Goal: Task Accomplishment & Management: Manage account settings

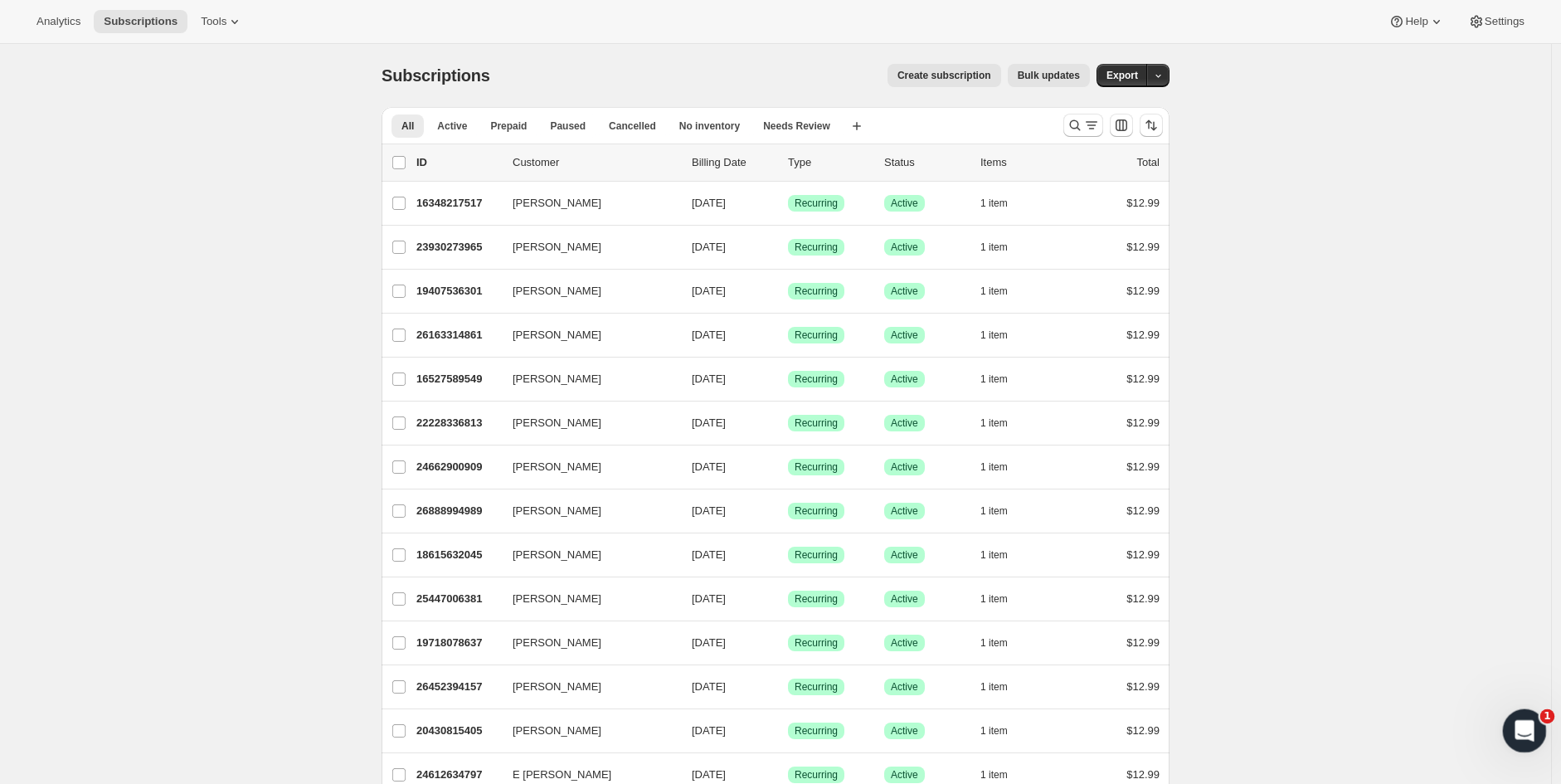
click at [1534, 739] on div "Open Intercom Messenger" at bounding box center [1522, 728] width 54 height 54
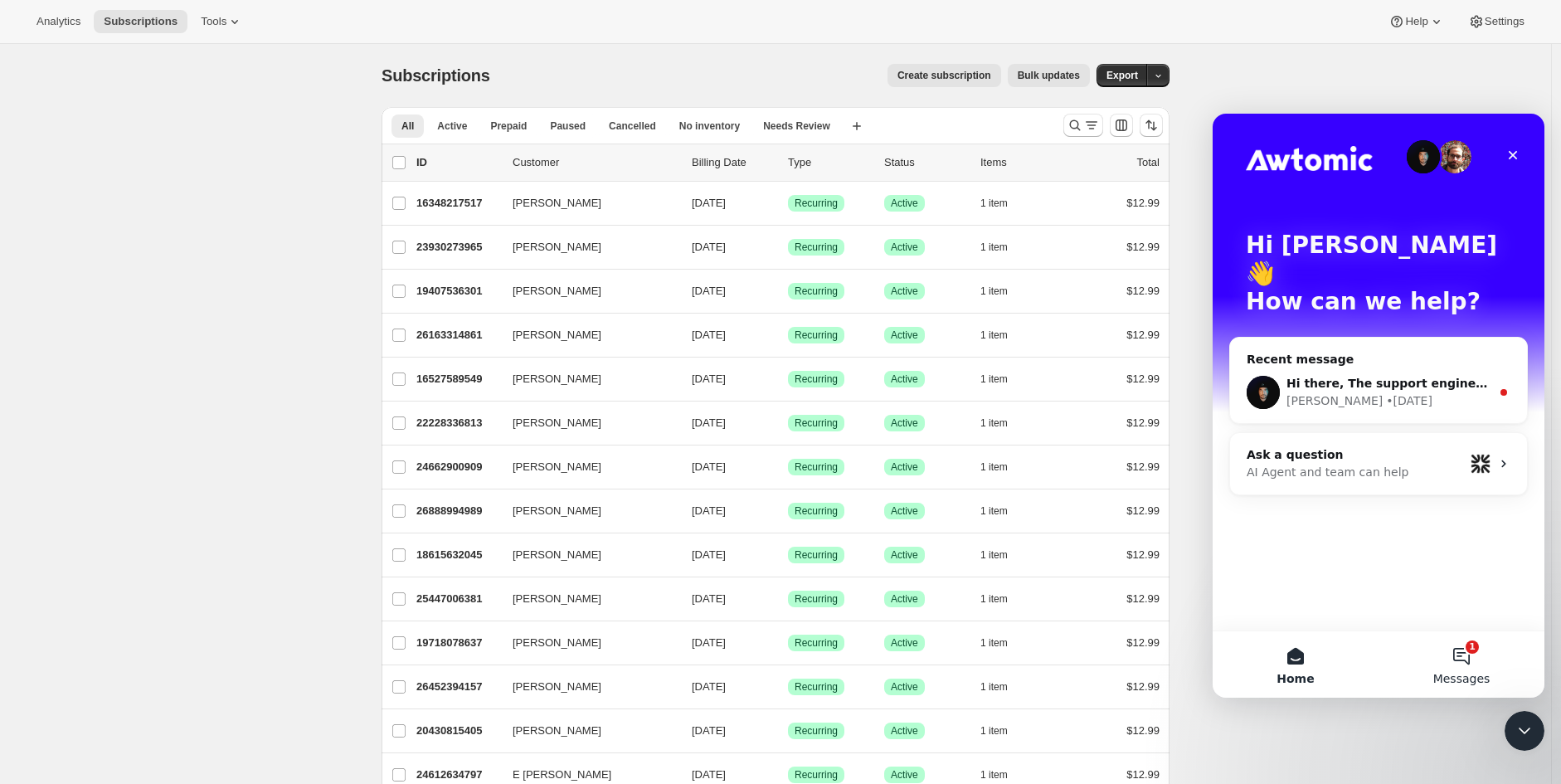
click at [1466, 662] on button "1 Messages" at bounding box center [1462, 665] width 166 height 67
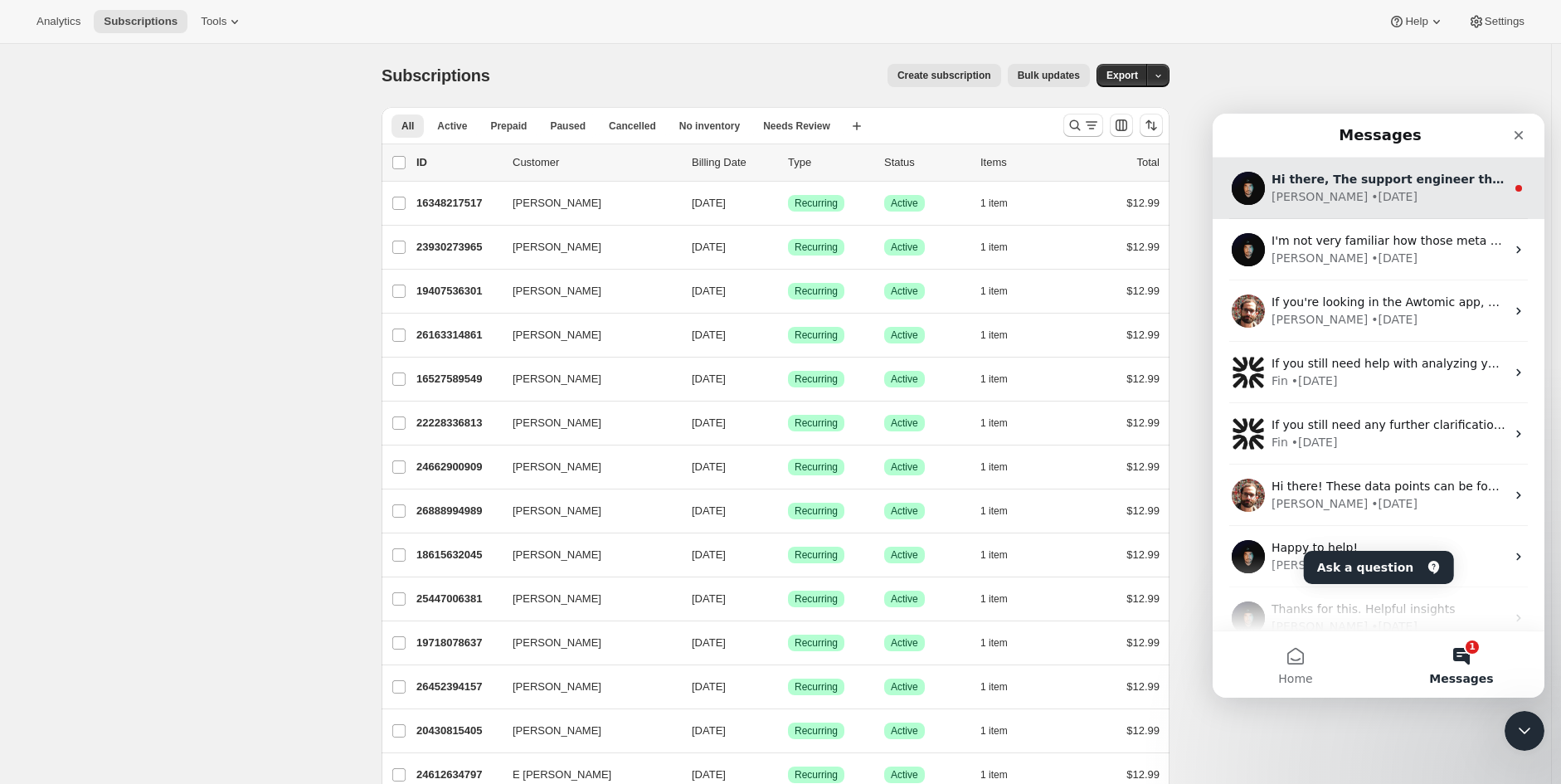
click at [1380, 203] on div "Adrian • 1d ago" at bounding box center [1388, 196] width 234 height 17
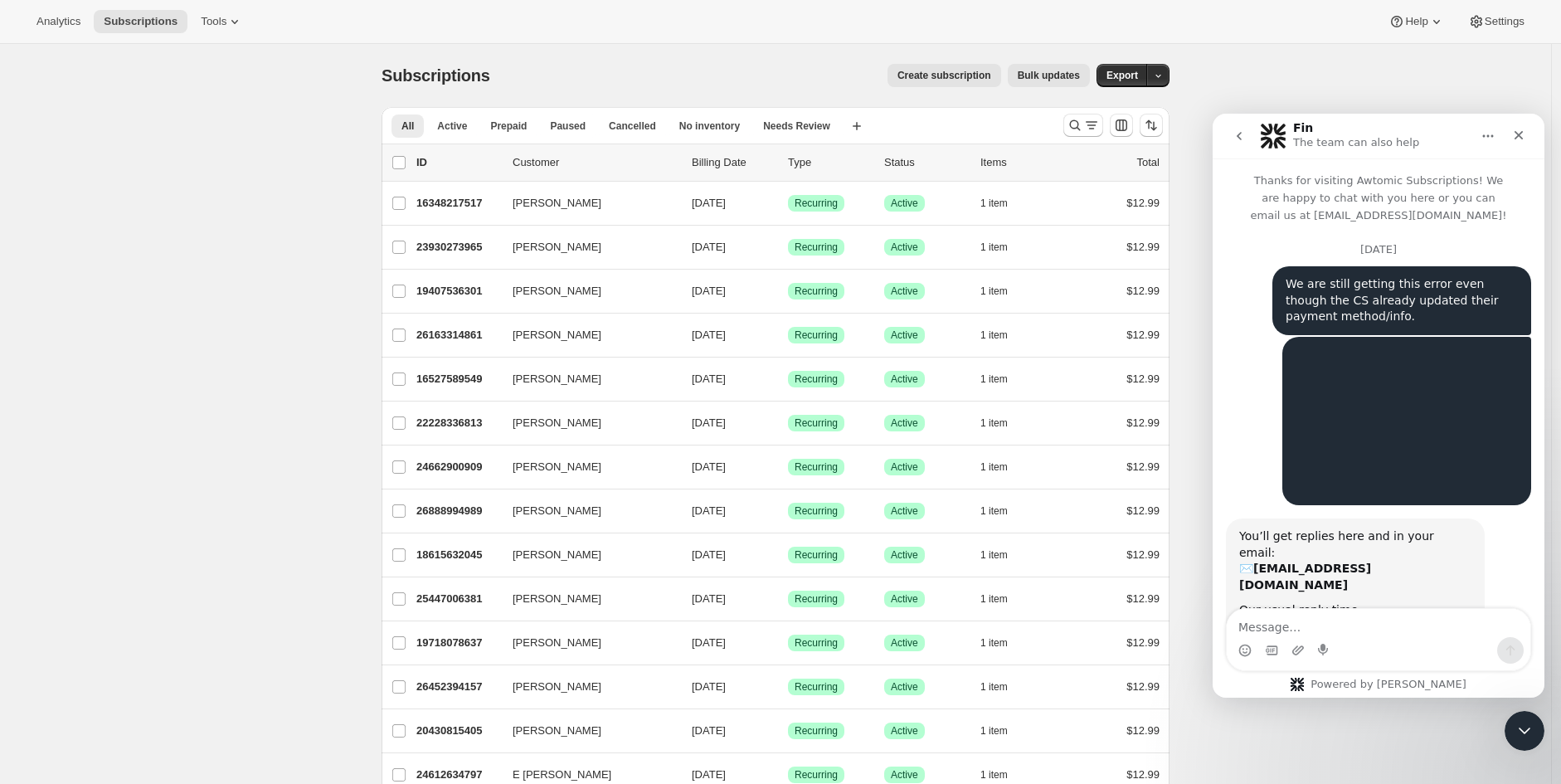
scroll to position [106, 0]
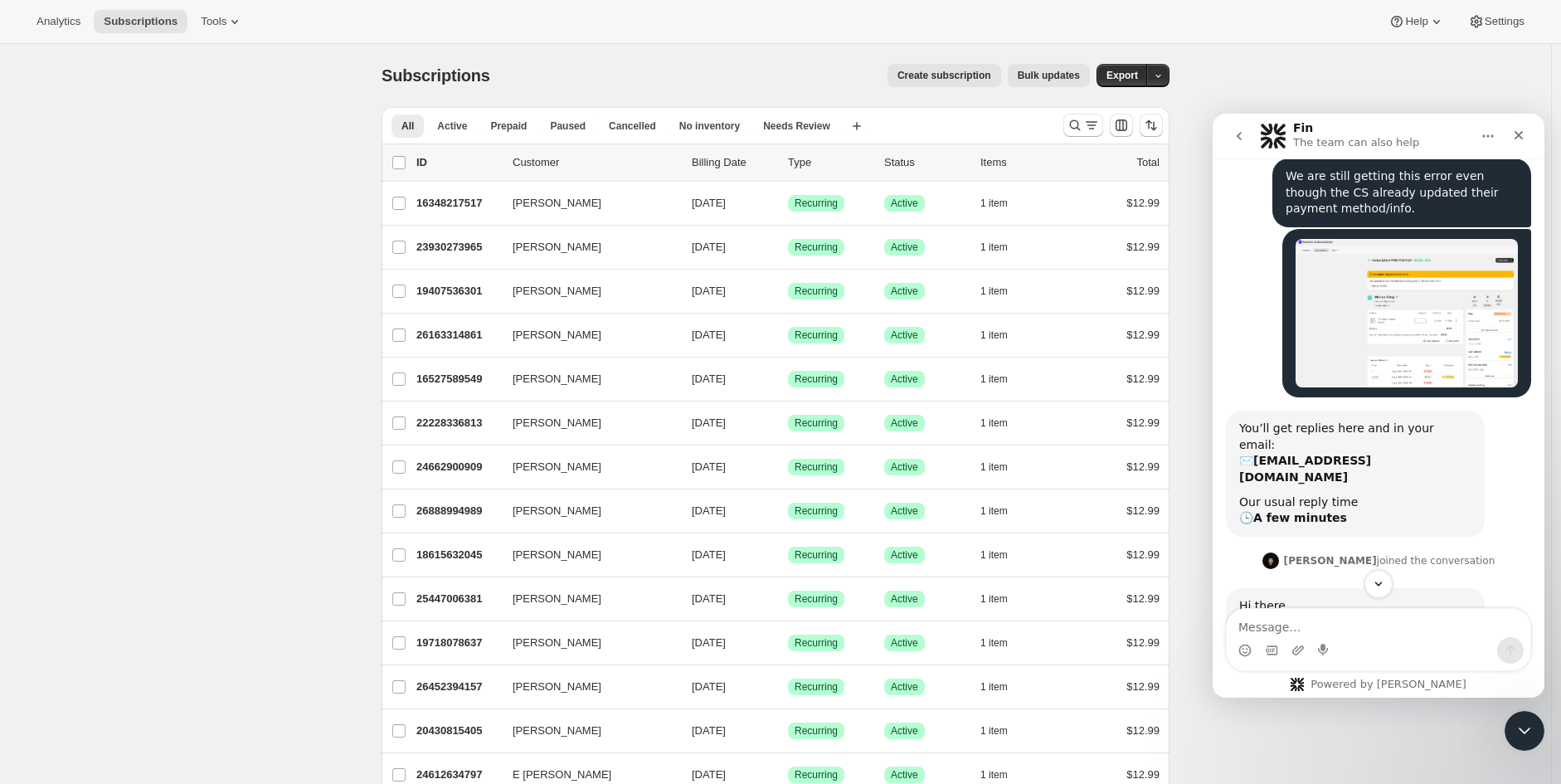
click at [1230, 139] on button "go back" at bounding box center [1239, 135] width 31 height 31
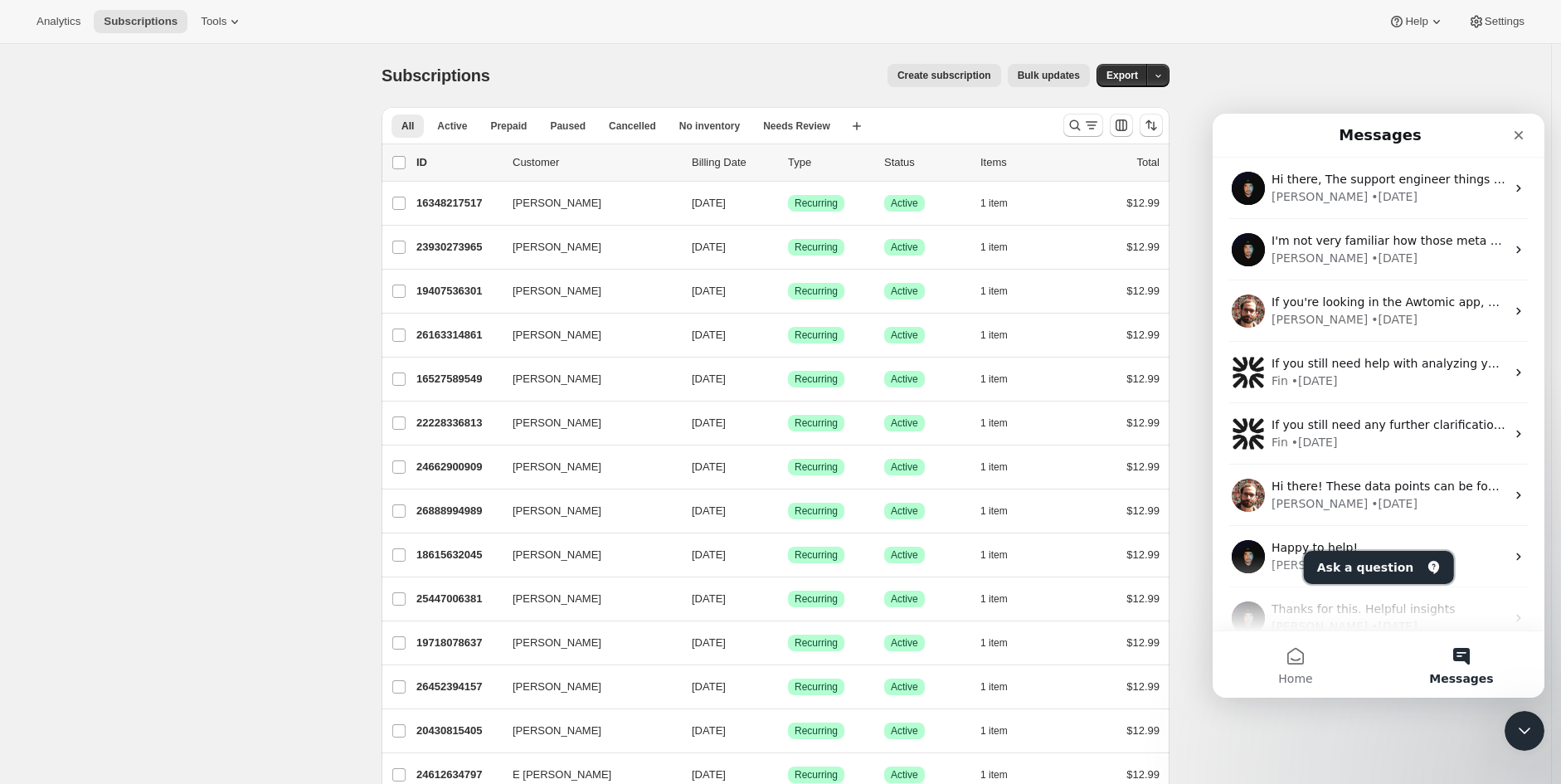
click at [1388, 572] on button "Ask a question" at bounding box center [1379, 567] width 150 height 33
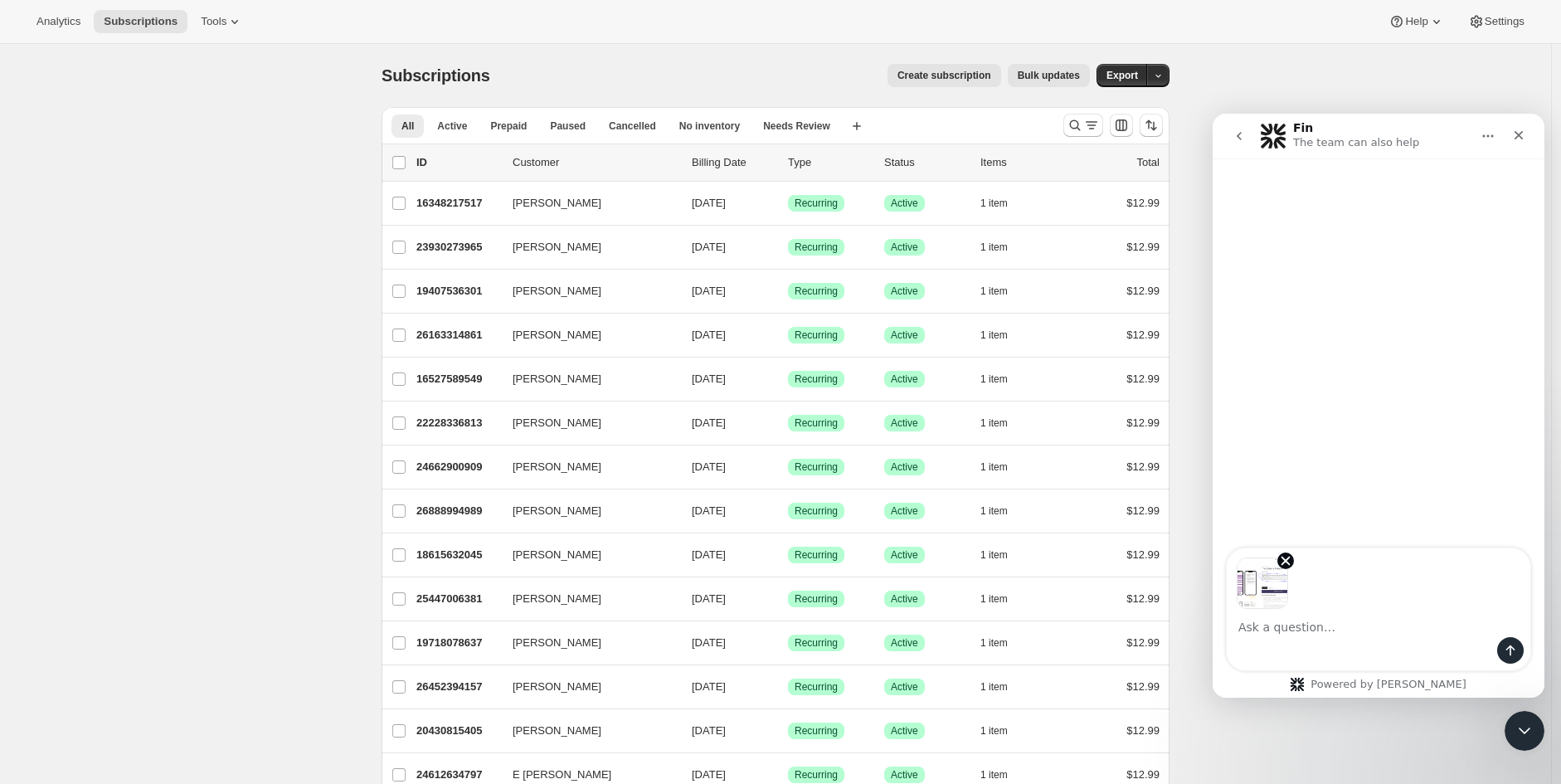
click at [1268, 591] on img "Image previews" at bounding box center [1262, 583] width 52 height 52
click at [1306, 634] on textarea "Ask a question…" at bounding box center [1379, 623] width 303 height 29
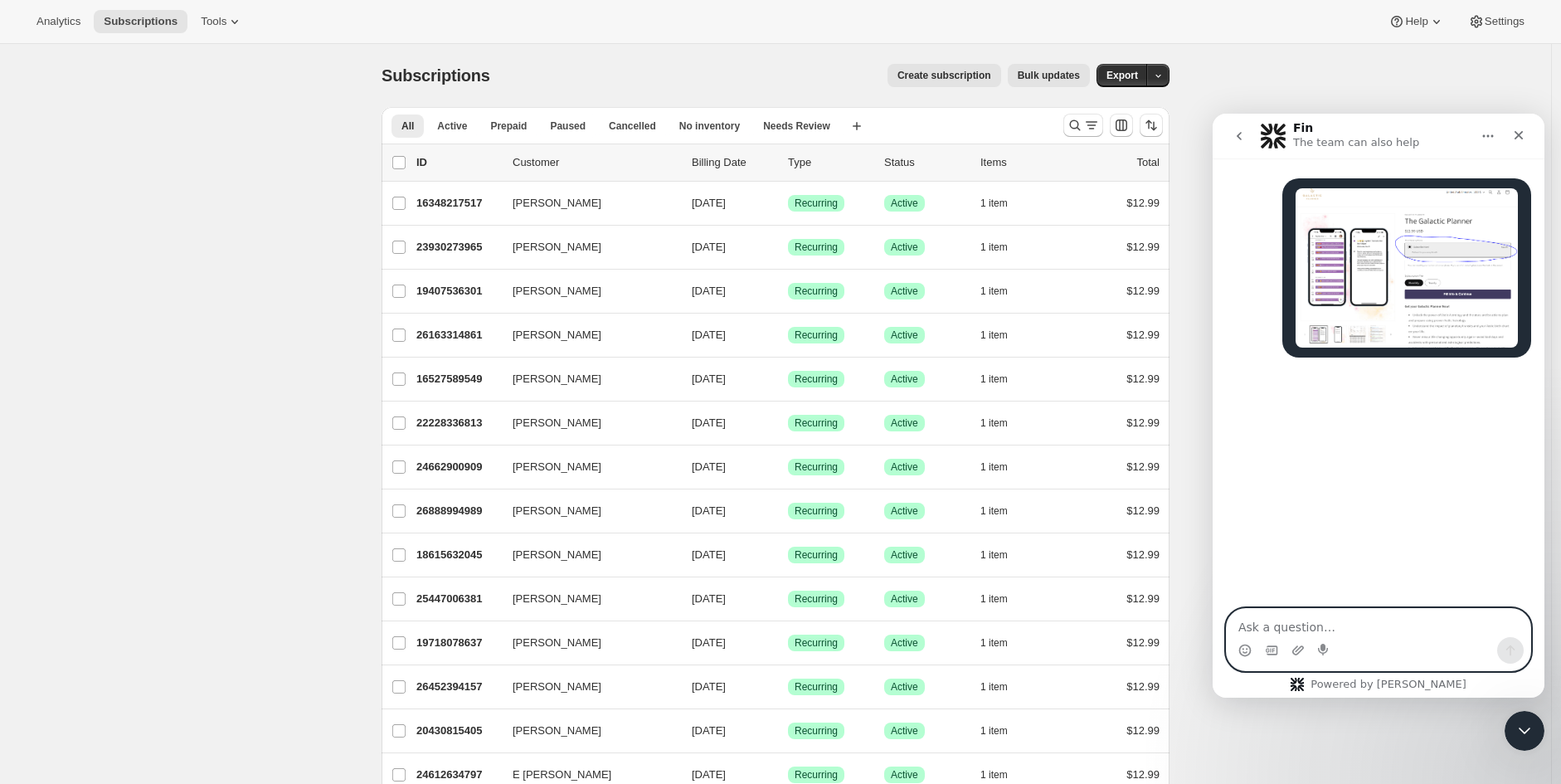
click at [1355, 291] on img "user says…" at bounding box center [1406, 267] width 222 height 159
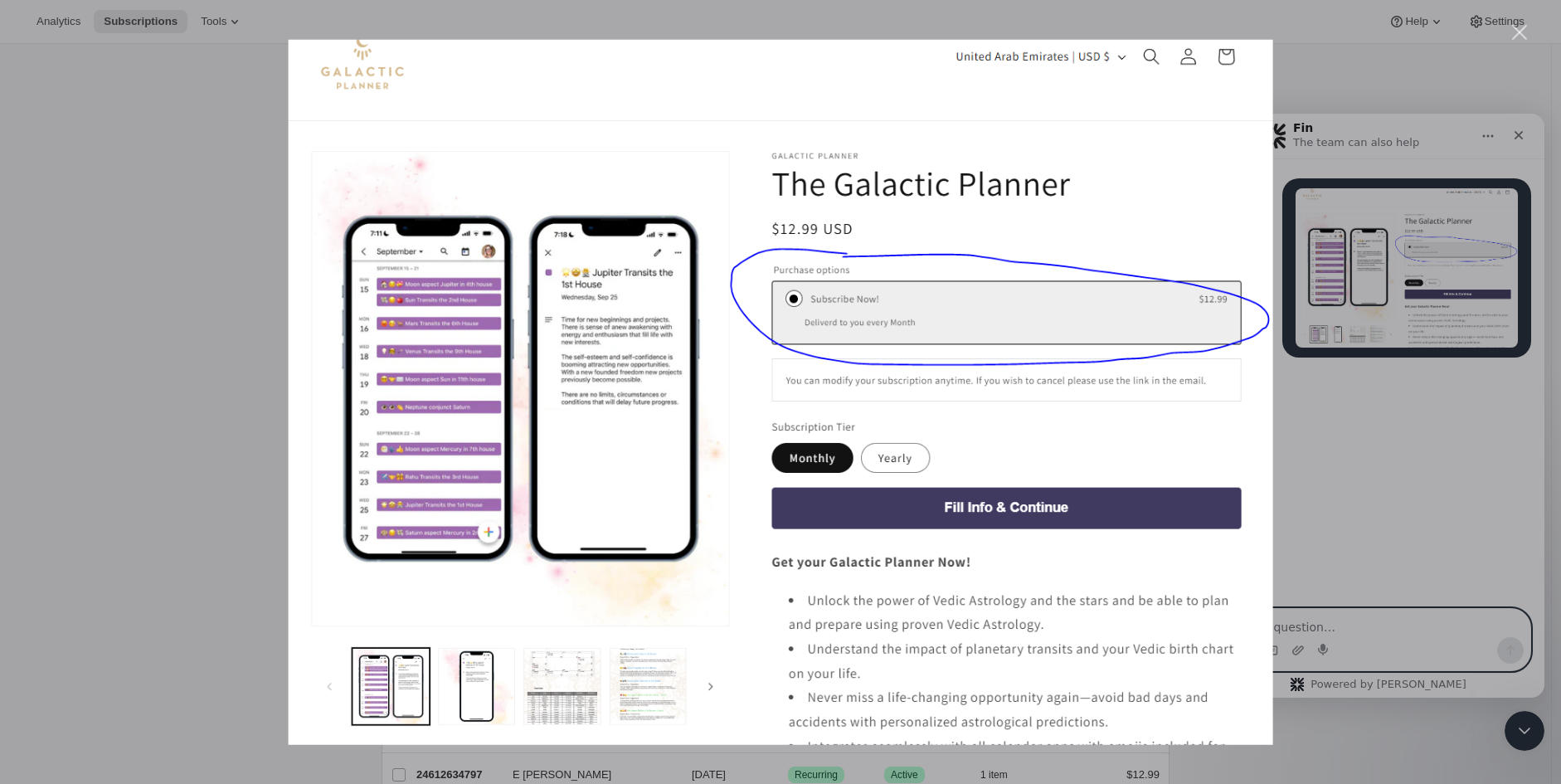
click at [1336, 373] on div "Intercom messenger" at bounding box center [780, 392] width 1561 height 784
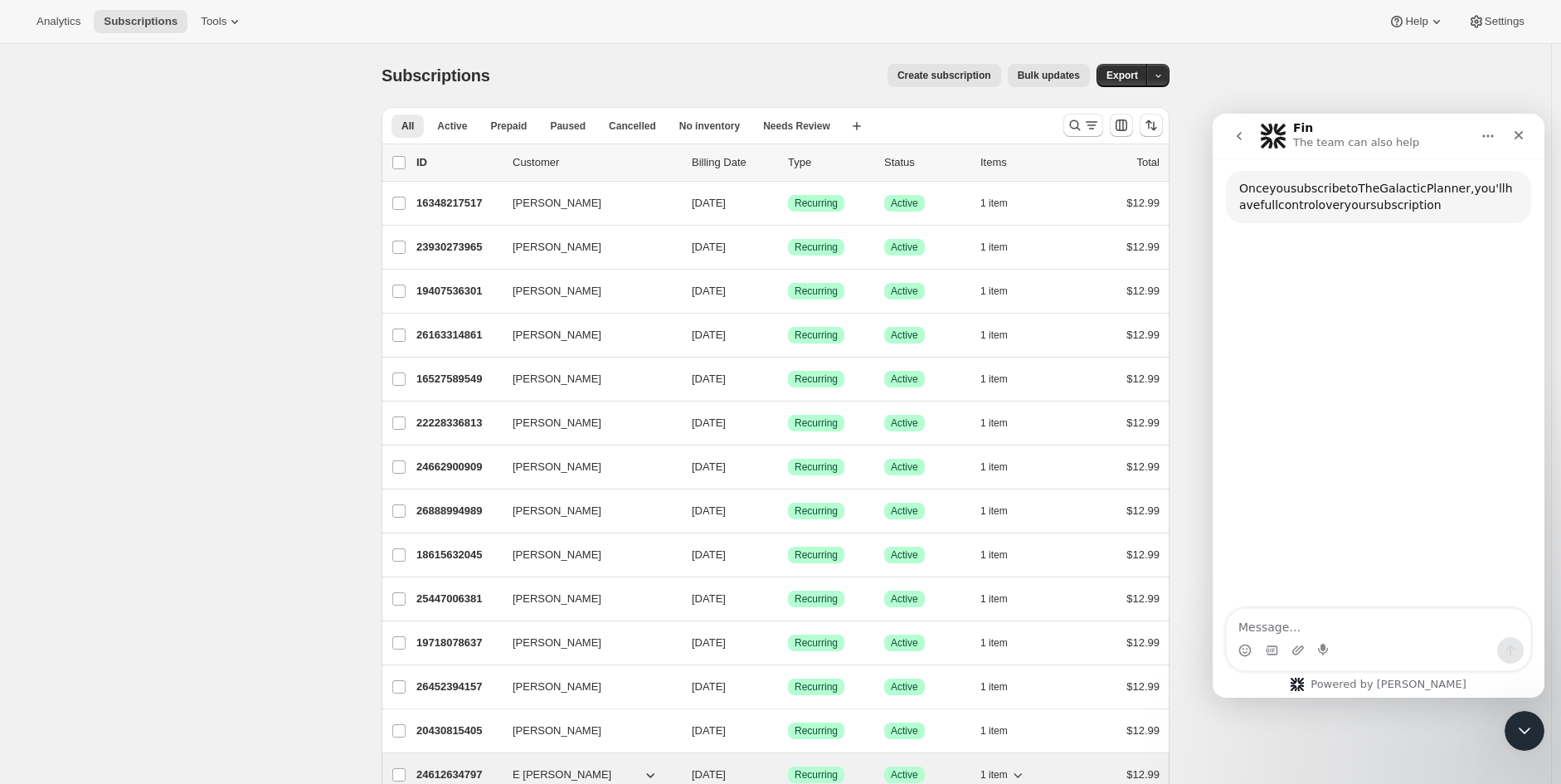
scroll to position [268, 0]
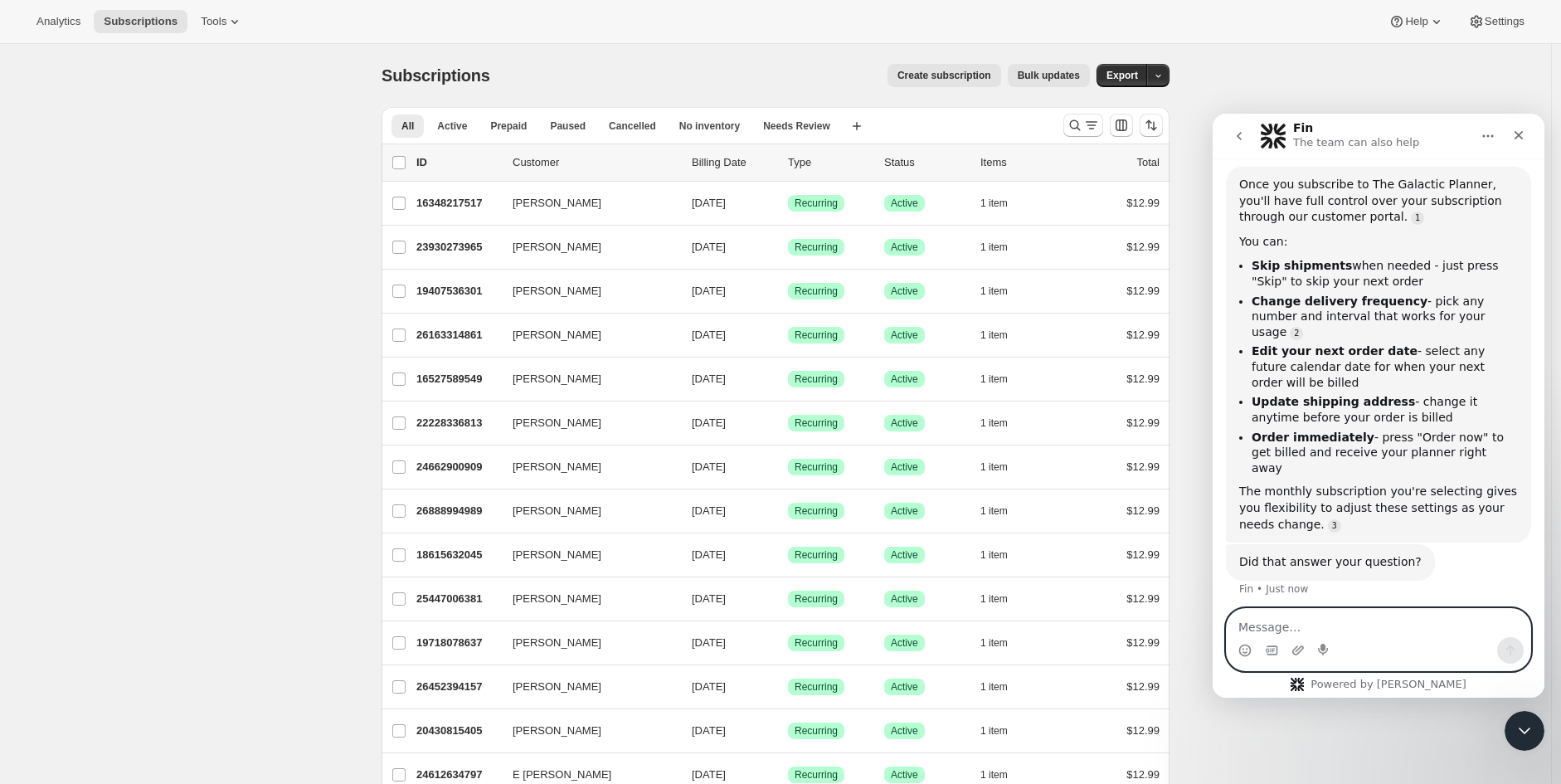
click at [1330, 637] on div "Intercom messenger" at bounding box center [1325, 650] width 13 height 27
paste textarea "Hi there! How do we change the Purchase Options text? Is it dynamic since somet…"
type textarea "Hi there! How do we change the Purchase Options text? Is it dynamic since somet…"
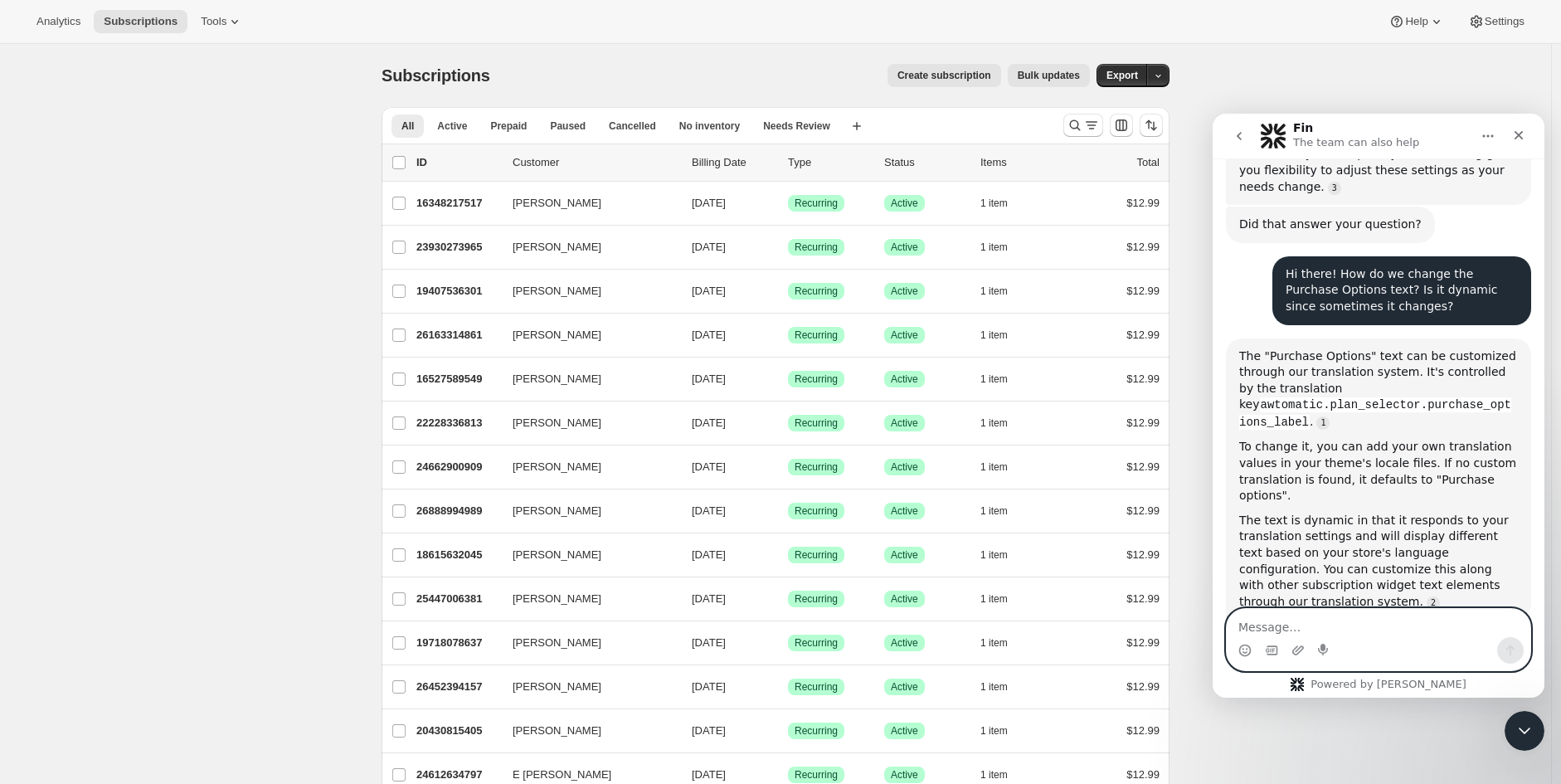
scroll to position [660, 0]
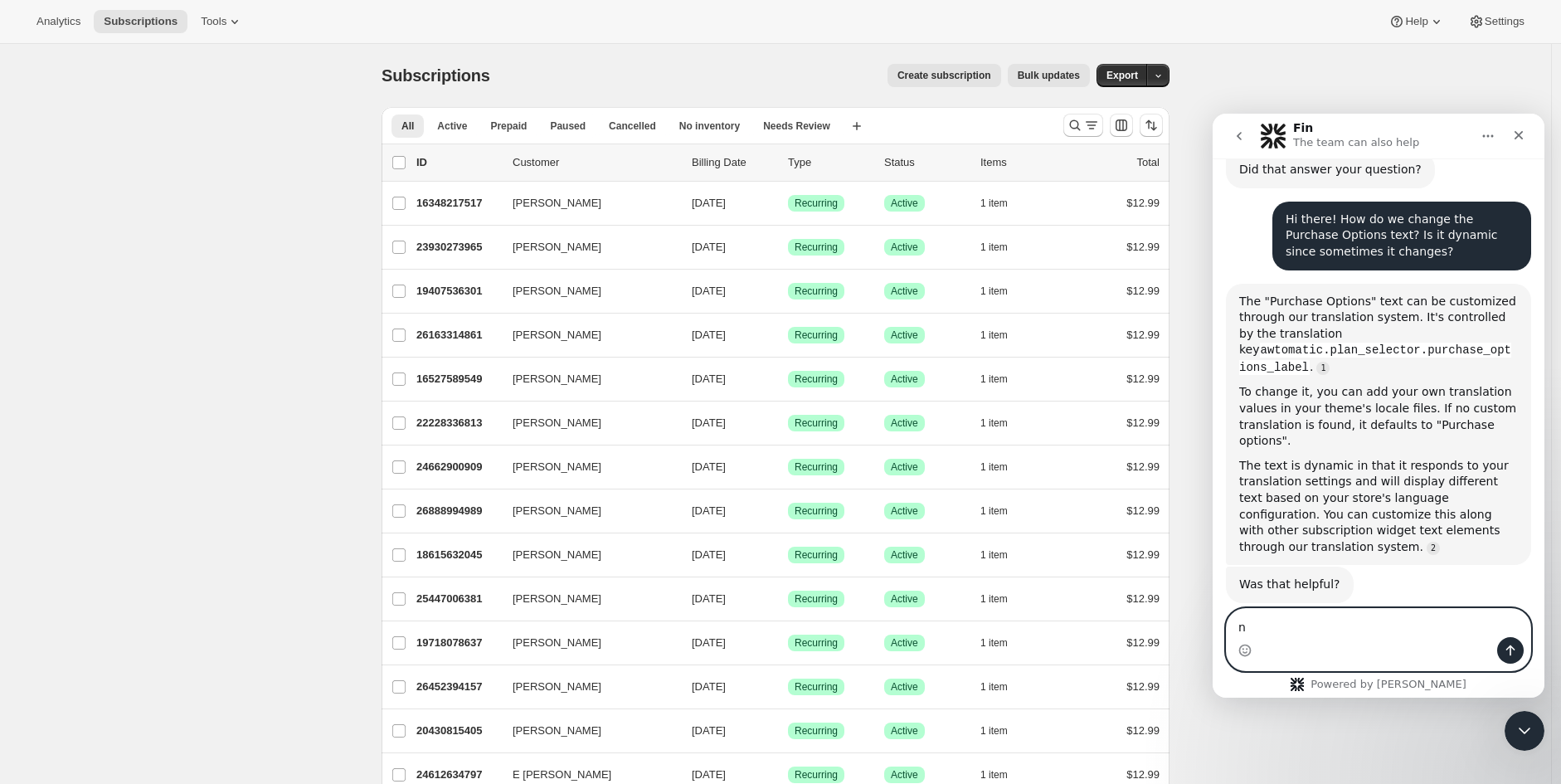
type textarea "n"
drag, startPoint x: 1498, startPoint y: 440, endPoint x: 1425, endPoint y: 658, distance: 229.9
click at [1425, 658] on div "Intercom messenger" at bounding box center [1379, 650] width 303 height 27
click at [1408, 639] on div "Intercom messenger" at bounding box center [1379, 650] width 303 height 27
click at [1374, 618] on textarea "n" at bounding box center [1379, 623] width 303 height 29
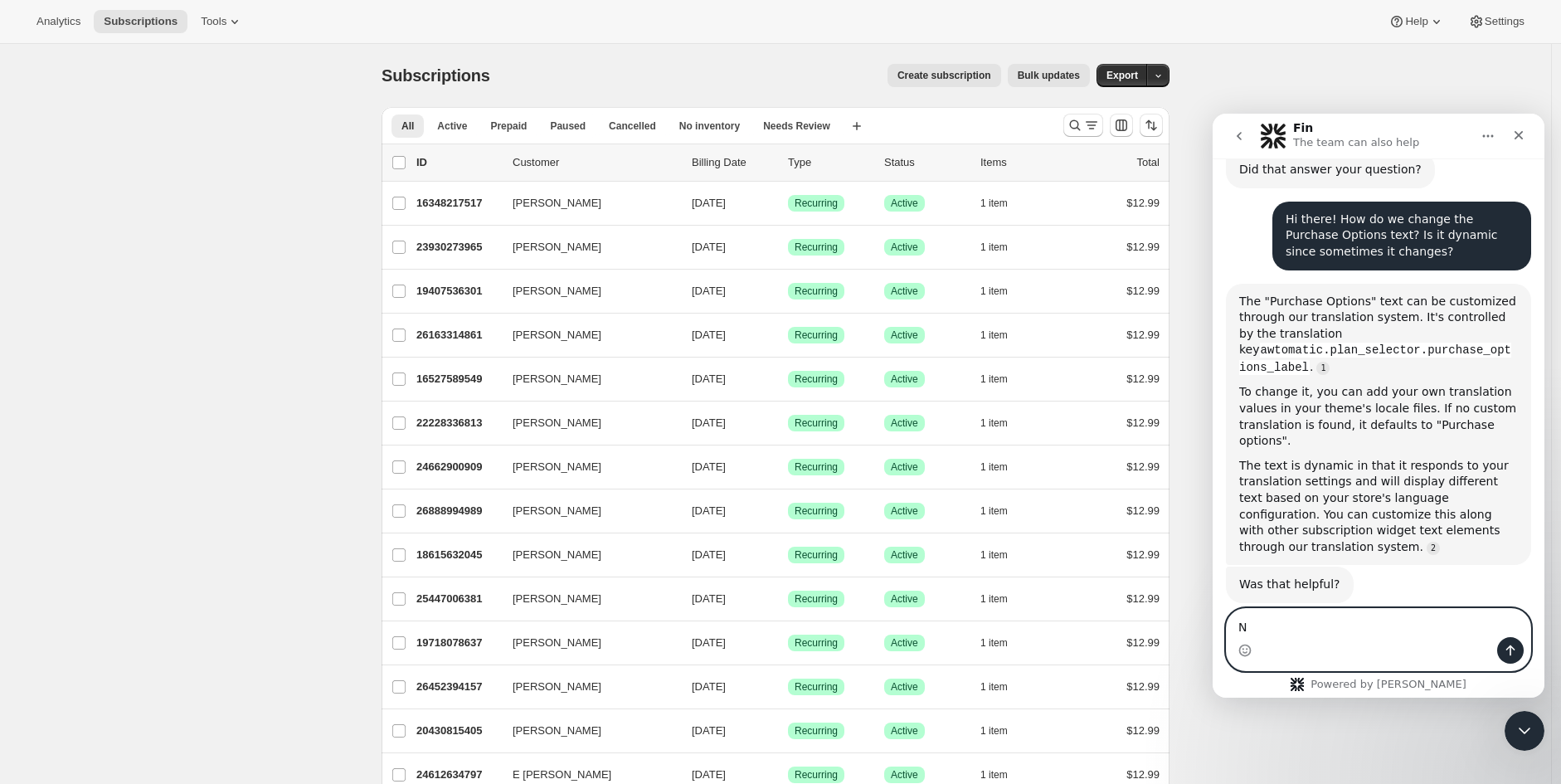
type textarea "No"
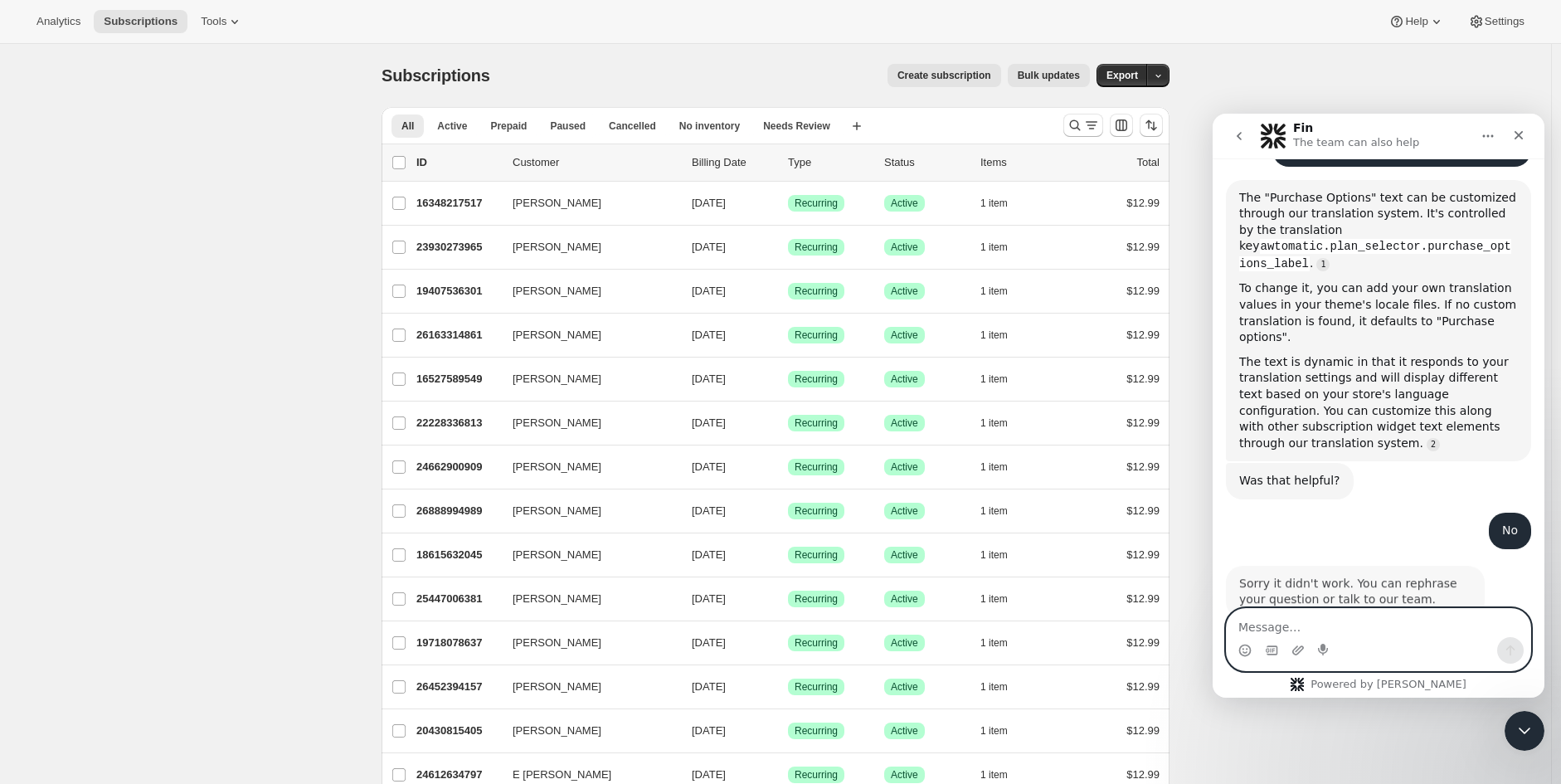
scroll to position [775, 0]
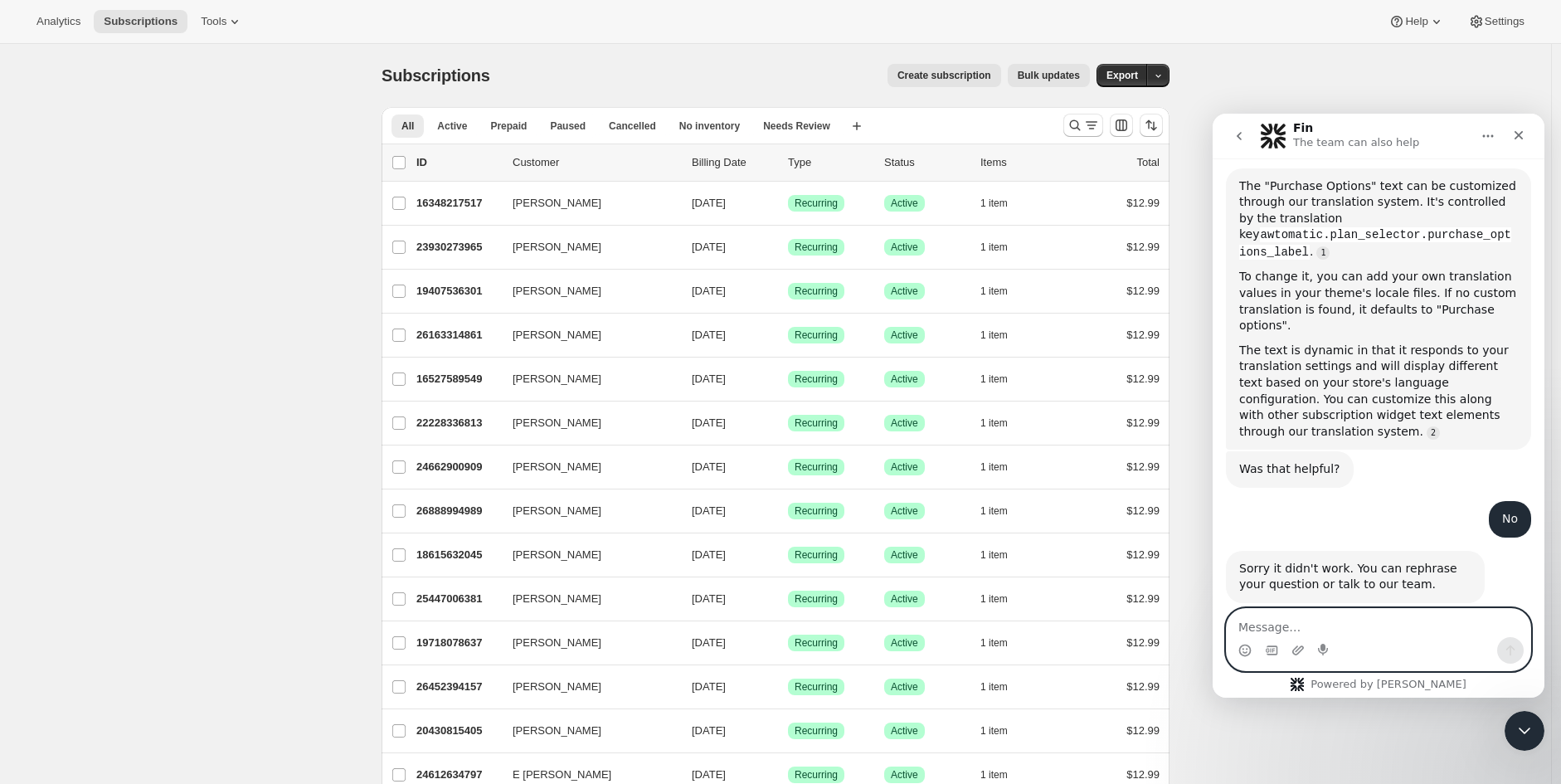
click at [1392, 623] on textarea "Message…" at bounding box center [1379, 623] width 303 height 29
type textarea "Talk to your team please"
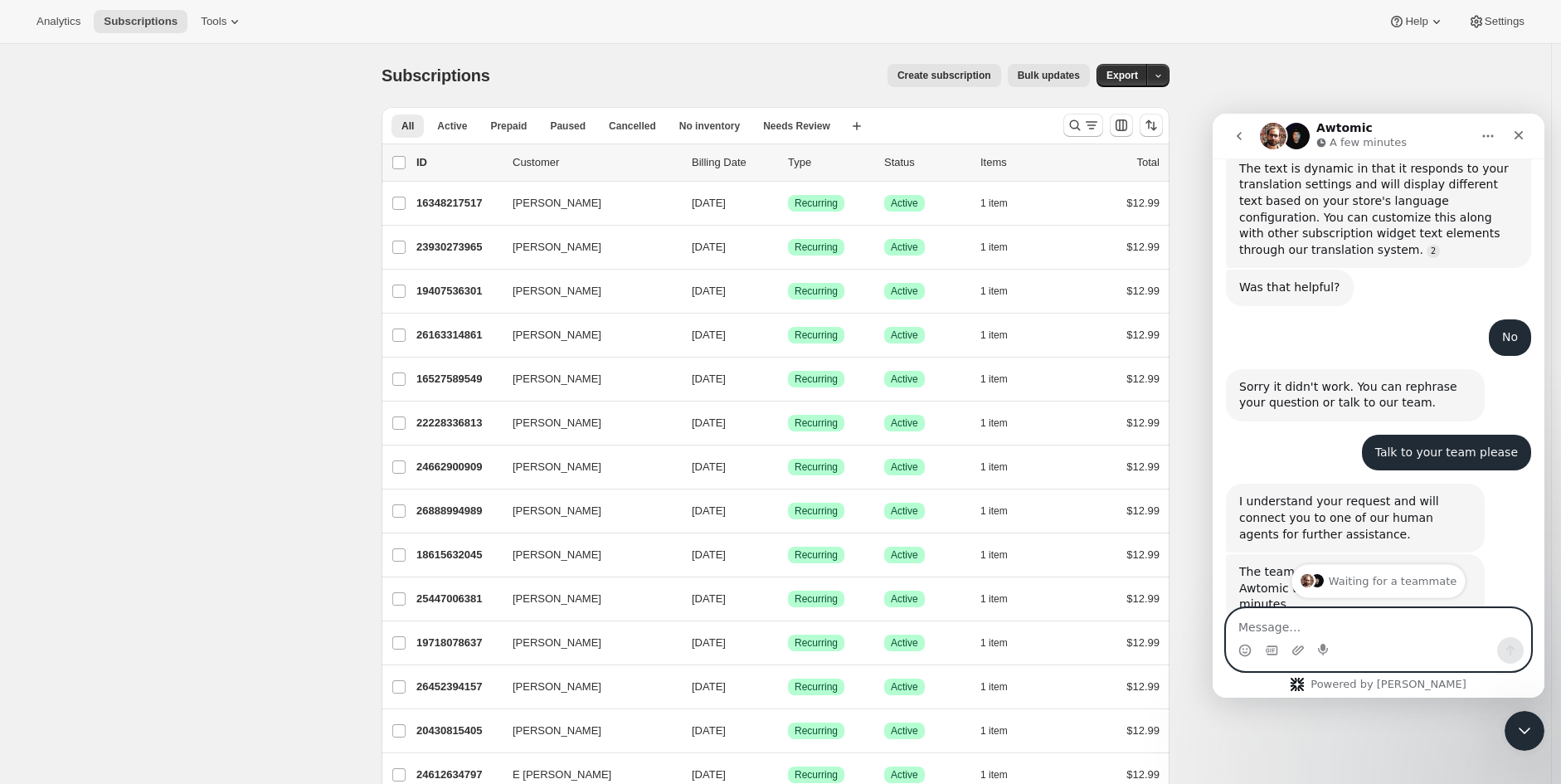
scroll to position [1007, 0]
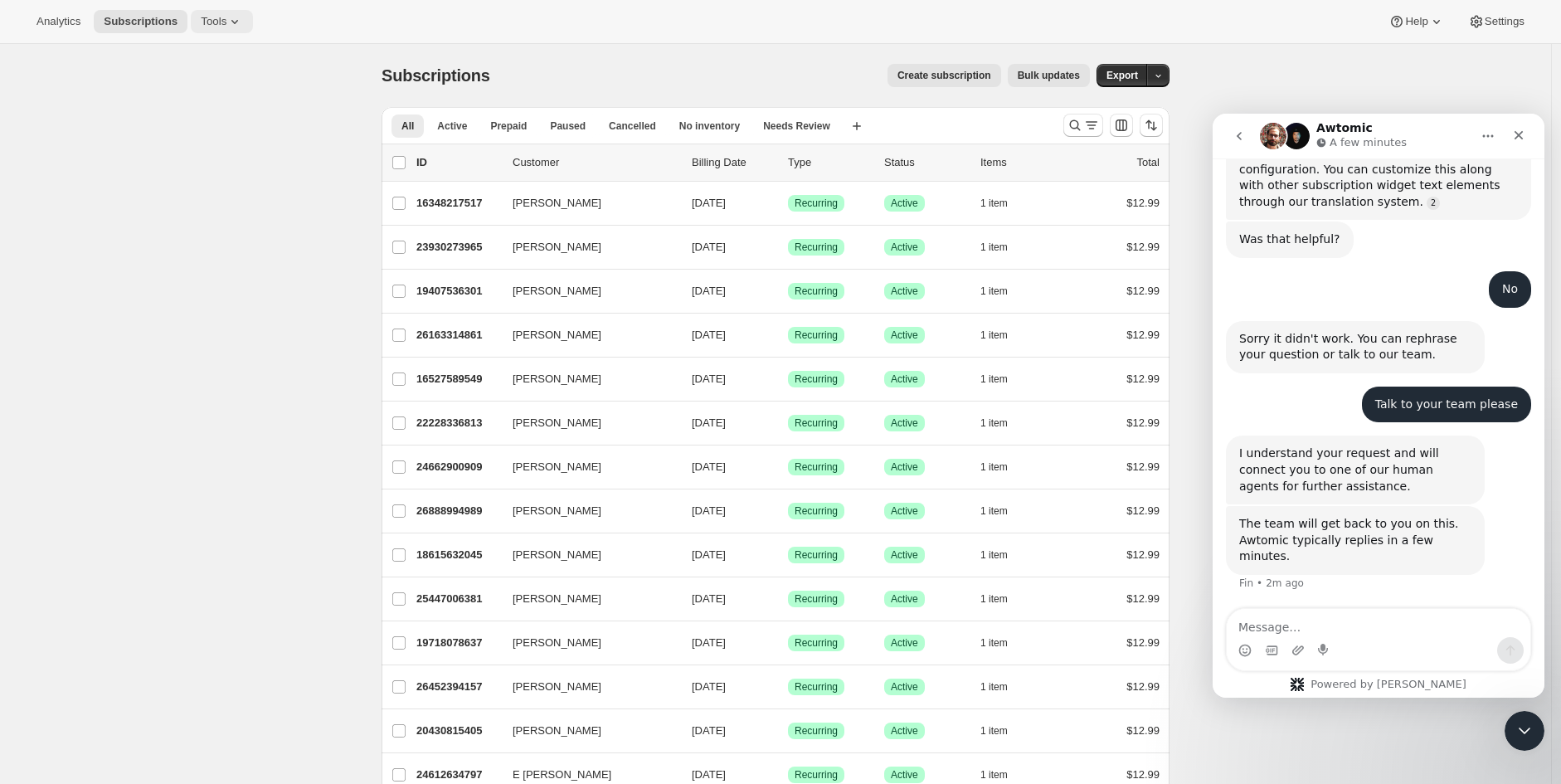
click at [228, 19] on icon at bounding box center [234, 21] width 16 height 16
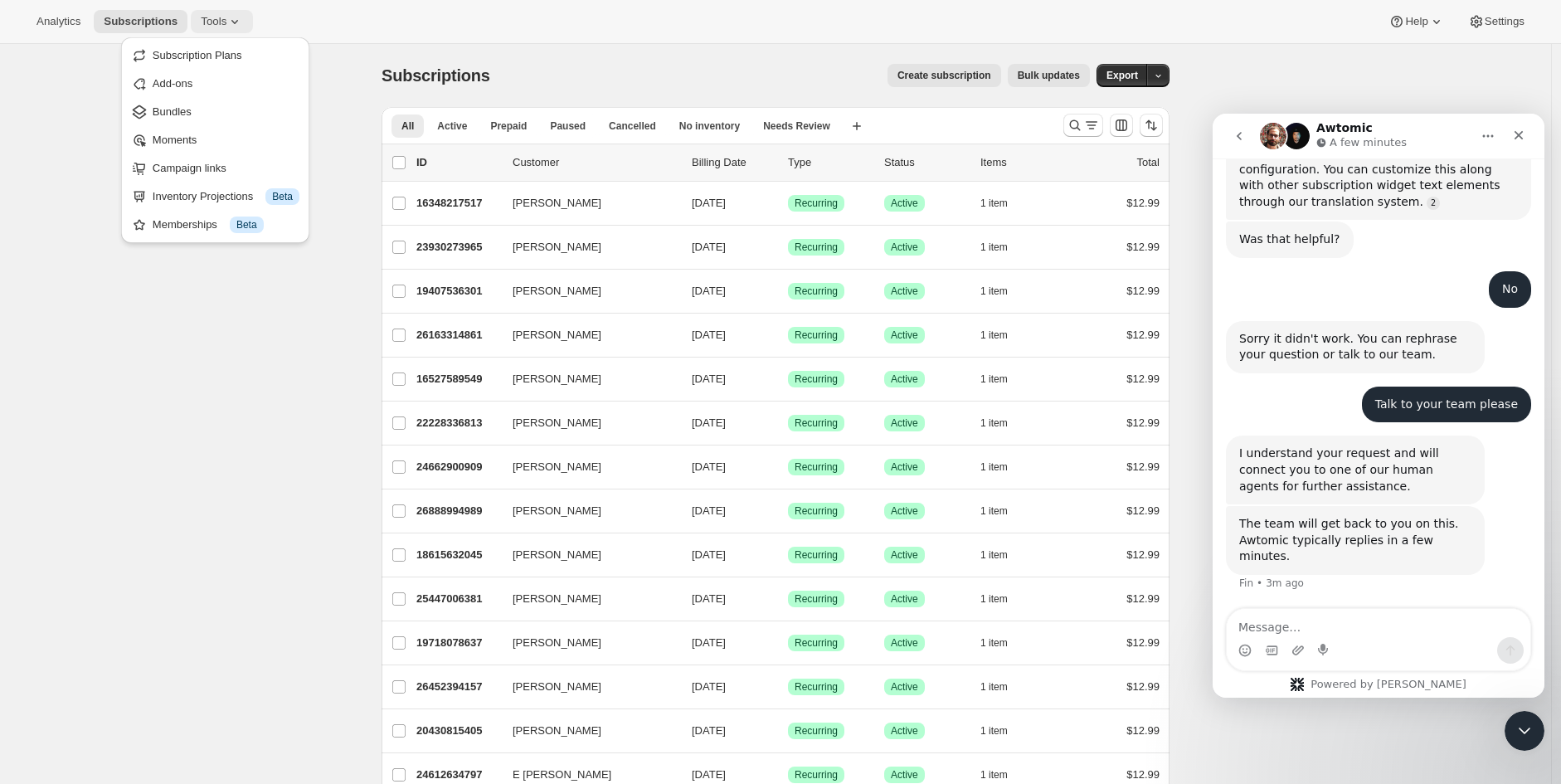
click at [203, 23] on span "Tools" at bounding box center [213, 22] width 26 height 13
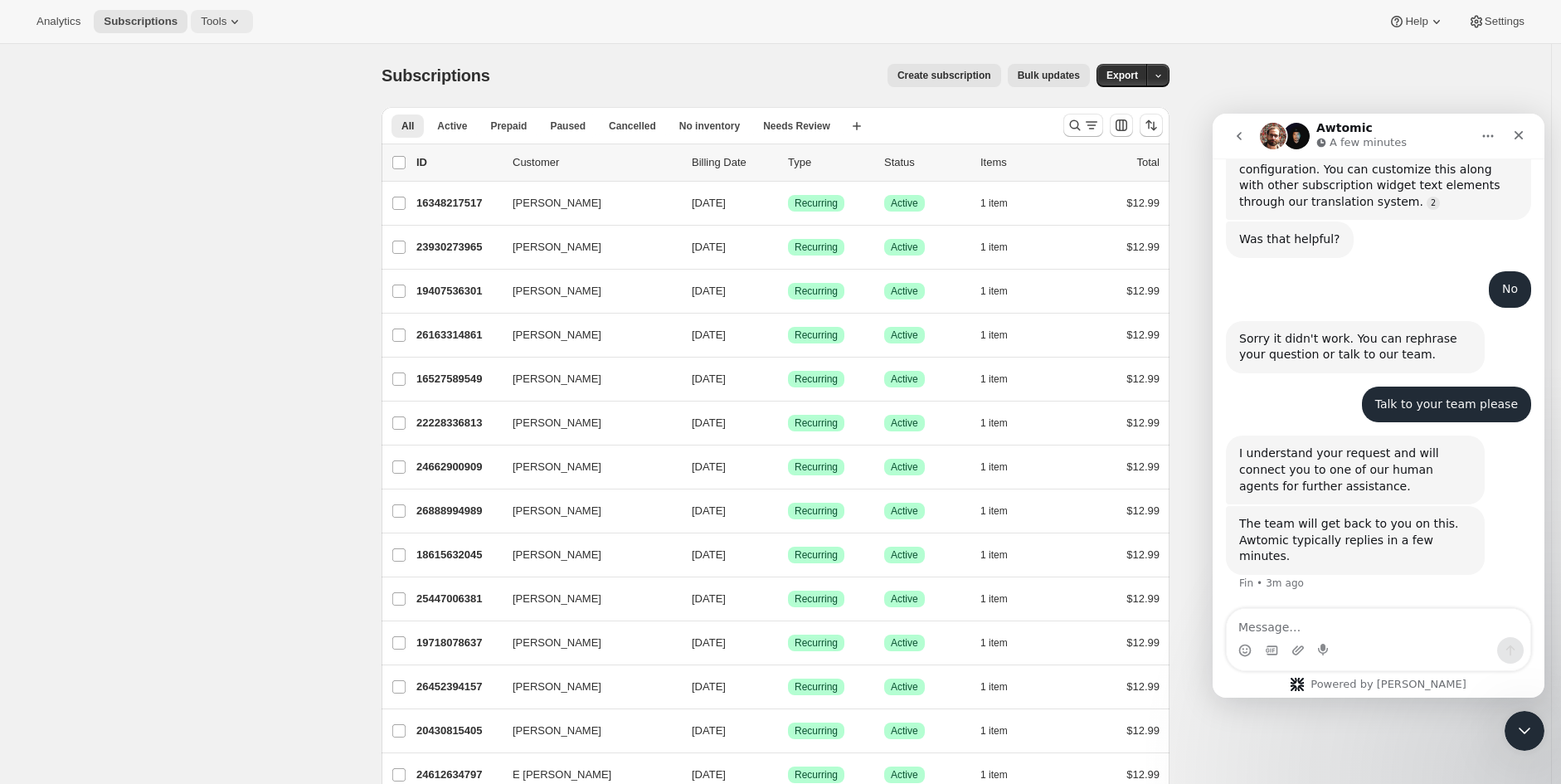
click at [203, 23] on span "Tools" at bounding box center [213, 22] width 26 height 13
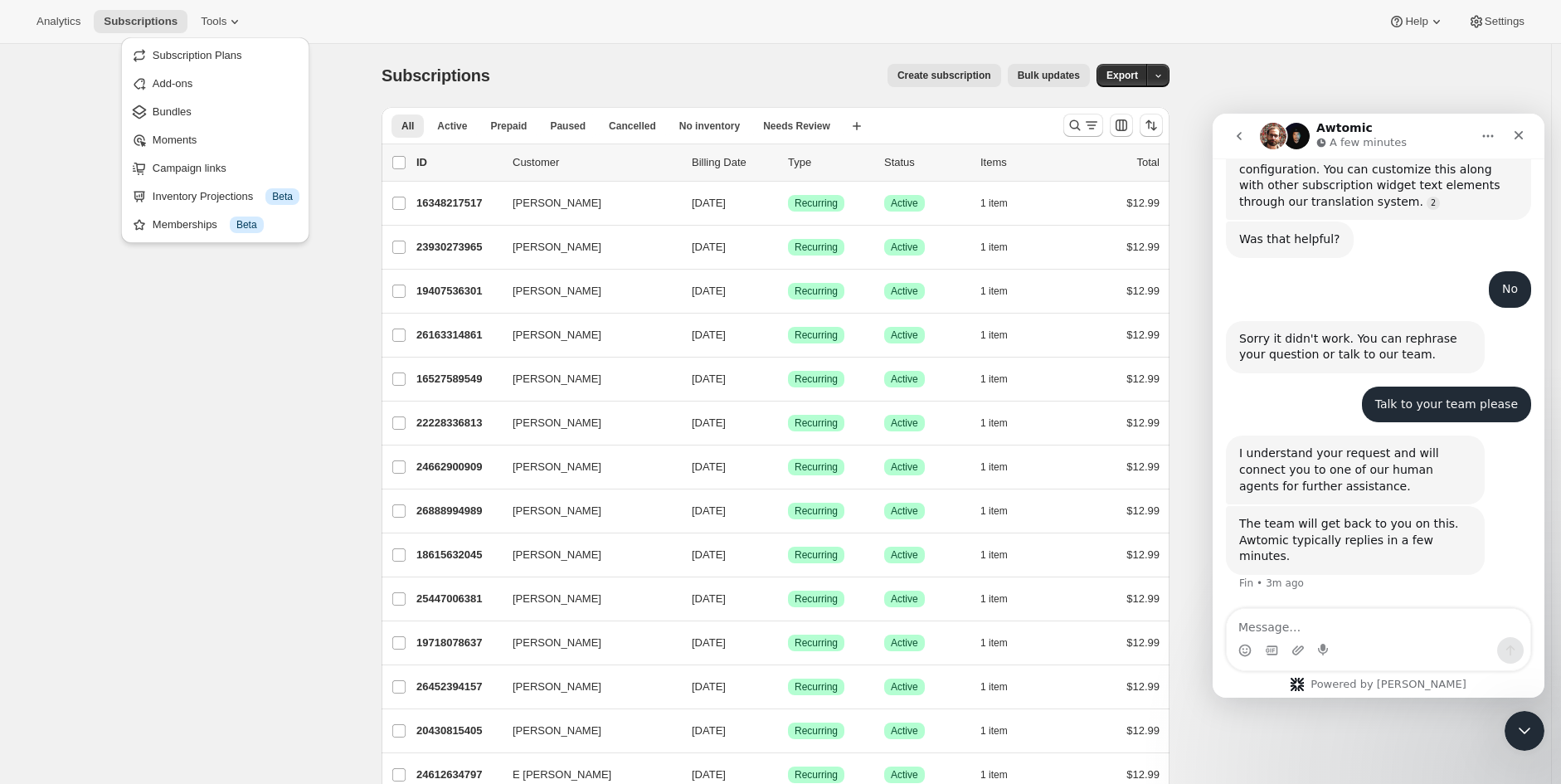
click at [189, 54] on span "Subscription Plans" at bounding box center [198, 54] width 90 height 12
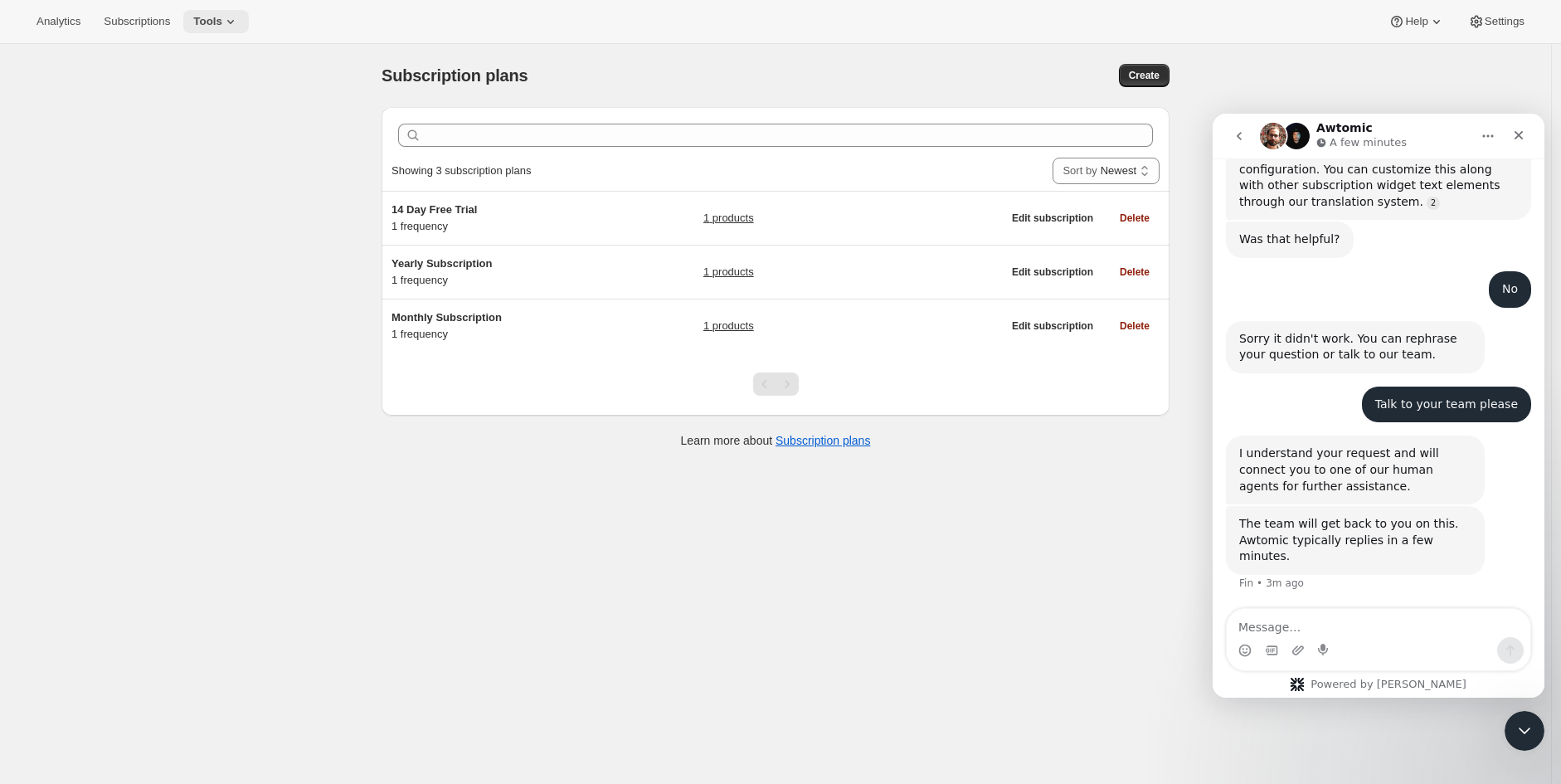
click at [207, 10] on button "Tools" at bounding box center [216, 21] width 66 height 23
click at [219, 111] on span "Bundles" at bounding box center [224, 112] width 147 height 16
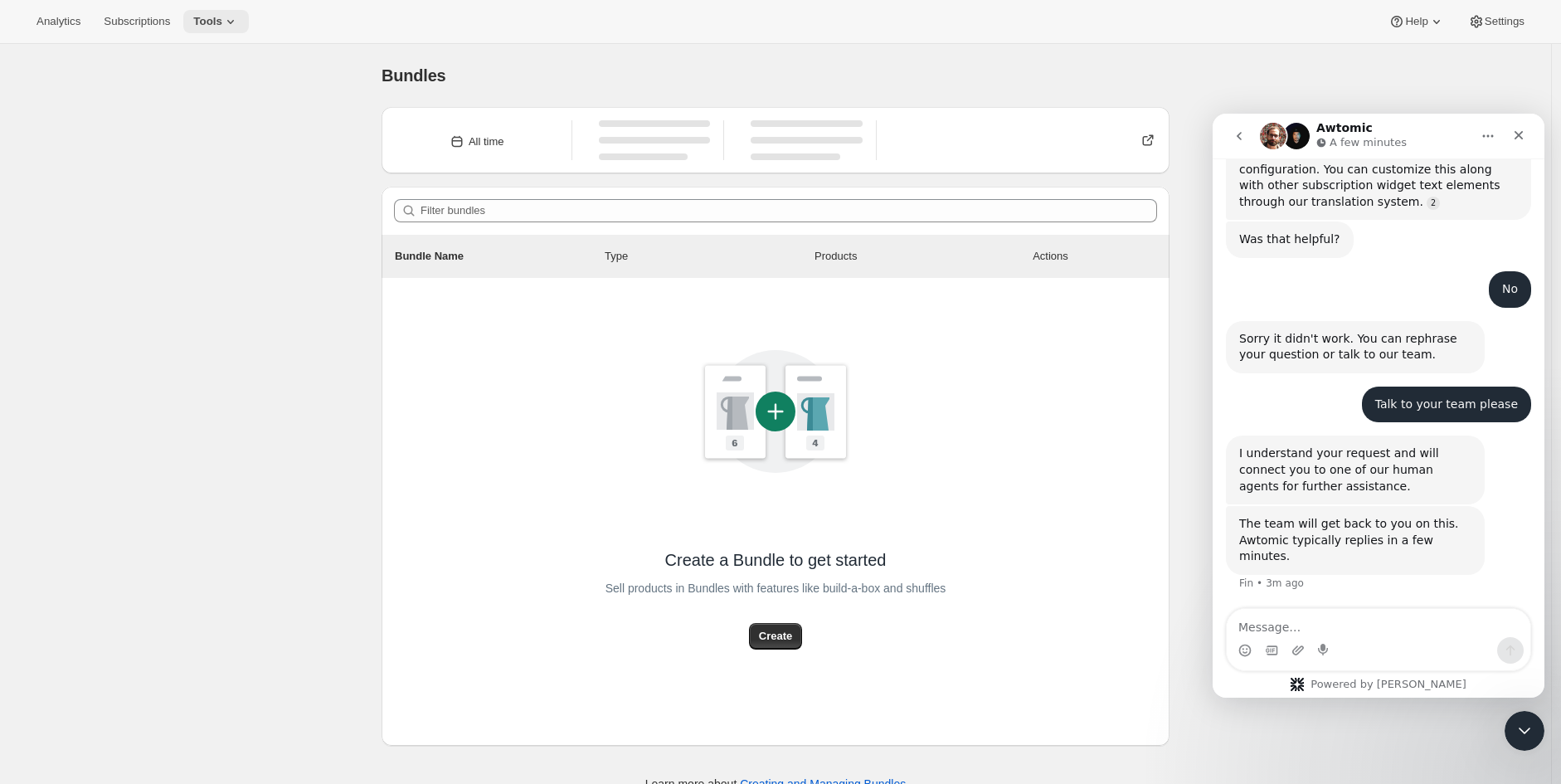
click at [194, 21] on span "Tools" at bounding box center [208, 22] width 29 height 13
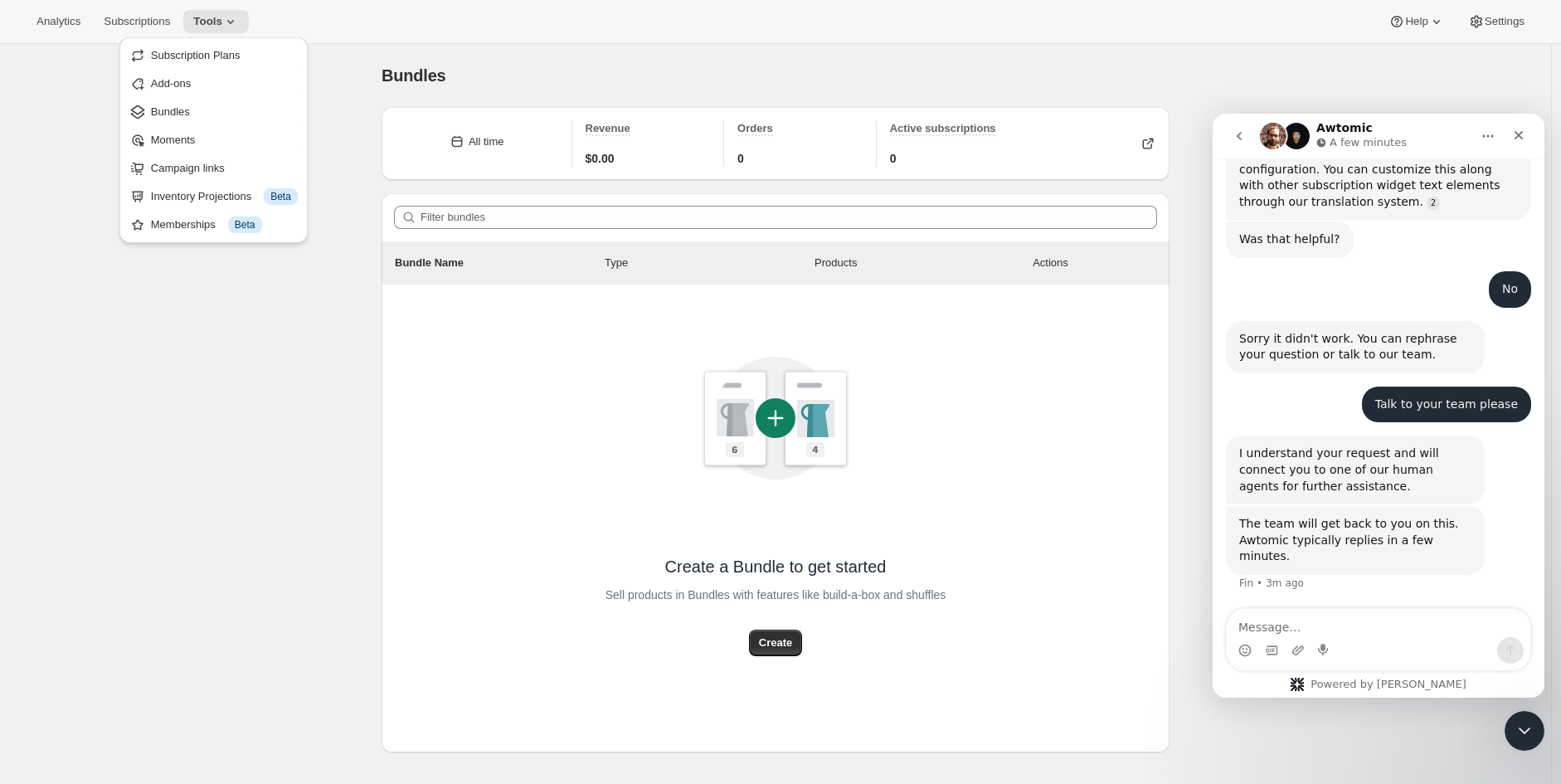
click at [194, 181] on ul "Subscription Plans Add-ons Bundles Moments Campaign links Inventory Projections…" at bounding box center [213, 139] width 178 height 196
click at [196, 181] on button "Campaign links" at bounding box center [213, 169] width 178 height 27
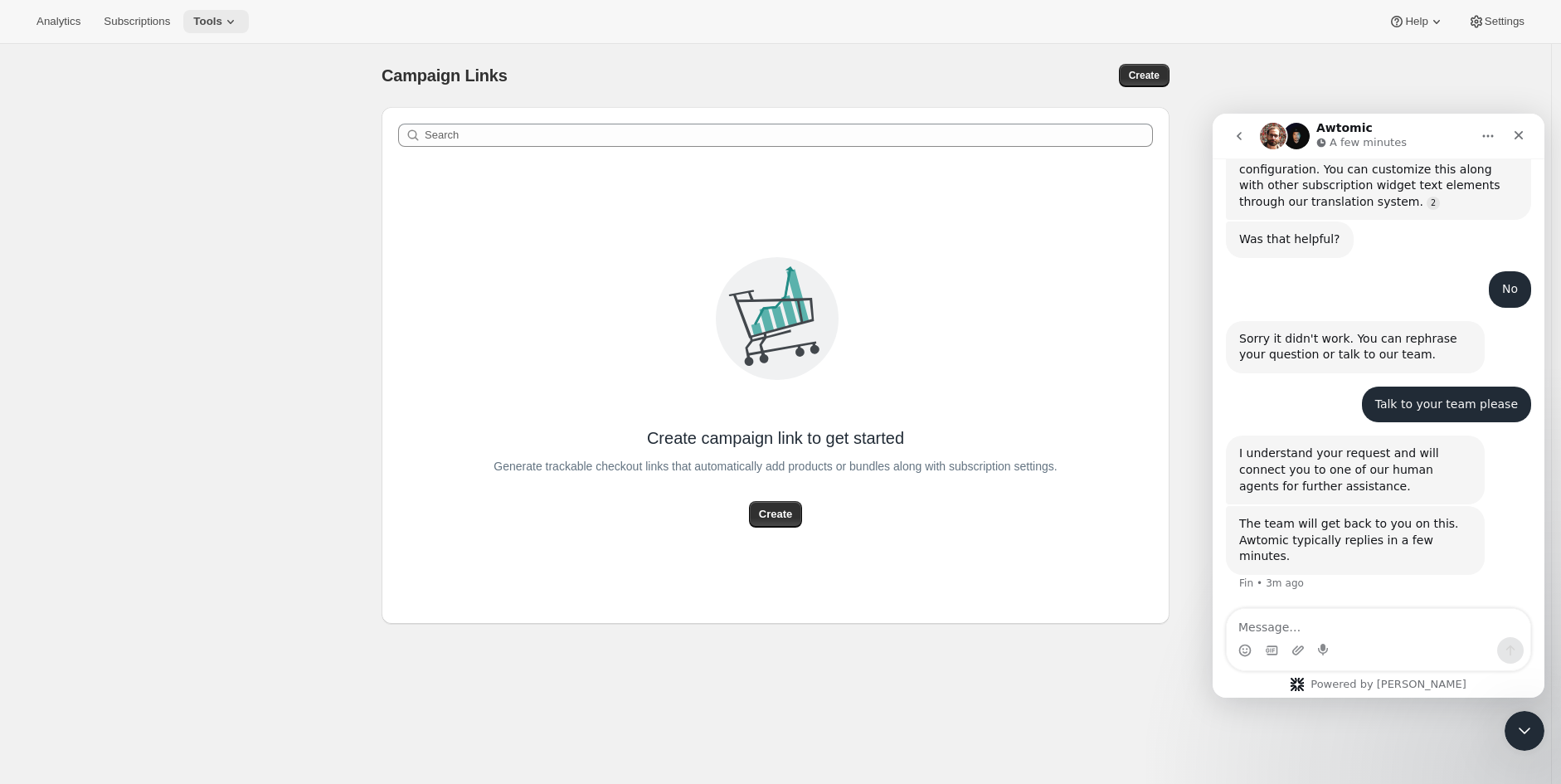
drag, startPoint x: 219, startPoint y: 18, endPoint x: 219, endPoint y: 29, distance: 11.0
click at [222, 19] on icon at bounding box center [230, 21] width 16 height 16
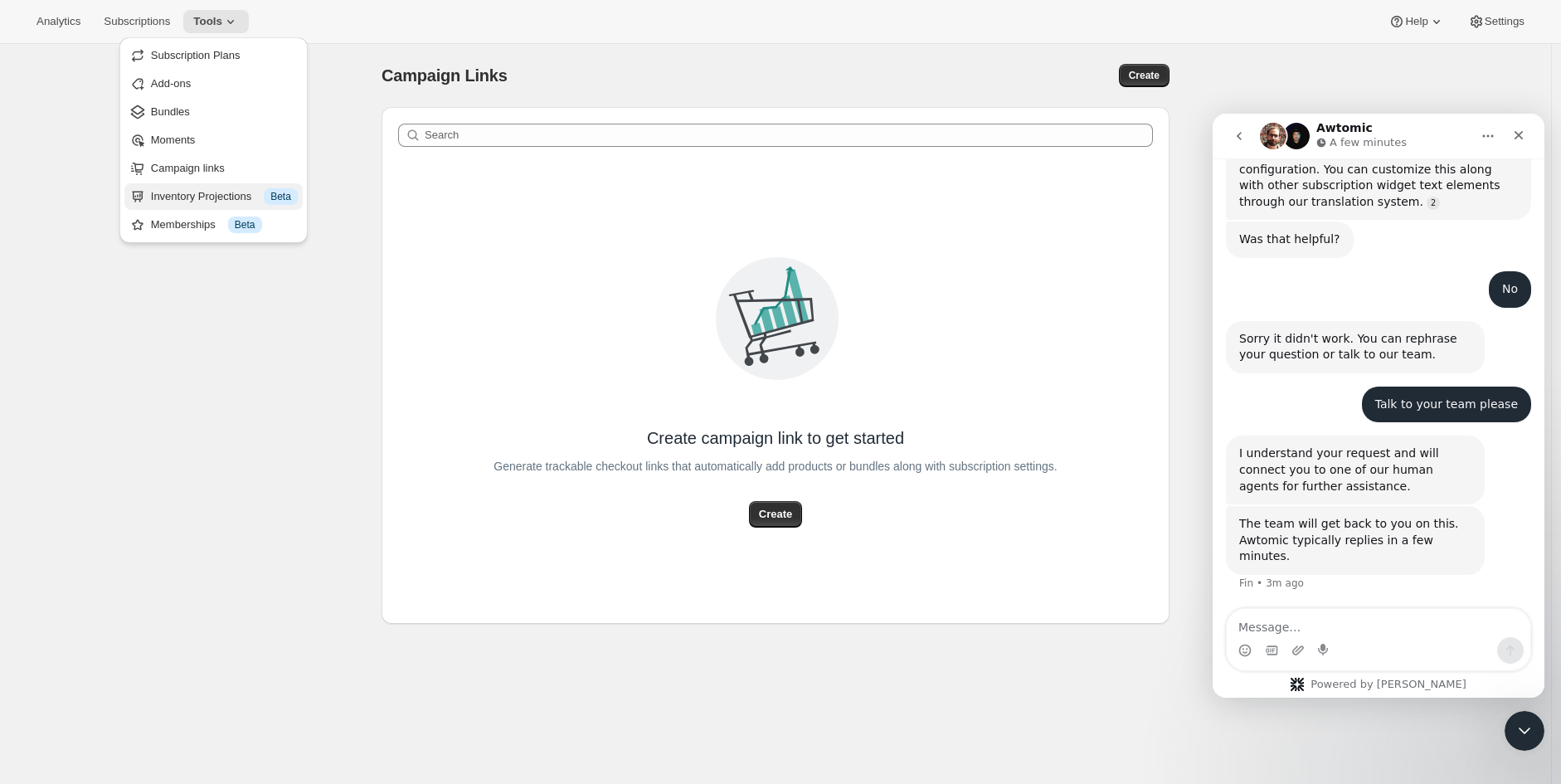
click at [206, 200] on div "Inventory Projections Info Beta" at bounding box center [224, 196] width 147 height 16
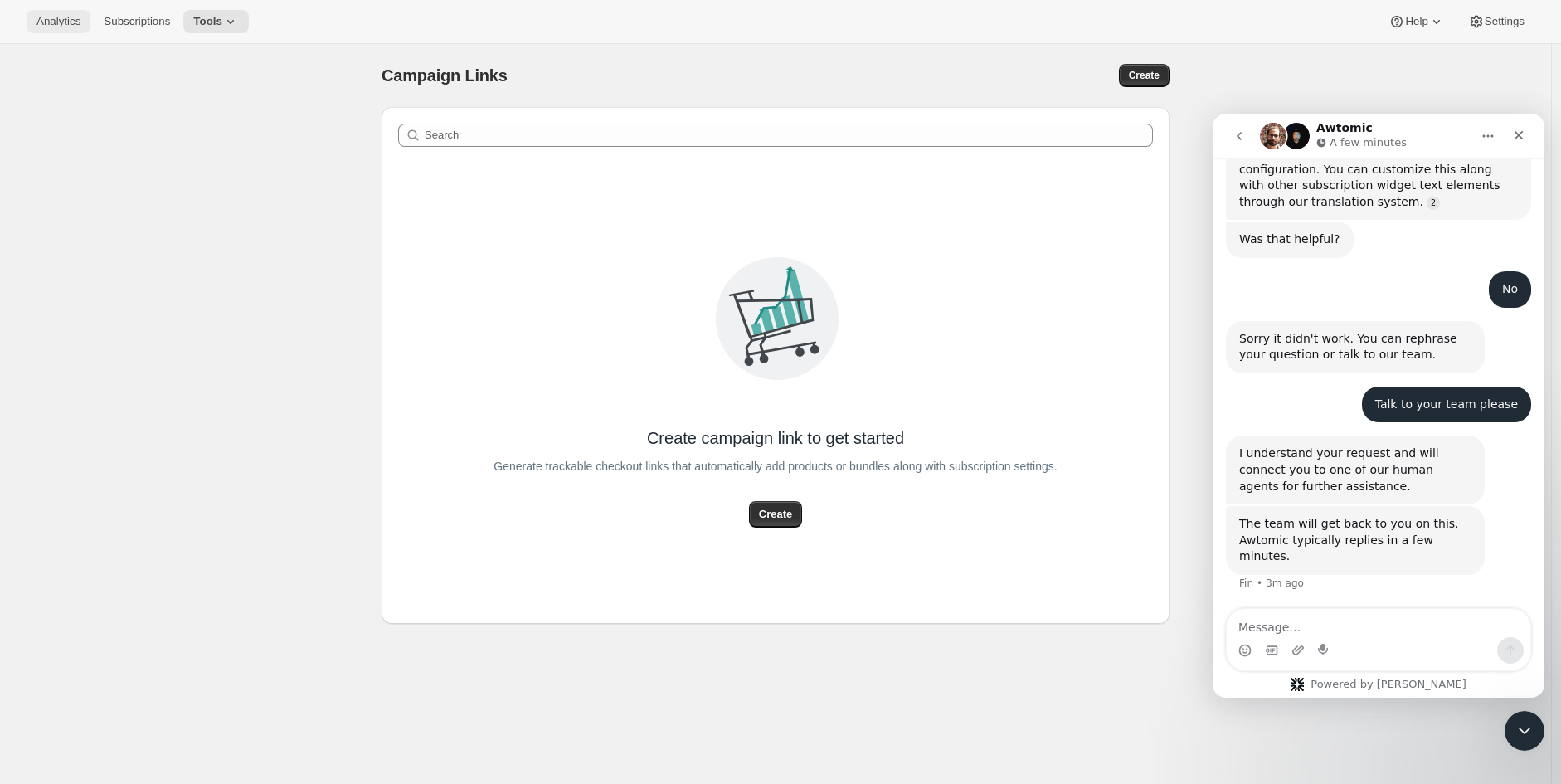
click at [54, 24] on span "Analytics" at bounding box center [58, 22] width 44 height 13
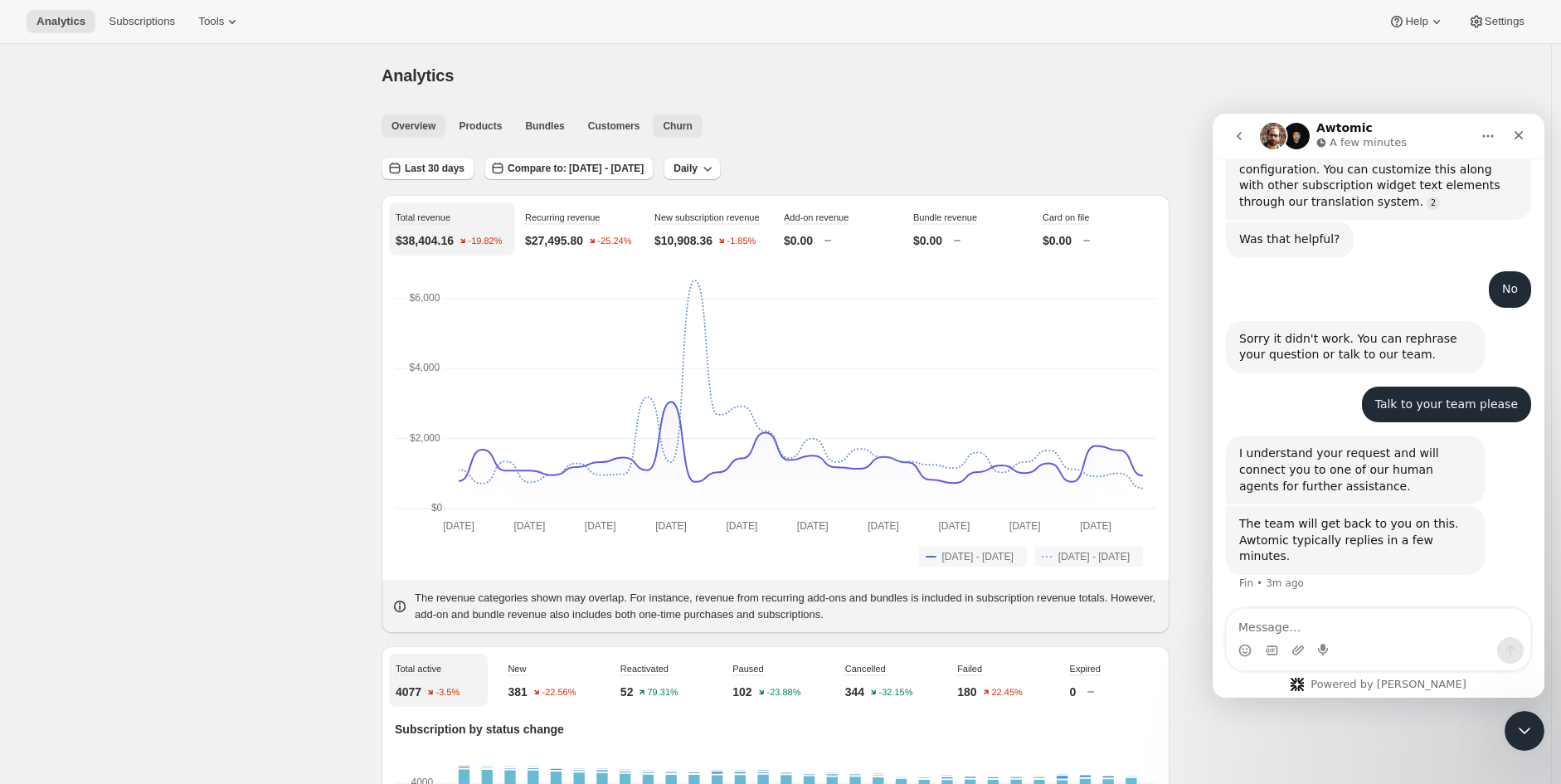
click at [666, 133] on button "Churn" at bounding box center [676, 126] width 49 height 23
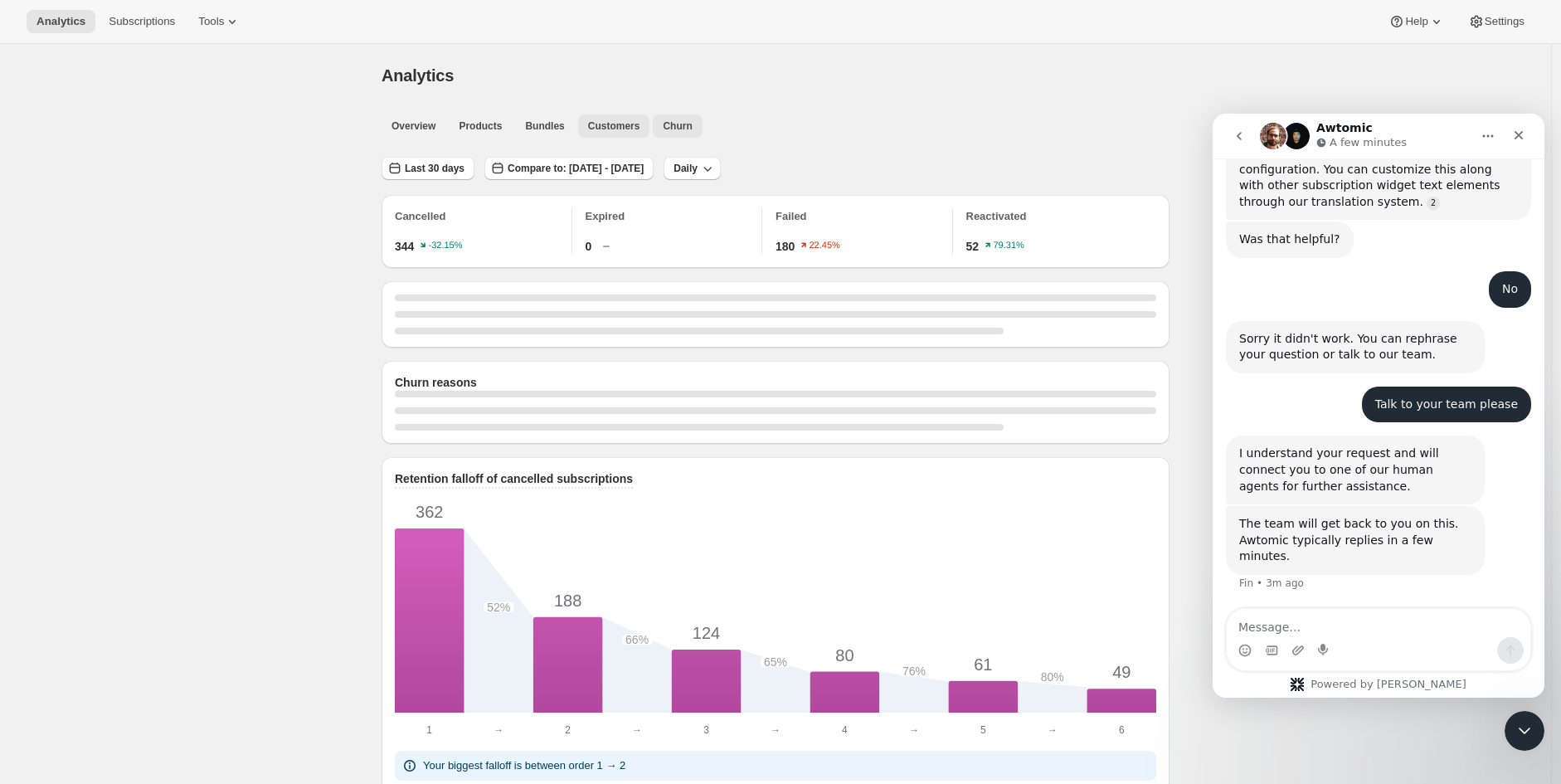
click at [623, 132] on span "Customers" at bounding box center [614, 126] width 52 height 13
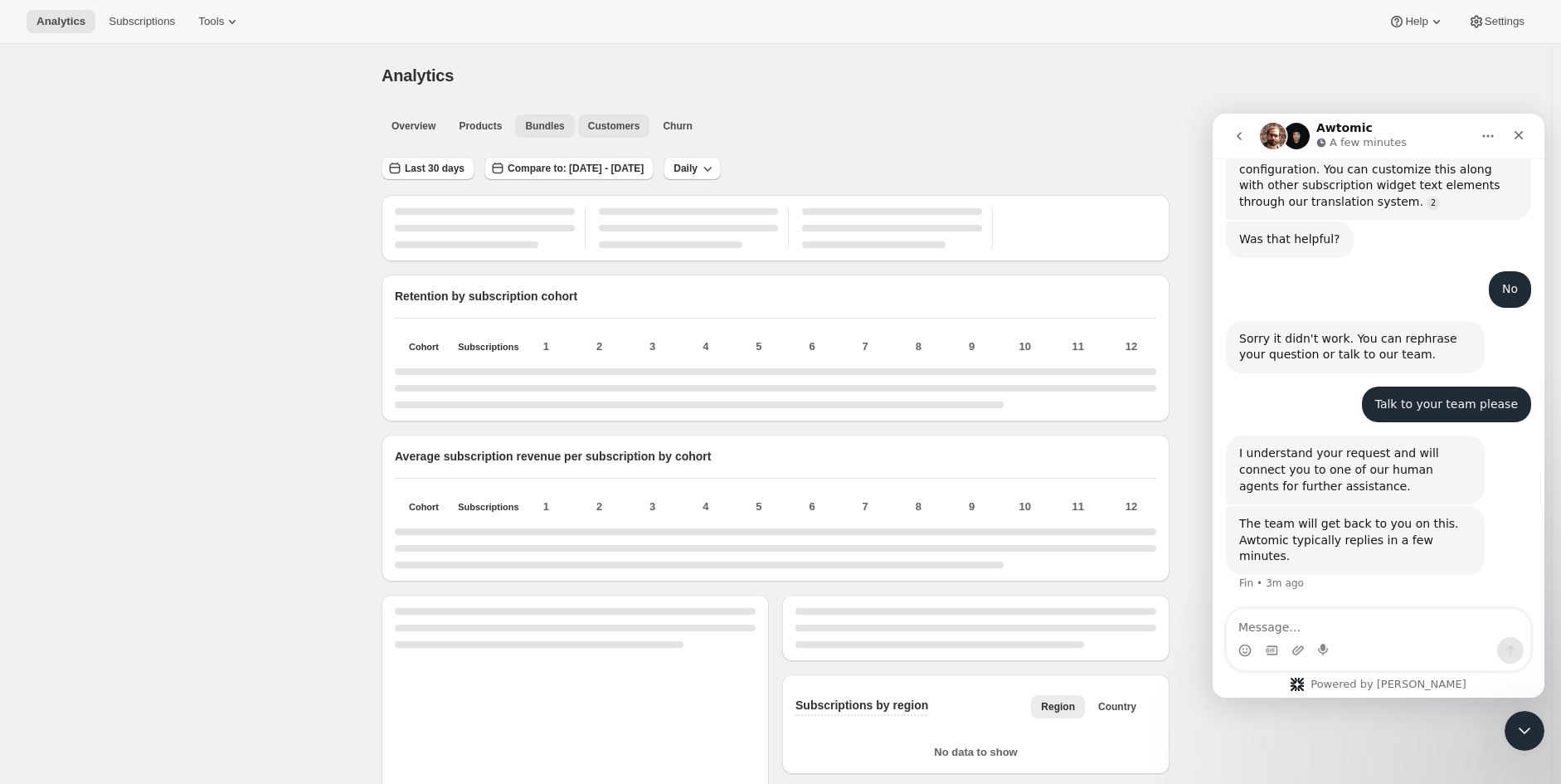
click at [543, 132] on span "Bundles" at bounding box center [544, 126] width 39 height 13
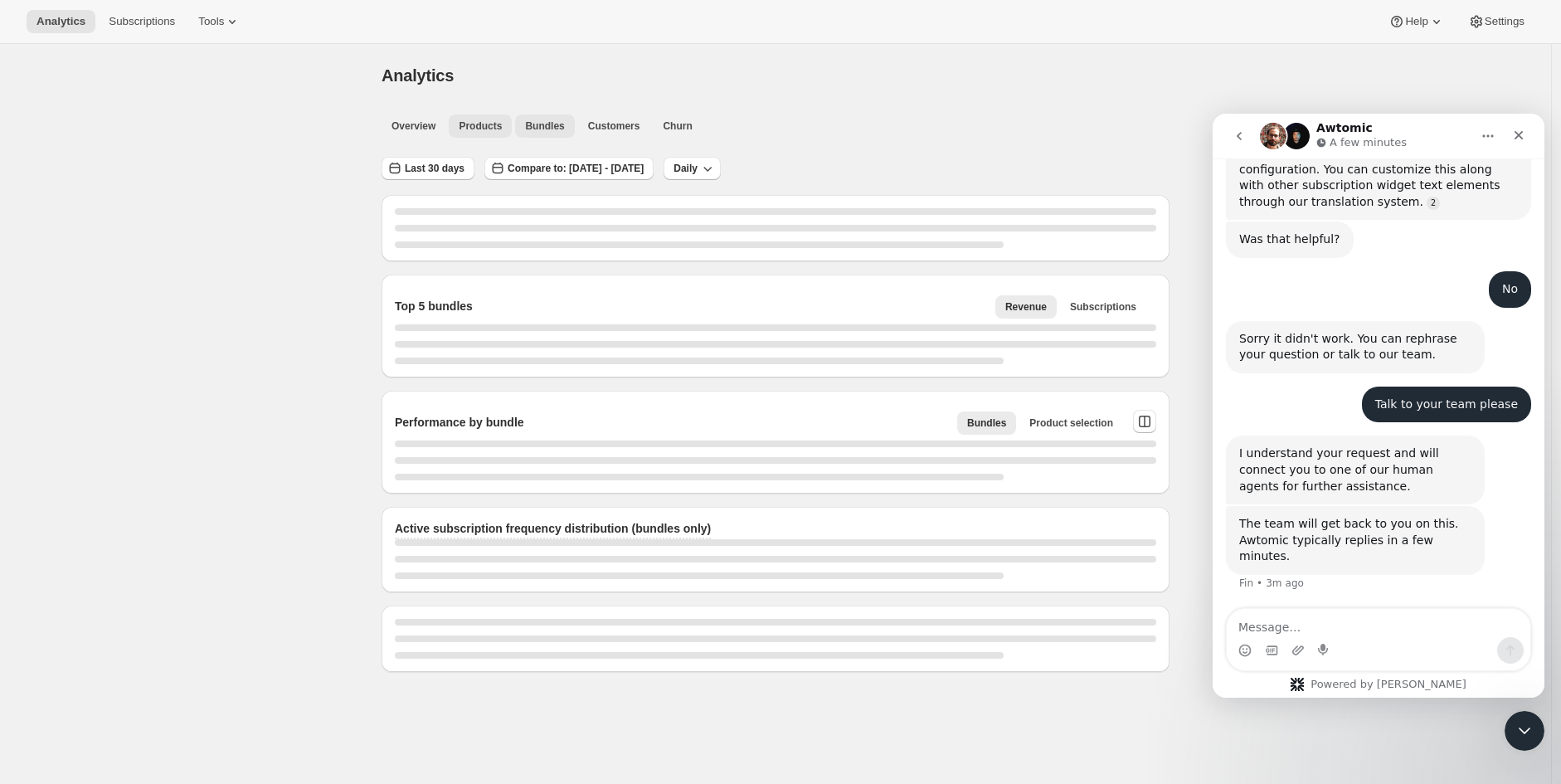
click at [495, 124] on span "Products" at bounding box center [480, 126] width 43 height 13
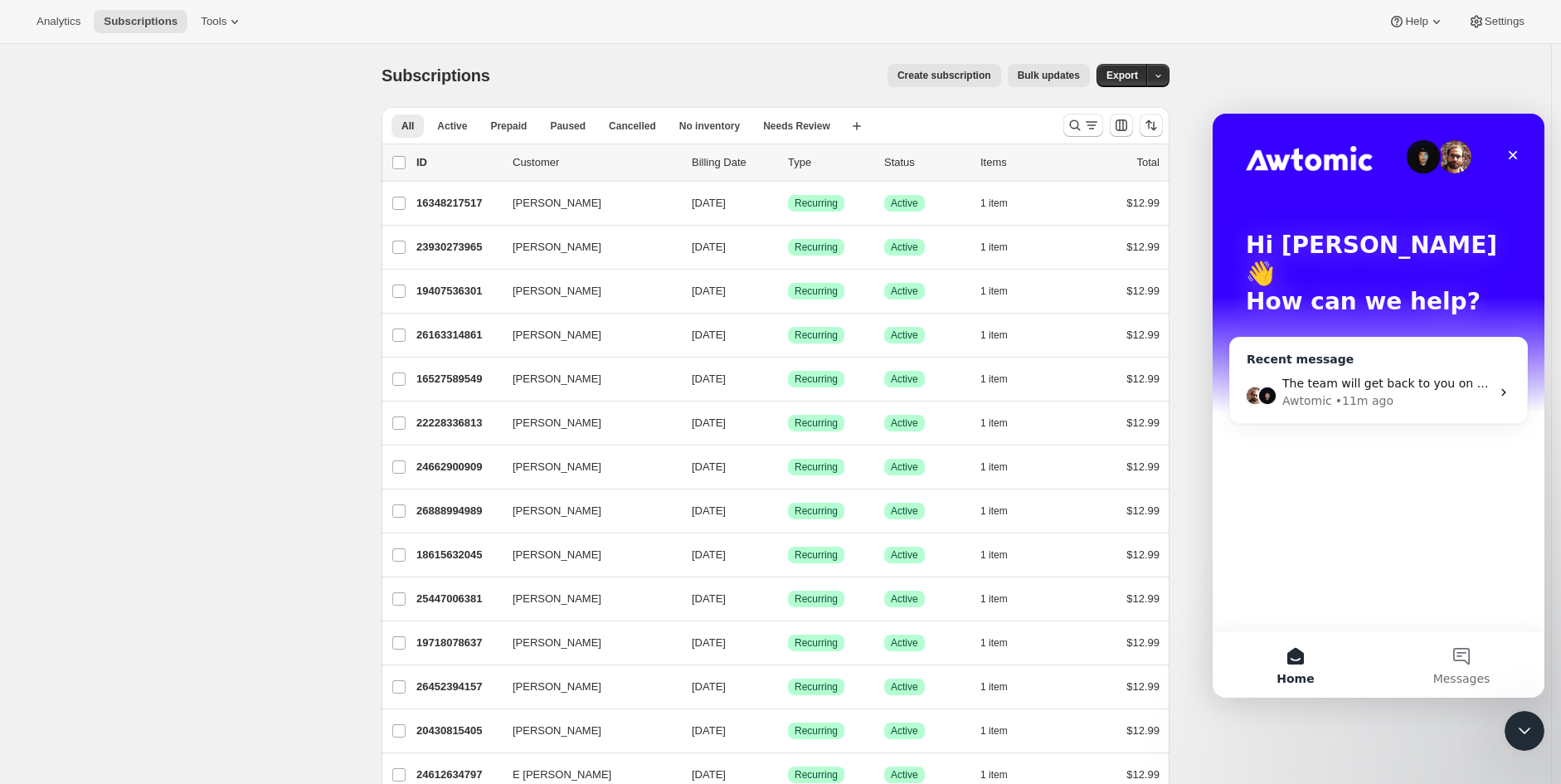
click at [1338, 361] on div "The team will get back to you on this. Awtomic typically replies in a few minut…" at bounding box center [1378, 392] width 297 height 61
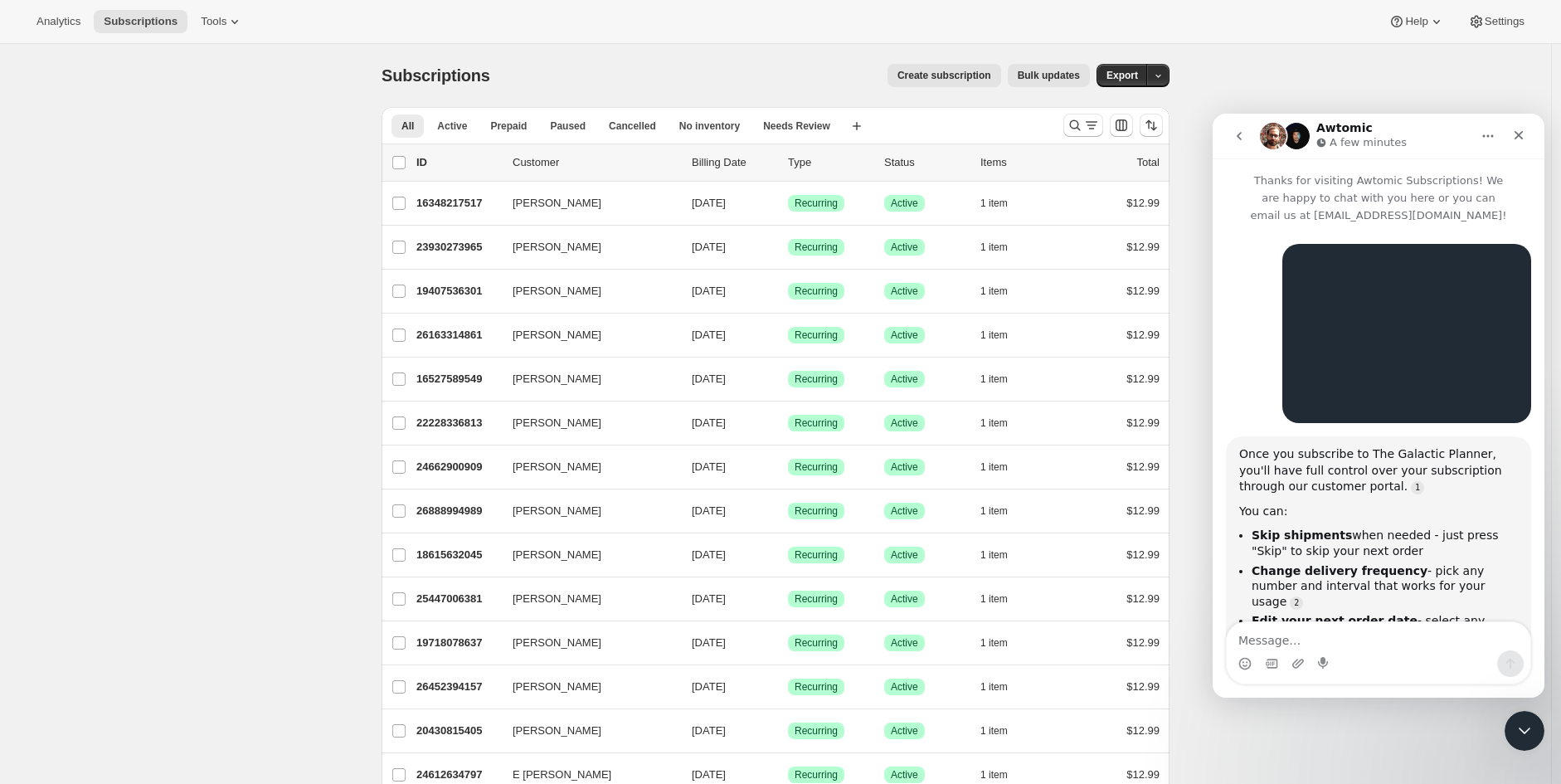
scroll to position [994, 0]
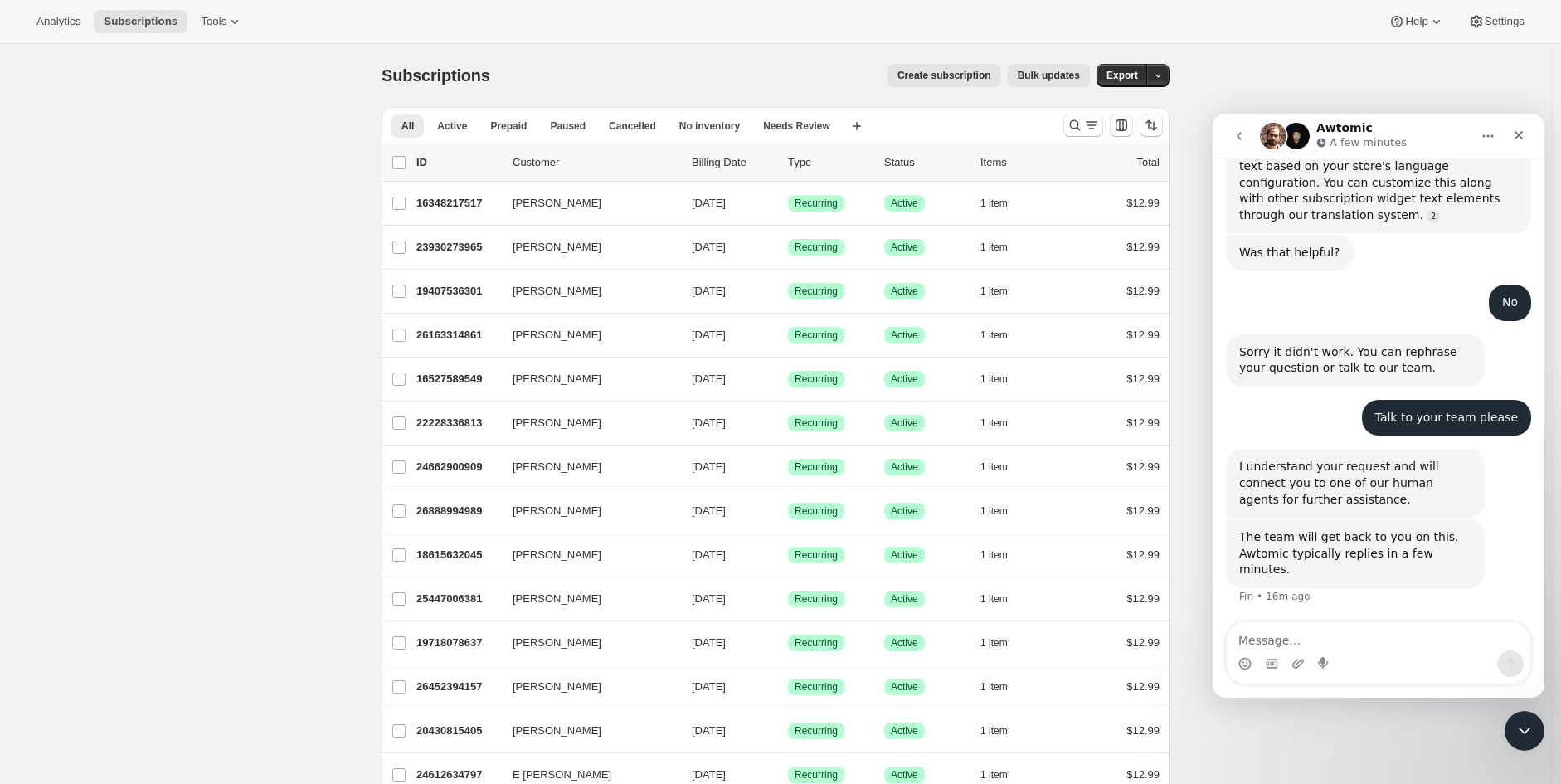
click at [210, 35] on div "Analytics Subscriptions Tools Help Settings" at bounding box center [780, 22] width 1561 height 44
click at [207, 31] on button "Tools" at bounding box center [221, 21] width 62 height 23
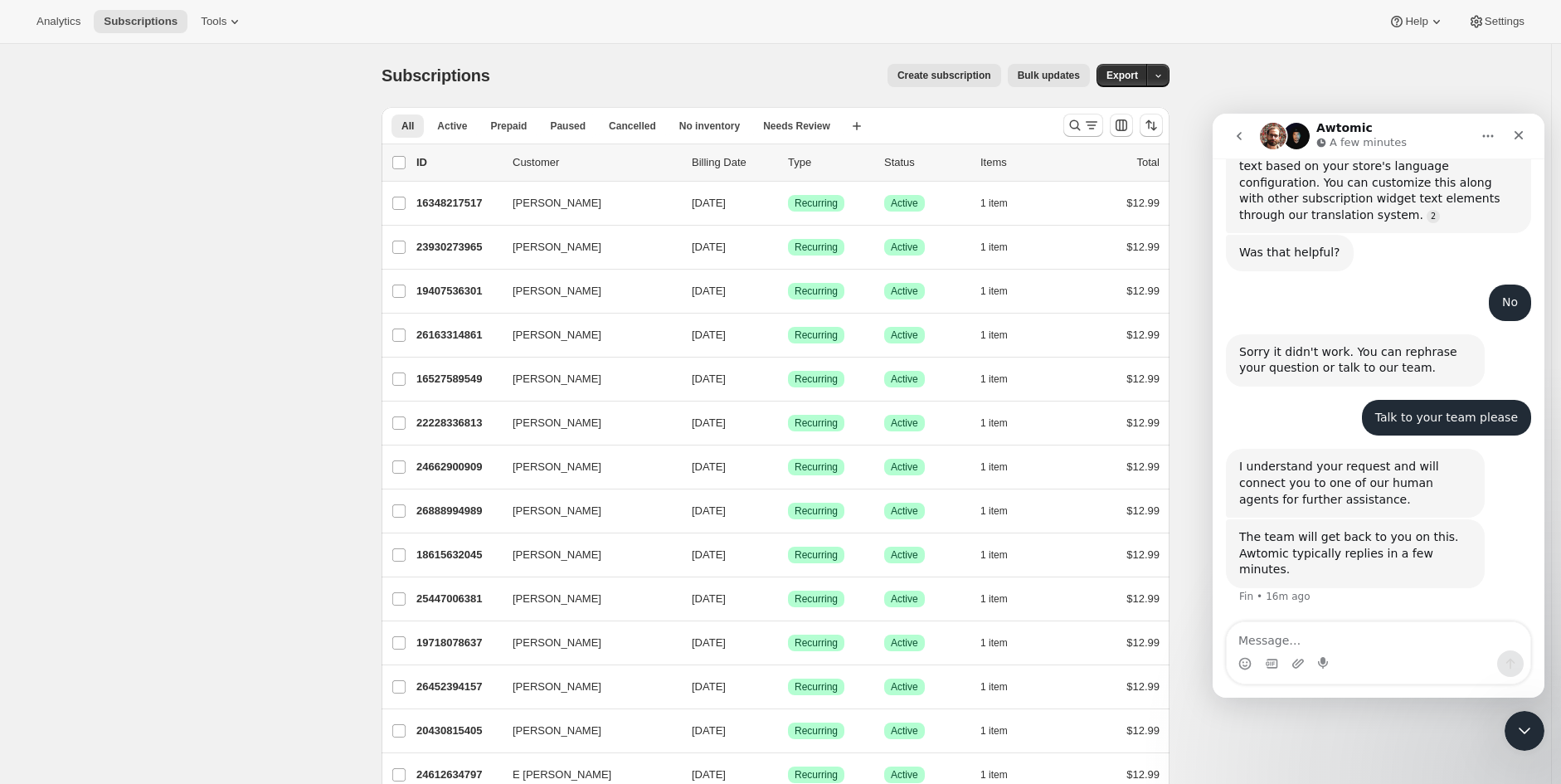
drag, startPoint x: 184, startPoint y: 25, endPoint x: 206, endPoint y: 24, distance: 22.0
click at [191, 25] on button "Tools" at bounding box center [221, 21] width 62 height 23
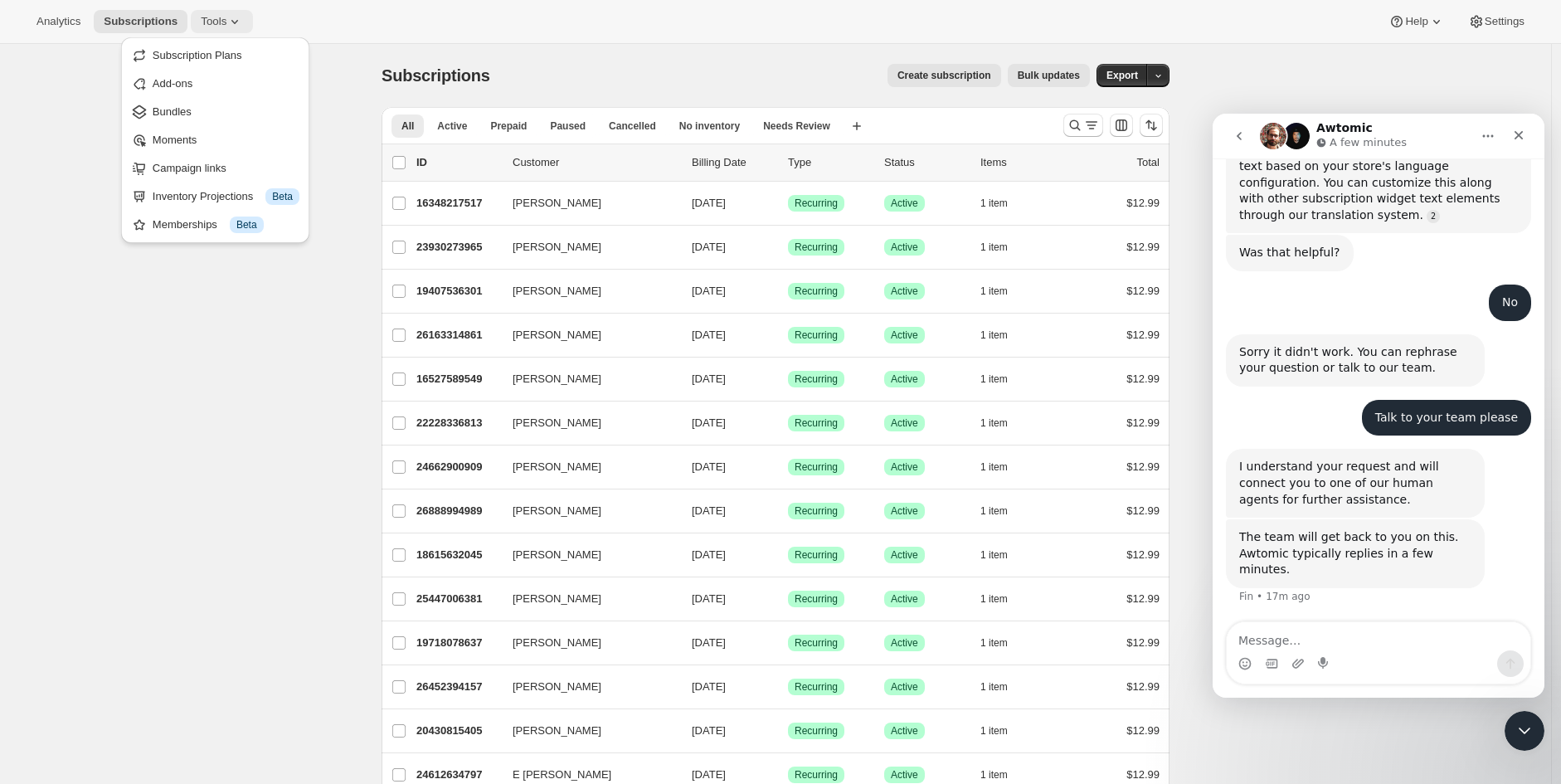
click at [206, 24] on span "Tools" at bounding box center [213, 22] width 26 height 13
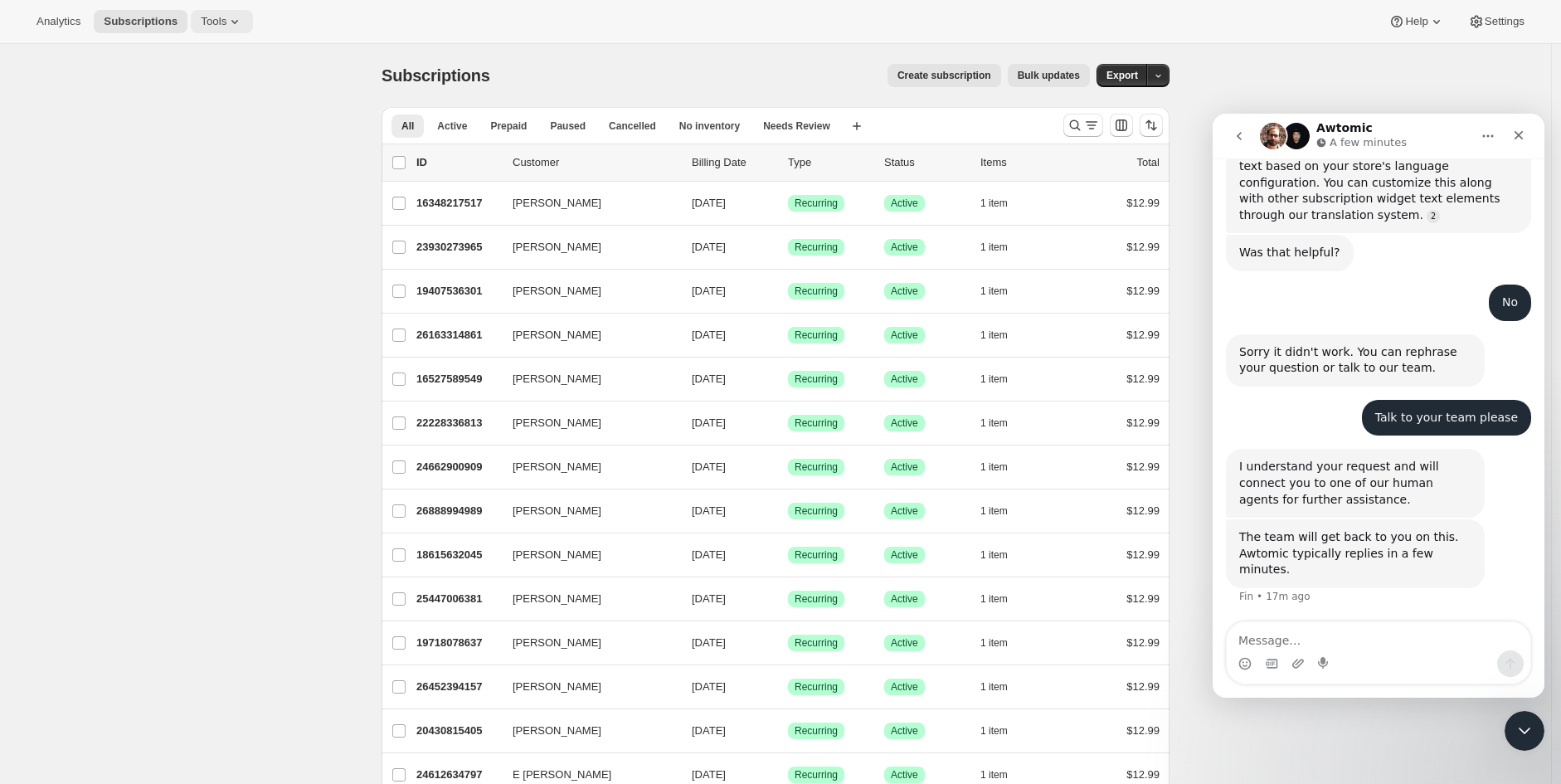
click at [206, 26] on span "Tools" at bounding box center [213, 22] width 26 height 13
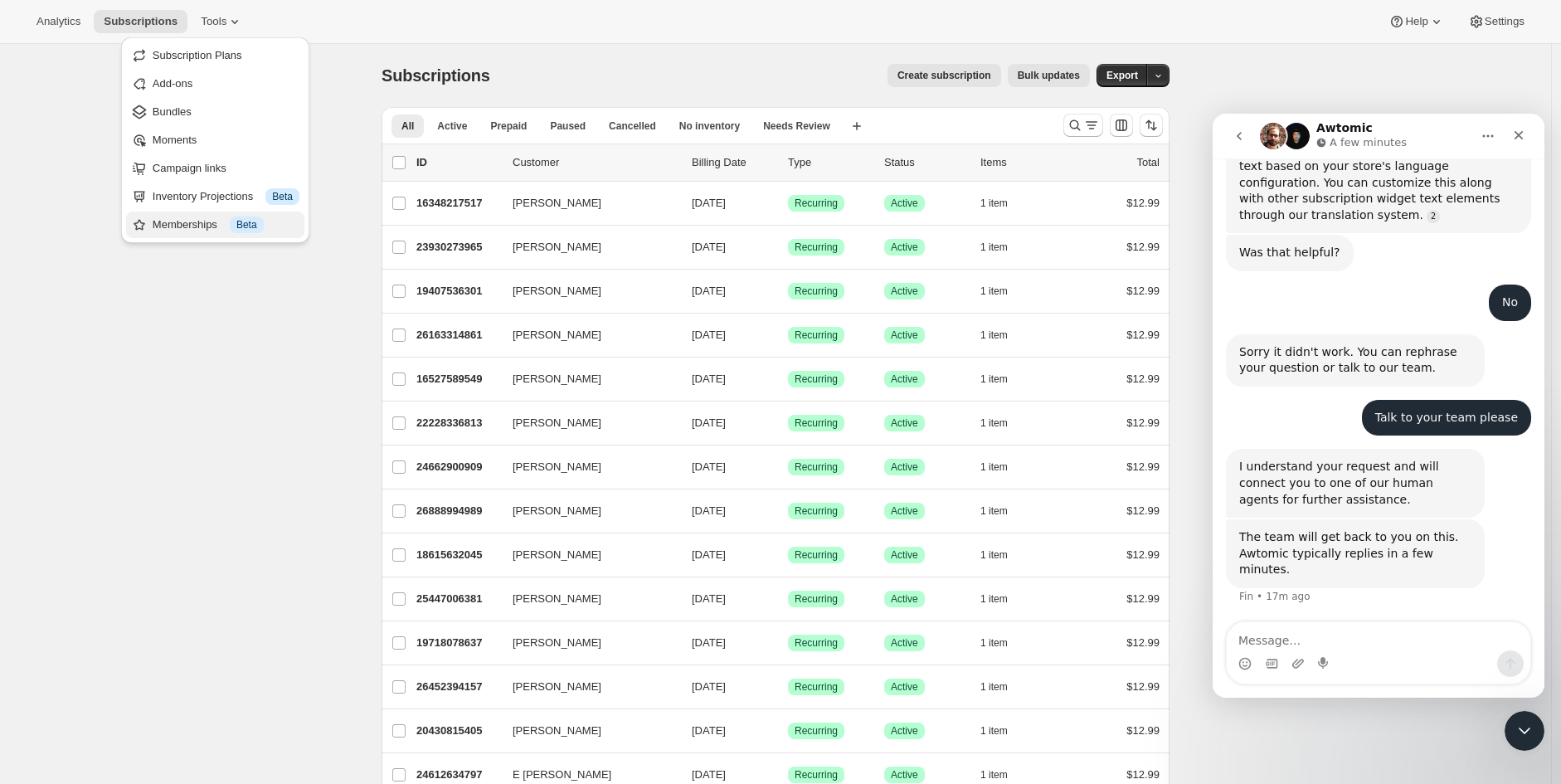
click at [210, 235] on button "Memberships Info Beta" at bounding box center [215, 225] width 178 height 27
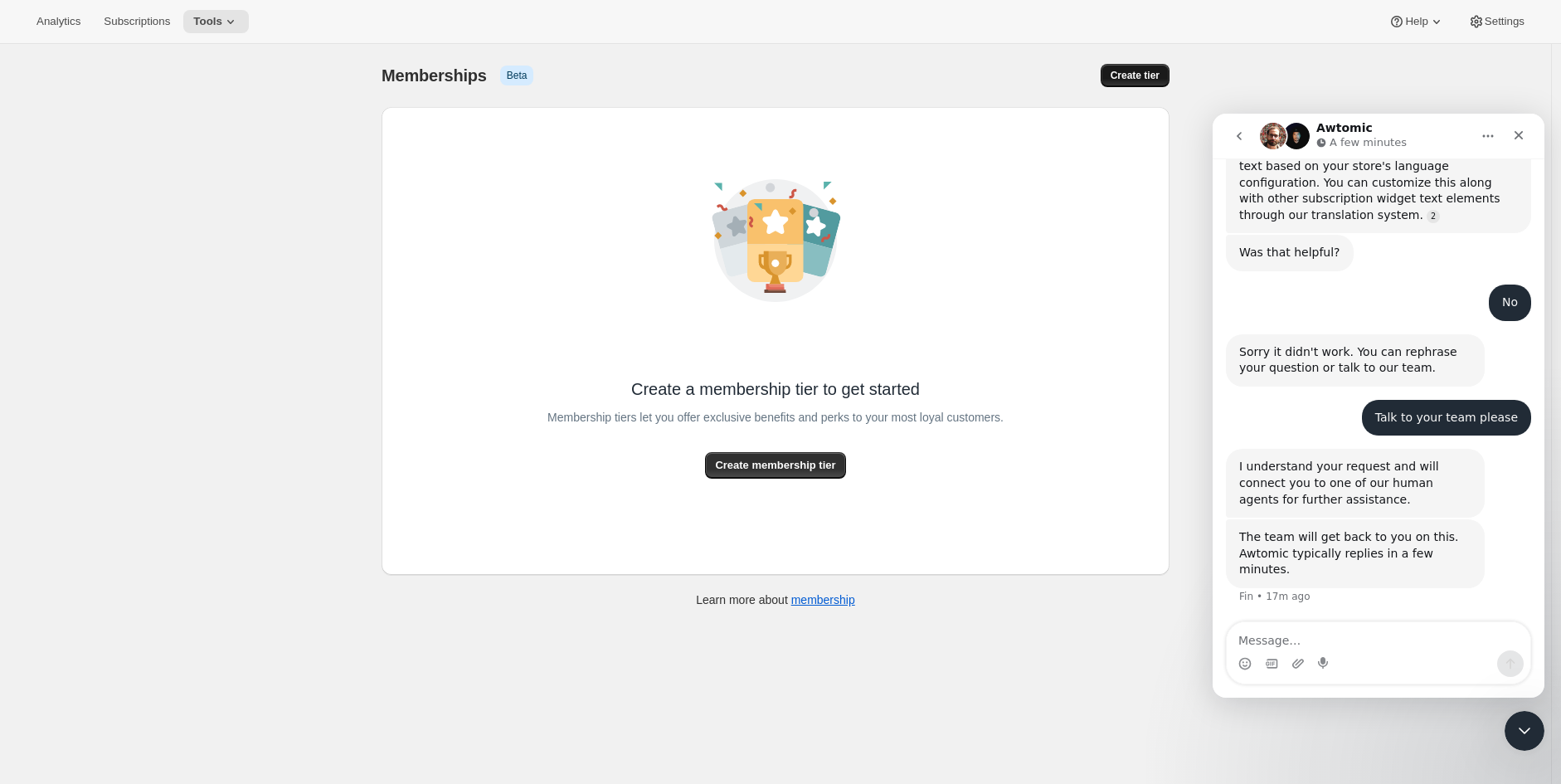
click at [1167, 73] on button "Create tier" at bounding box center [1135, 75] width 69 height 23
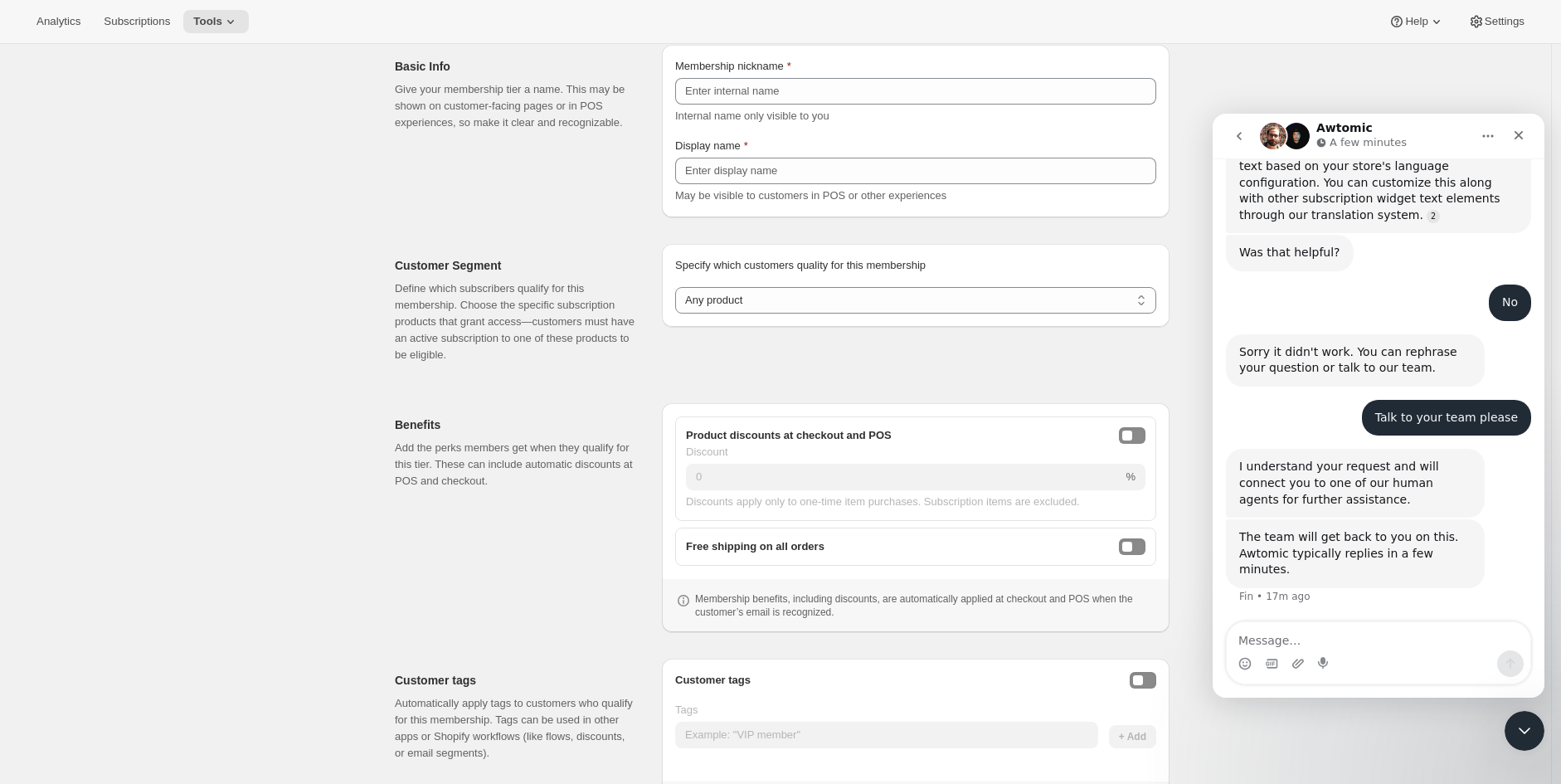
scroll to position [166, 0]
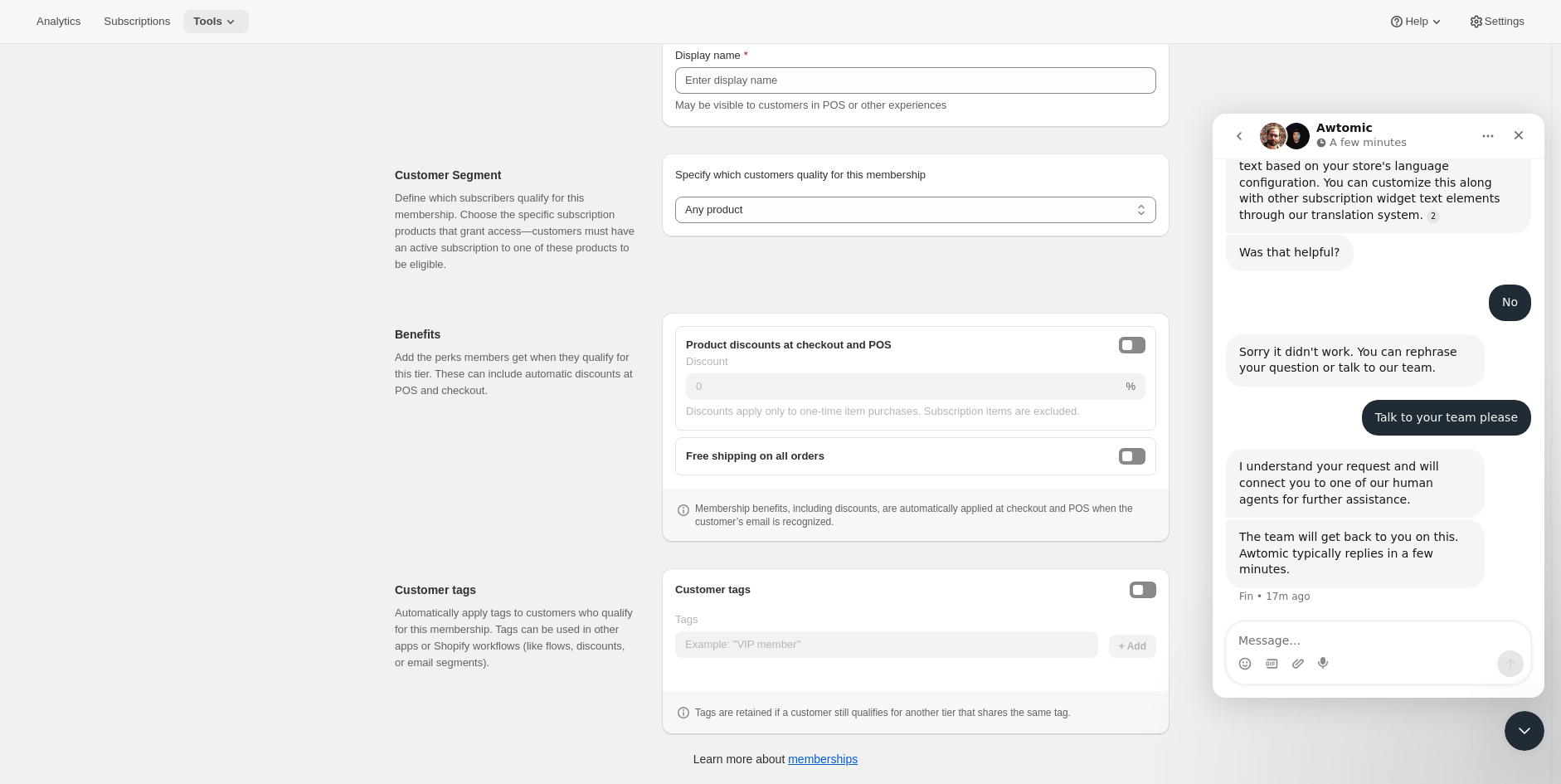
click at [224, 32] on button "Tools" at bounding box center [216, 21] width 66 height 23
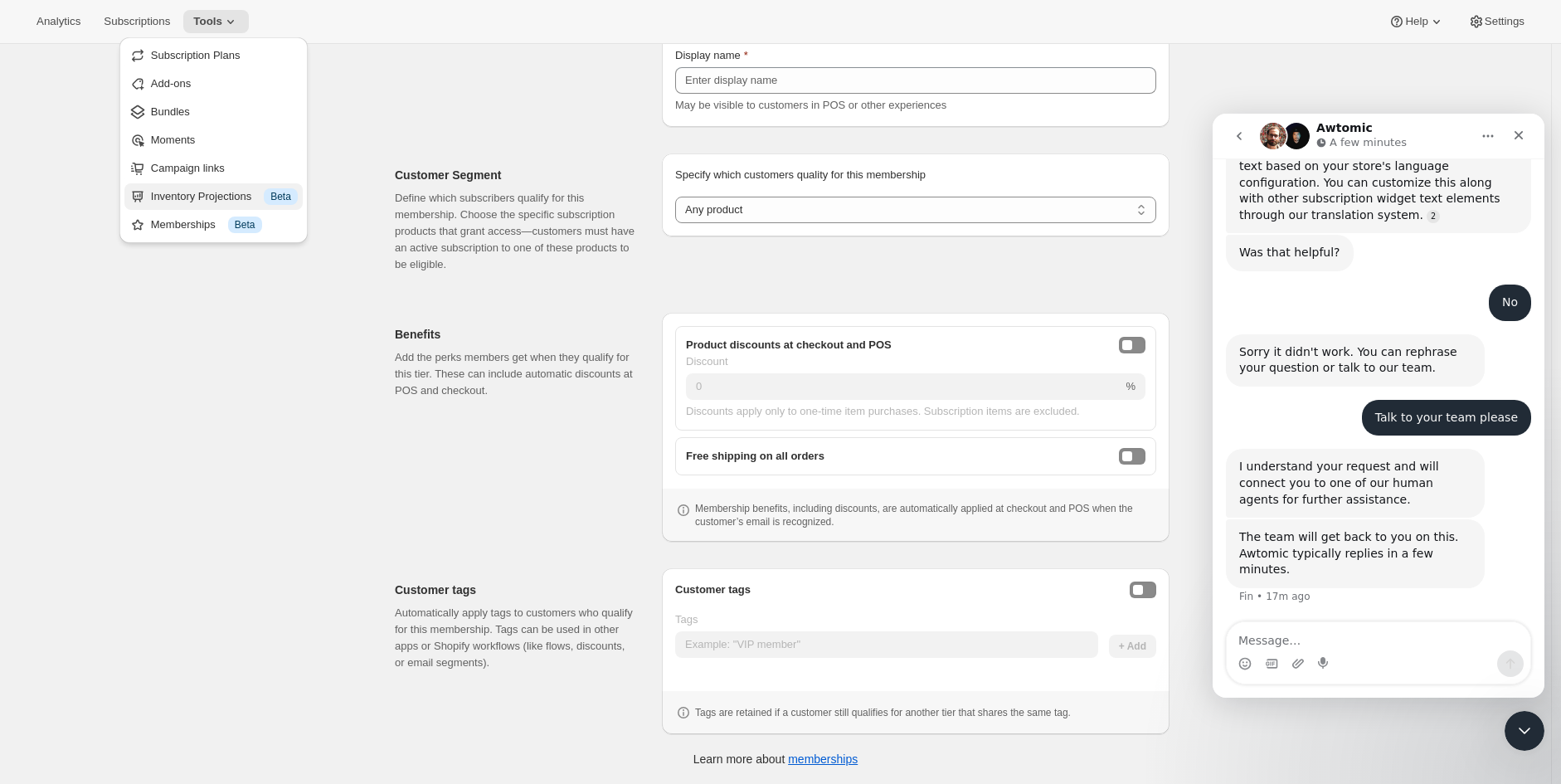
click at [209, 194] on div "Inventory Projections Info Beta" at bounding box center [224, 196] width 147 height 16
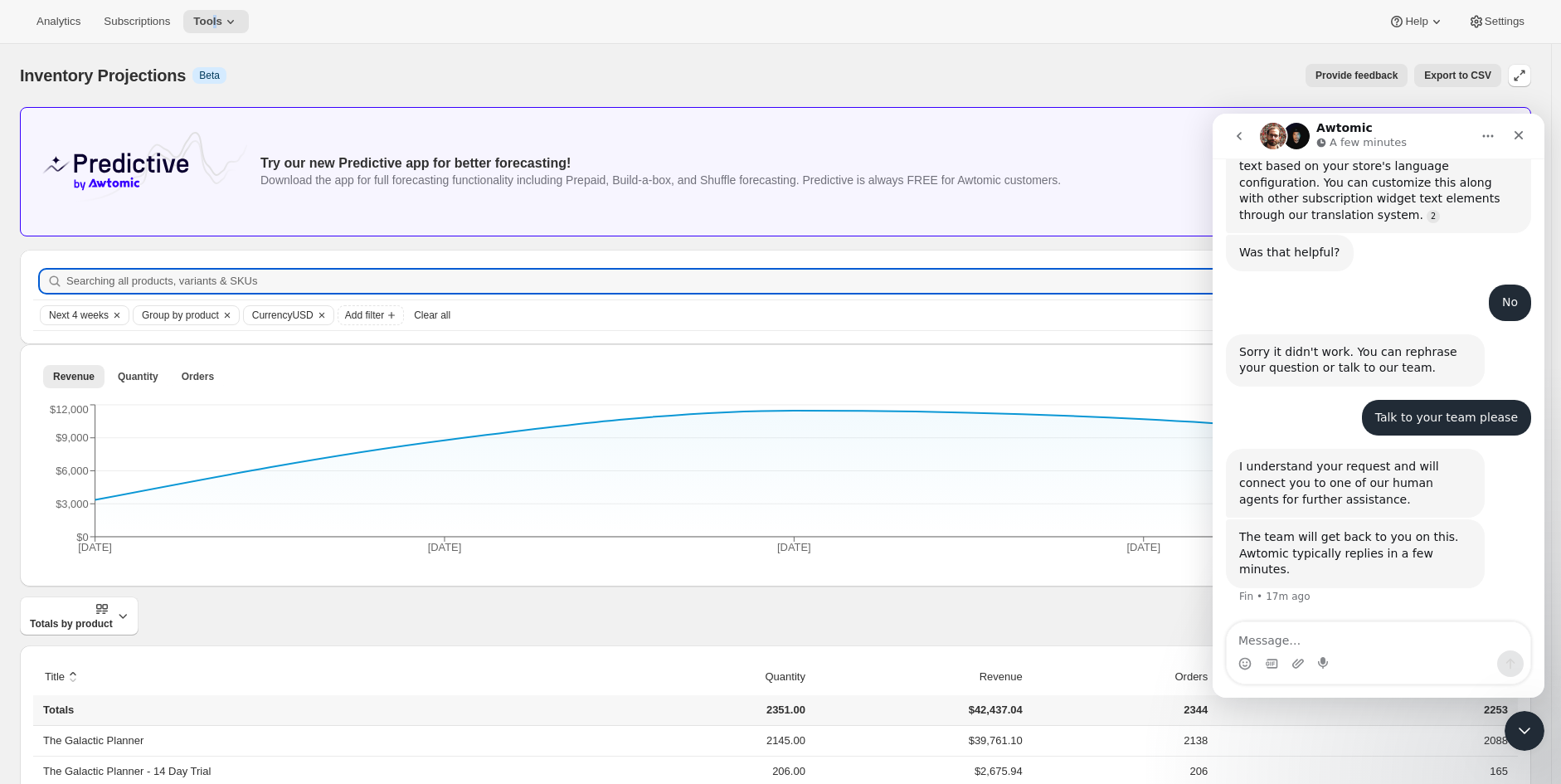
drag, startPoint x: 211, startPoint y: 33, endPoint x: 213, endPoint y: 42, distance: 9.2
click at [213, 33] on div "Analytics Subscriptions Tools Help Settings" at bounding box center [780, 22] width 1561 height 44
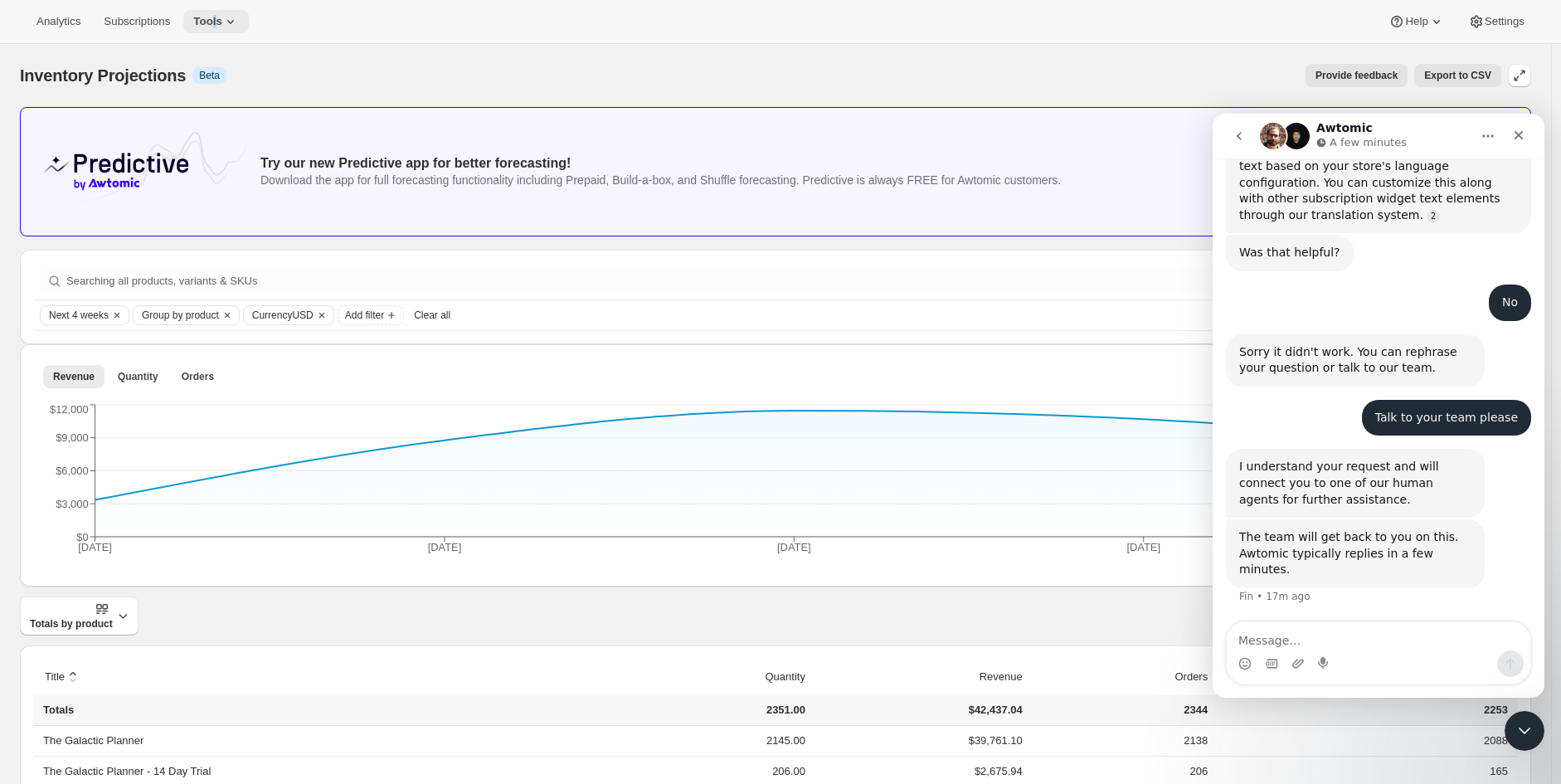
click at [204, 28] on span "Tools" at bounding box center [208, 22] width 29 height 13
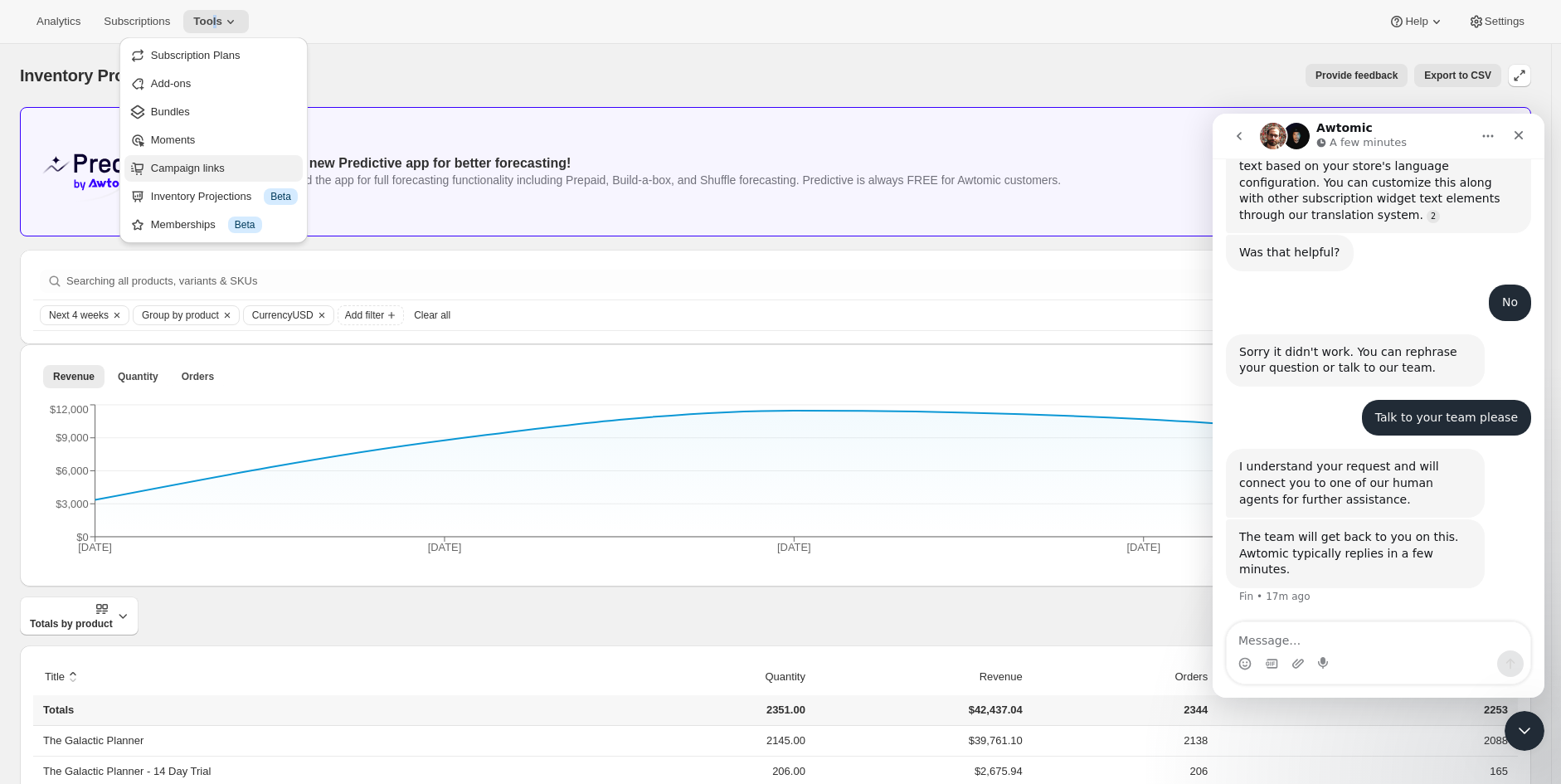
click at [201, 160] on span "Campaign links" at bounding box center [224, 168] width 147 height 16
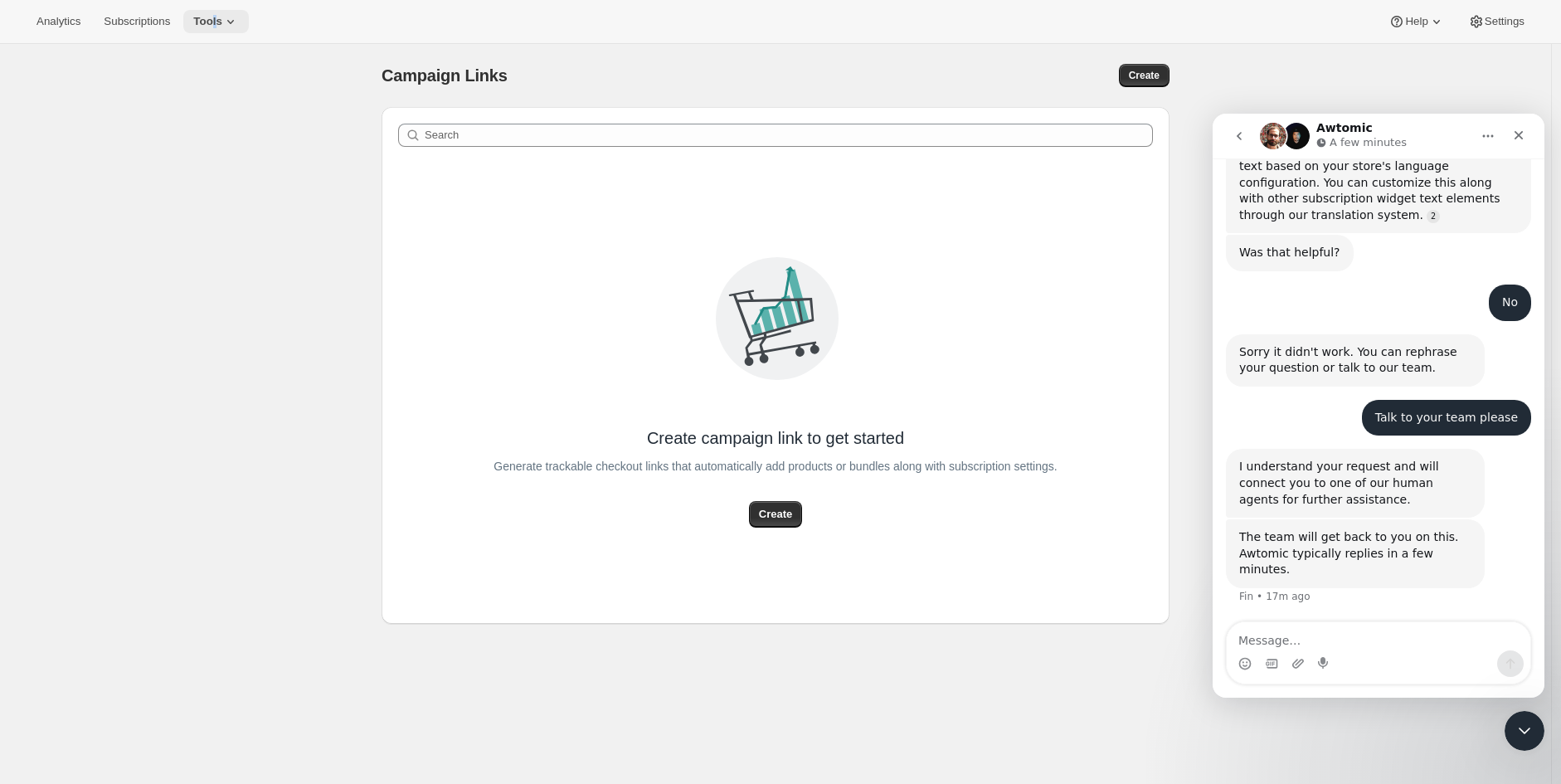
click at [212, 20] on span "Tools" at bounding box center [208, 22] width 29 height 13
click at [197, 143] on span "Moments" at bounding box center [224, 139] width 147 height 16
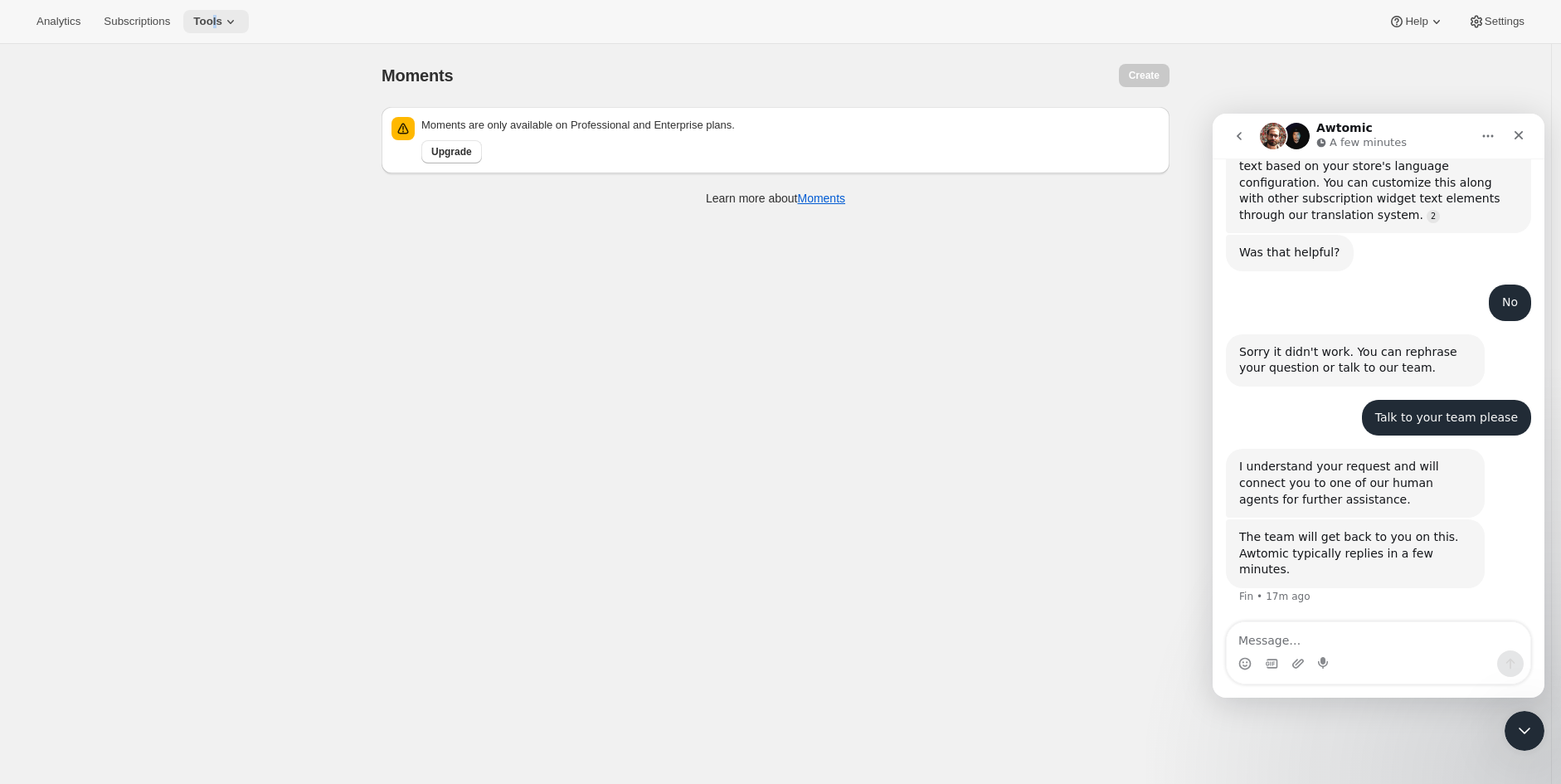
click at [204, 11] on button "Tools" at bounding box center [216, 21] width 66 height 23
click at [200, 104] on span "Bundles" at bounding box center [224, 112] width 147 height 16
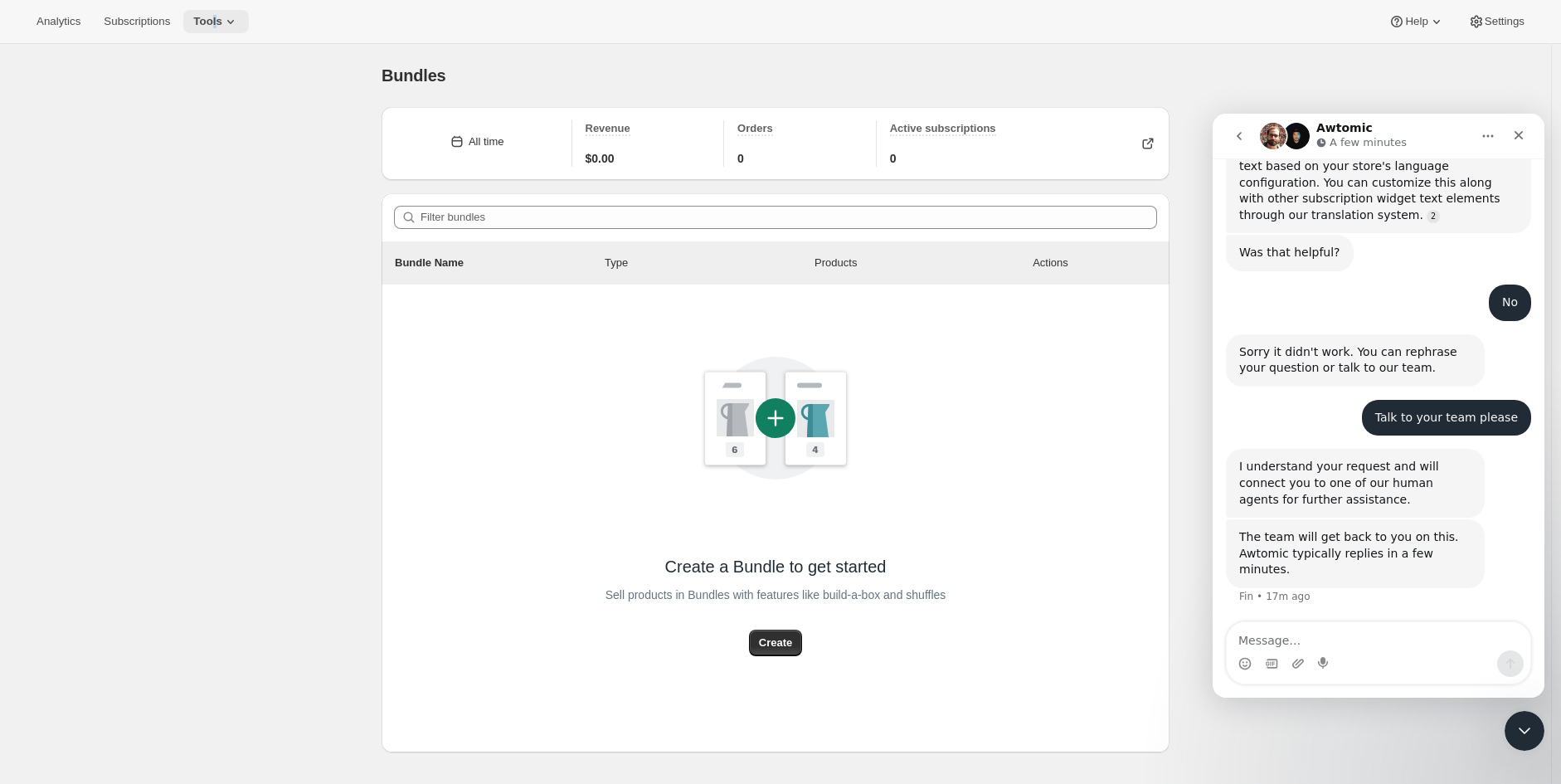
click at [225, 24] on icon at bounding box center [230, 21] width 16 height 16
click at [213, 104] on span "Bundles" at bounding box center [224, 112] width 147 height 16
click at [1500, 28] on span "Settings" at bounding box center [1505, 22] width 40 height 13
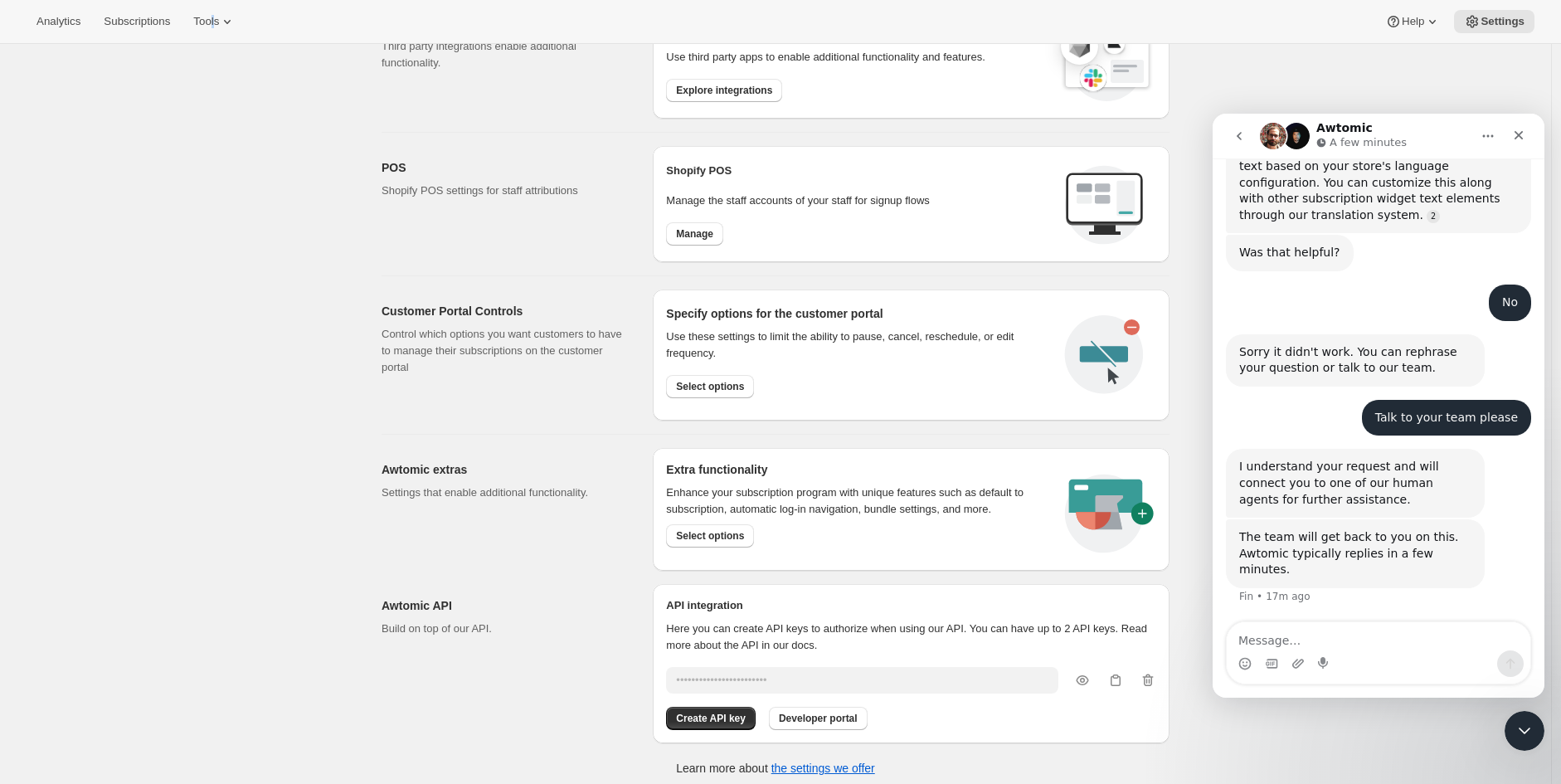
scroll to position [581, 0]
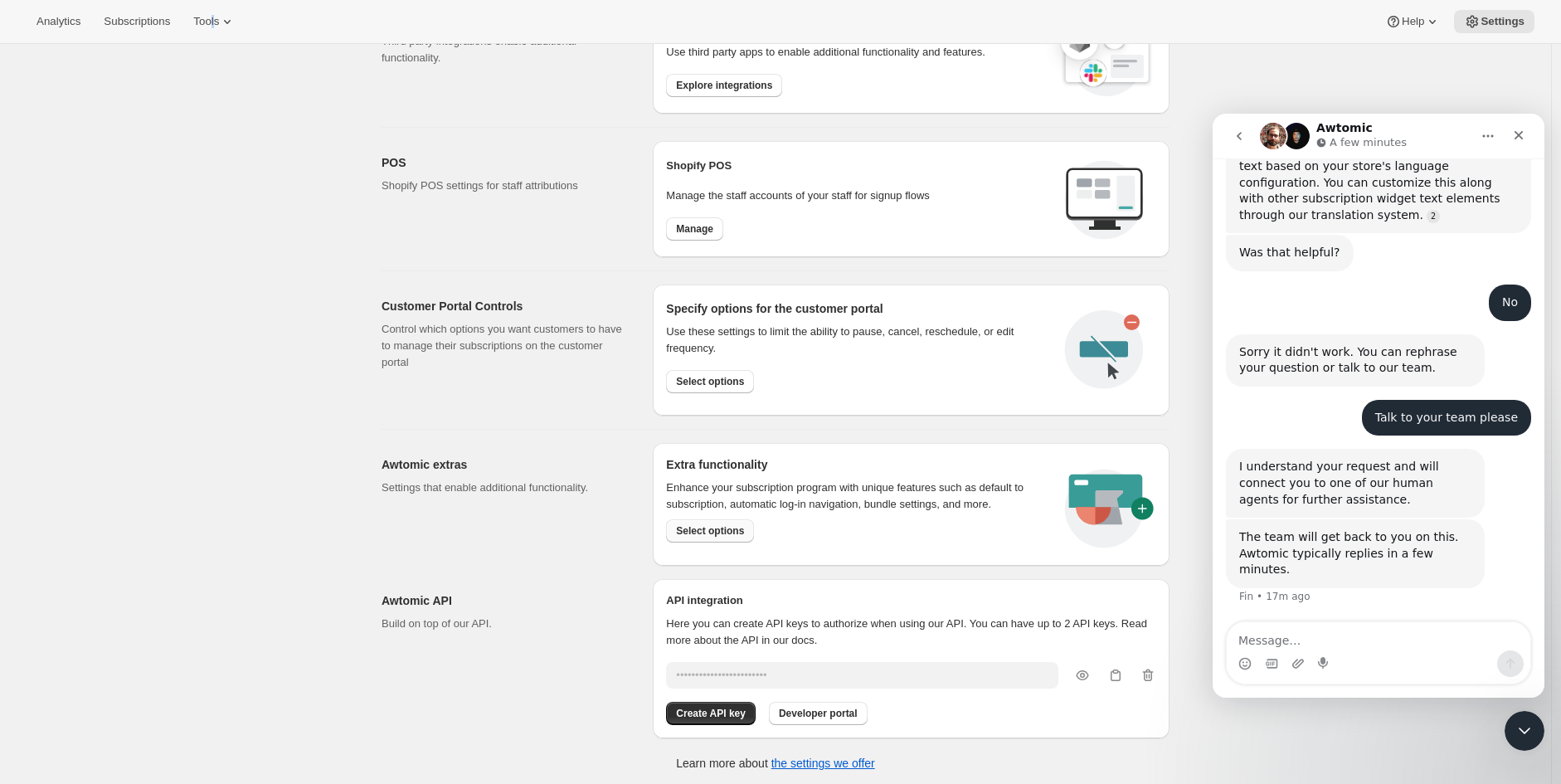
click at [697, 525] on span "Select options" at bounding box center [710, 531] width 68 height 13
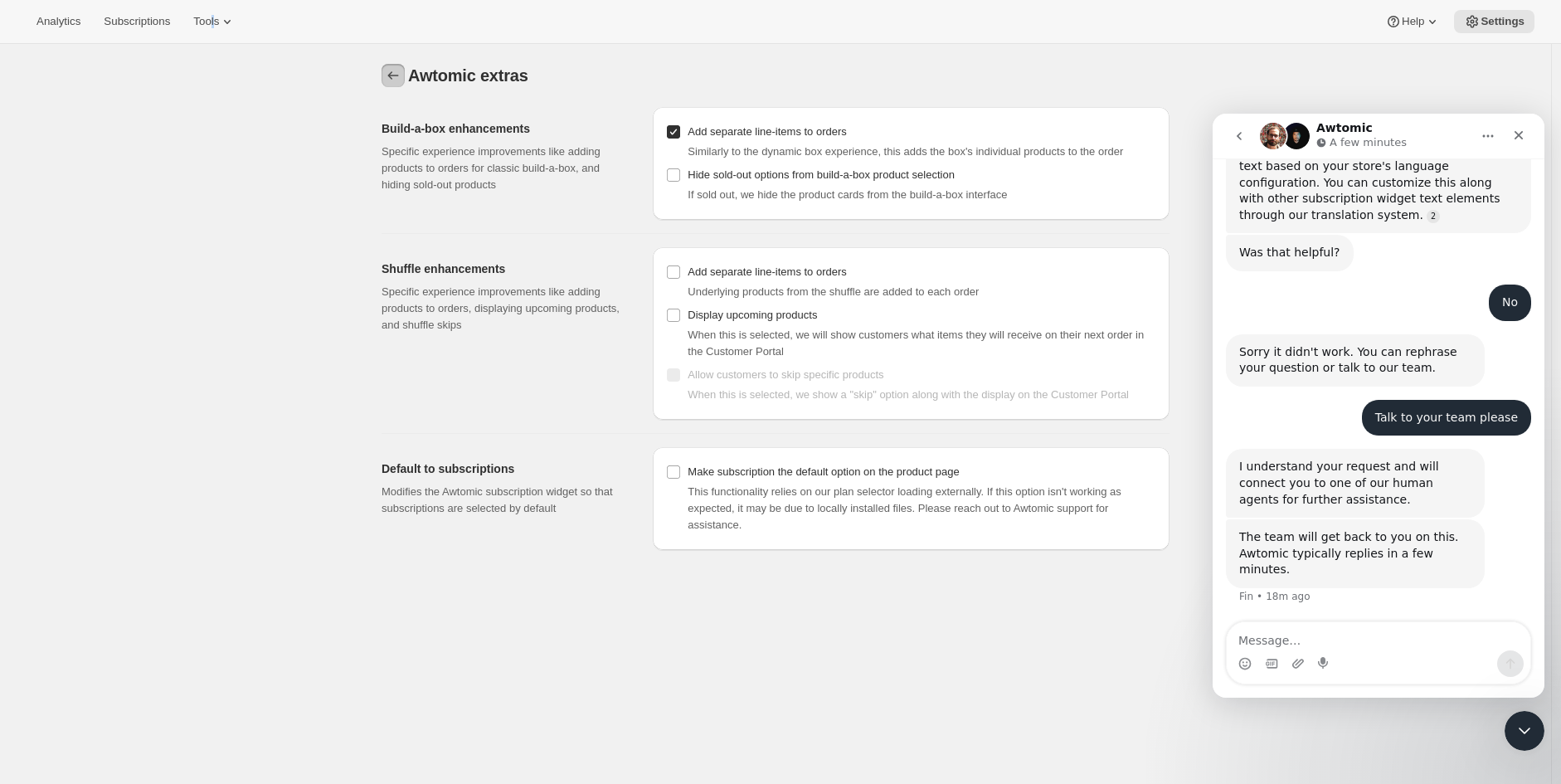
click at [390, 76] on icon "Settings" at bounding box center [392, 74] width 16 height 16
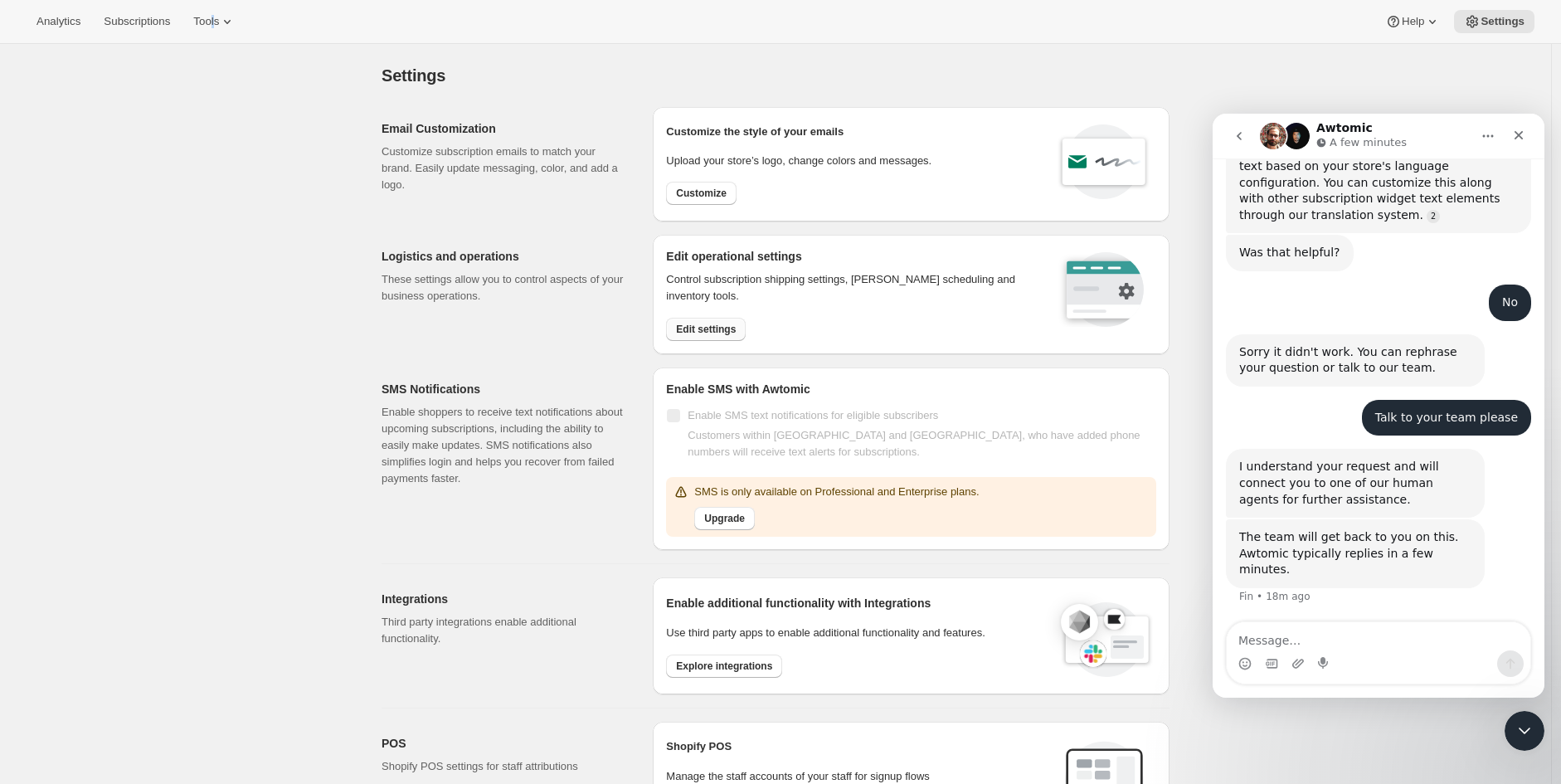
click at [707, 329] on span "Edit settings" at bounding box center [706, 329] width 60 height 13
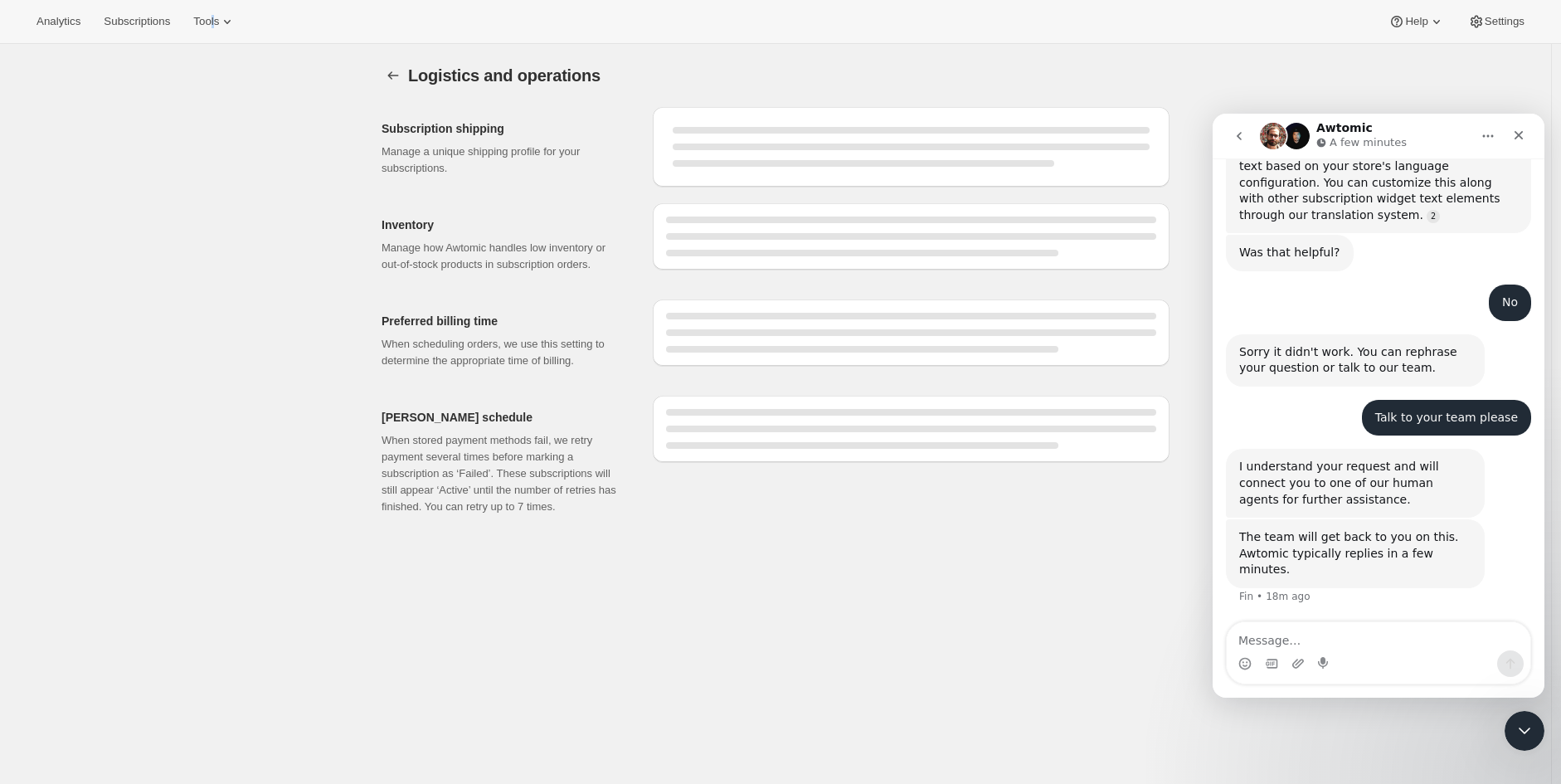
select select "DAY"
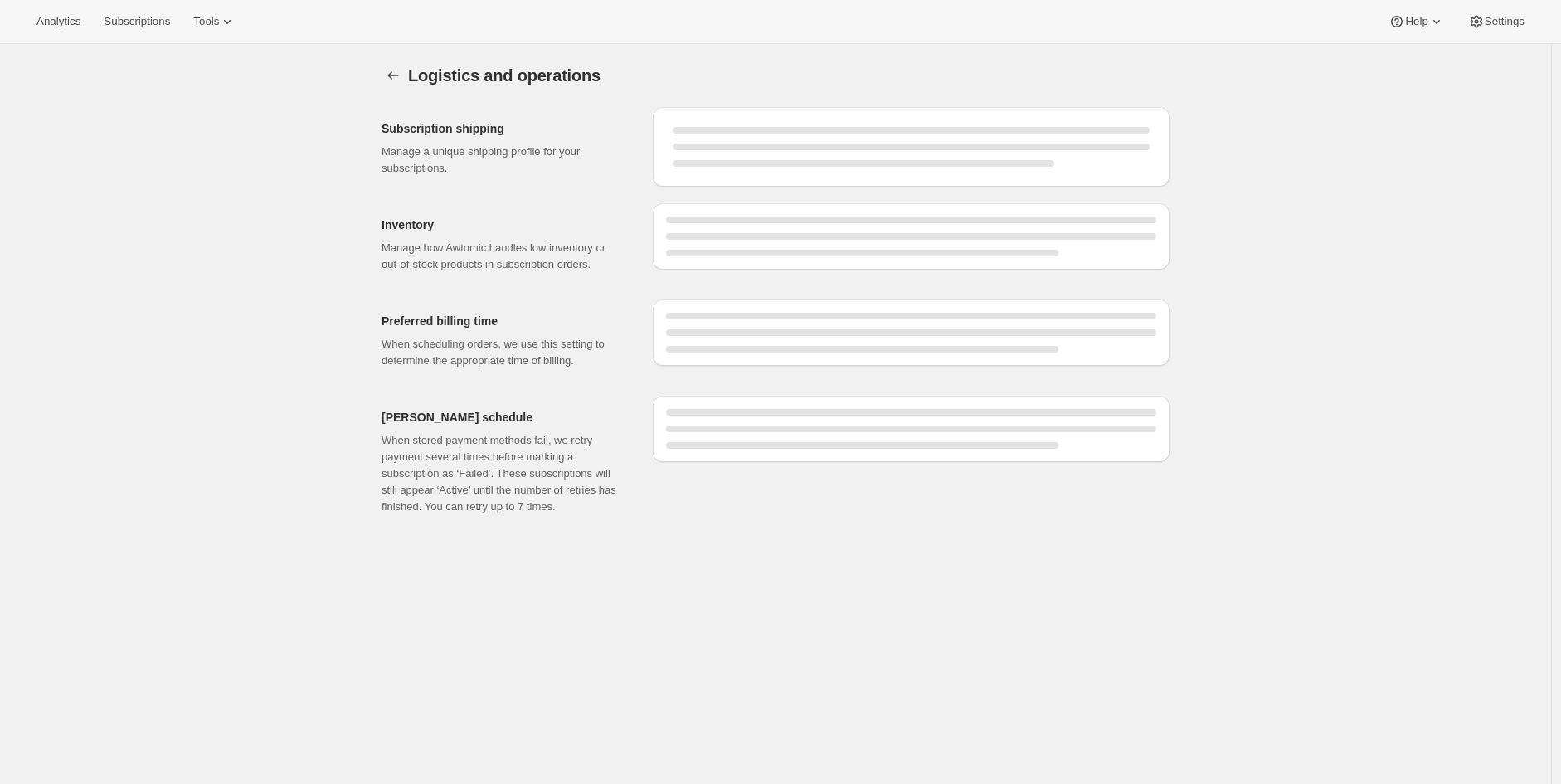
select select "DAY"
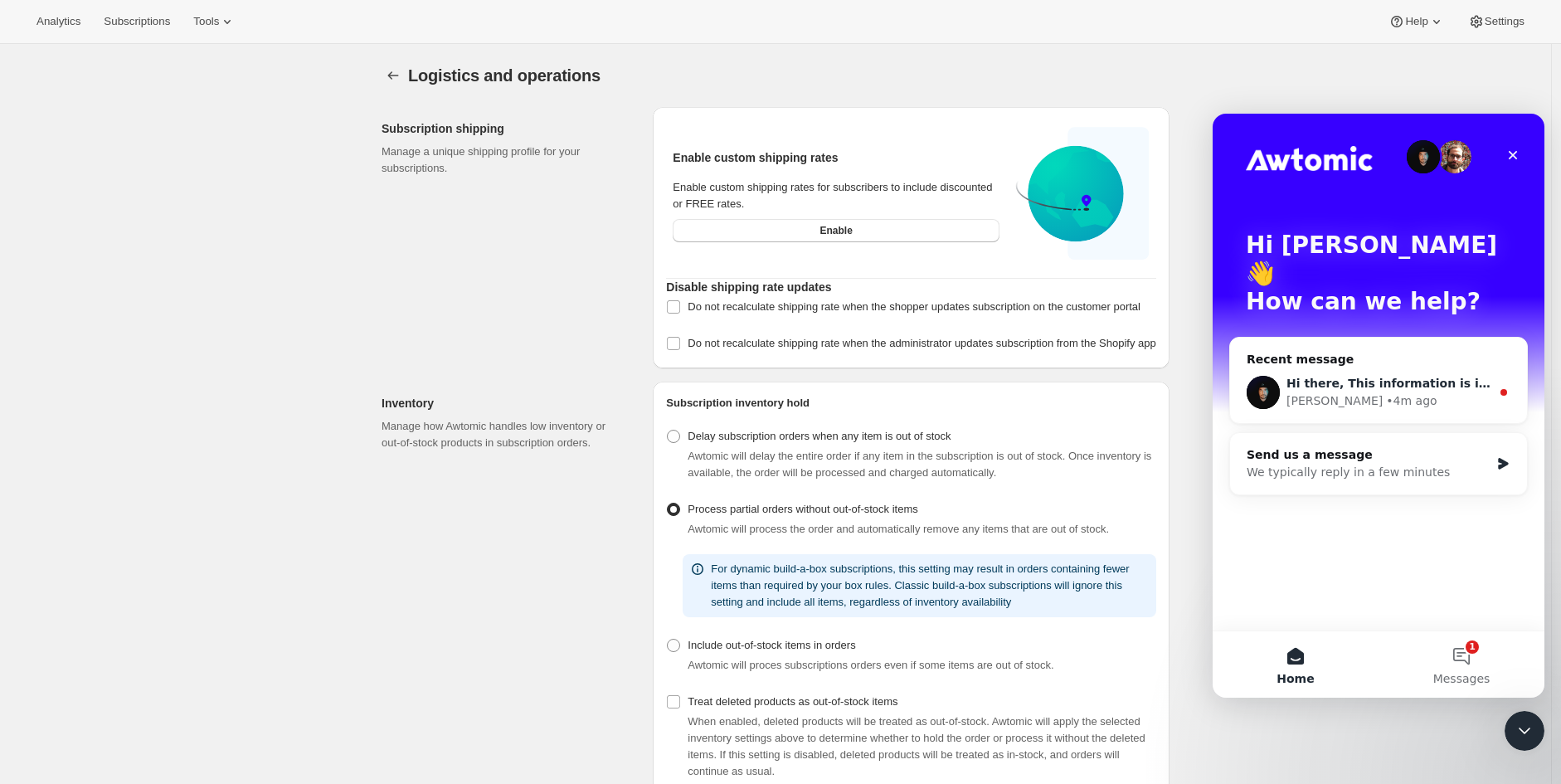
click at [1349, 384] on div "Hi there, This information is in the subscription plan settings. ​ Adrian • 4m …" at bounding box center [1378, 392] width 297 height 61
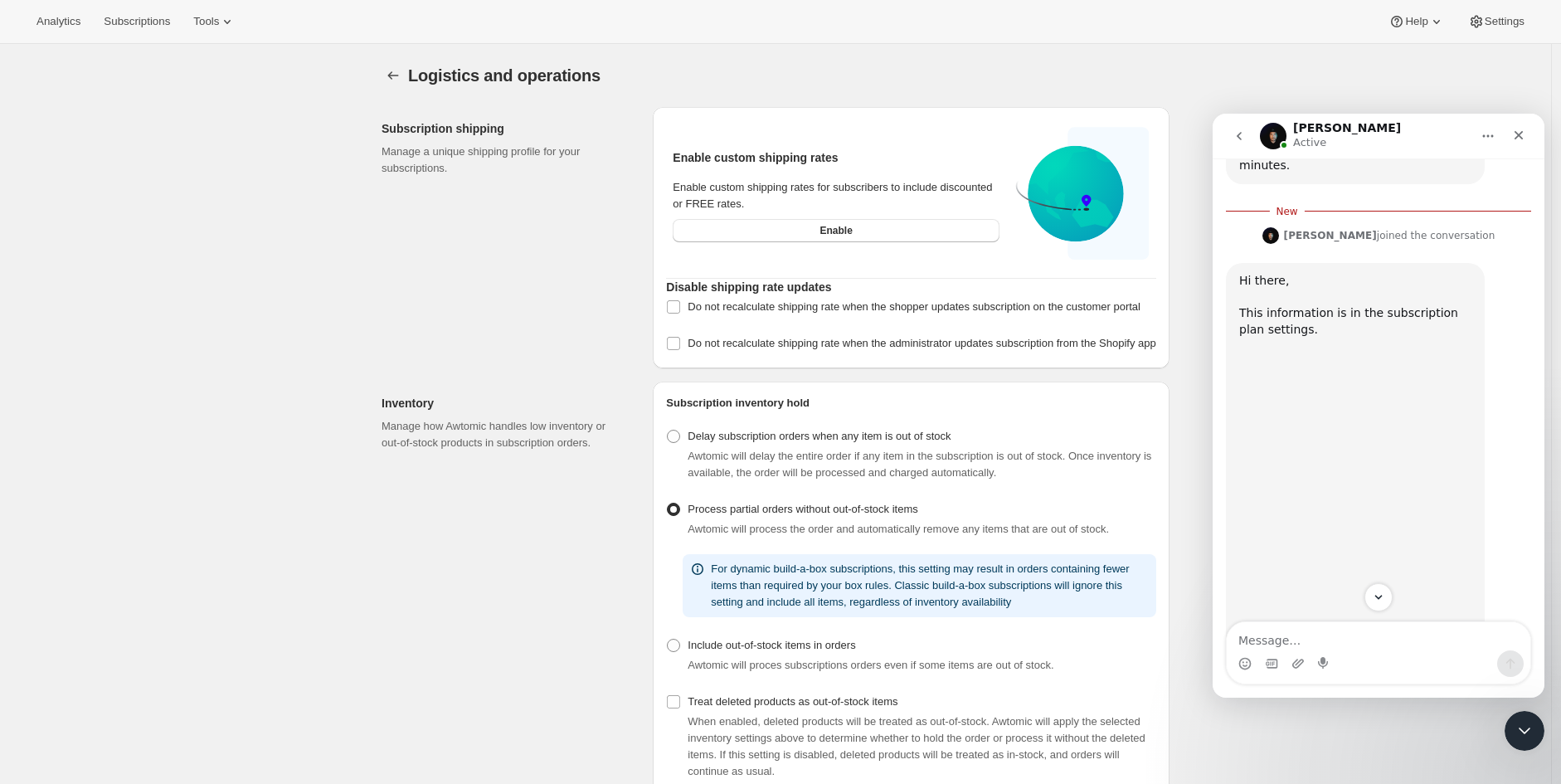
scroll to position [1398, 0]
click at [1342, 402] on img "Adrian says…" at bounding box center [1350, 443] width 222 height 150
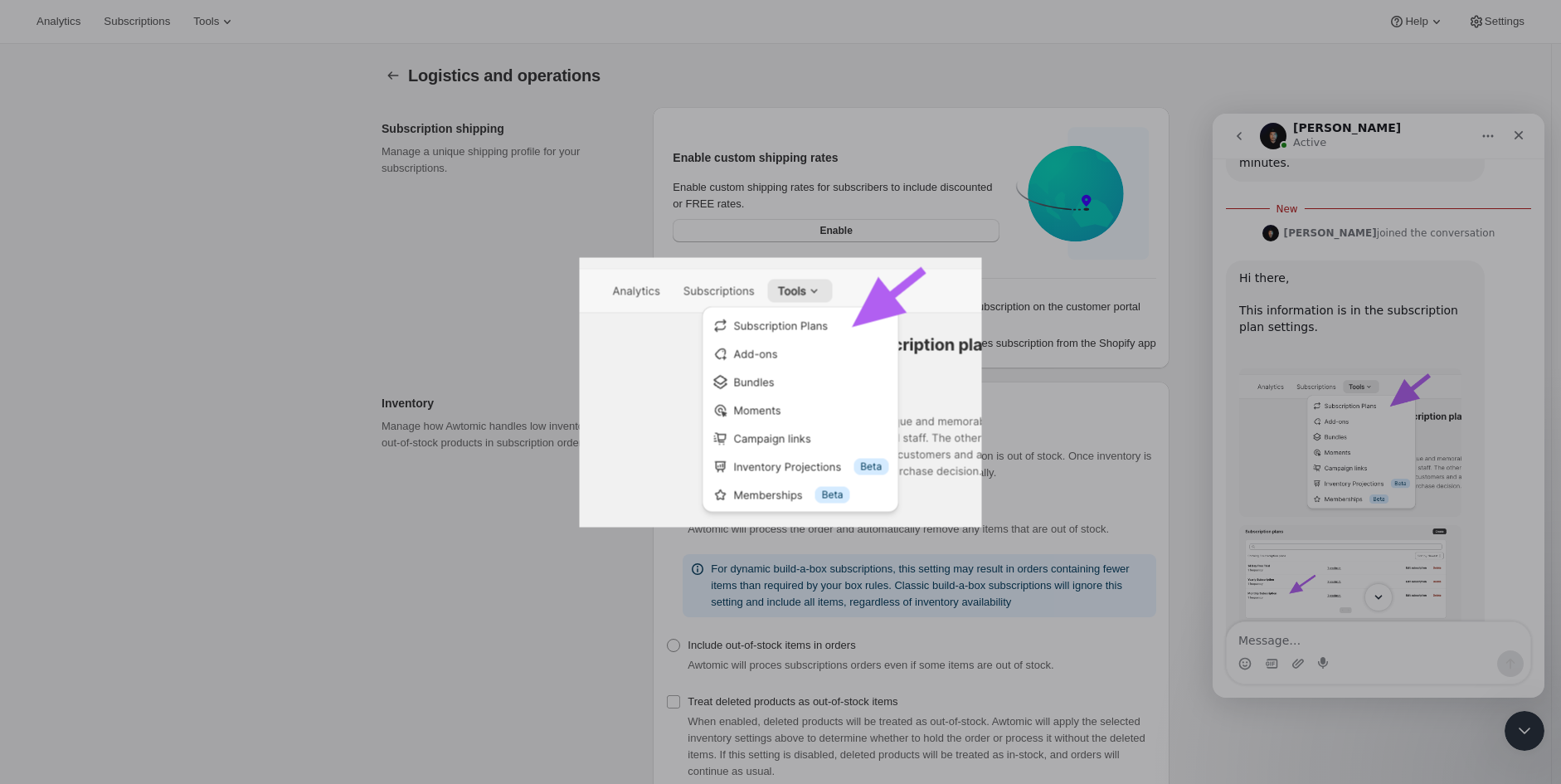
scroll to position [0, 0]
click at [1340, 404] on div "Intercom messenger" at bounding box center [780, 392] width 1561 height 784
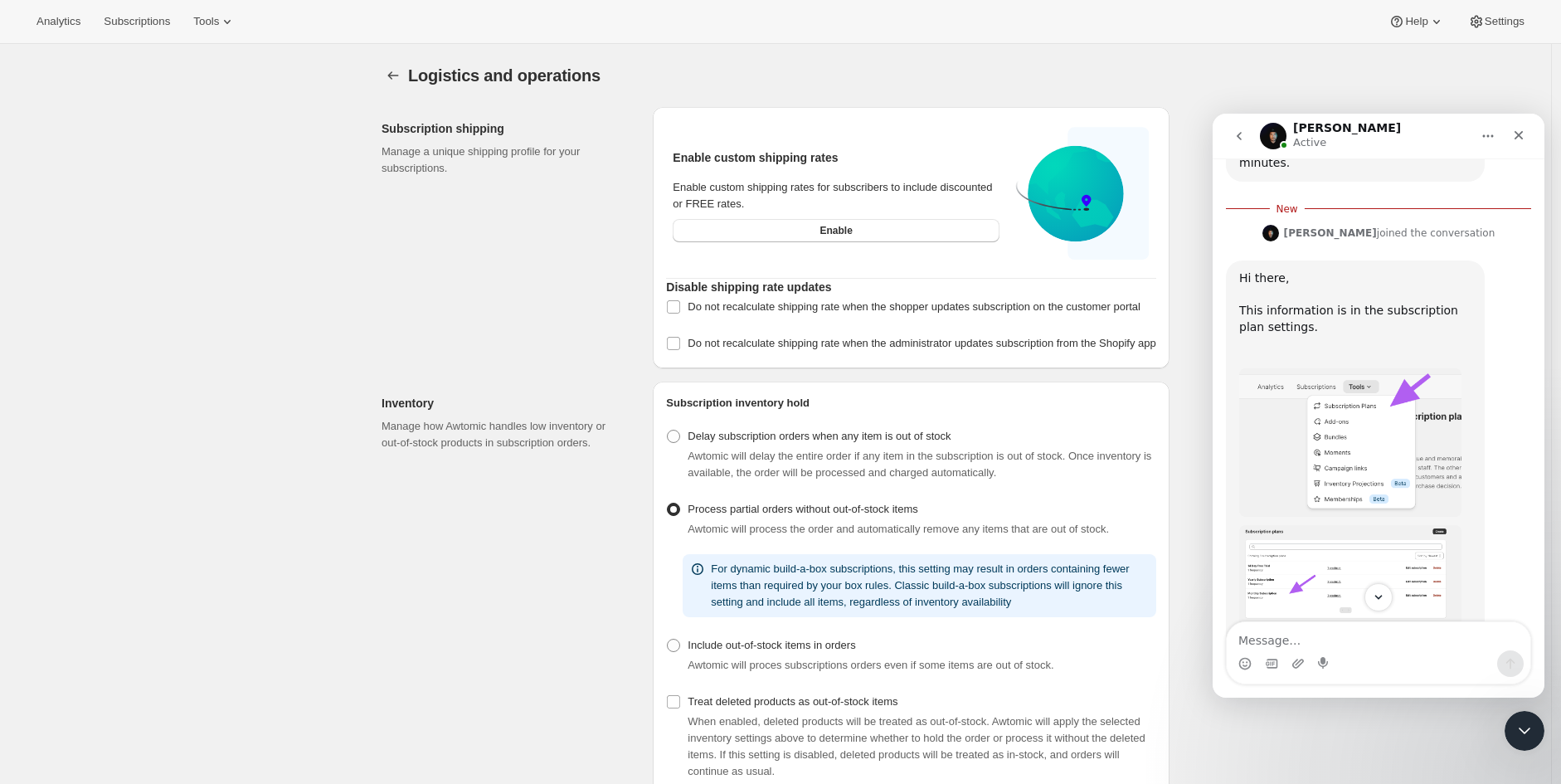
click at [1339, 548] on img "Adrian says…" at bounding box center [1350, 578] width 222 height 108
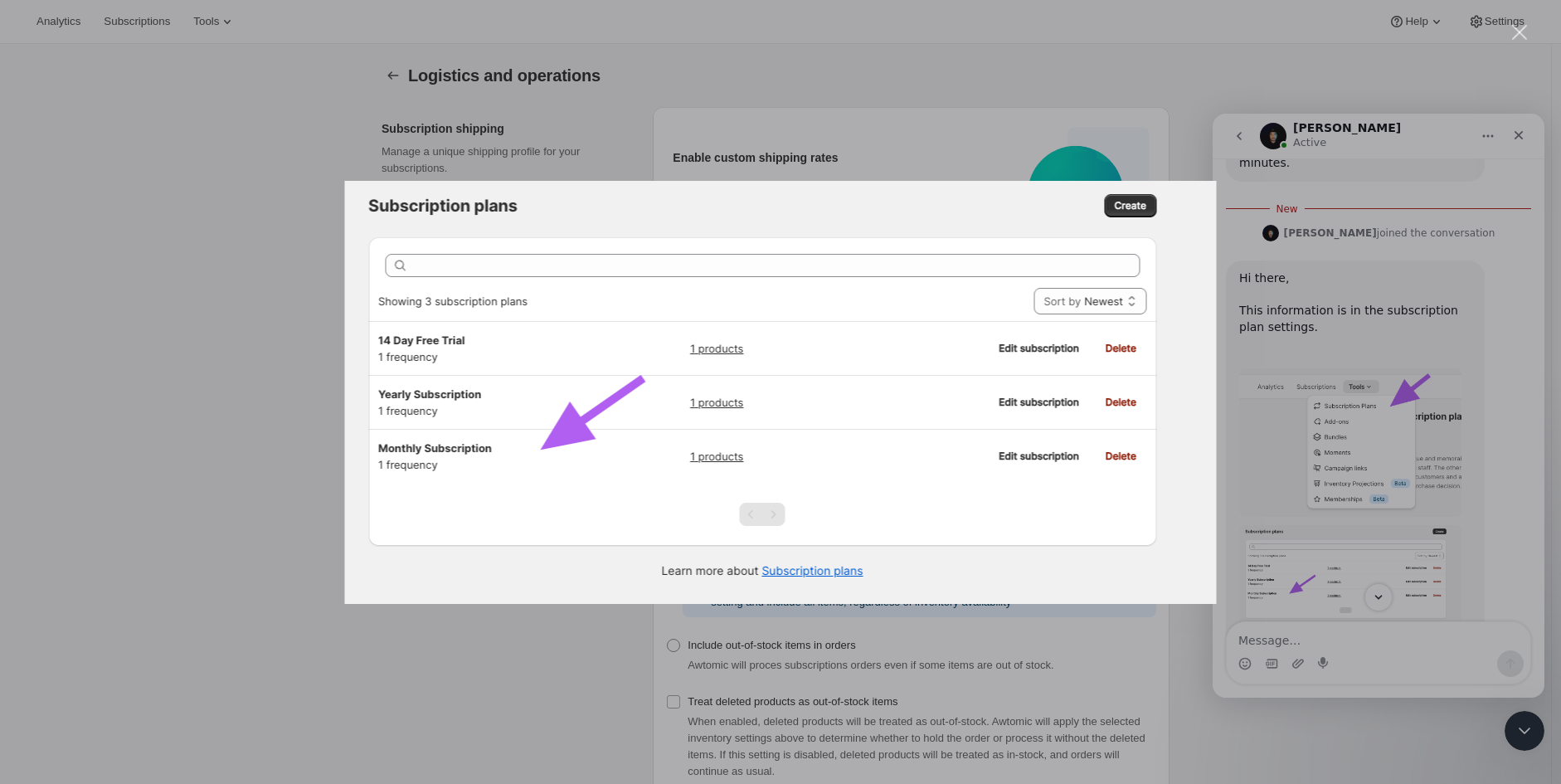
click at [1344, 523] on div "Intercom messenger" at bounding box center [780, 392] width 1561 height 784
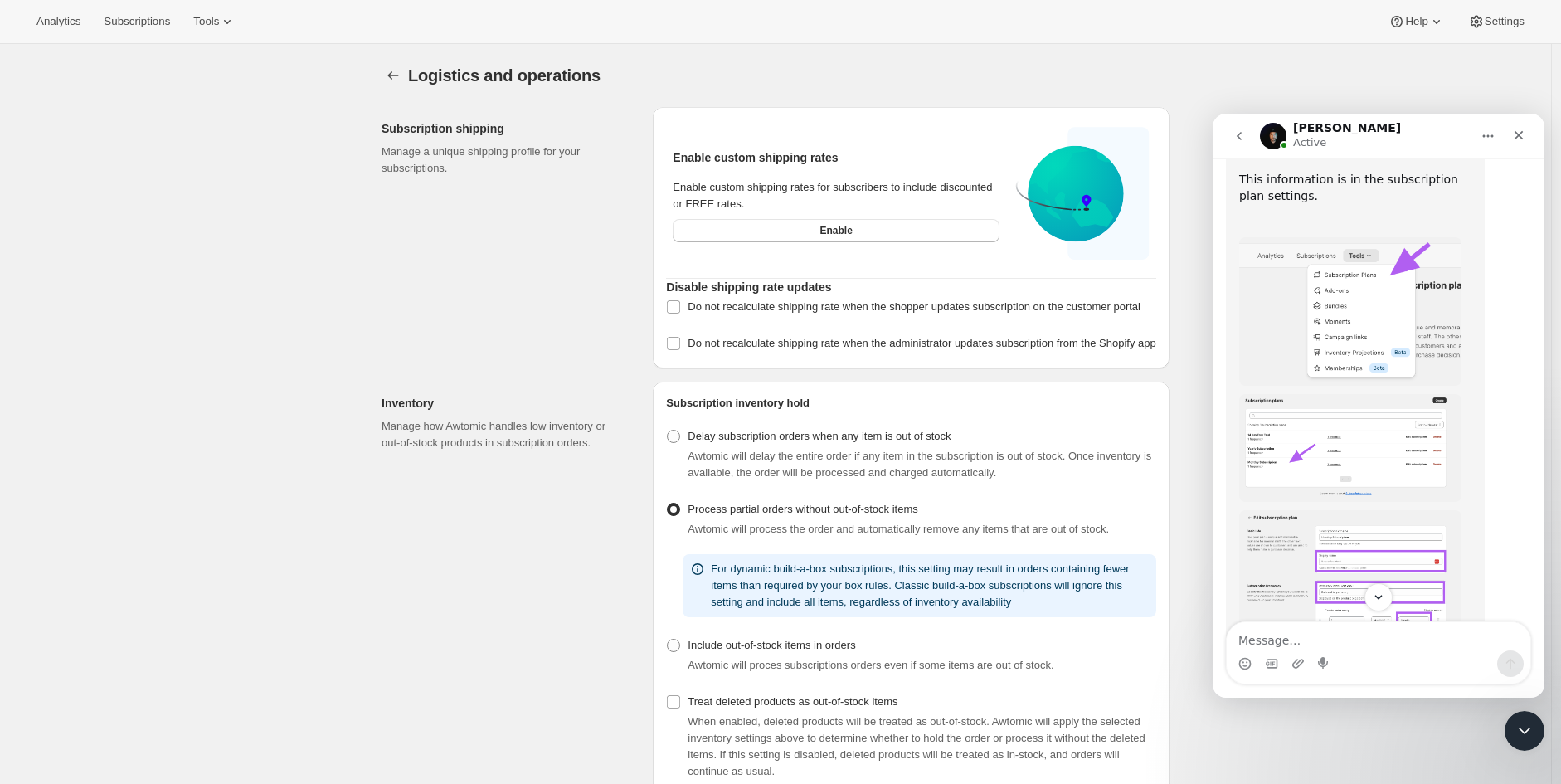
scroll to position [1551, 0]
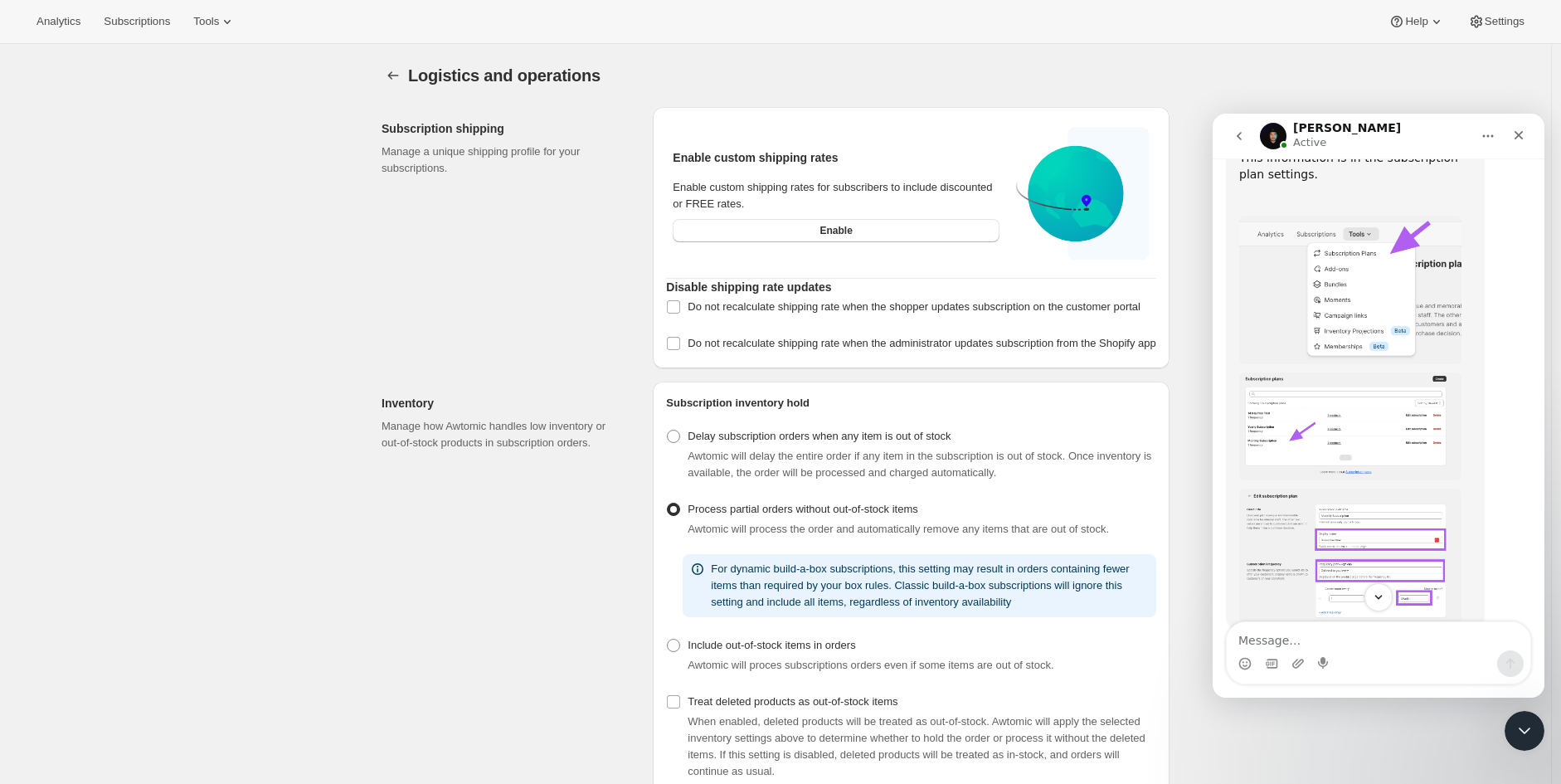
click at [1336, 520] on img "Adrian says…" at bounding box center [1350, 555] width 222 height 134
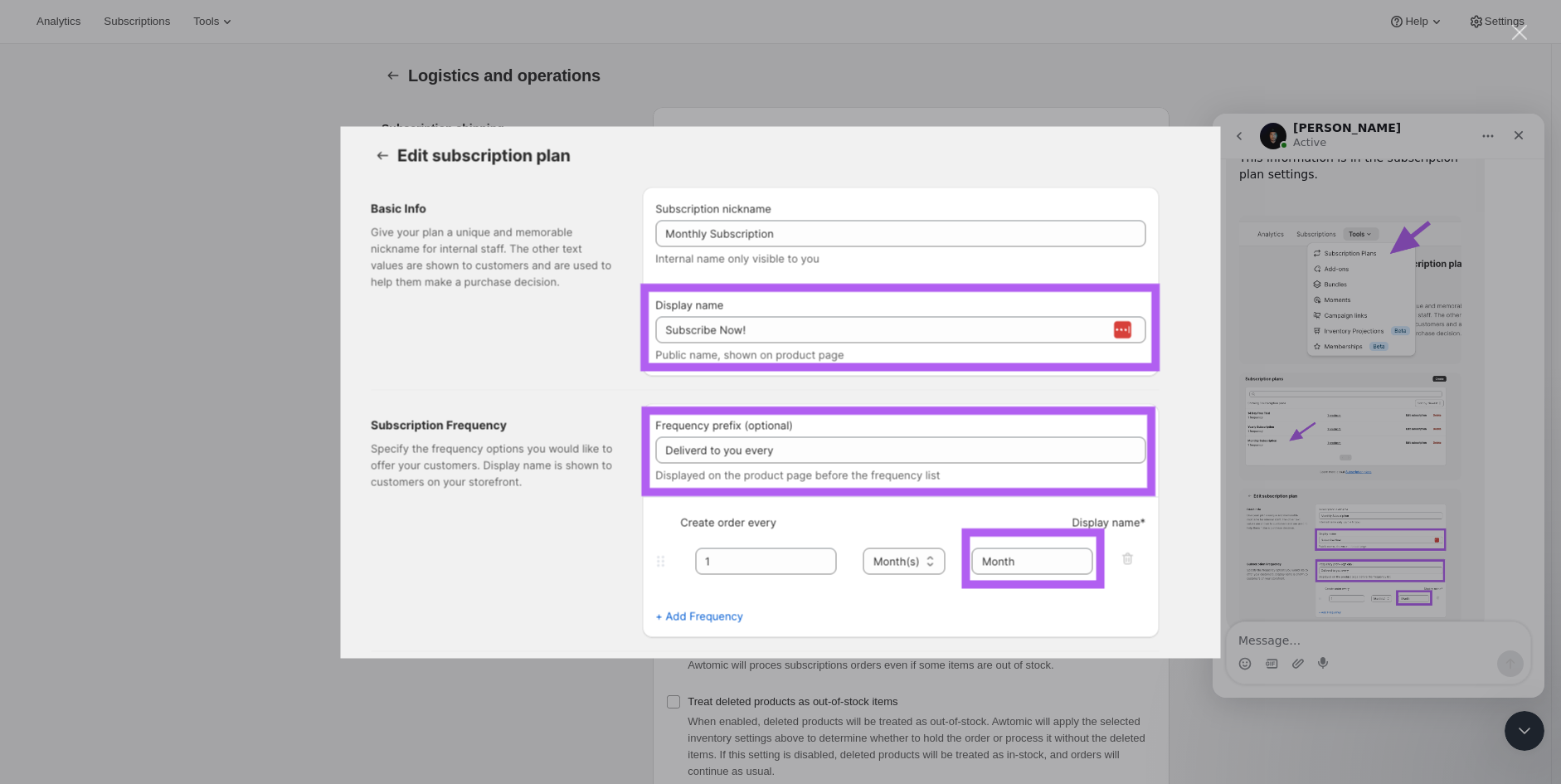
scroll to position [0, 0]
click at [1317, 484] on div "Intercom messenger" at bounding box center [780, 392] width 1561 height 784
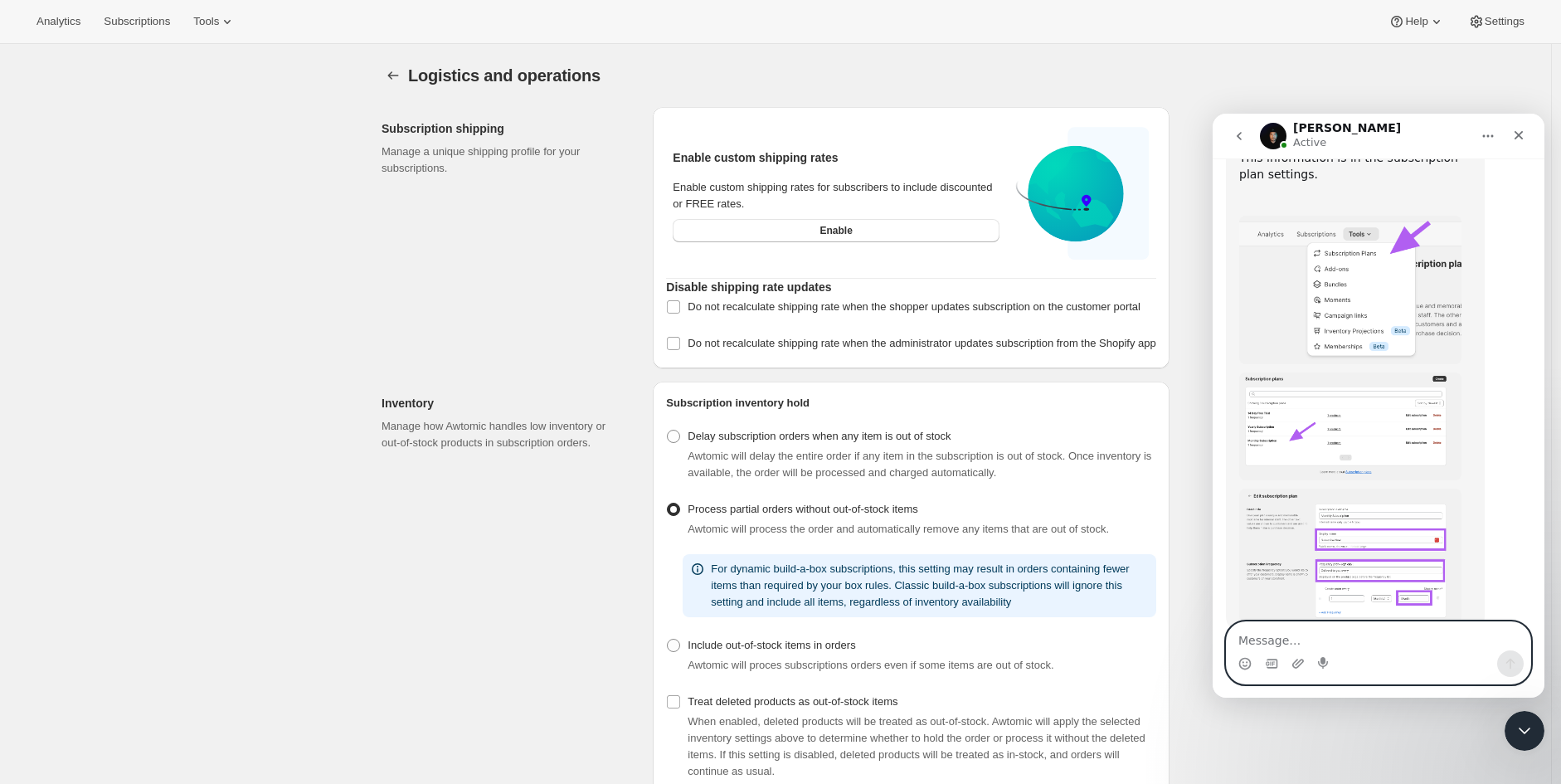
click at [1332, 638] on textarea "Message…" at bounding box center [1379, 636] width 303 height 29
type textarea "Is it dynamic? Since I'm also getting these"
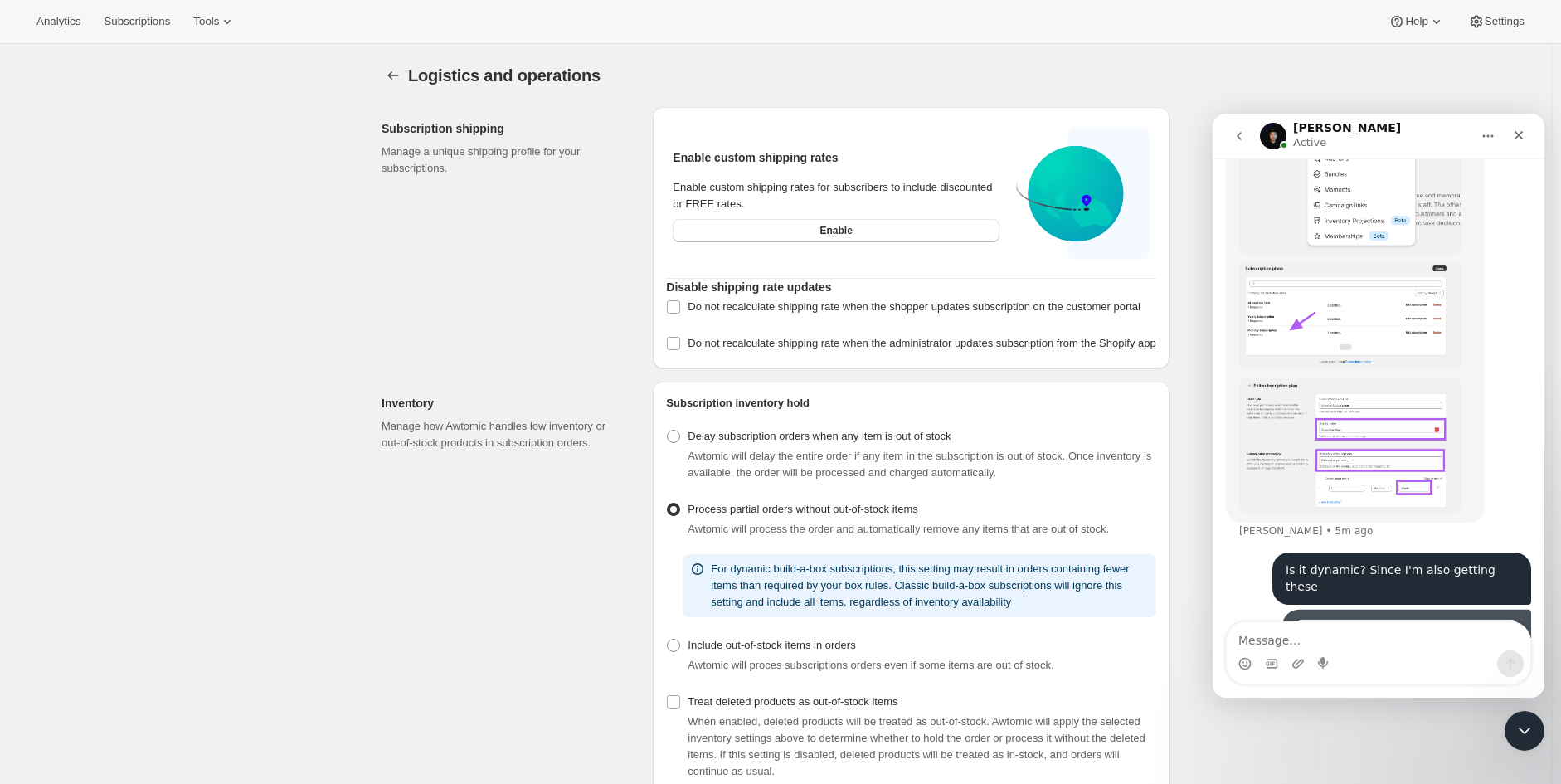
scroll to position [1756, 0]
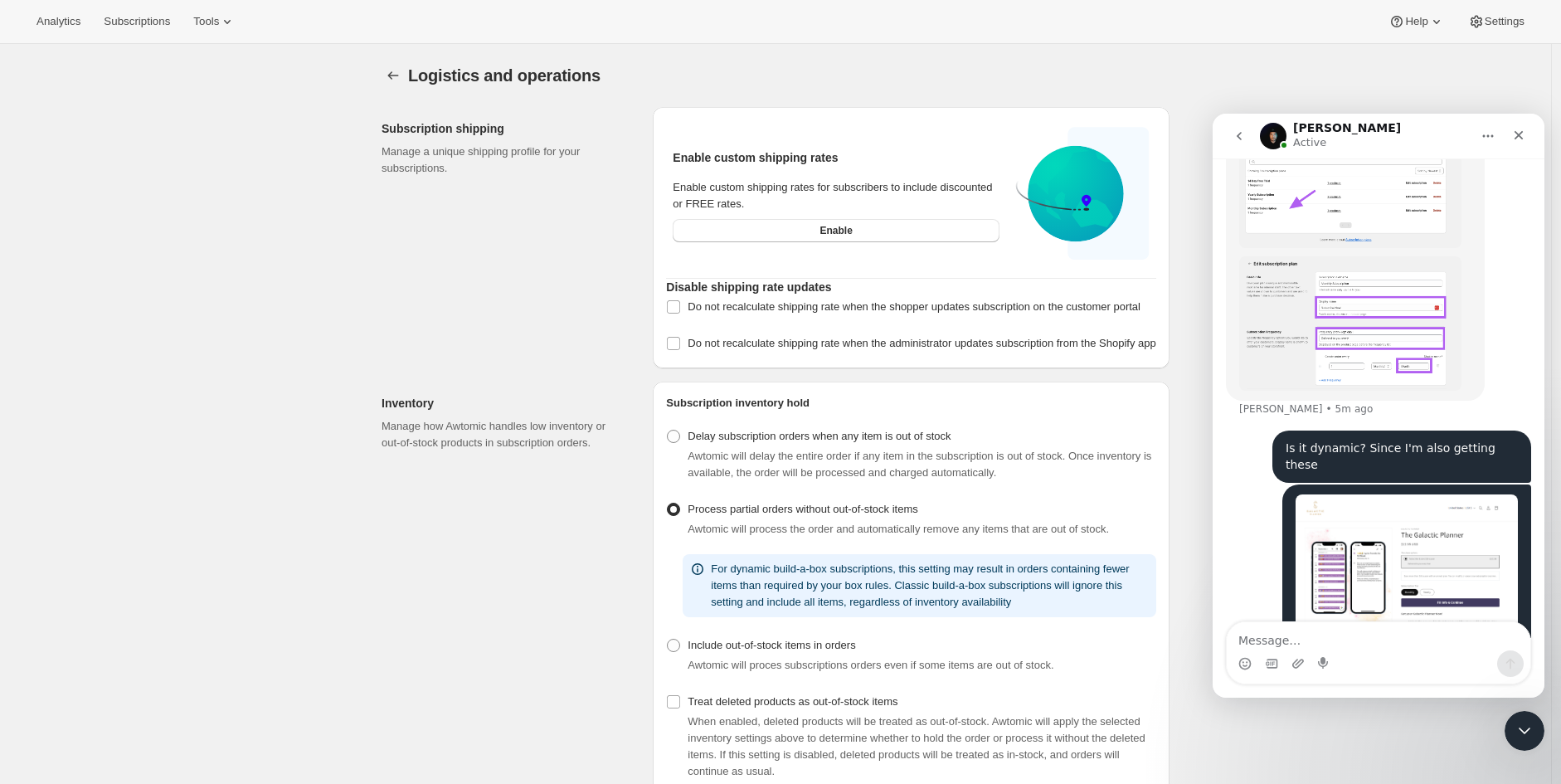
click at [1382, 519] on img "user says…" at bounding box center [1406, 574] width 222 height 161
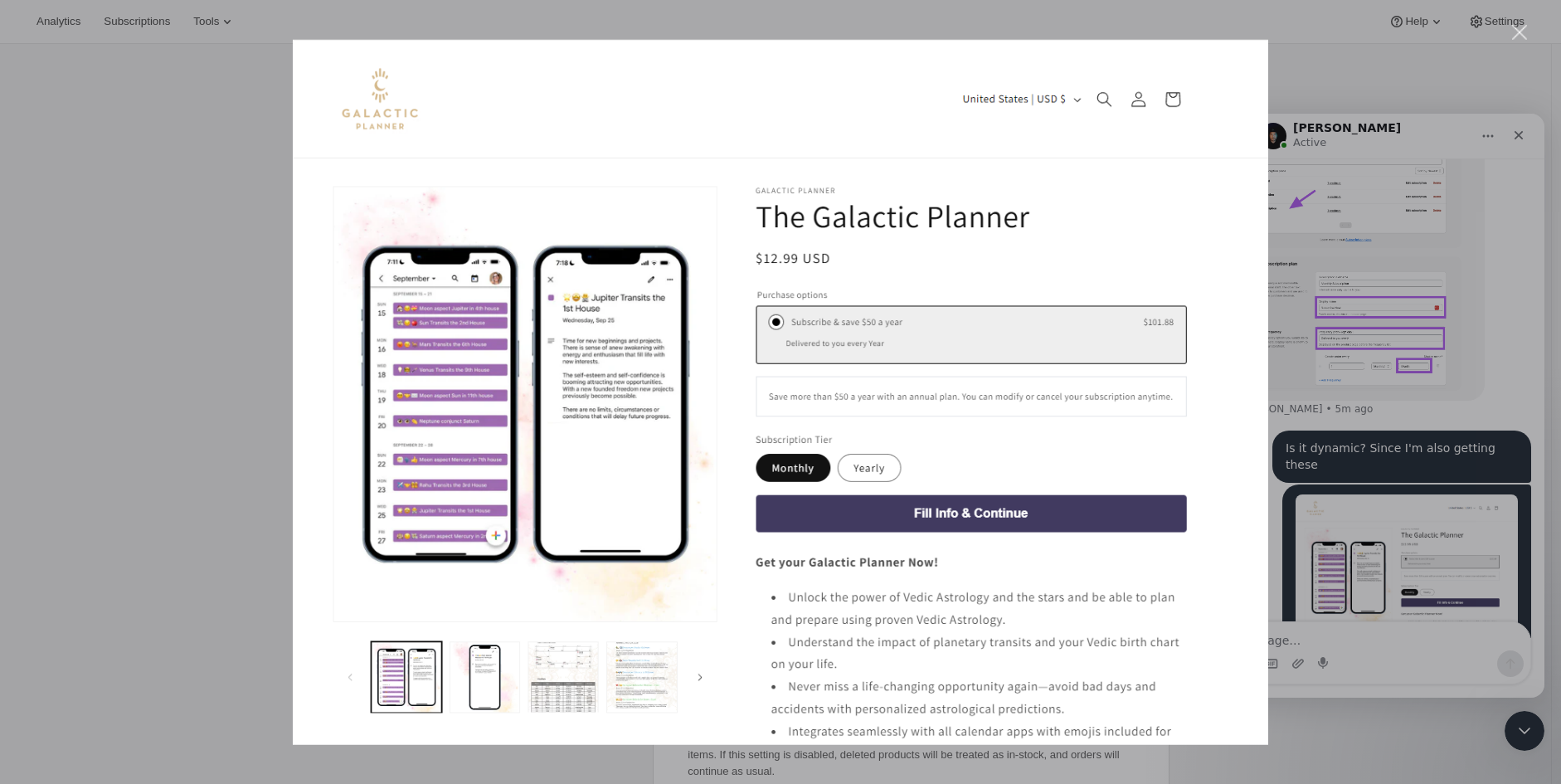
scroll to position [1755, 0]
click at [1423, 472] on div "Intercom messenger" at bounding box center [780, 392] width 1561 height 784
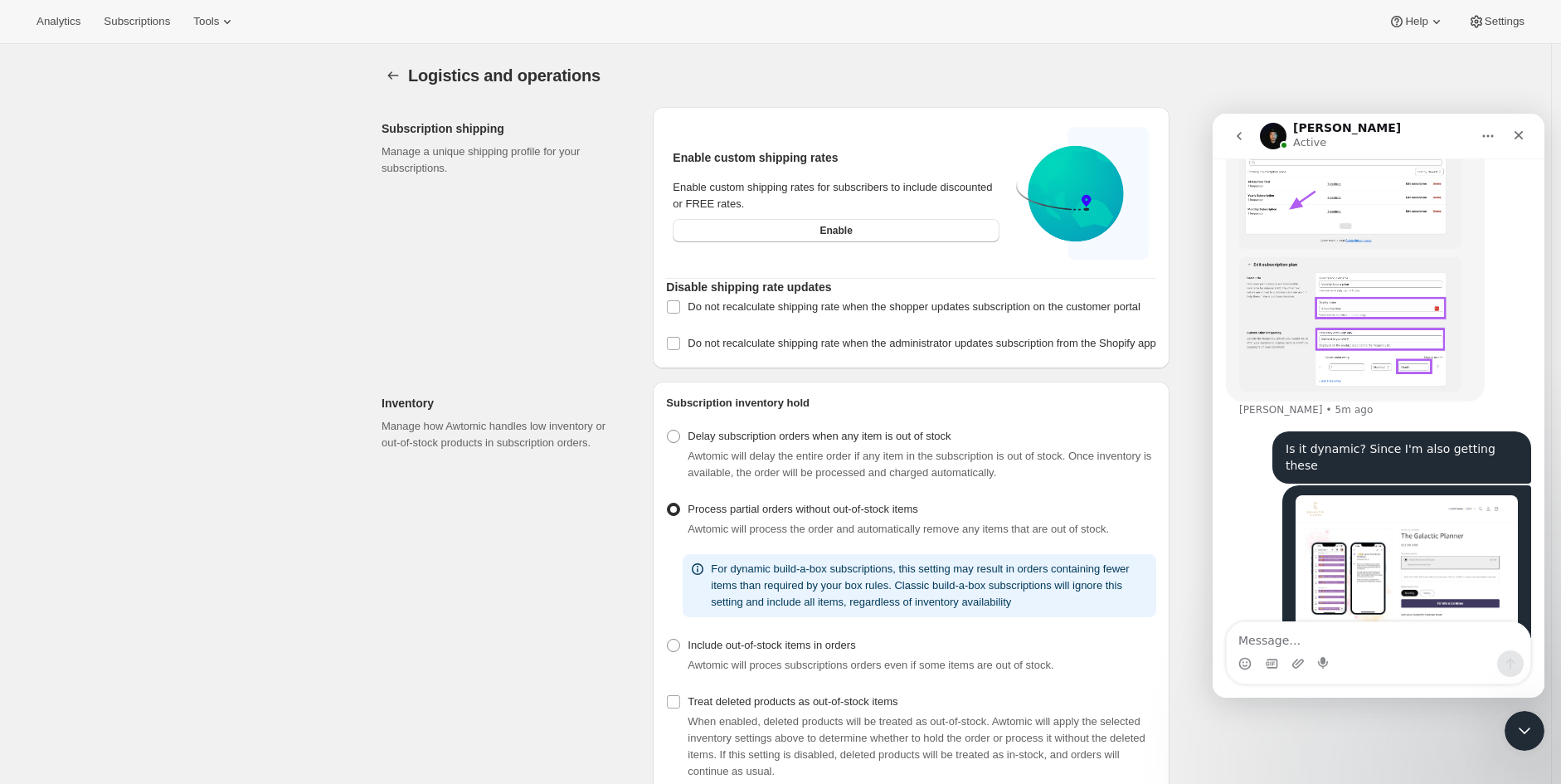
click at [1363, 282] on img "Adrian says…" at bounding box center [1350, 324] width 222 height 134
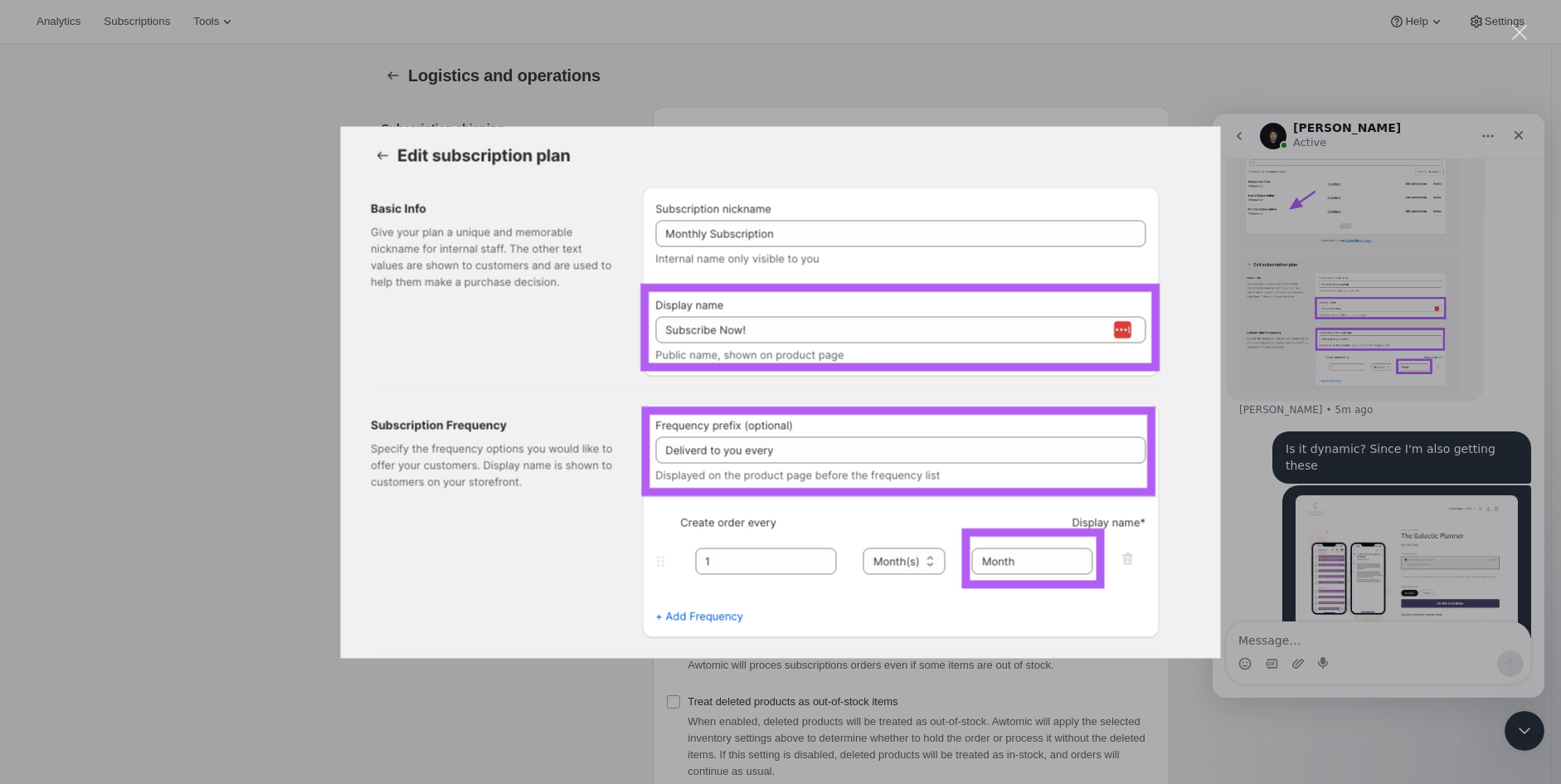
scroll to position [0, 0]
click at [1350, 289] on div "Intercom messenger" at bounding box center [780, 392] width 1561 height 784
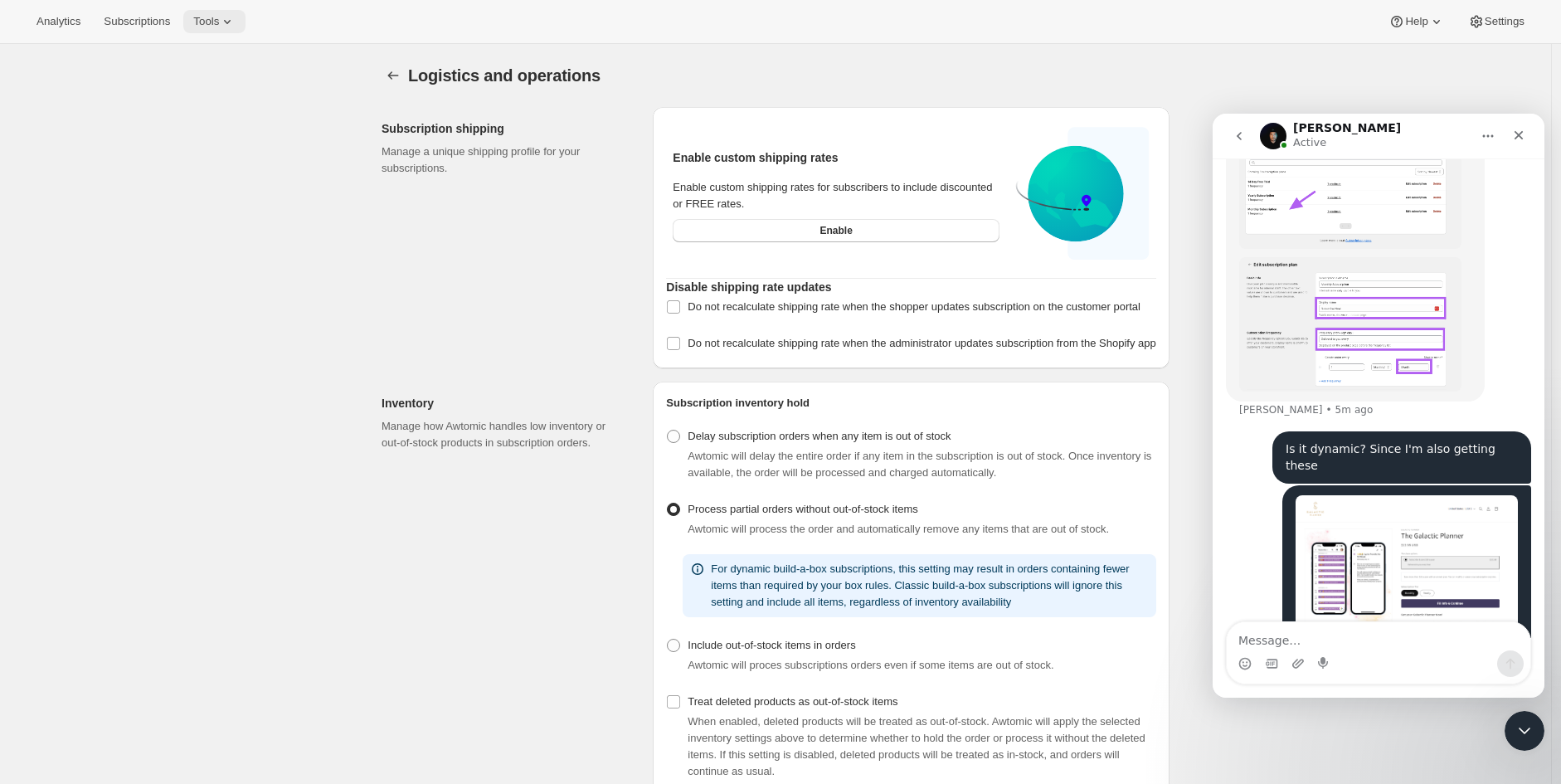
click at [204, 24] on span "Tools" at bounding box center [206, 22] width 26 height 13
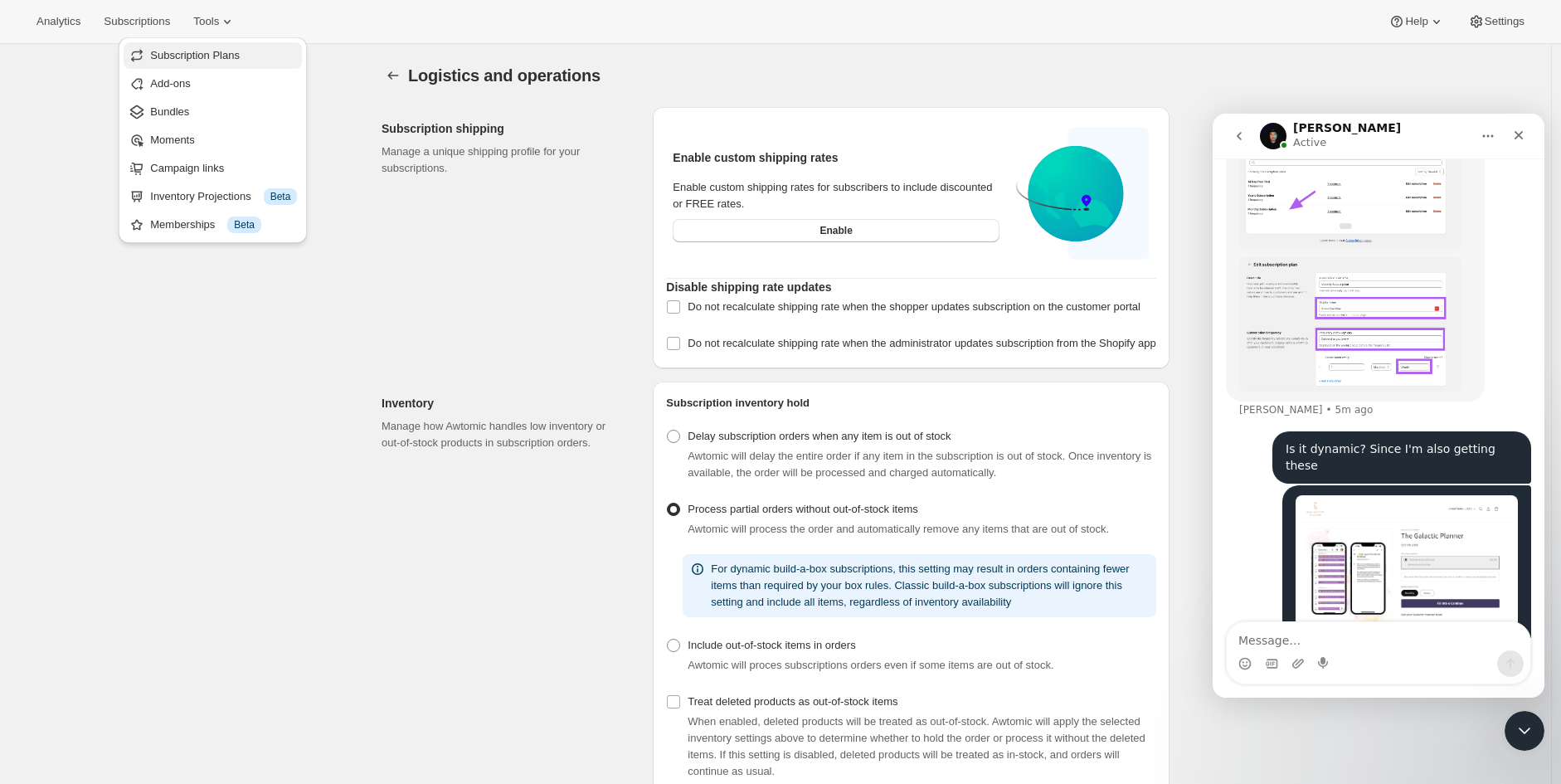
click at [222, 58] on span "Subscription Plans" at bounding box center [195, 54] width 90 height 12
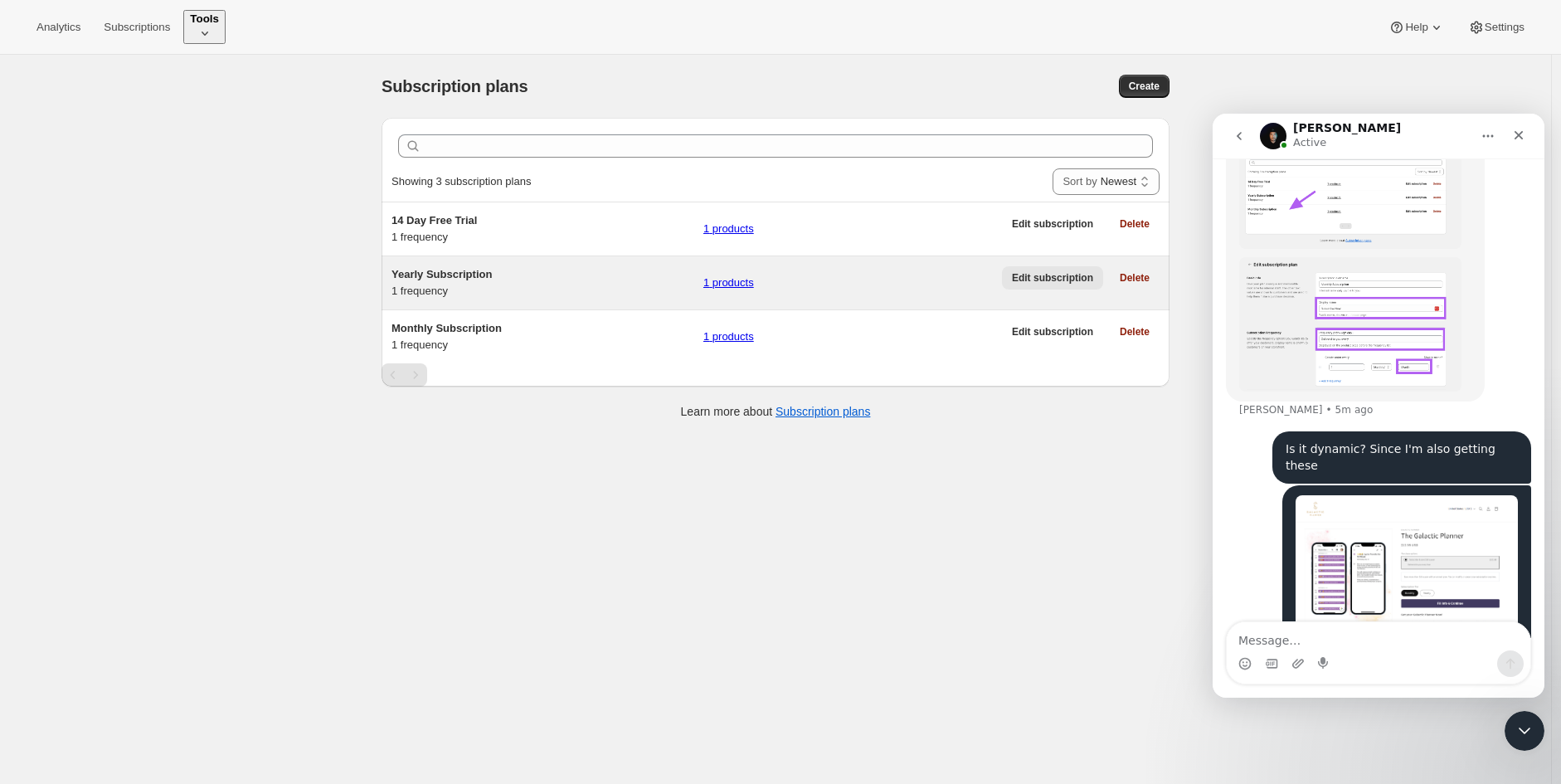
click at [1048, 277] on span "Edit subscription" at bounding box center [1052, 278] width 81 height 13
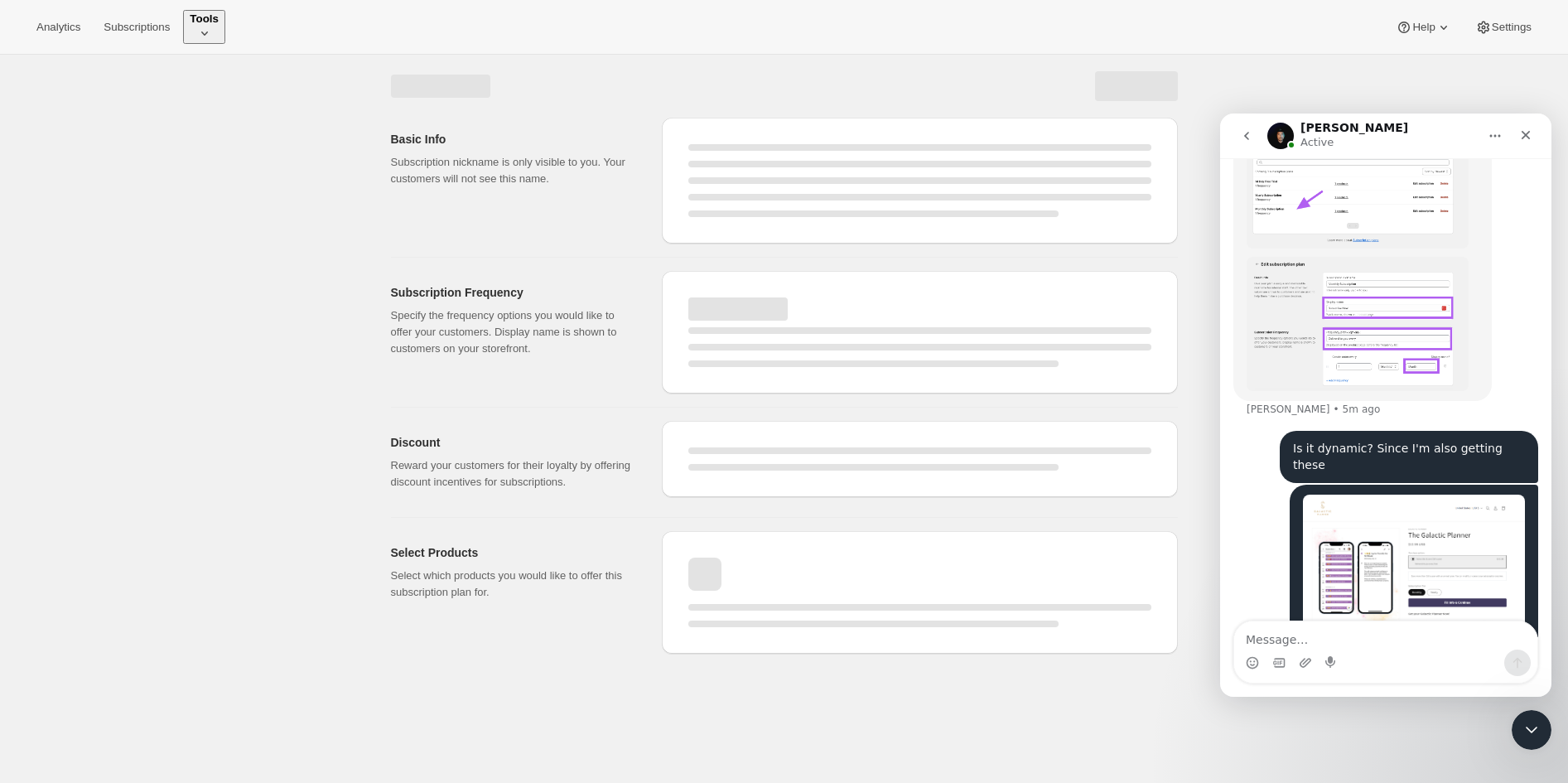
select select "WEEK"
select select "MONTH"
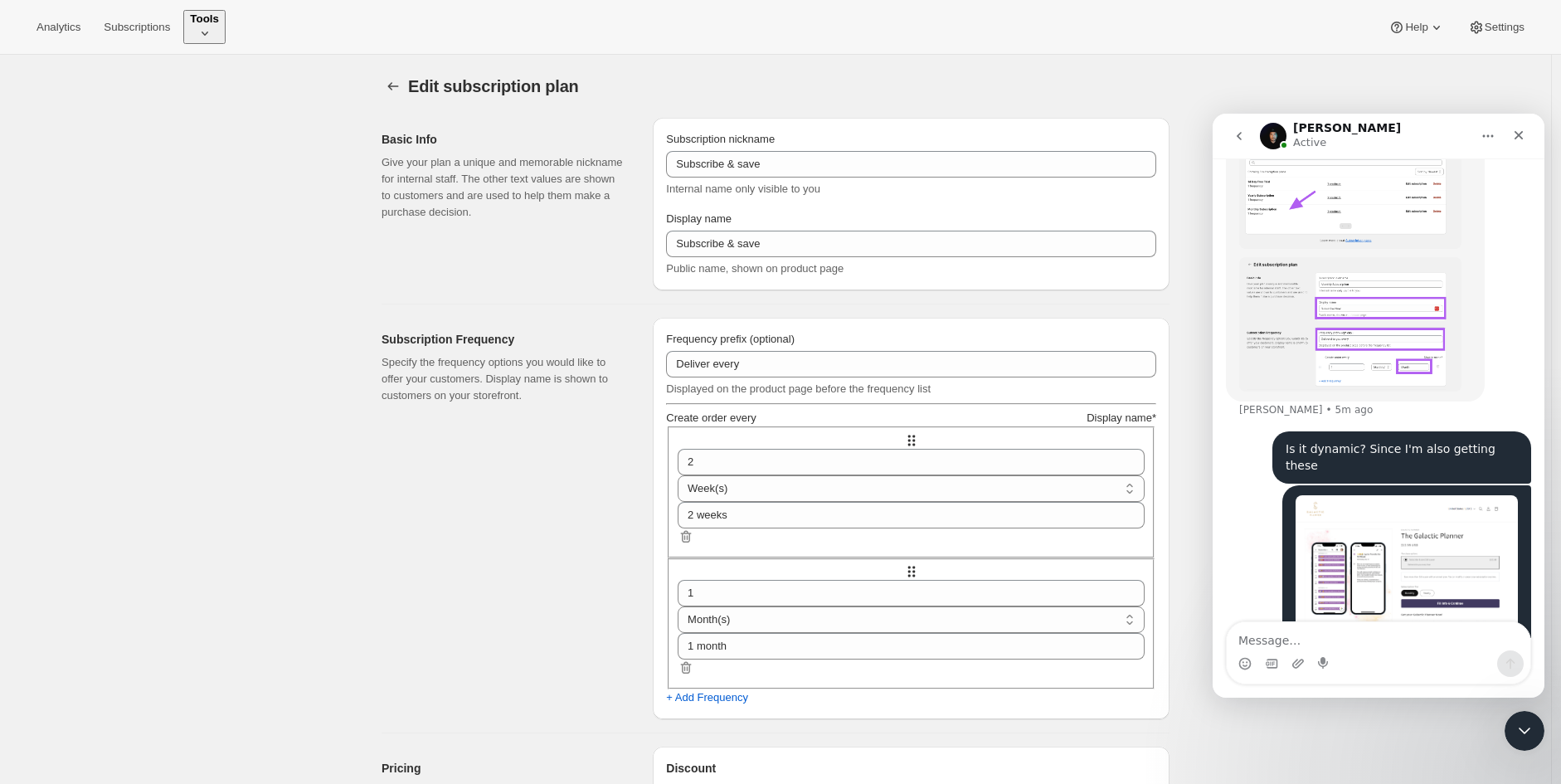
type input "Yearly Subscription"
type input "Subscribe & save $50 a year"
type input "Delivered to you every"
type input "1"
type input "Year"
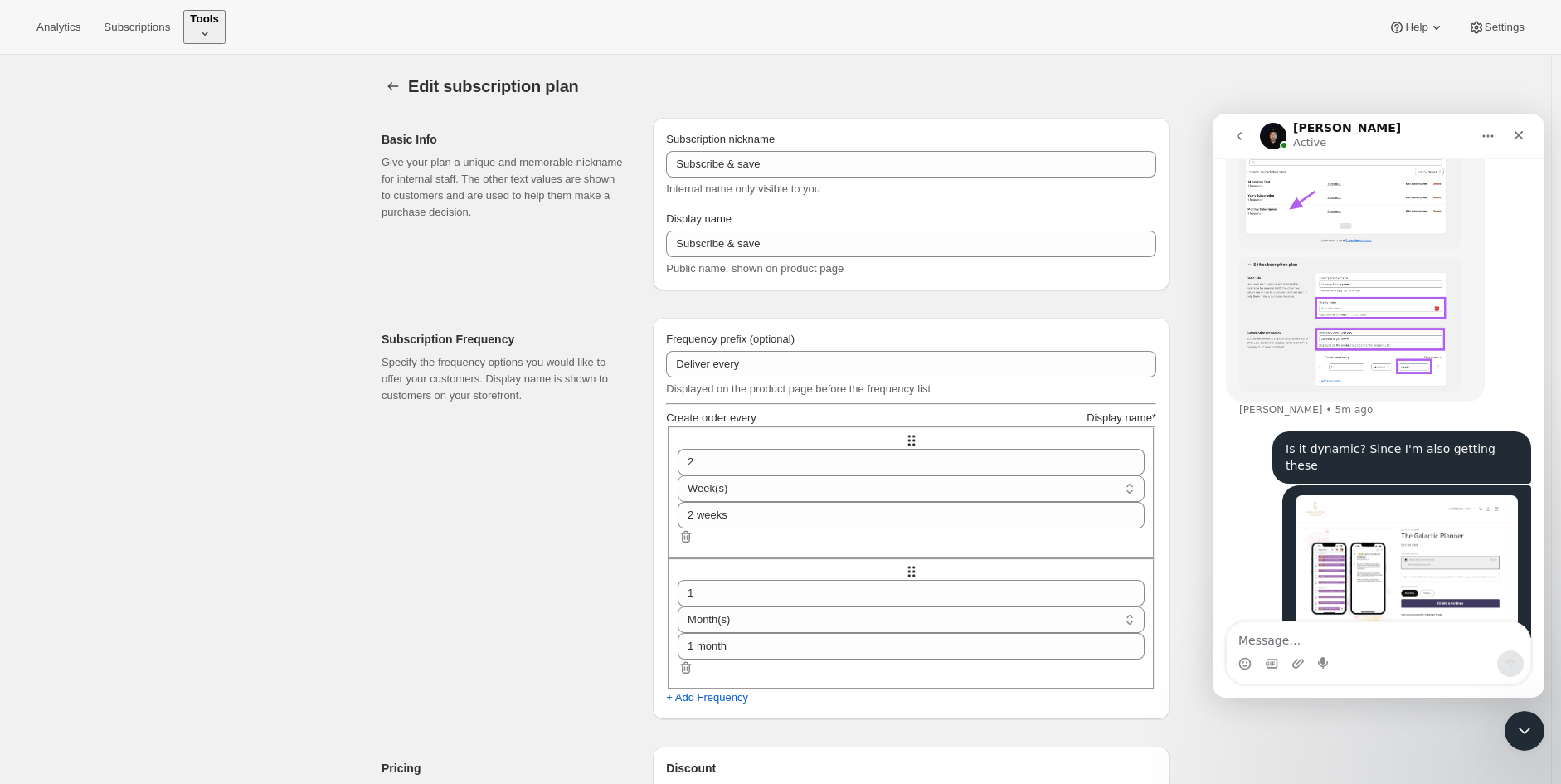
type input "0.0"
type input "Save more than $50 a year with an annual plan. You can modify or cancel your su…"
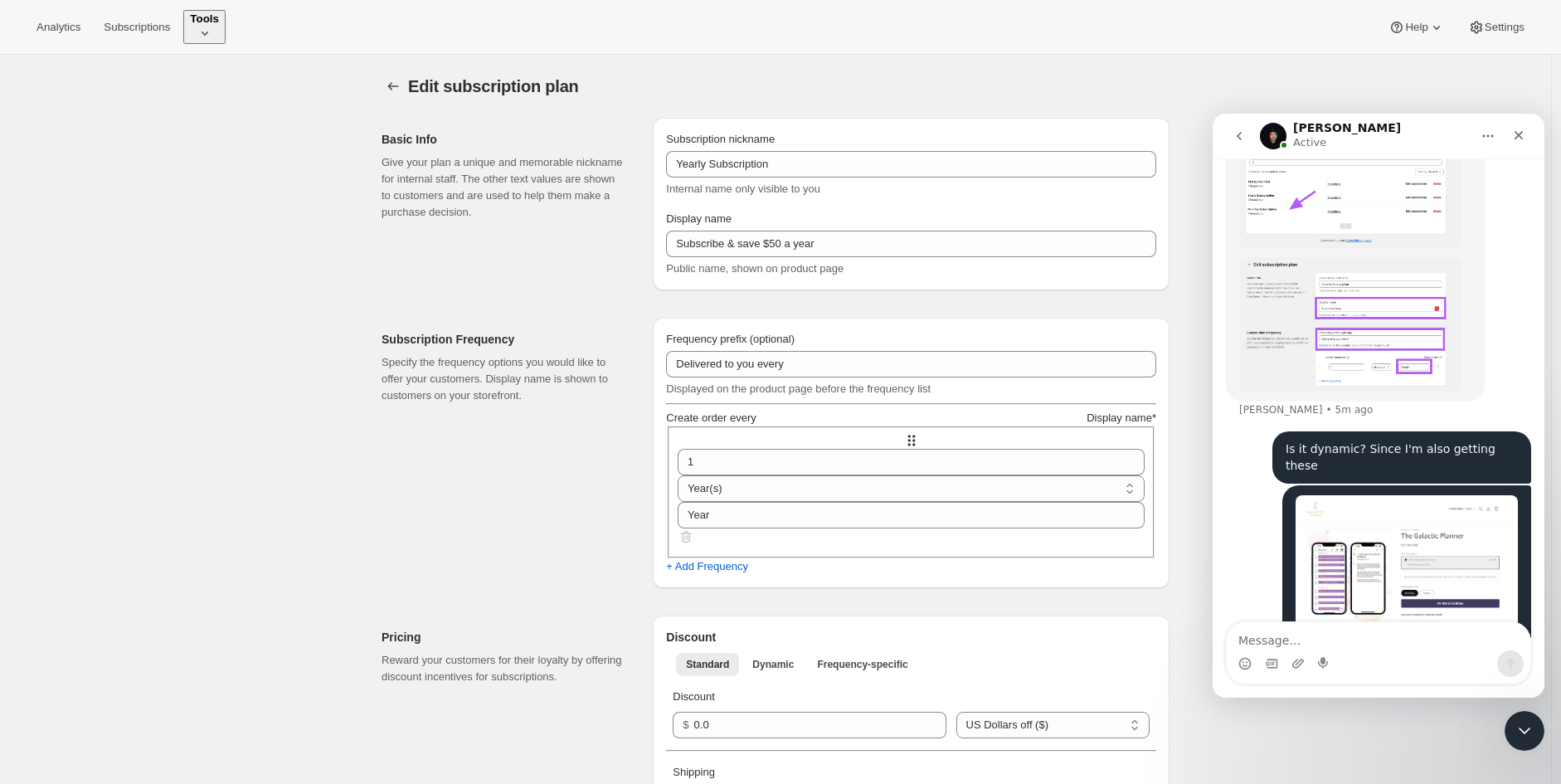
click at [1439, 537] on img "Joni says…" at bounding box center [1406, 575] width 222 height 161
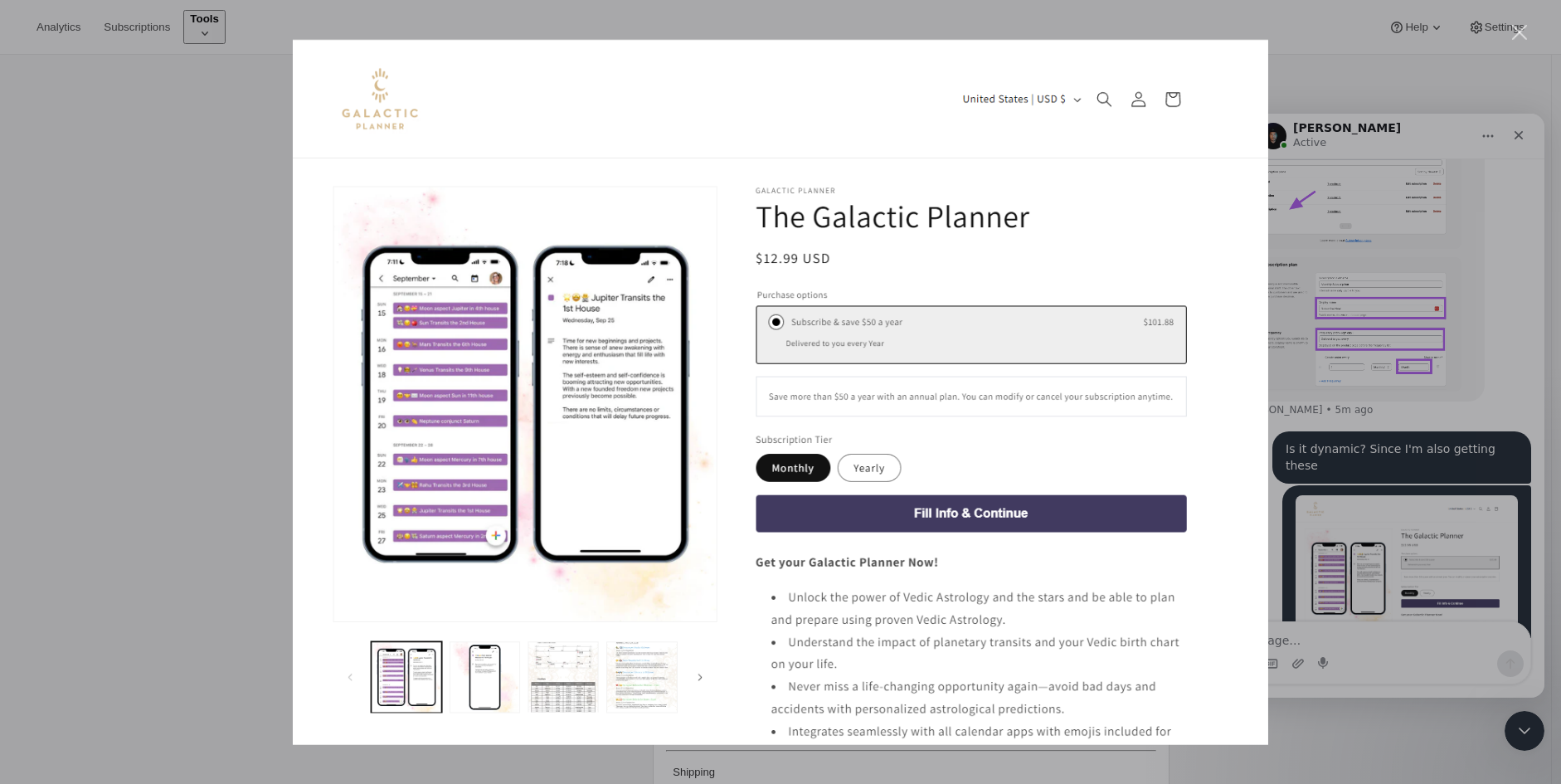
click at [1344, 136] on div "Intercom messenger" at bounding box center [780, 392] width 1561 height 784
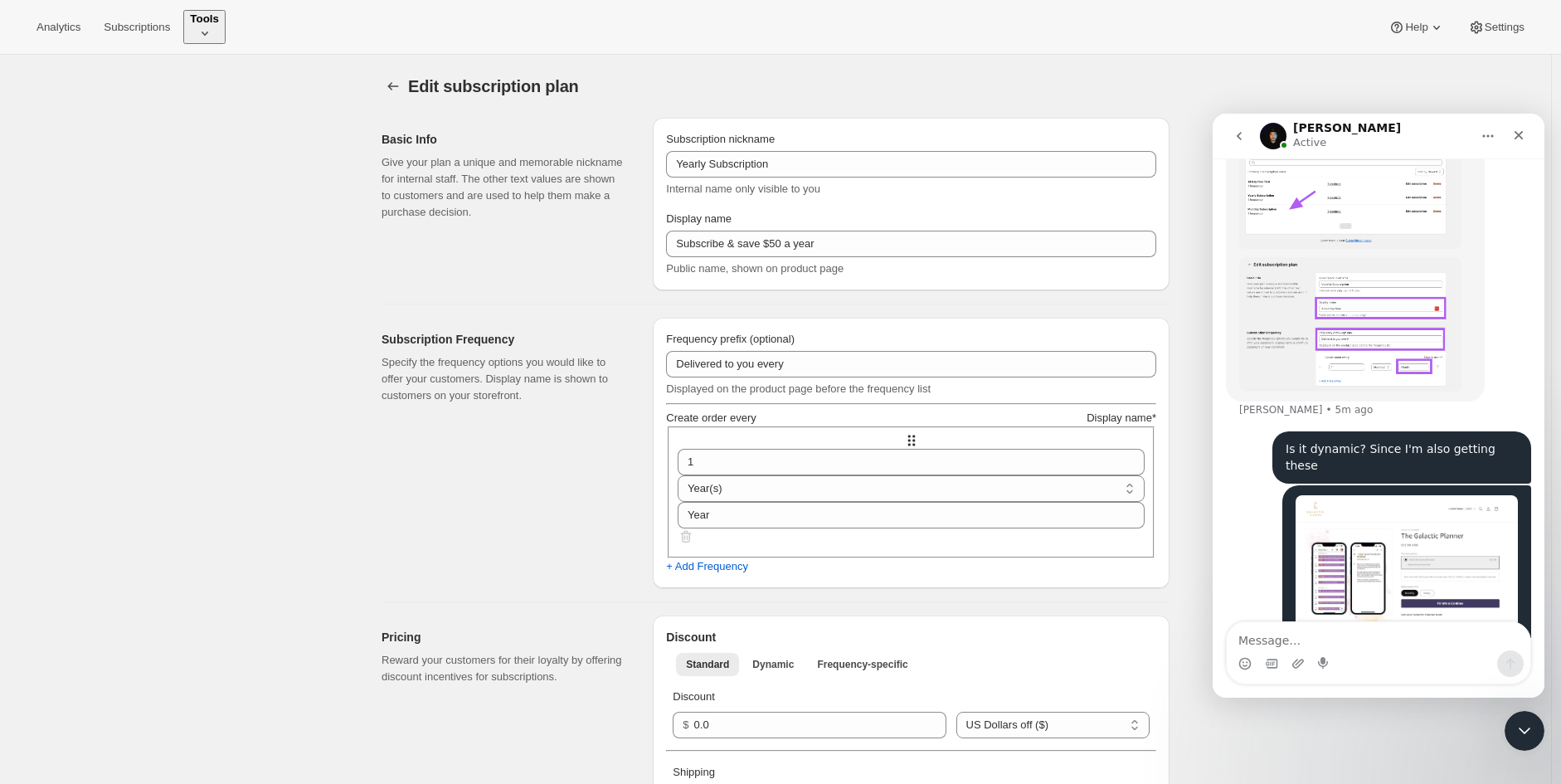
click at [1345, 655] on div "Intercom messenger" at bounding box center [1379, 664] width 303 height 27
click at [1345, 637] on textarea "Message…" at bounding box center [1379, 636] width 303 height 29
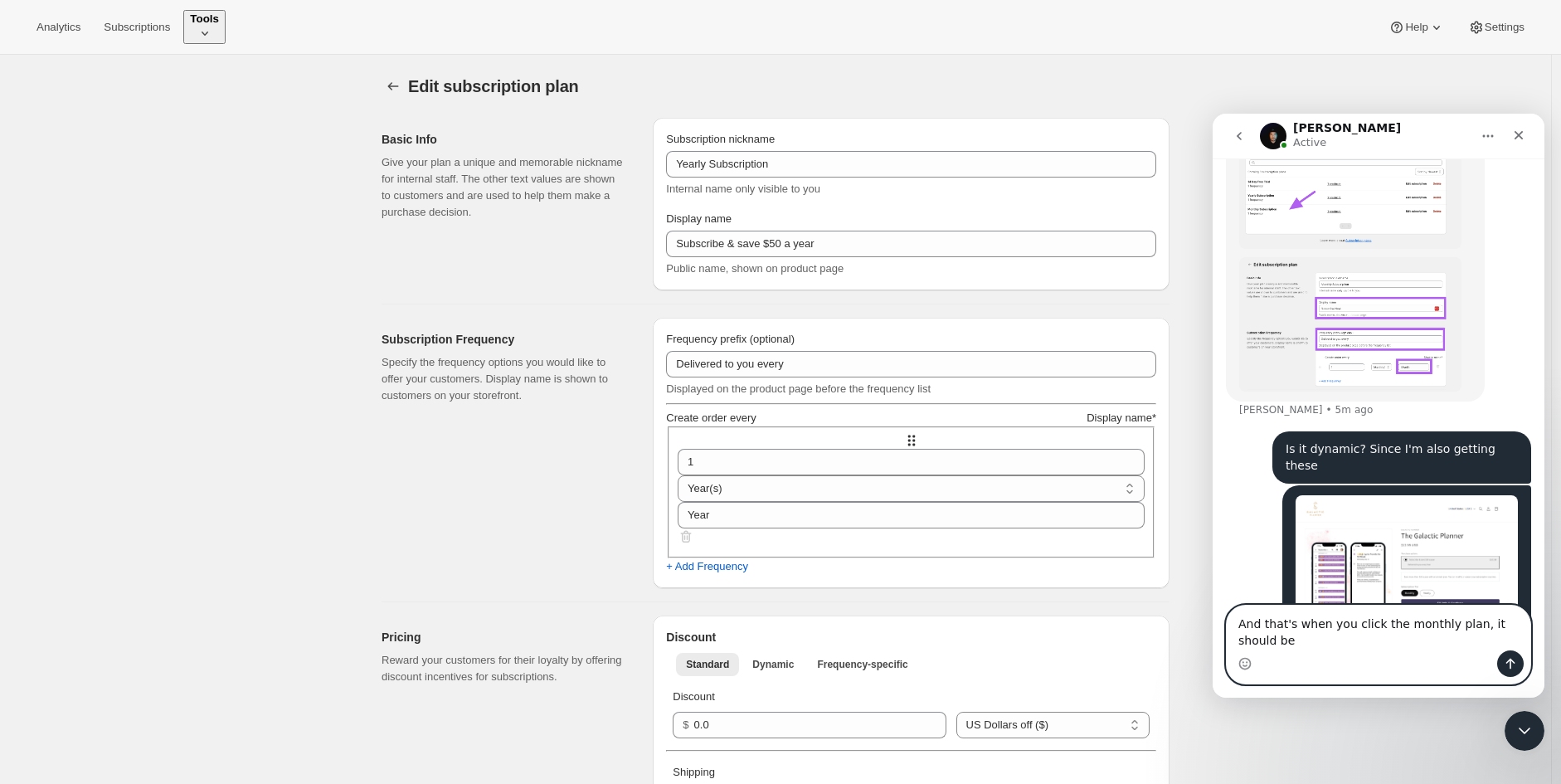
scroll to position [1772, 0]
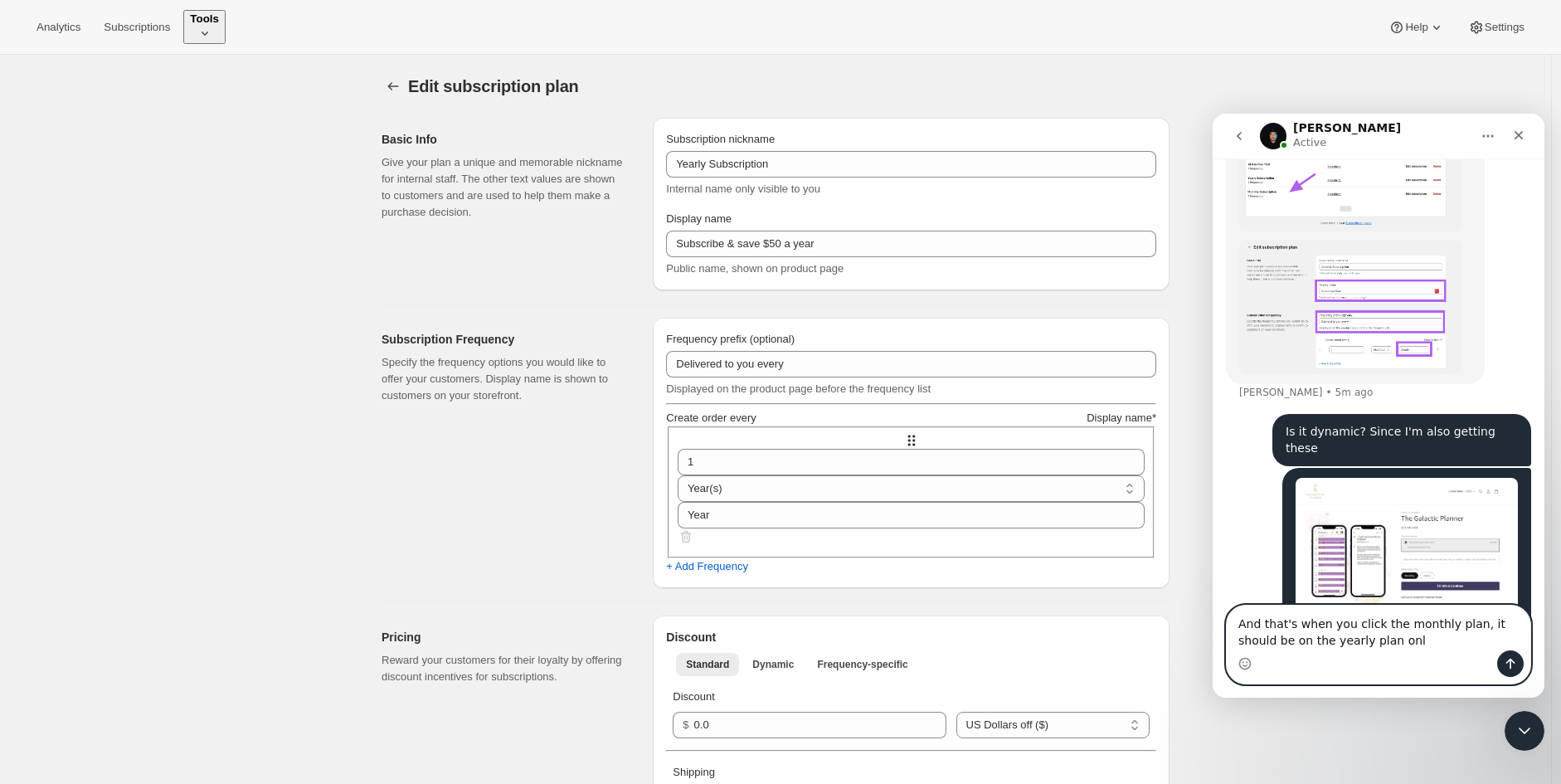
type textarea "And that's when you click the monthly plan, it should be on the yearly plan only"
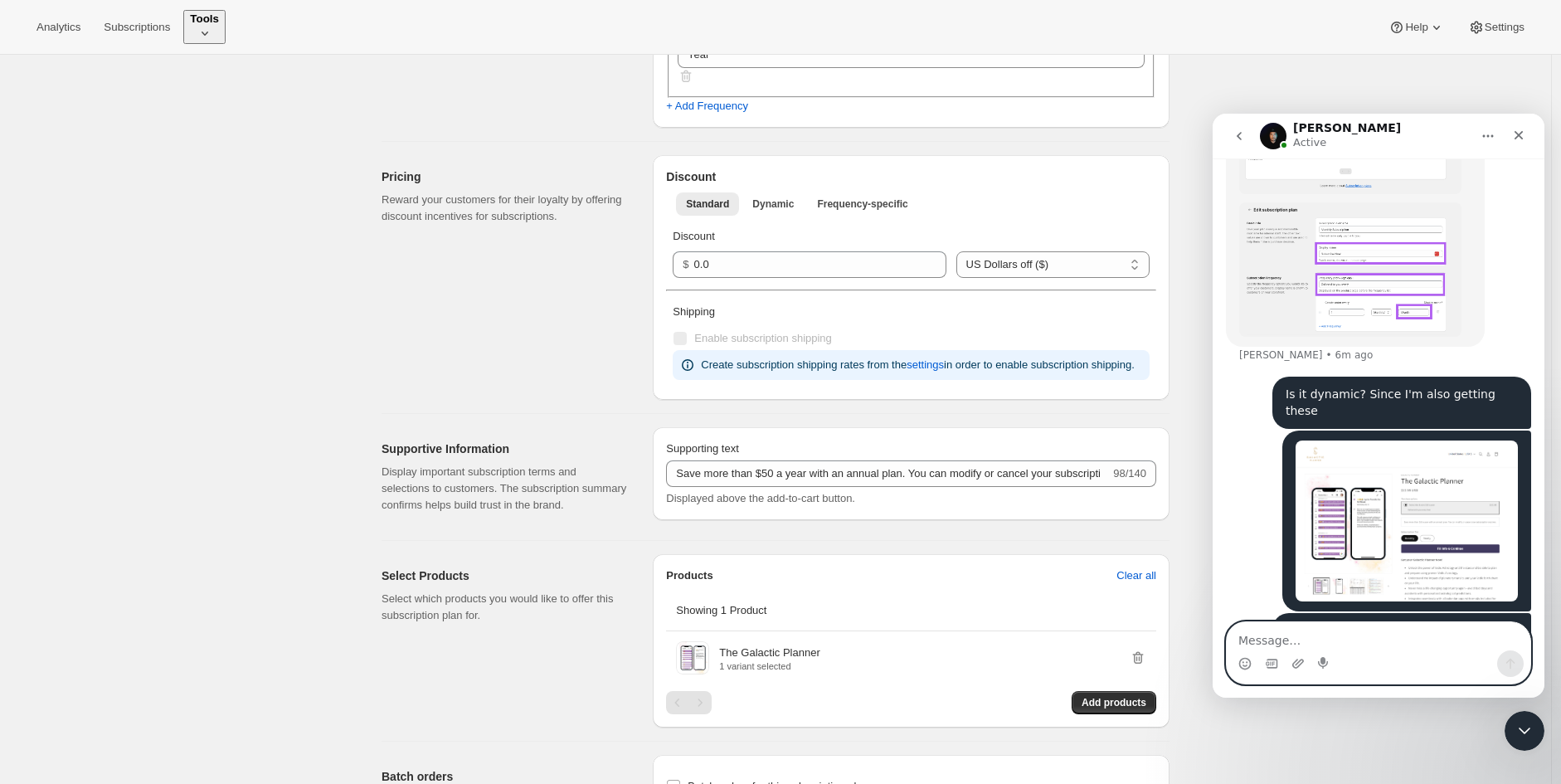
scroll to position [818, 0]
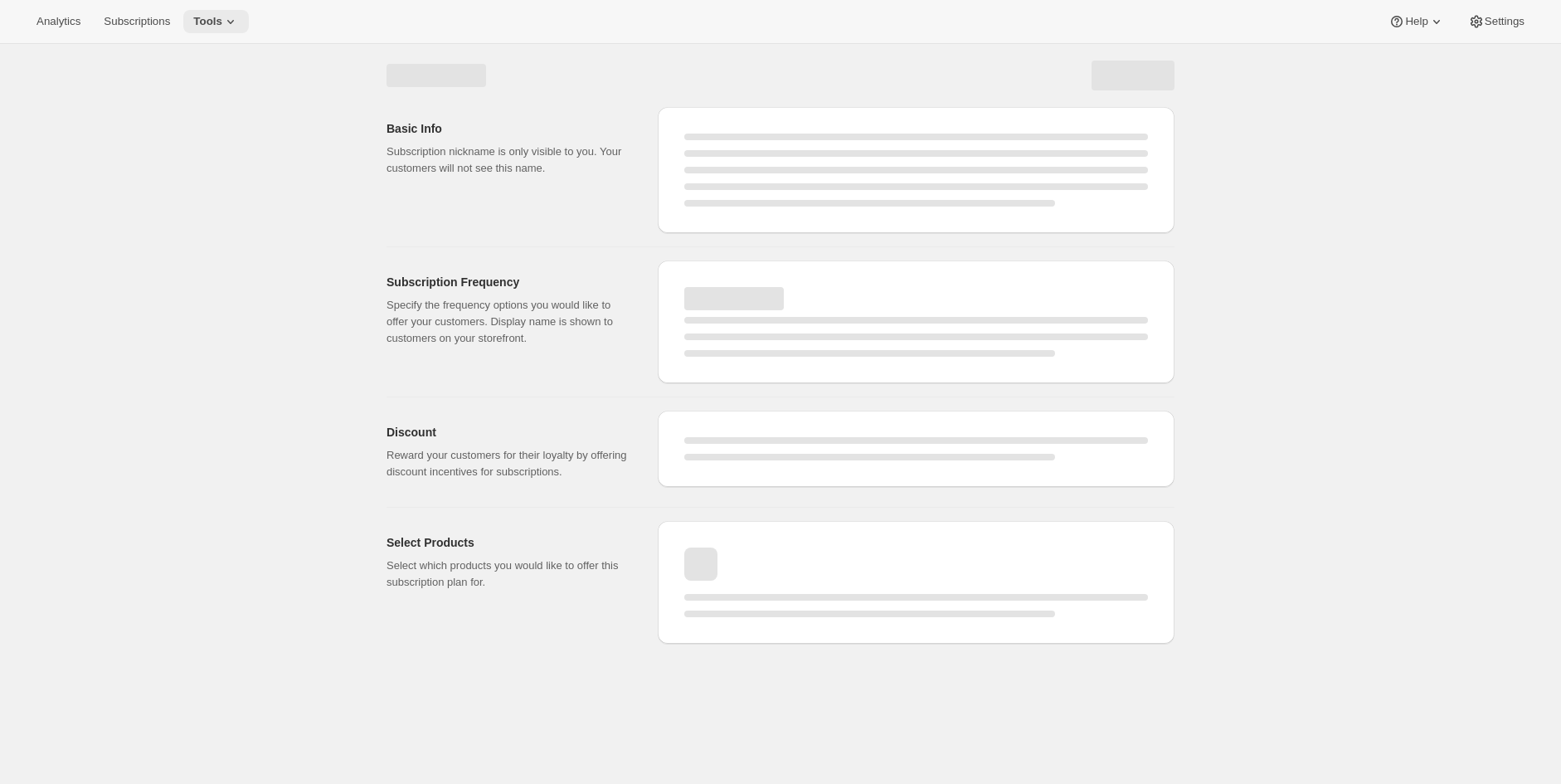
select select "WEEK"
select select "MONTH"
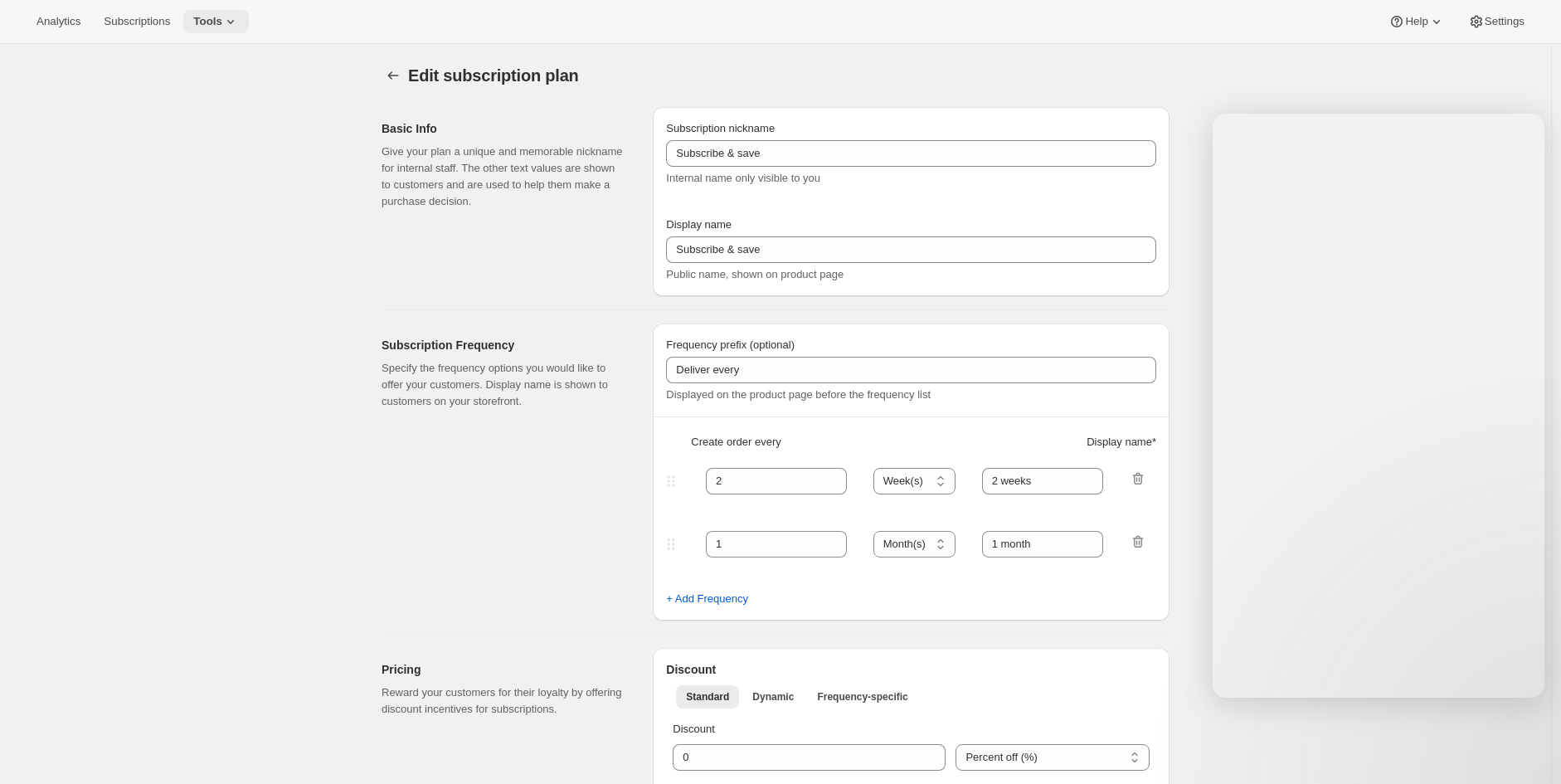
click at [204, 23] on span "Tools" at bounding box center [208, 22] width 29 height 13
type input "Yearly Subscription"
type input "Subscribe & save $50 a year"
type input "Delivered to you every"
type input "1"
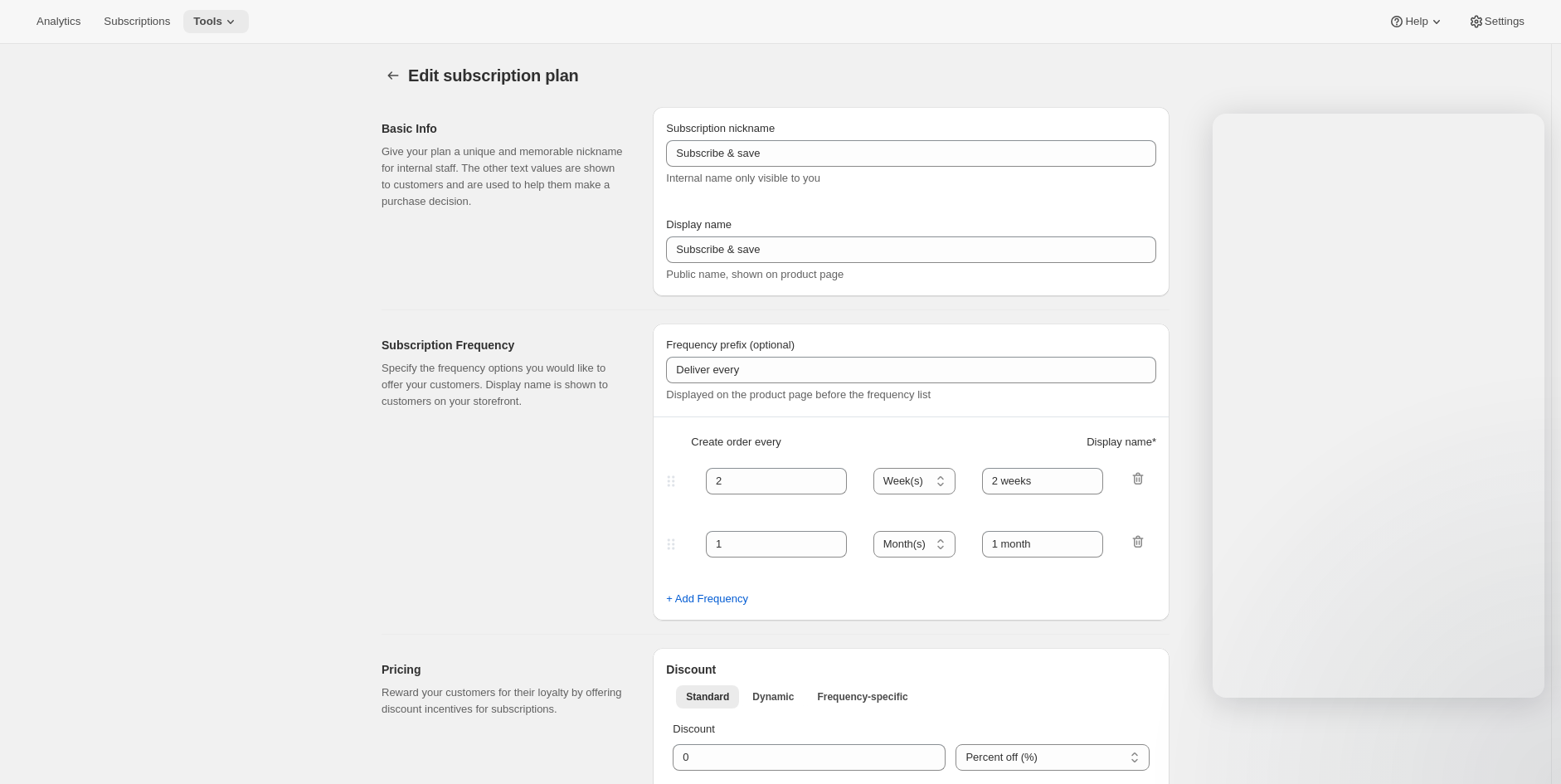
select select "YEAR"
type input "Year"
type input "0.0"
select select "FIXED_AMOUNT"
type input "Save more than $50 a year with an annual plan. You can modify or cancel your su…"
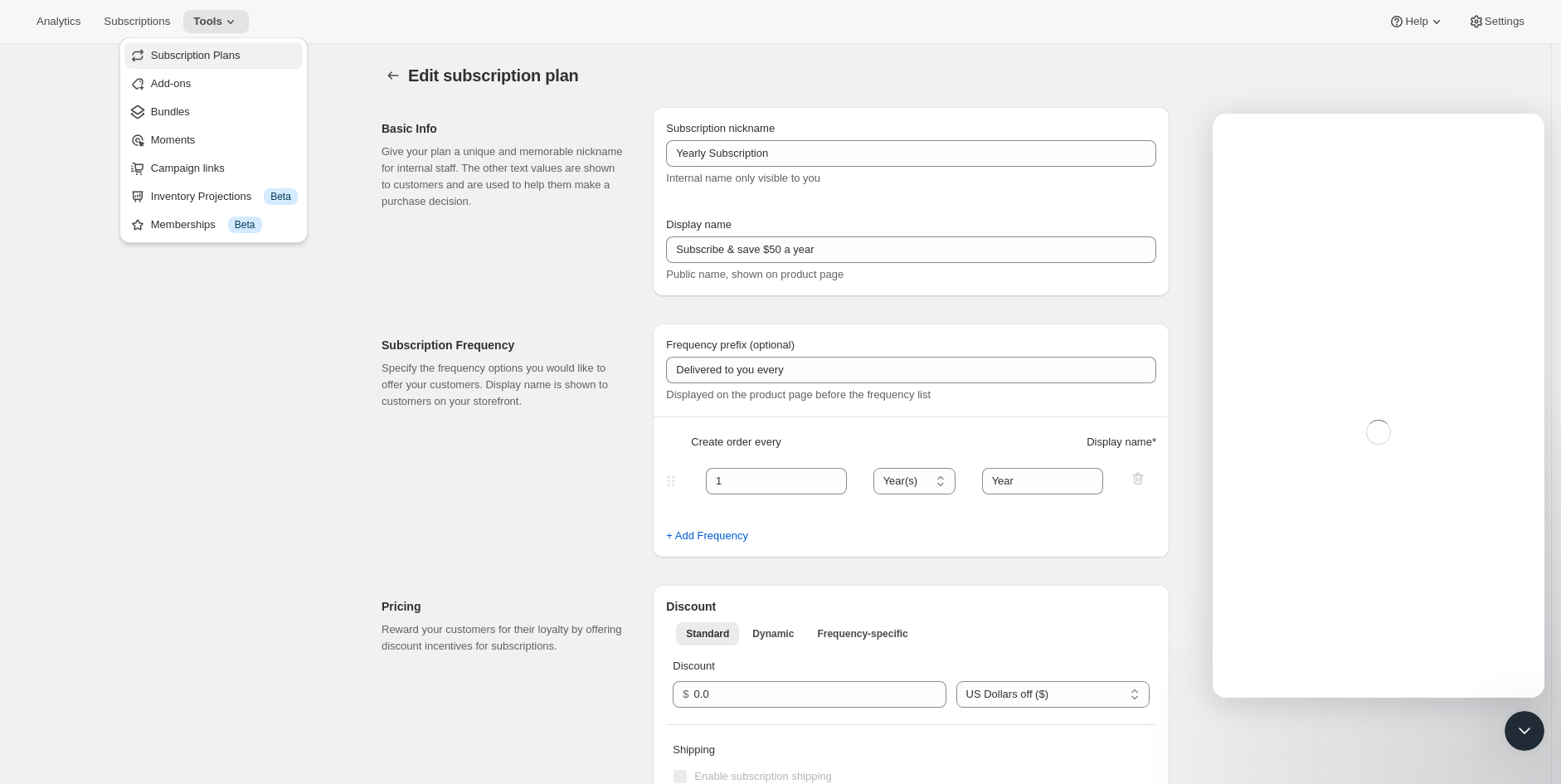
click at [193, 52] on span "Subscription Plans" at bounding box center [196, 54] width 90 height 12
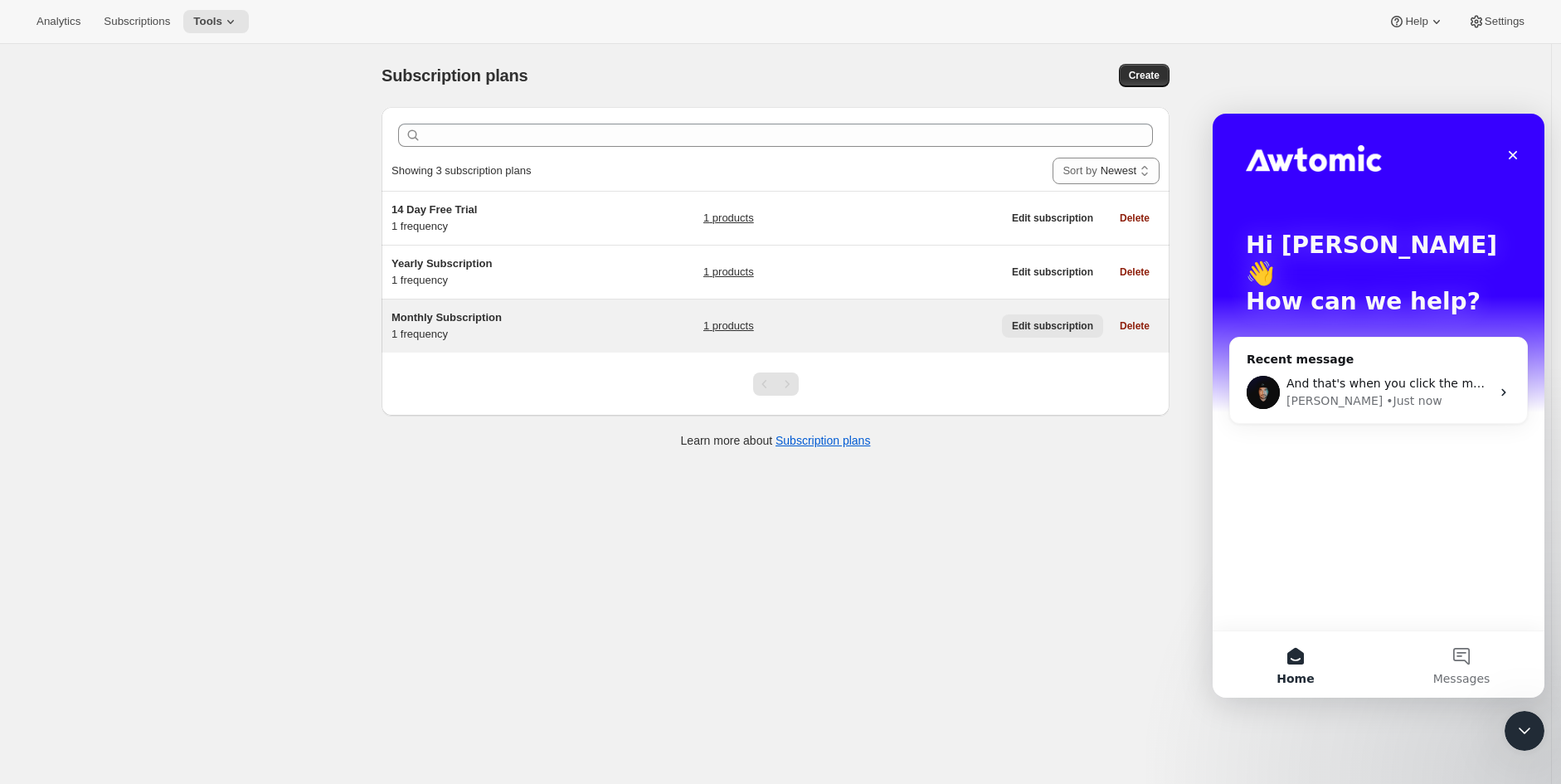
click at [1051, 325] on span "Edit subscription" at bounding box center [1052, 326] width 81 height 13
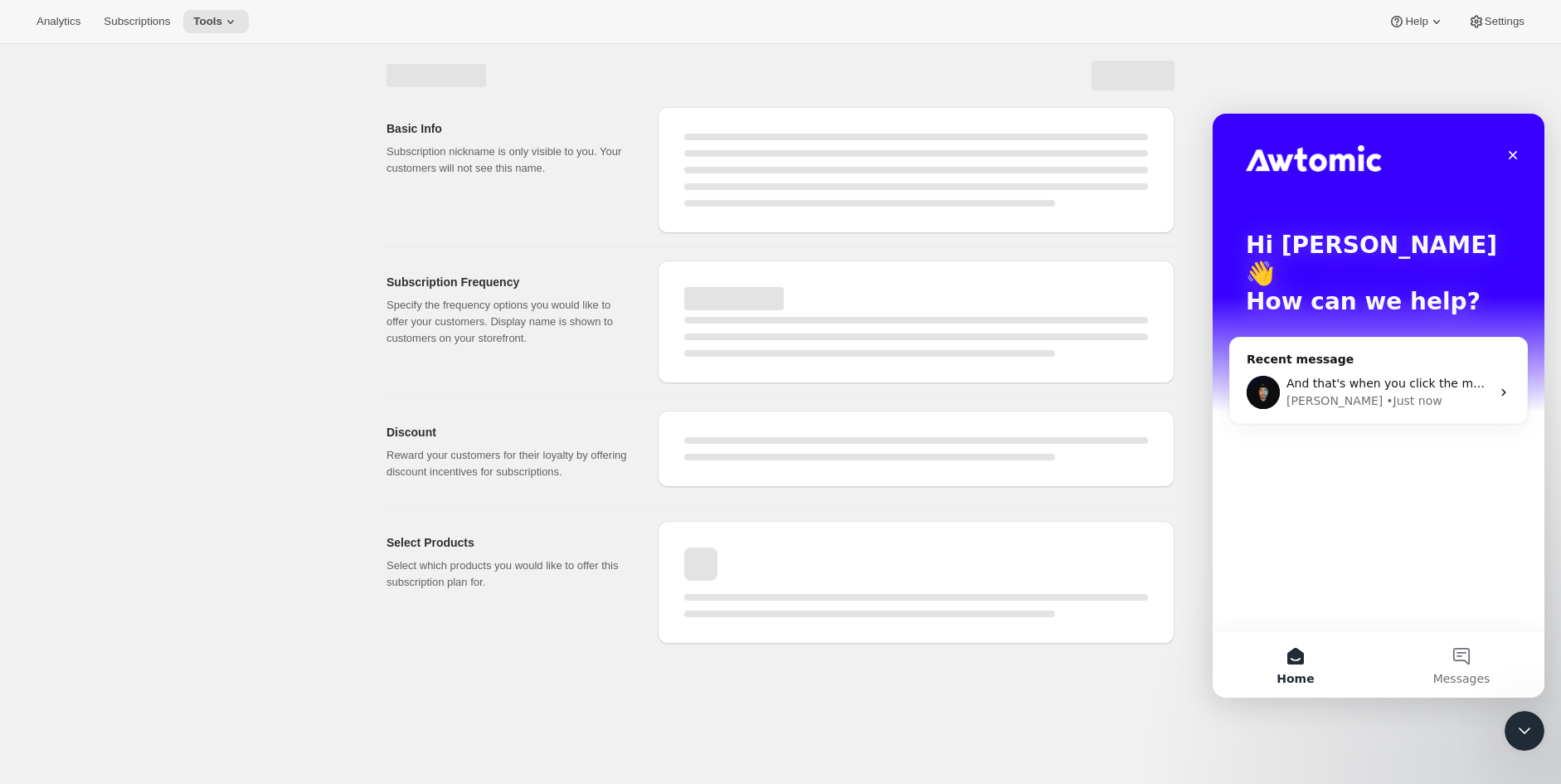
select select "WEEK"
select select "MONTH"
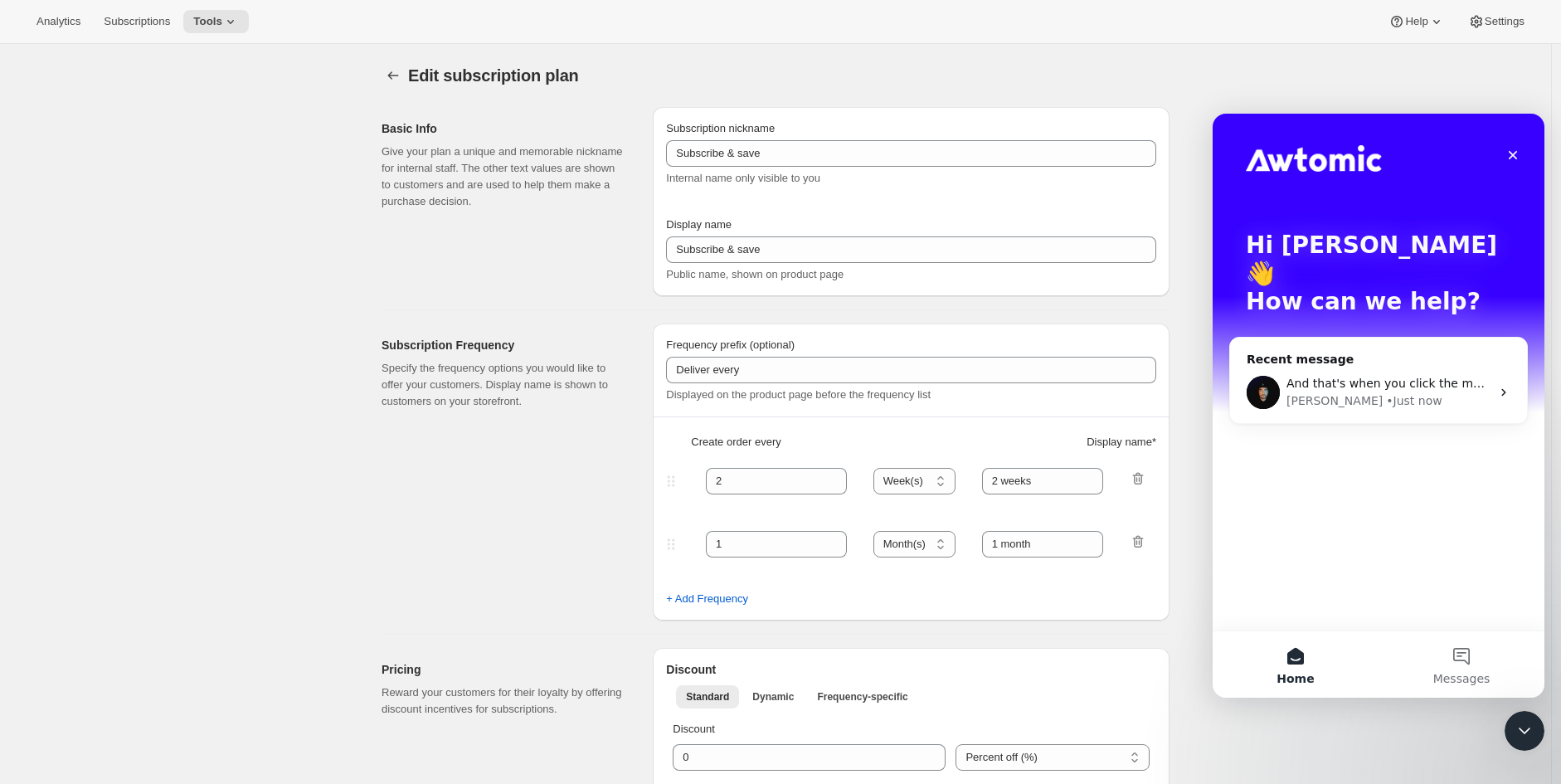
type input "Monthly Subscription"
type input "Subscribe Now!"
type input "Deliverd to you every"
type input "1"
select select "MONTH"
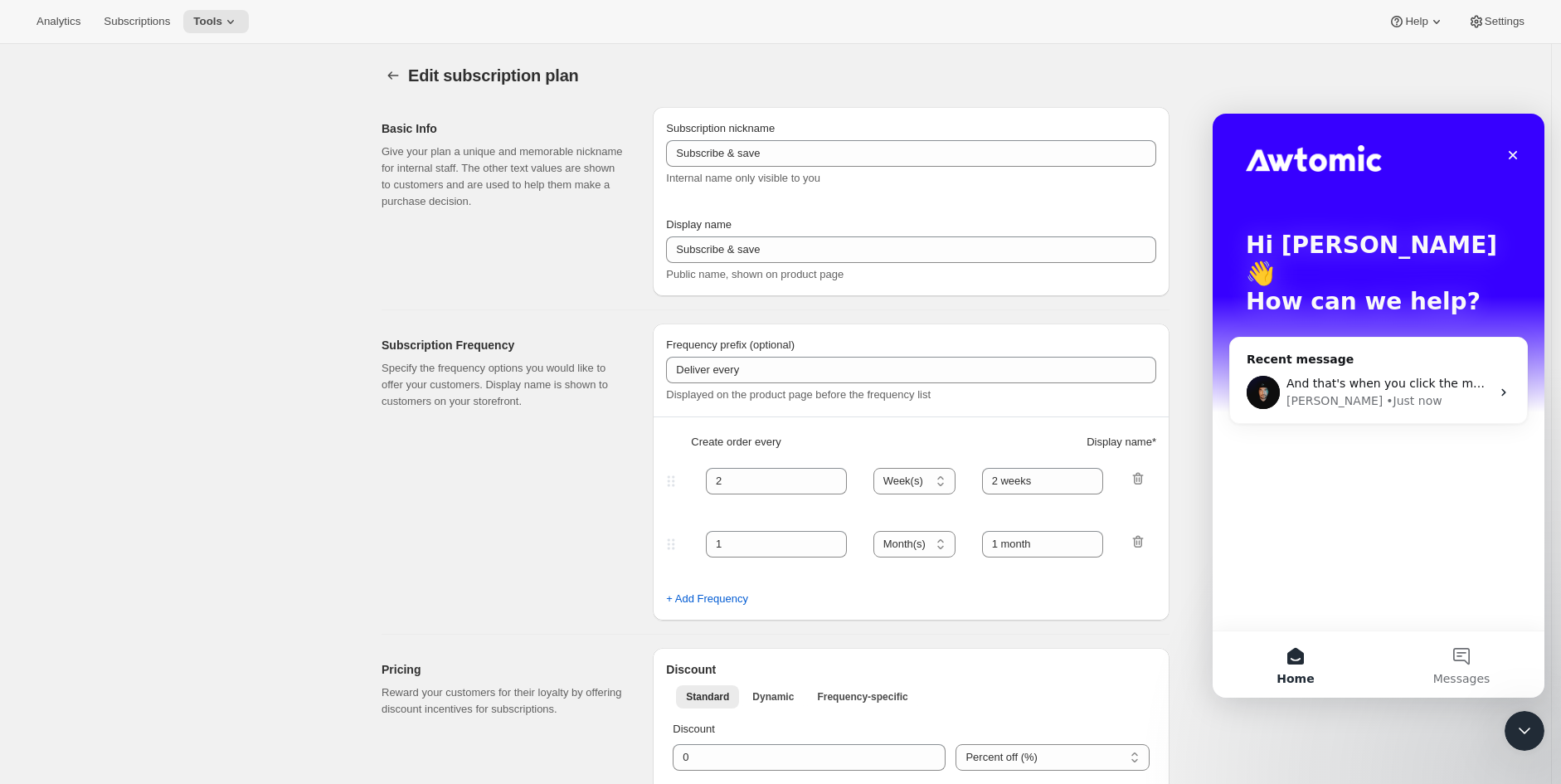
type input "Month"
type input "You can modify your subscription anytime. If you wish to cancel please use the …"
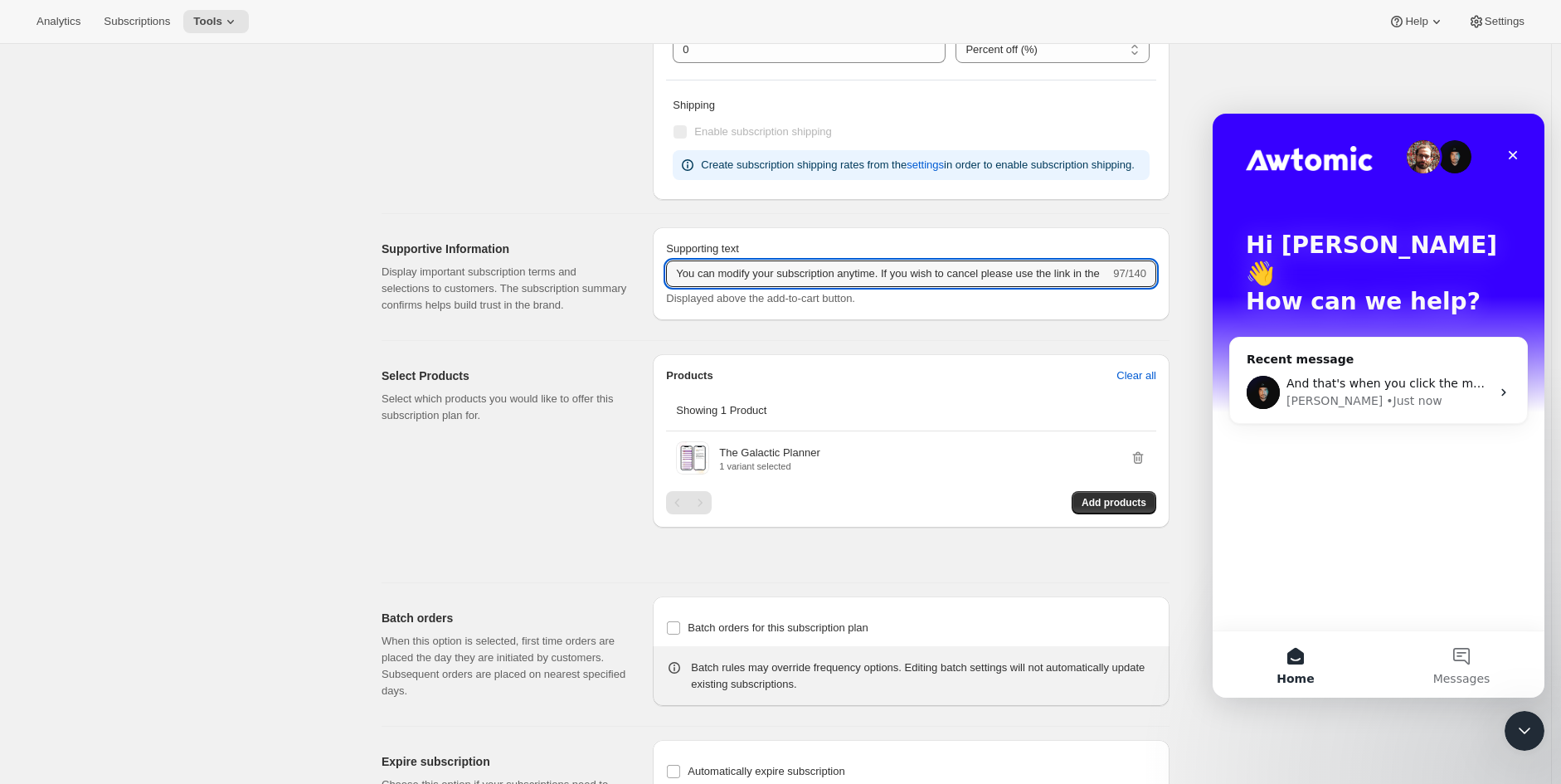
scroll to position [0, 29]
drag, startPoint x: 2246, startPoint y: 382, endPoint x: 1213, endPoint y: 267, distance: 1039.4
click at [982, 261] on input "You can modify your subscription anytime. If you wish to cancel please use the …" at bounding box center [887, 274] width 444 height 27
drag, startPoint x: 859, startPoint y: 277, endPoint x: 402, endPoint y: 277, distance: 457.0
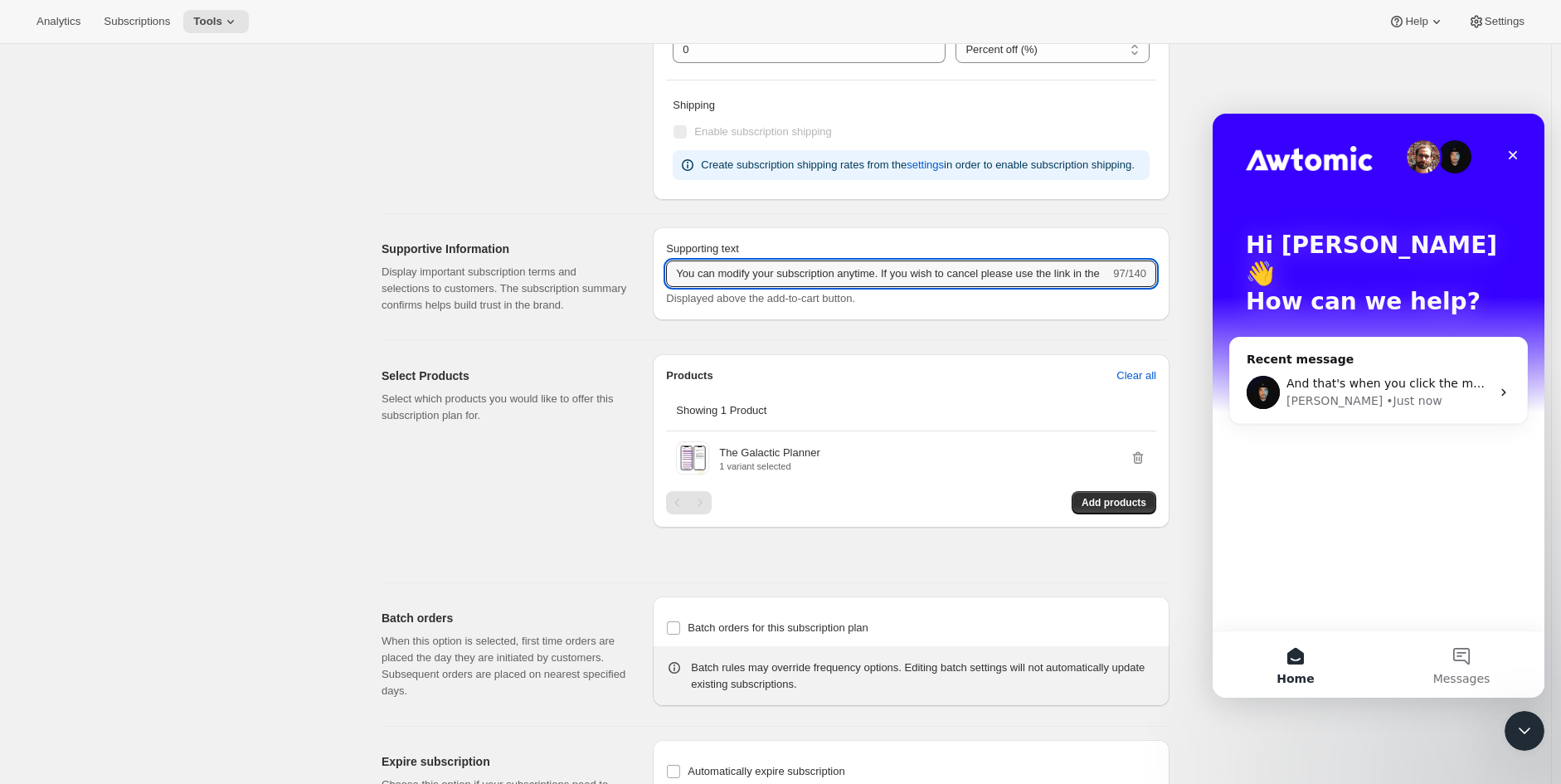
click at [402, 277] on div "Supportive Information Display important subscription terms and selections to c…" at bounding box center [769, 270] width 801 height 113
click at [291, 282] on div "Edit subscription plan. This page is ready Edit subscription plan Basic Info Gi…" at bounding box center [776, 178] width 1551 height 1559
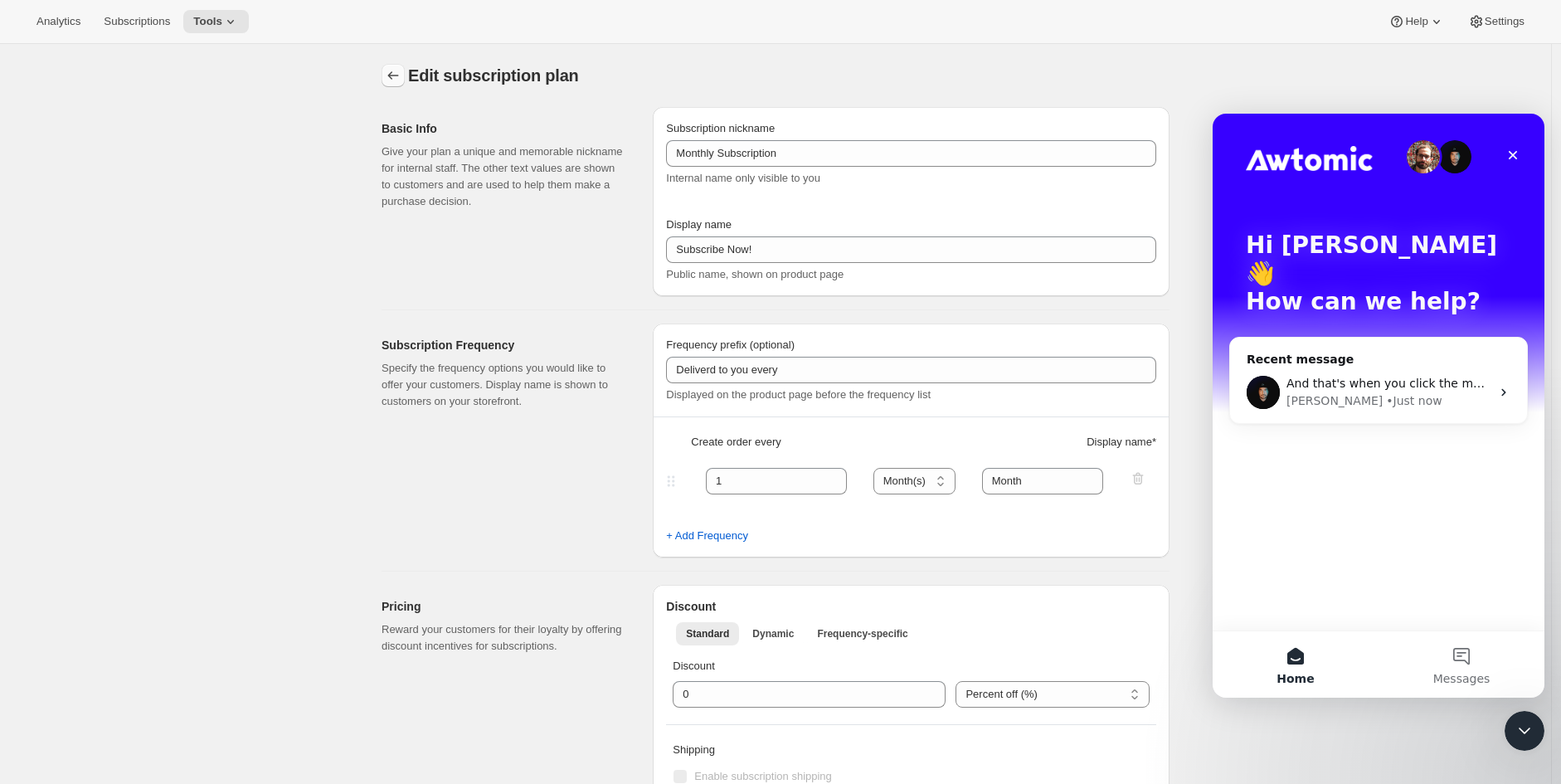
click at [394, 76] on icon "Subscription plans" at bounding box center [393, 75] width 10 height 9
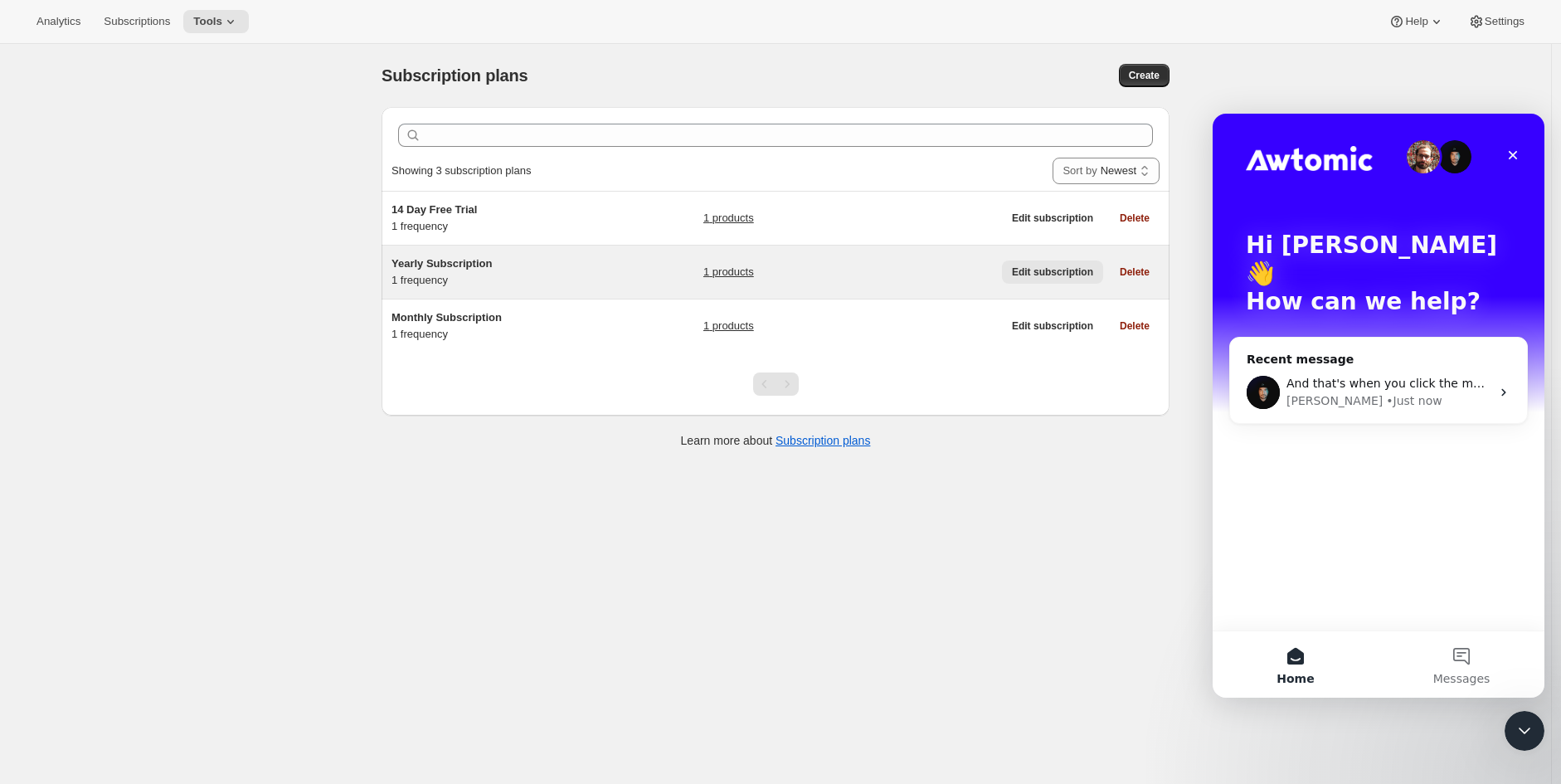
click at [1067, 270] on span "Edit subscription" at bounding box center [1052, 272] width 81 height 13
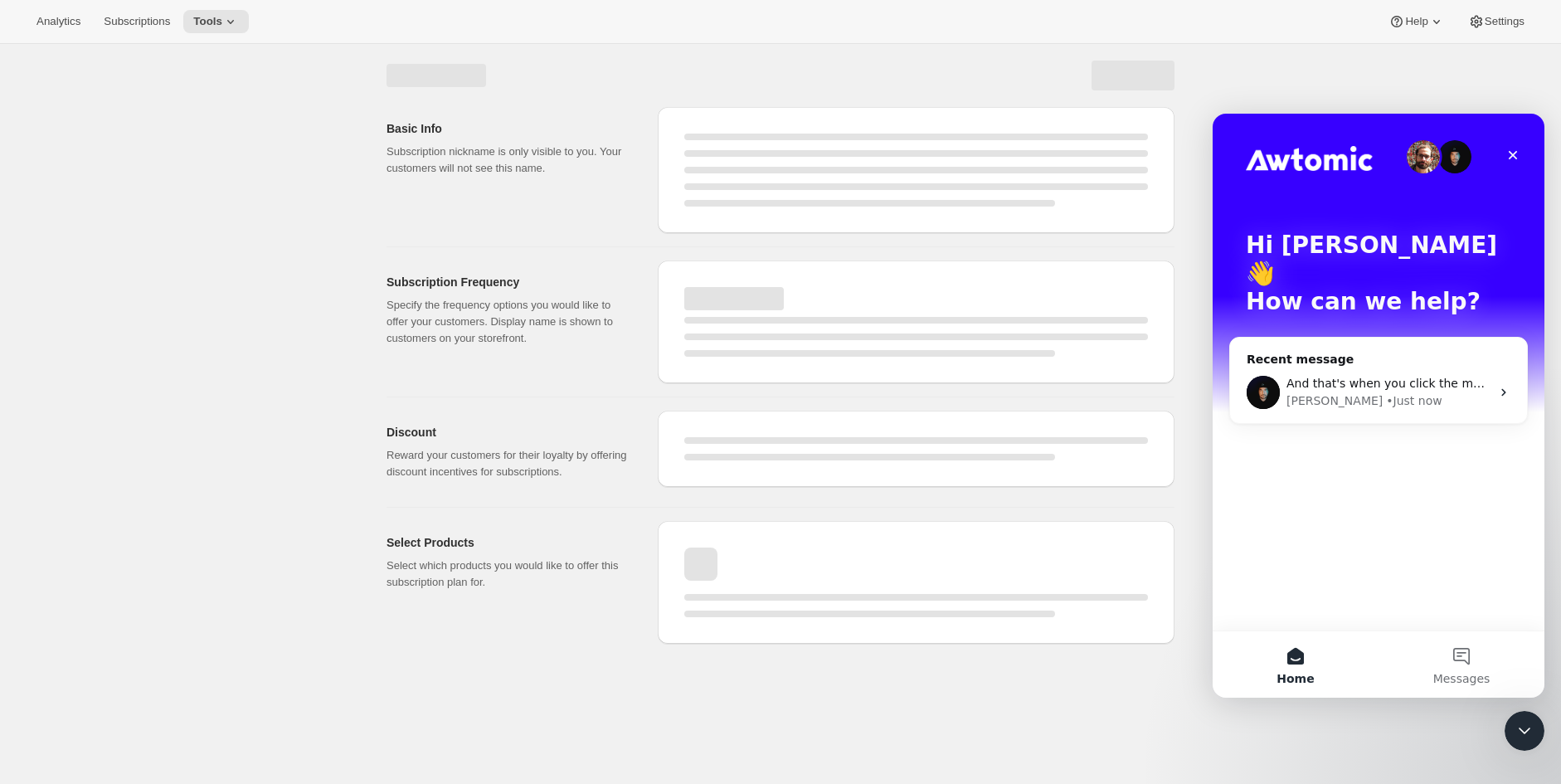
select select "WEEK"
select select "MONTH"
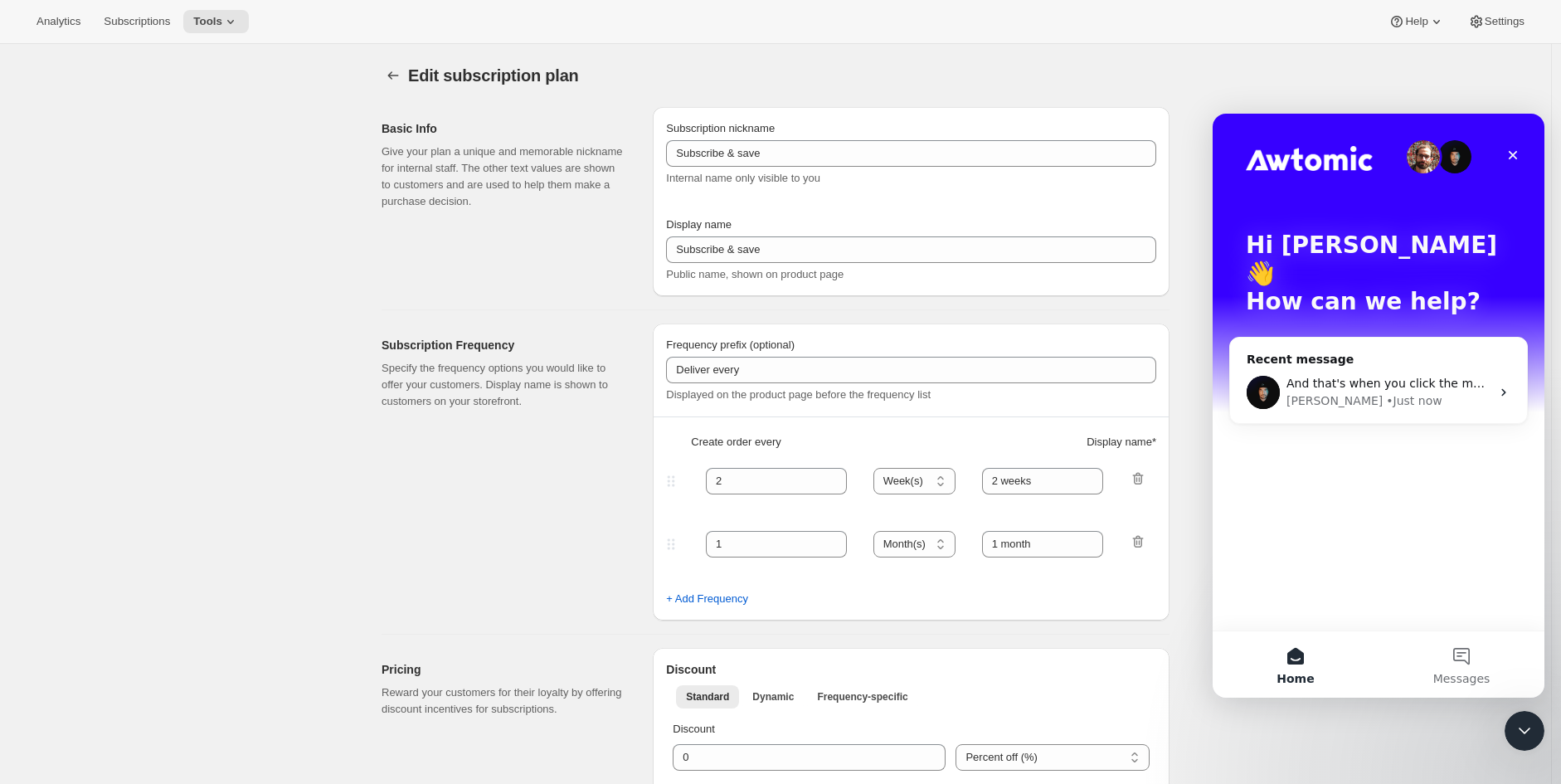
type input "Yearly Subscription"
type input "Subscribe & save $50 a year"
type input "Delivered to you every"
type input "1"
select select "YEAR"
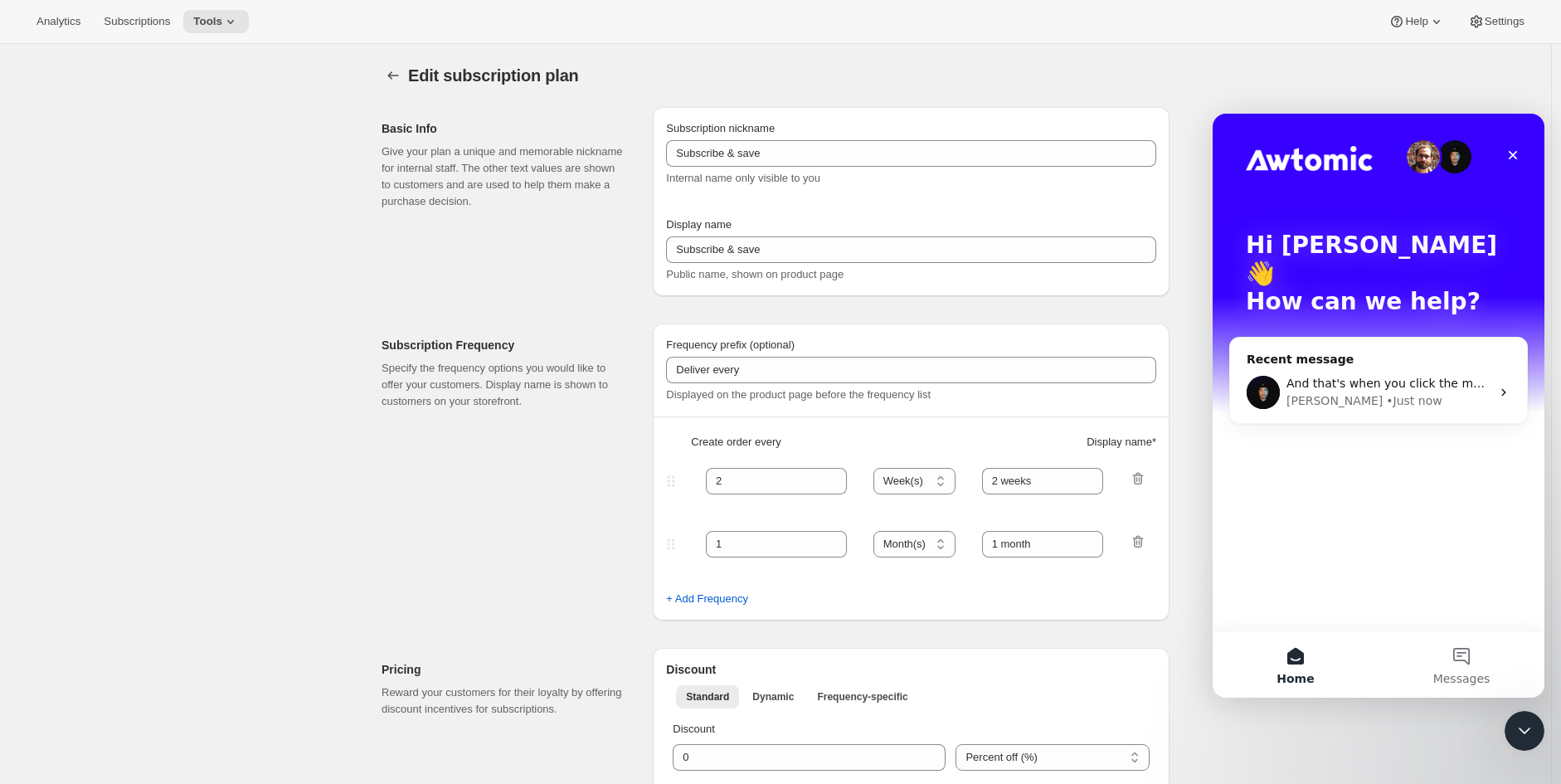
type input "Year"
type input "0.0"
select select "FIXED_AMOUNT"
type input "Save more than $50 a year with an annual plan. You can modify or cancel your su…"
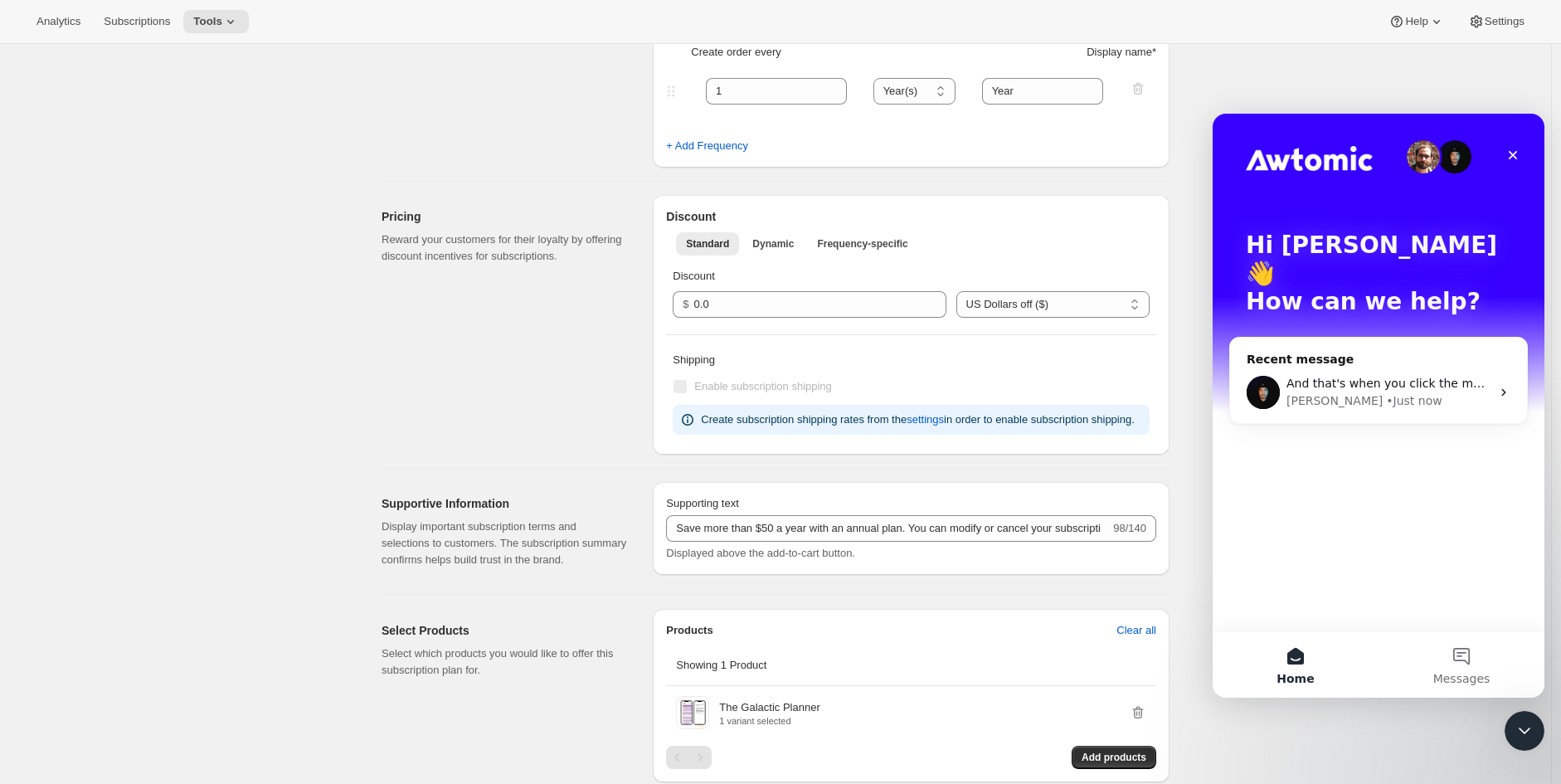
scroll to position [368, 0]
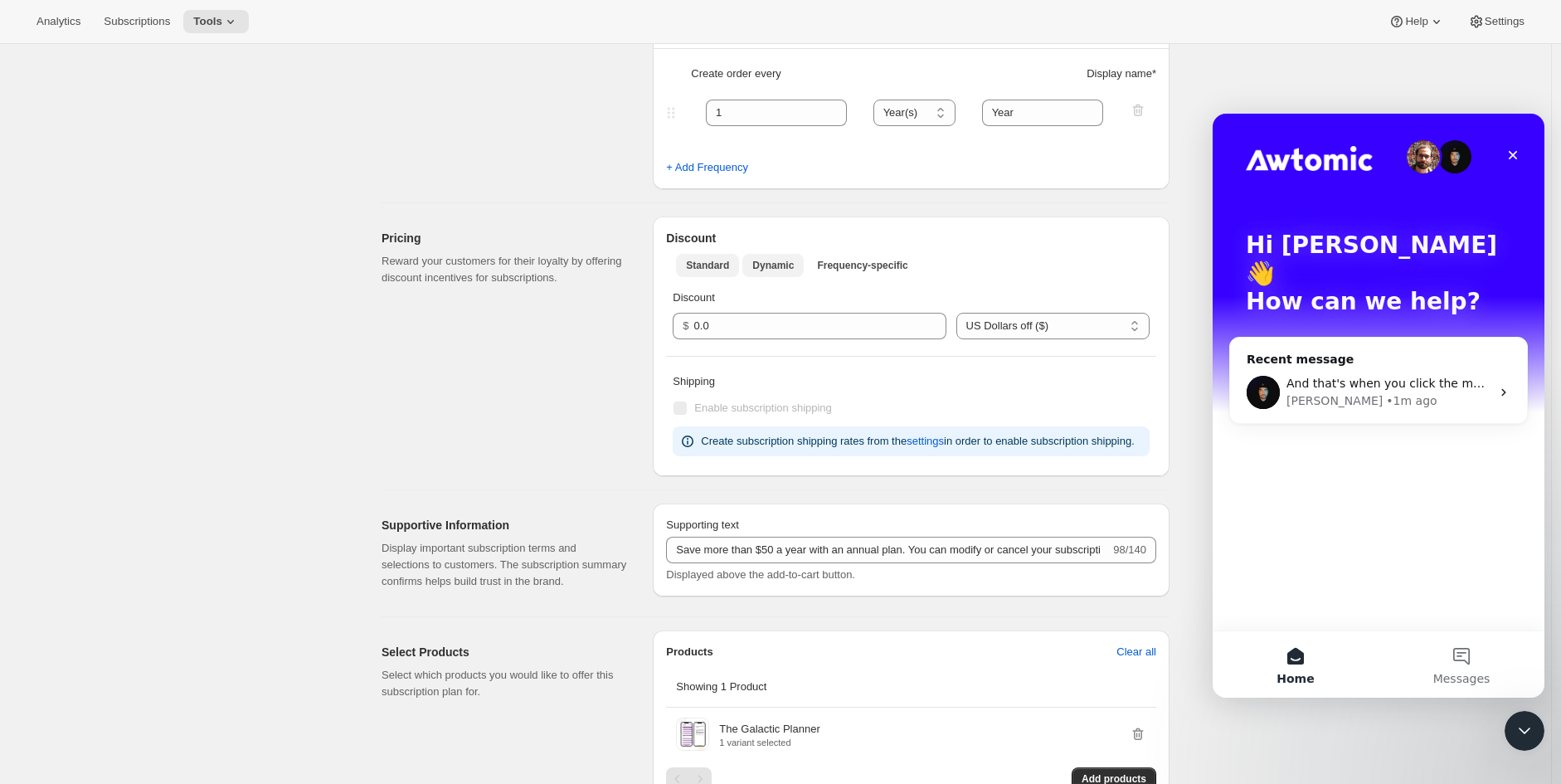
click at [755, 272] on button "Dynamic" at bounding box center [773, 265] width 61 height 23
select select "FIXED_AMOUNT"
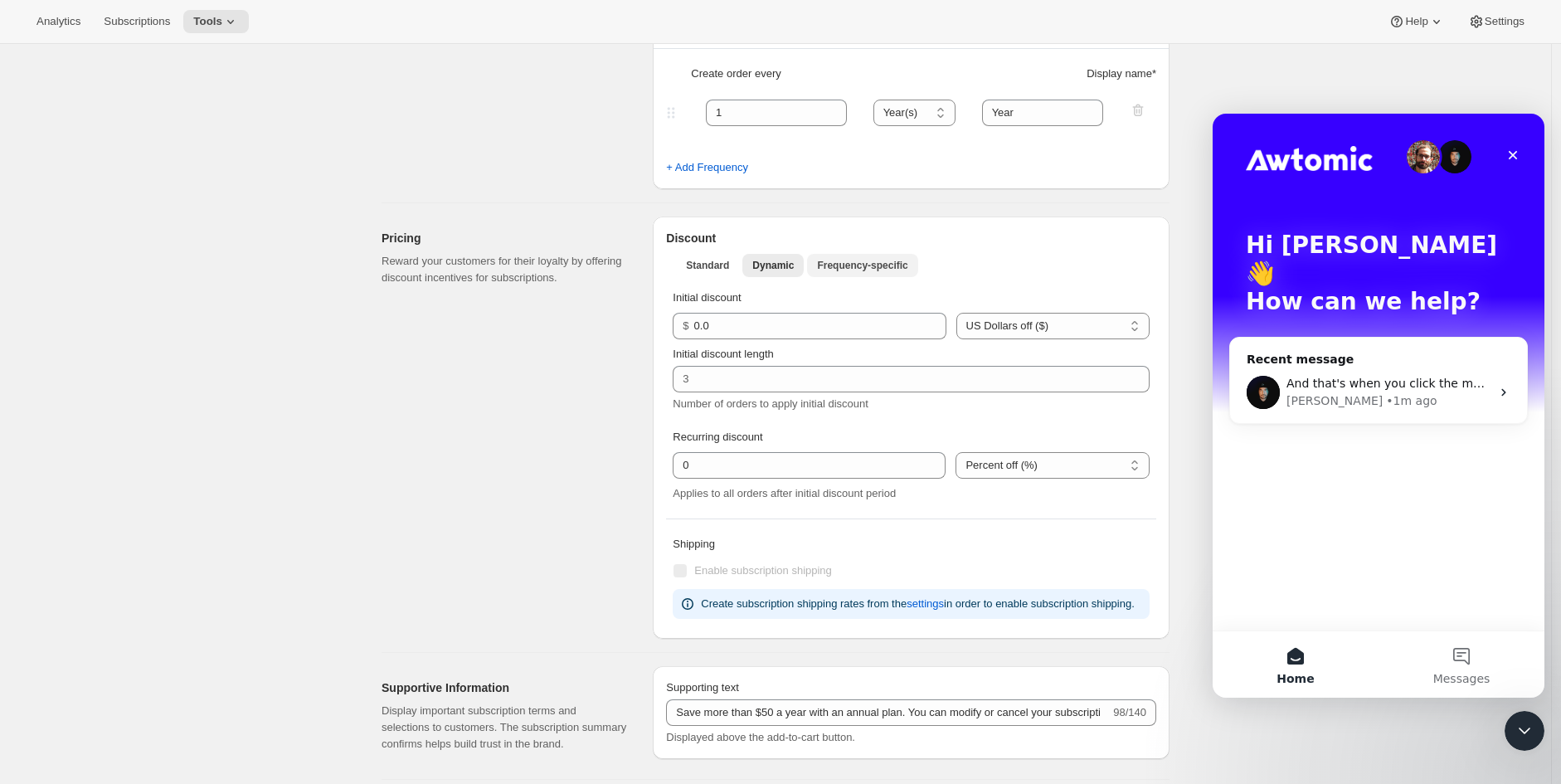
click at [848, 273] on button "Frequency-specific" at bounding box center [863, 265] width 111 height 23
select select "FIXED_AMOUNT"
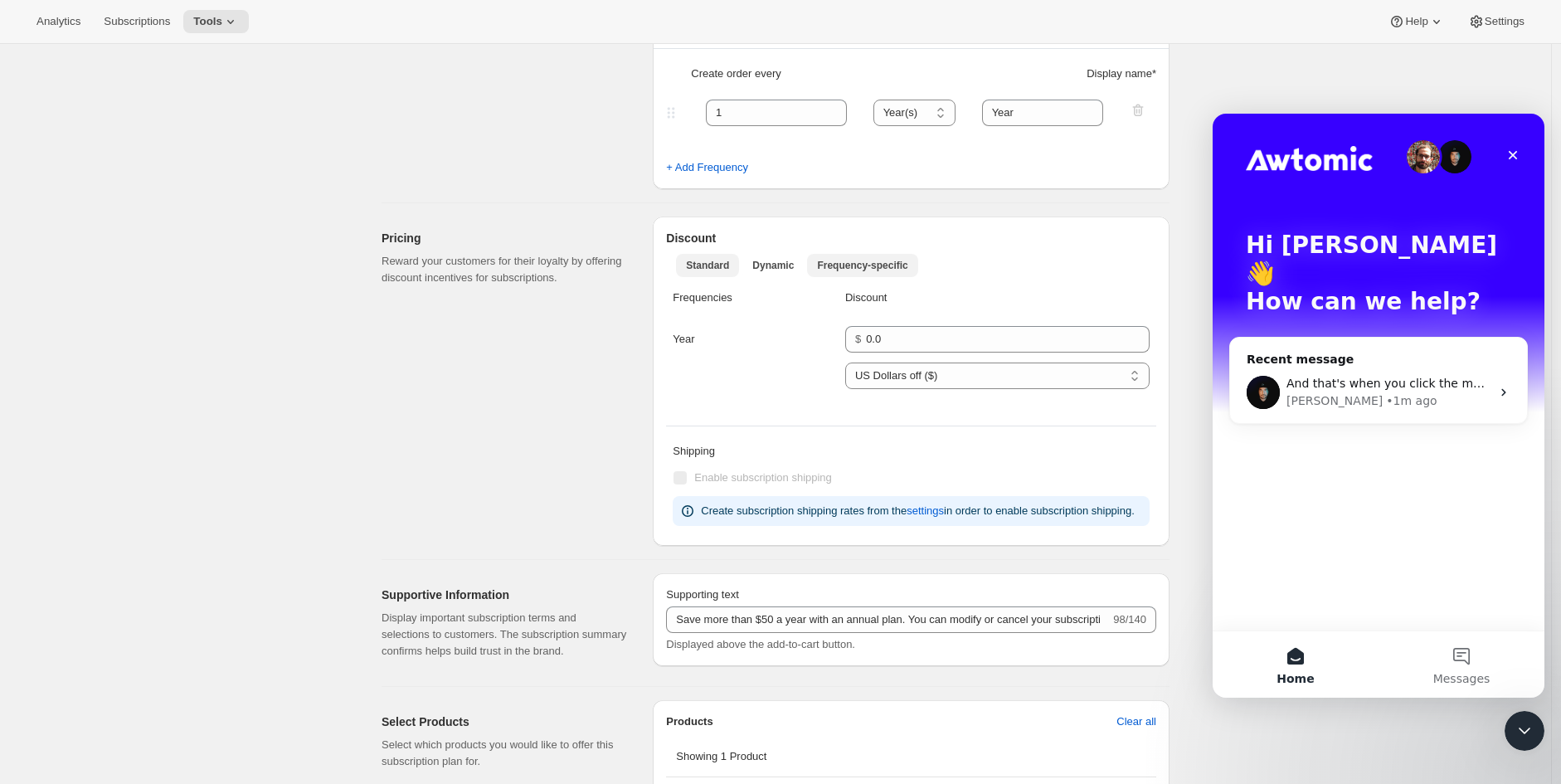
click at [726, 274] on button "Standard" at bounding box center [708, 265] width 63 height 23
select select "FIXED_AMOUNT"
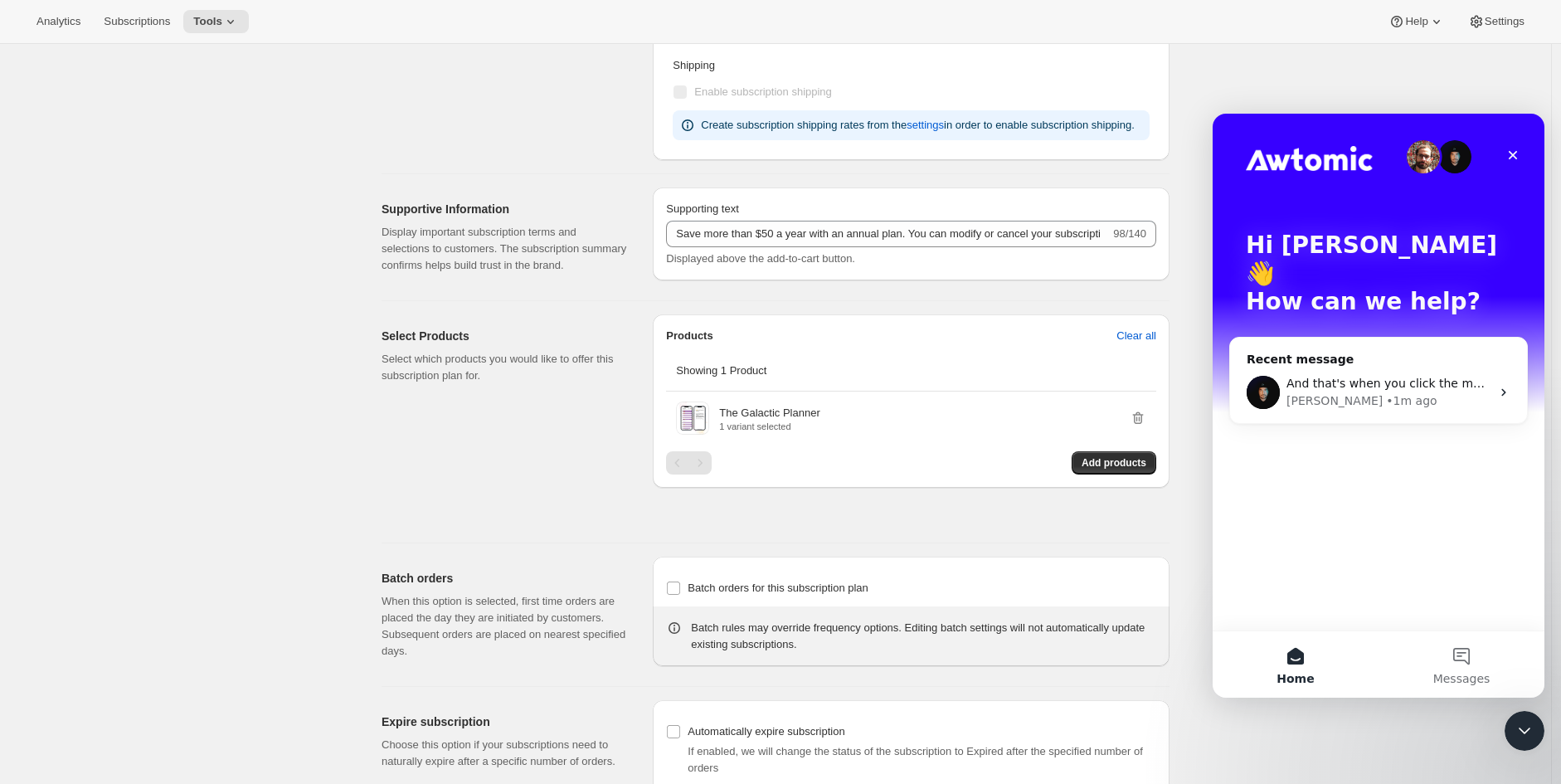
scroll to position [818, 0]
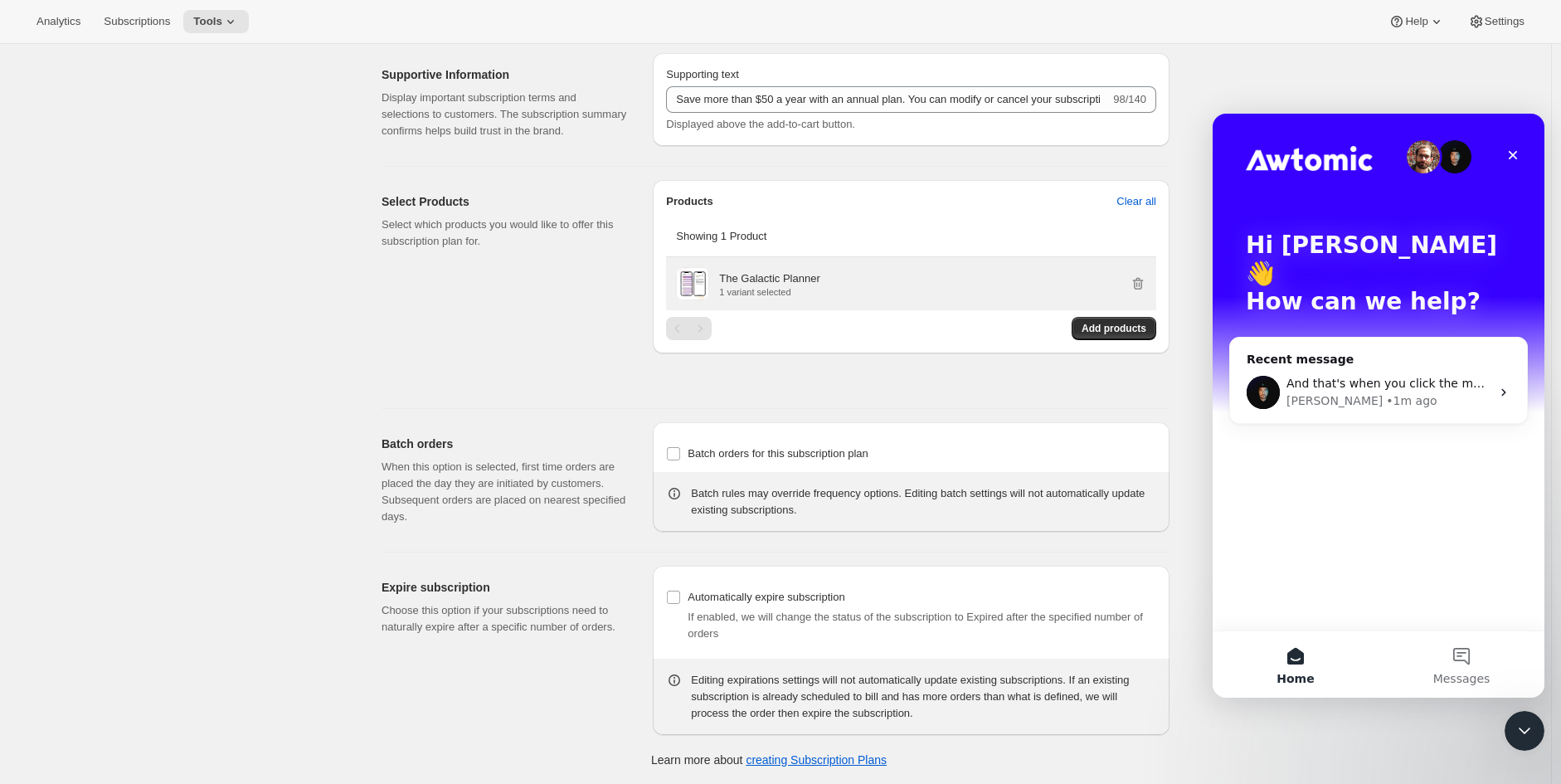
click at [757, 282] on p "The Galactic Planner" at bounding box center [769, 278] width 100 height 16
click at [709, 286] on span at bounding box center [693, 283] width 33 height 33
click at [715, 286] on div "The Galactic Planner 1 variant selected" at bounding box center [911, 283] width 470 height 33
click at [716, 286] on div "The Galactic Planner 1 variant selected" at bounding box center [911, 283] width 470 height 33
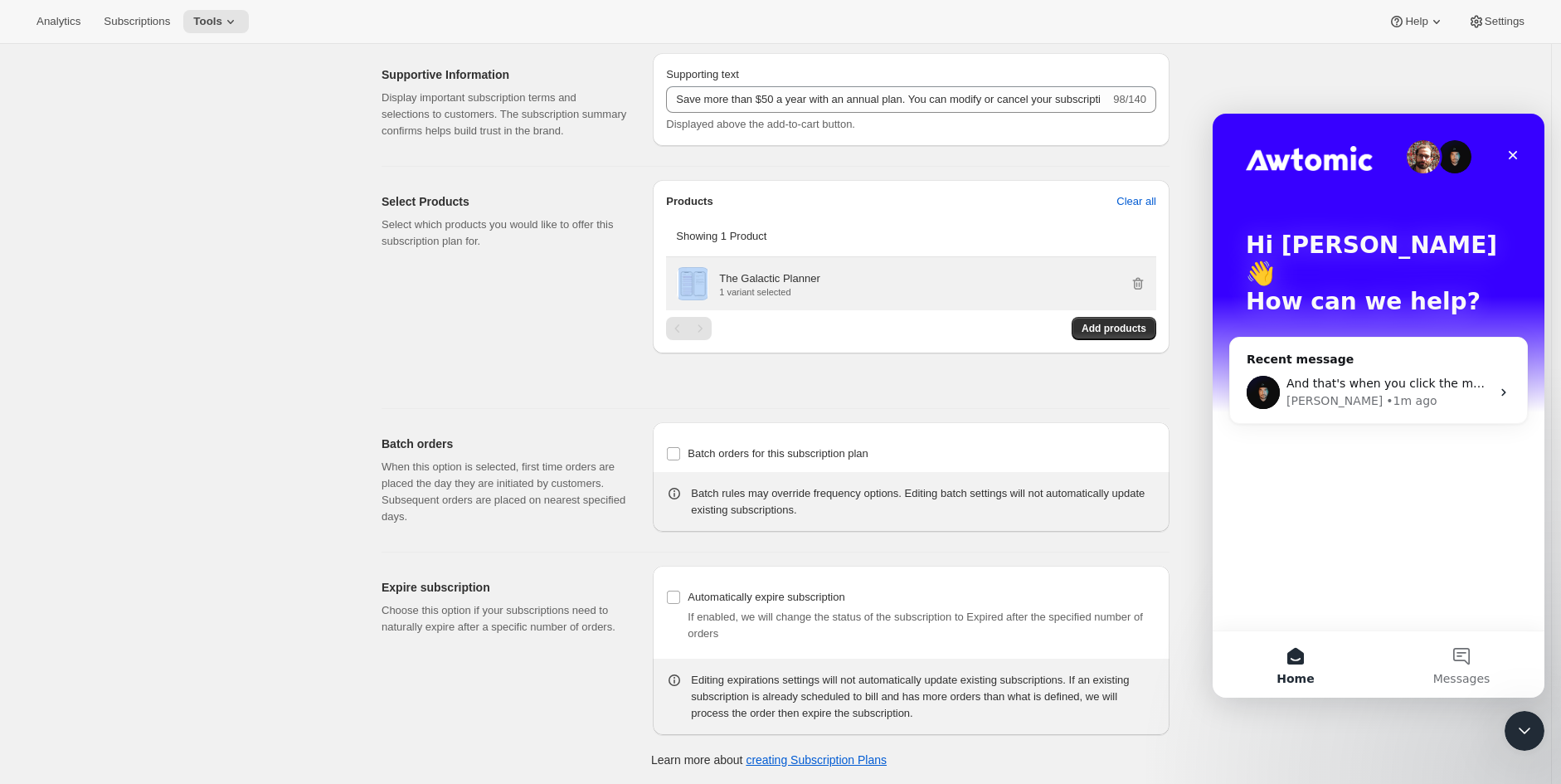
click at [716, 286] on div "The Galactic Planner 1 variant selected" at bounding box center [911, 283] width 470 height 33
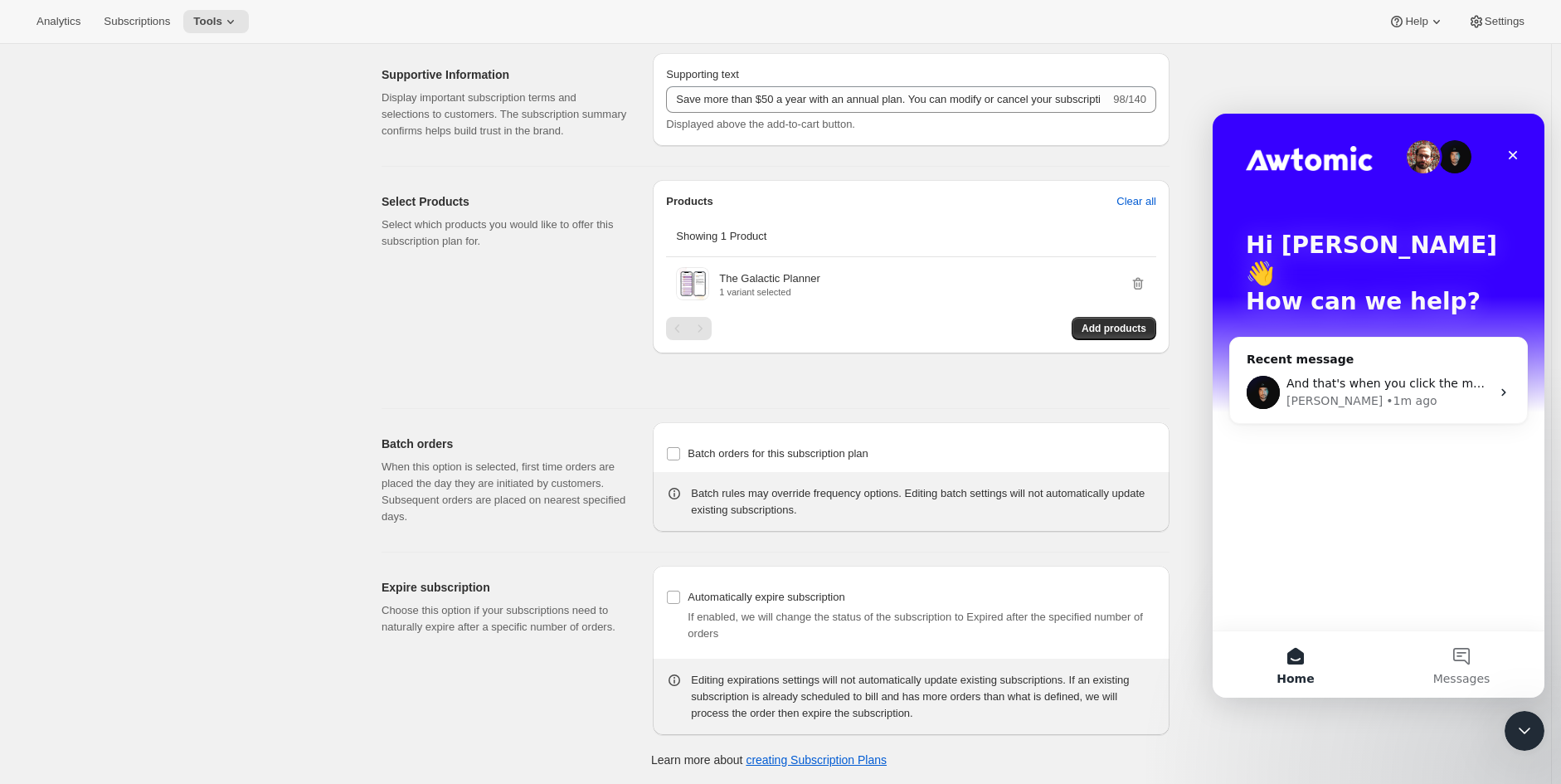
click at [535, 335] on div "Select Products Select which products you would like to offer this subscription…" at bounding box center [510, 287] width 258 height 215
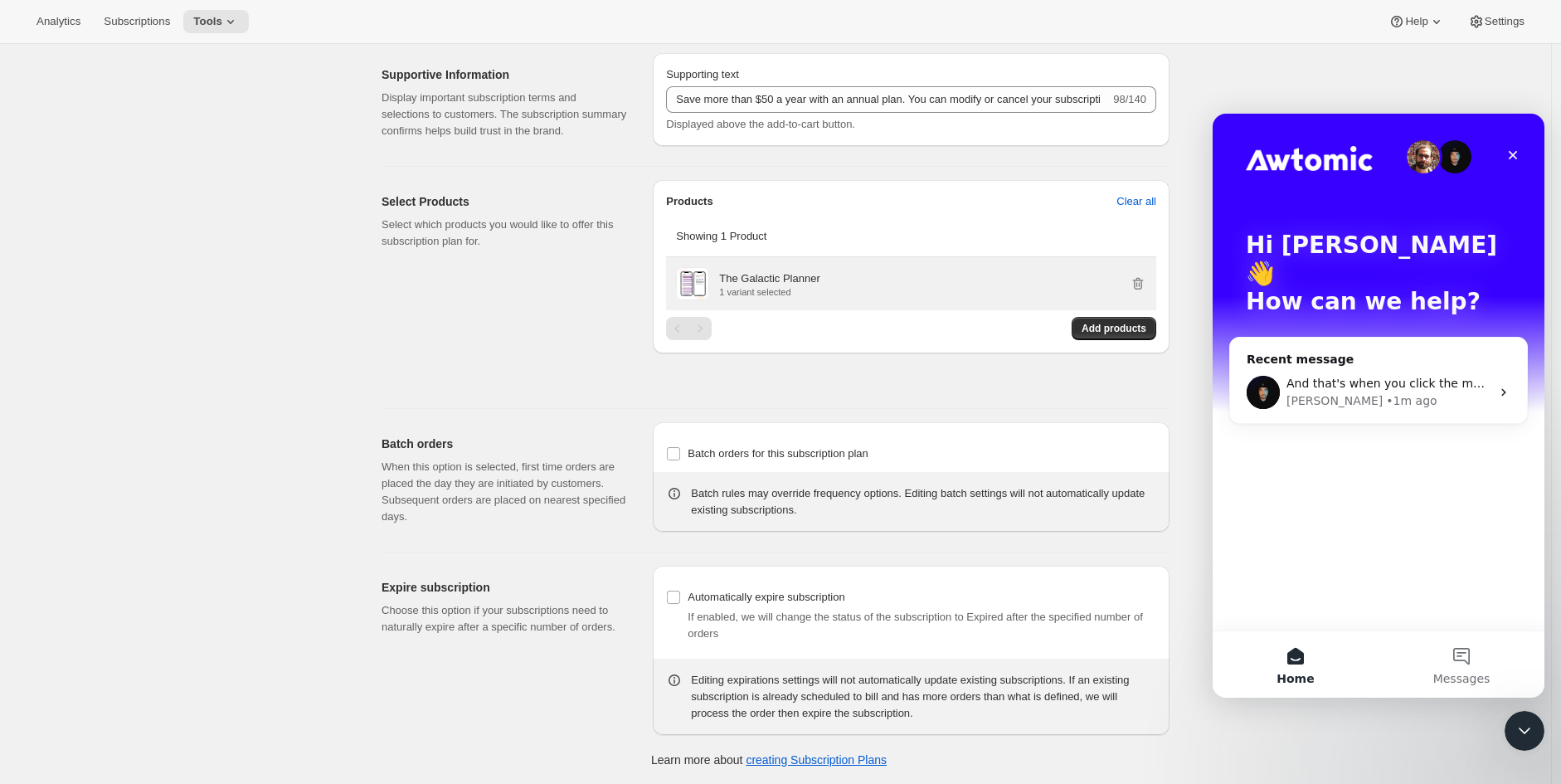
click at [774, 290] on p "1 variant selected" at bounding box center [769, 292] width 100 height 10
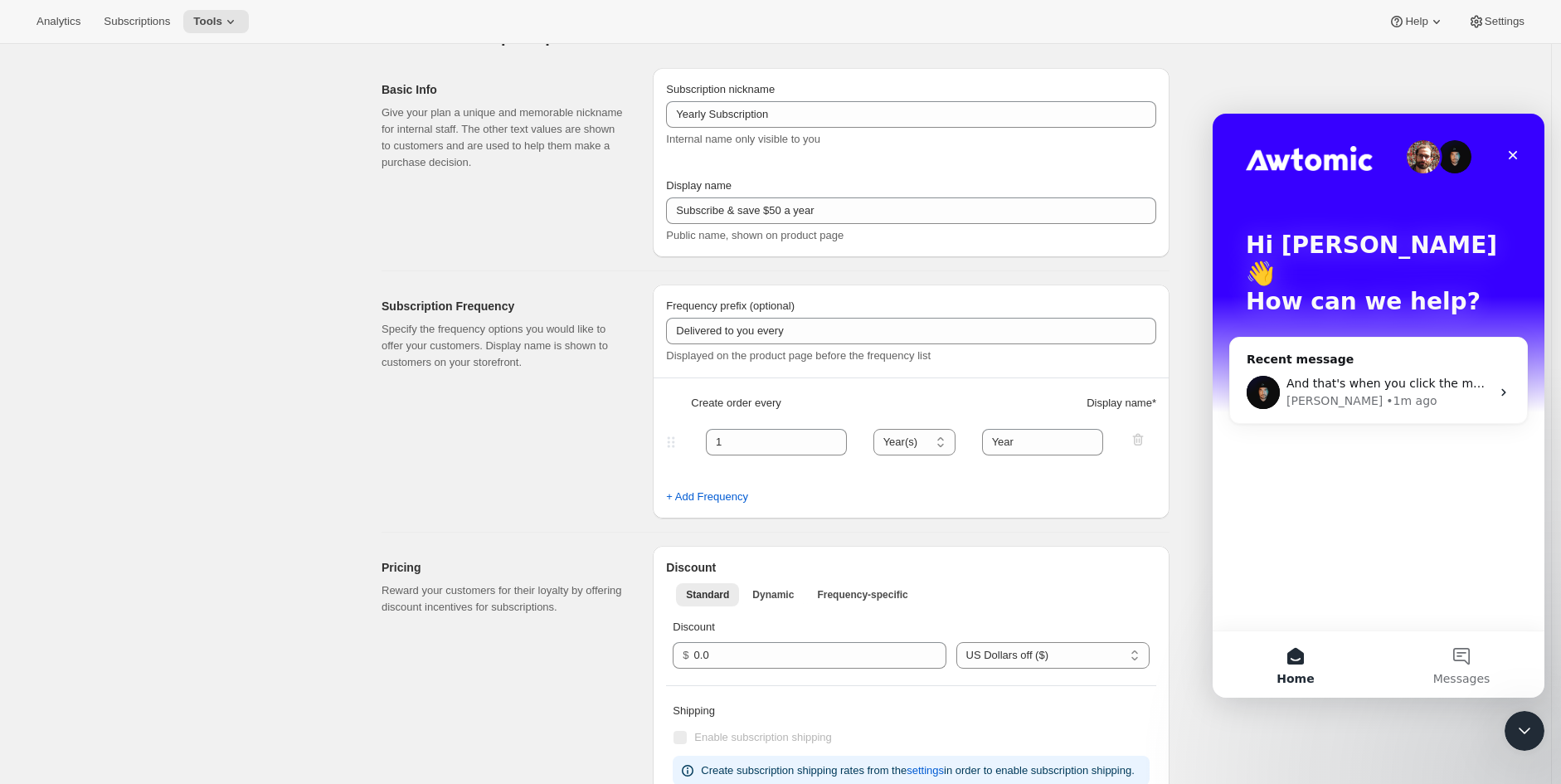
scroll to position [0, 0]
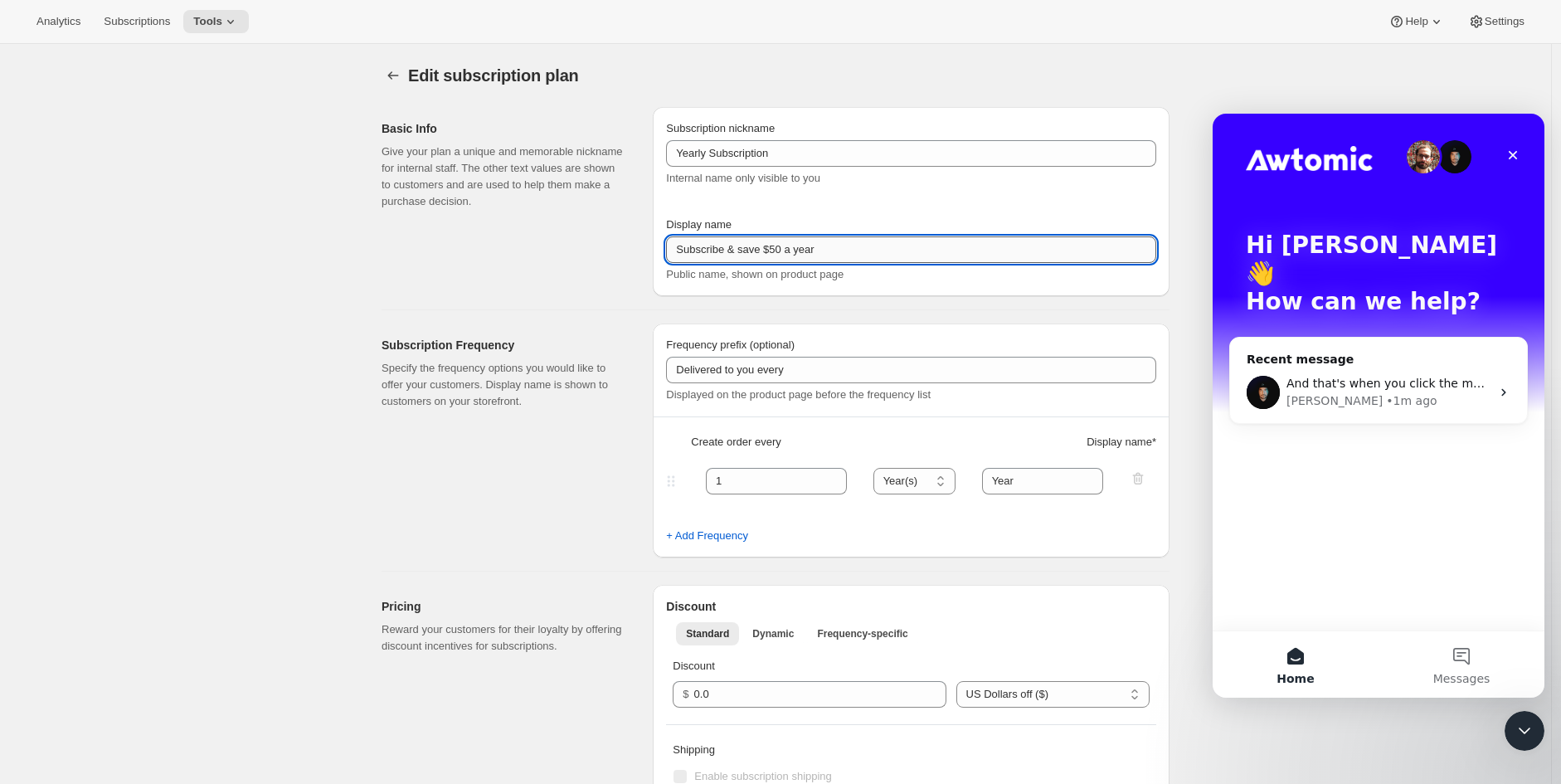
click at [749, 251] on input "Subscribe & save $50 a year" at bounding box center [911, 250] width 490 height 27
click at [874, 254] on input "Subscribe & Save $50 a year" at bounding box center [911, 250] width 490 height 27
click at [801, 255] on input "Subscribe & Save $50 a year" at bounding box center [911, 250] width 490 height 27
type input "Subscribe & Save $50 a Year"
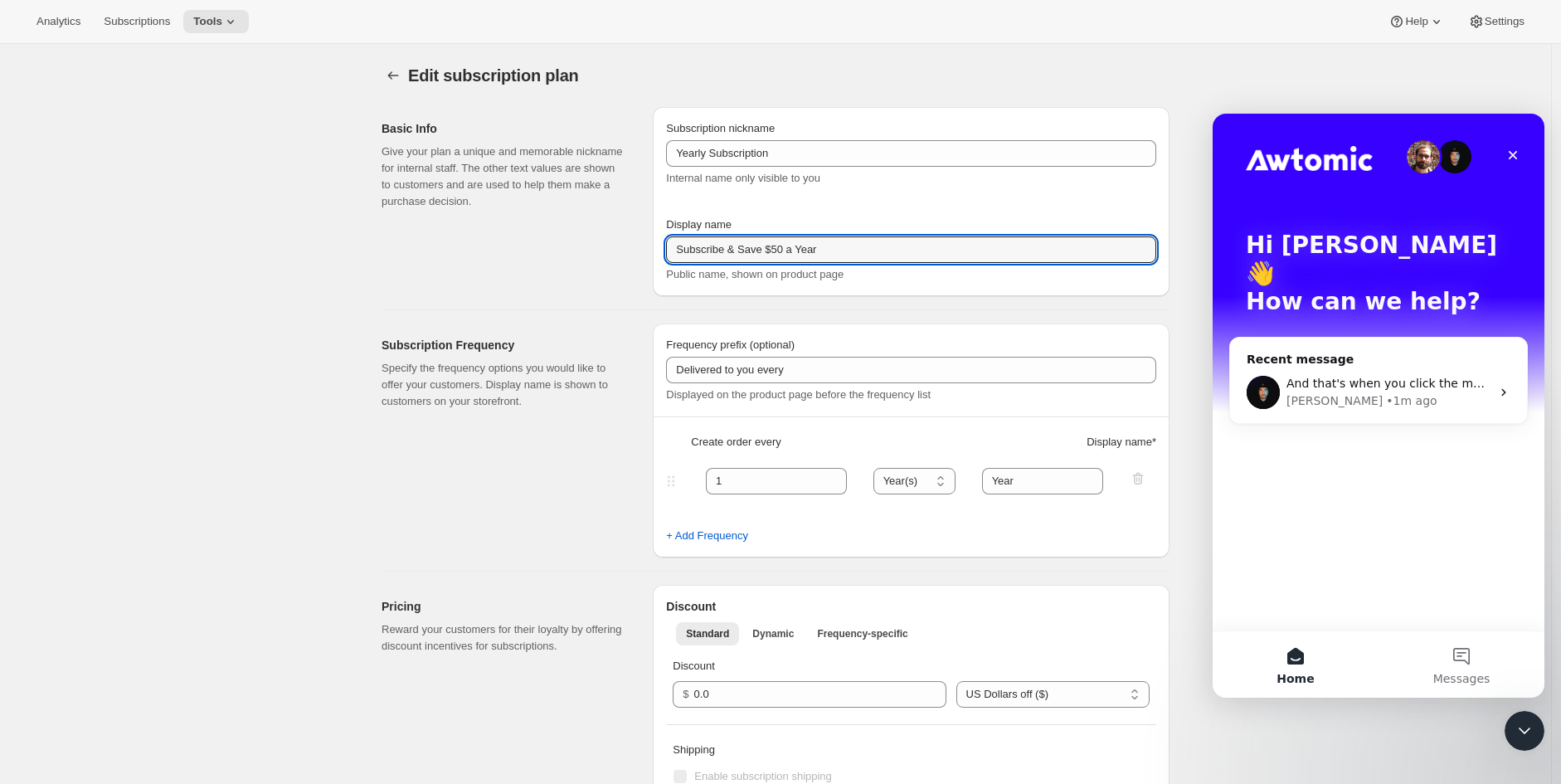
click at [594, 315] on div "Subscription Frequency Specify the frequency options you would like to offer yo…" at bounding box center [769, 433] width 801 height 247
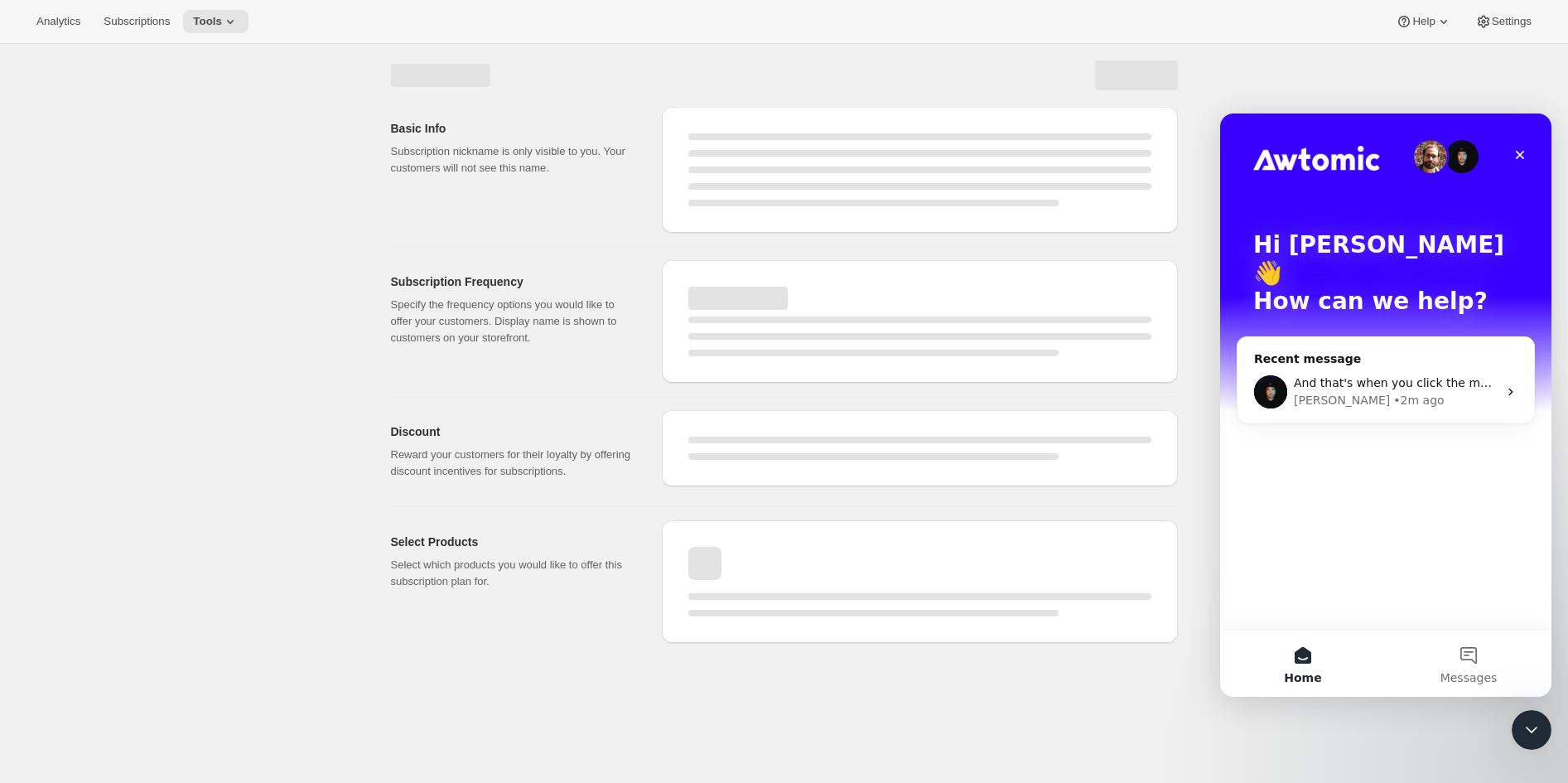
select select "YEAR"
select select "FIXED_AMOUNT"
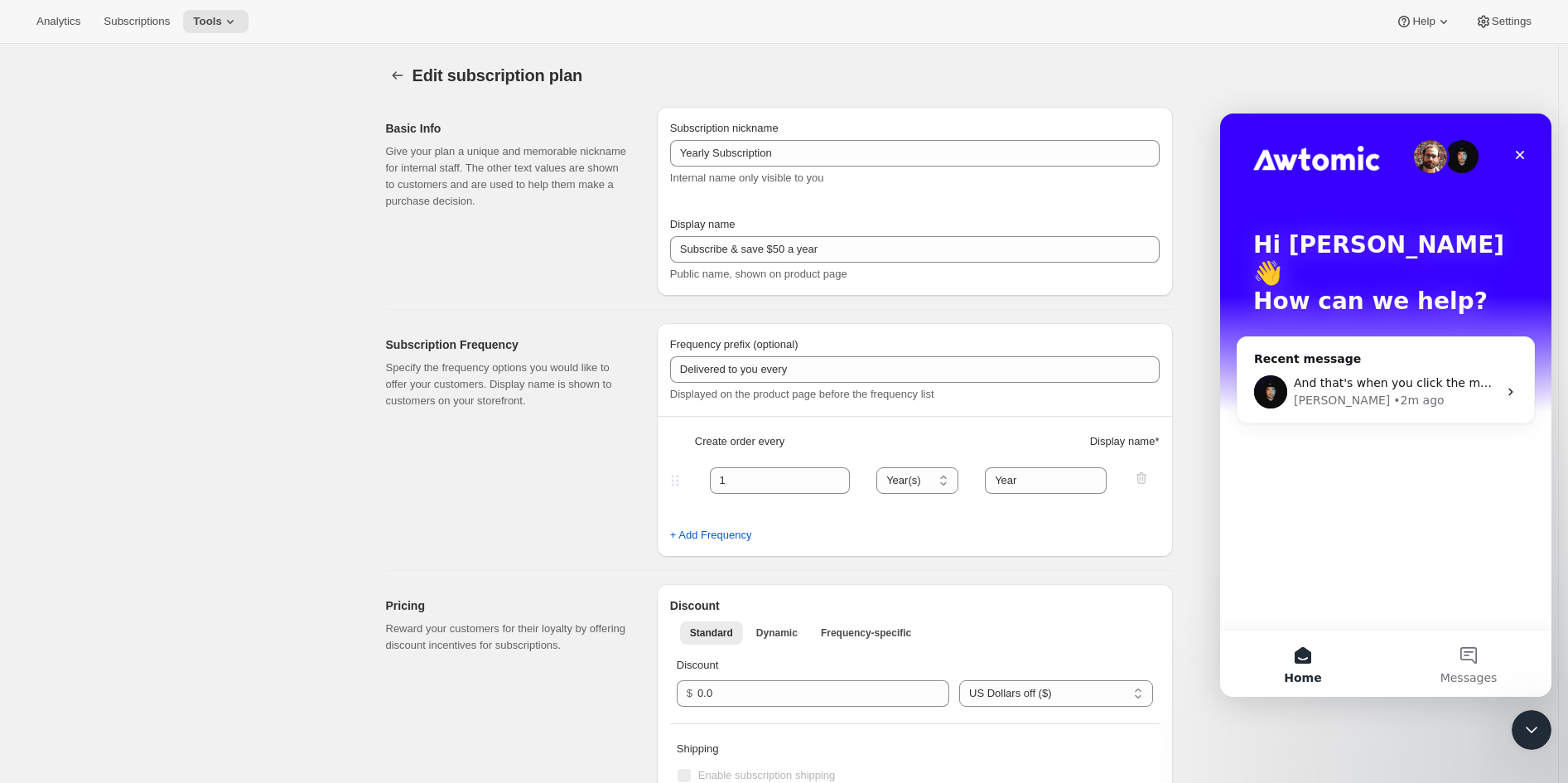
type input "Subscribe & Save $50 a Year"
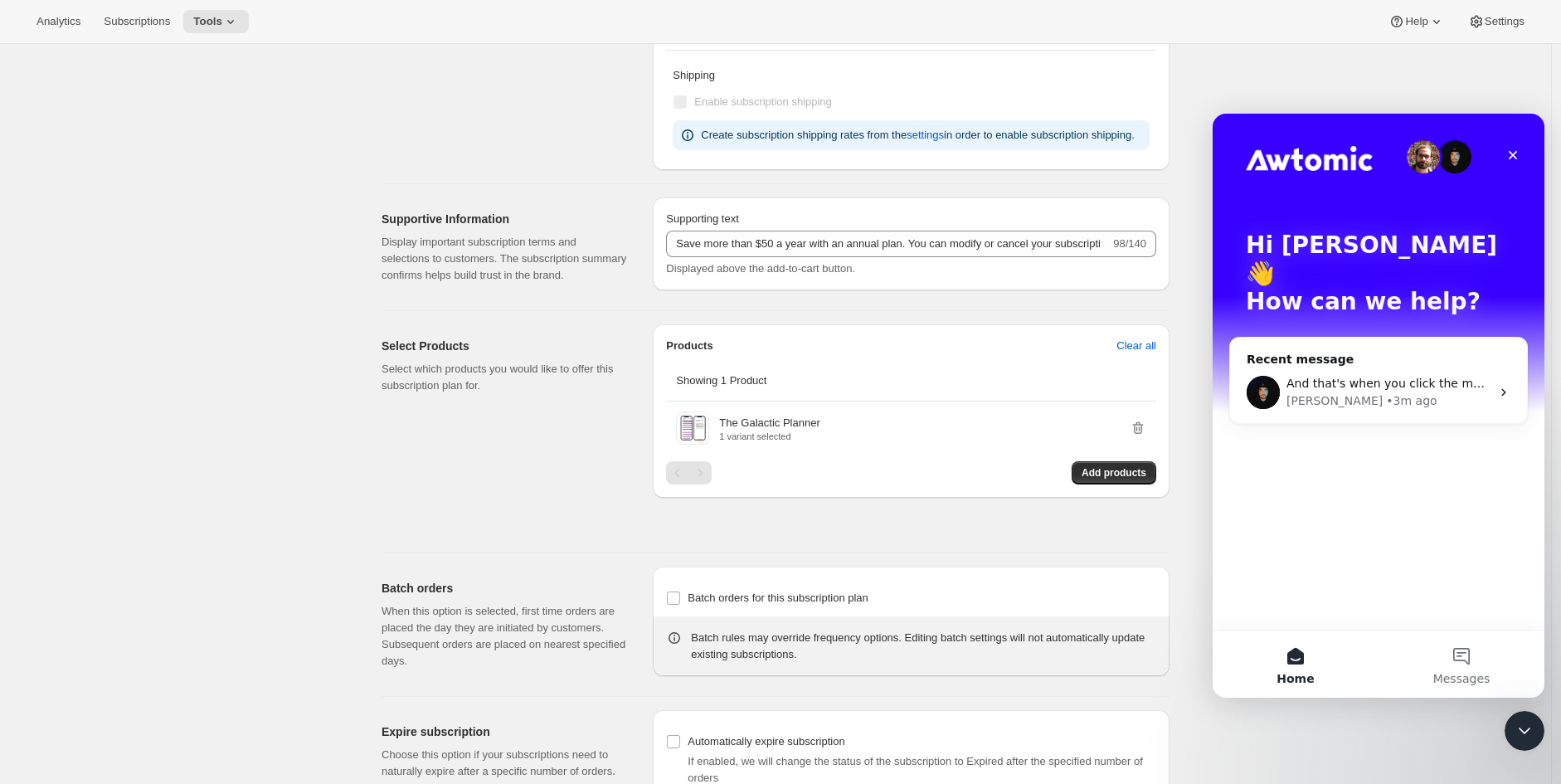
scroll to position [929, 0]
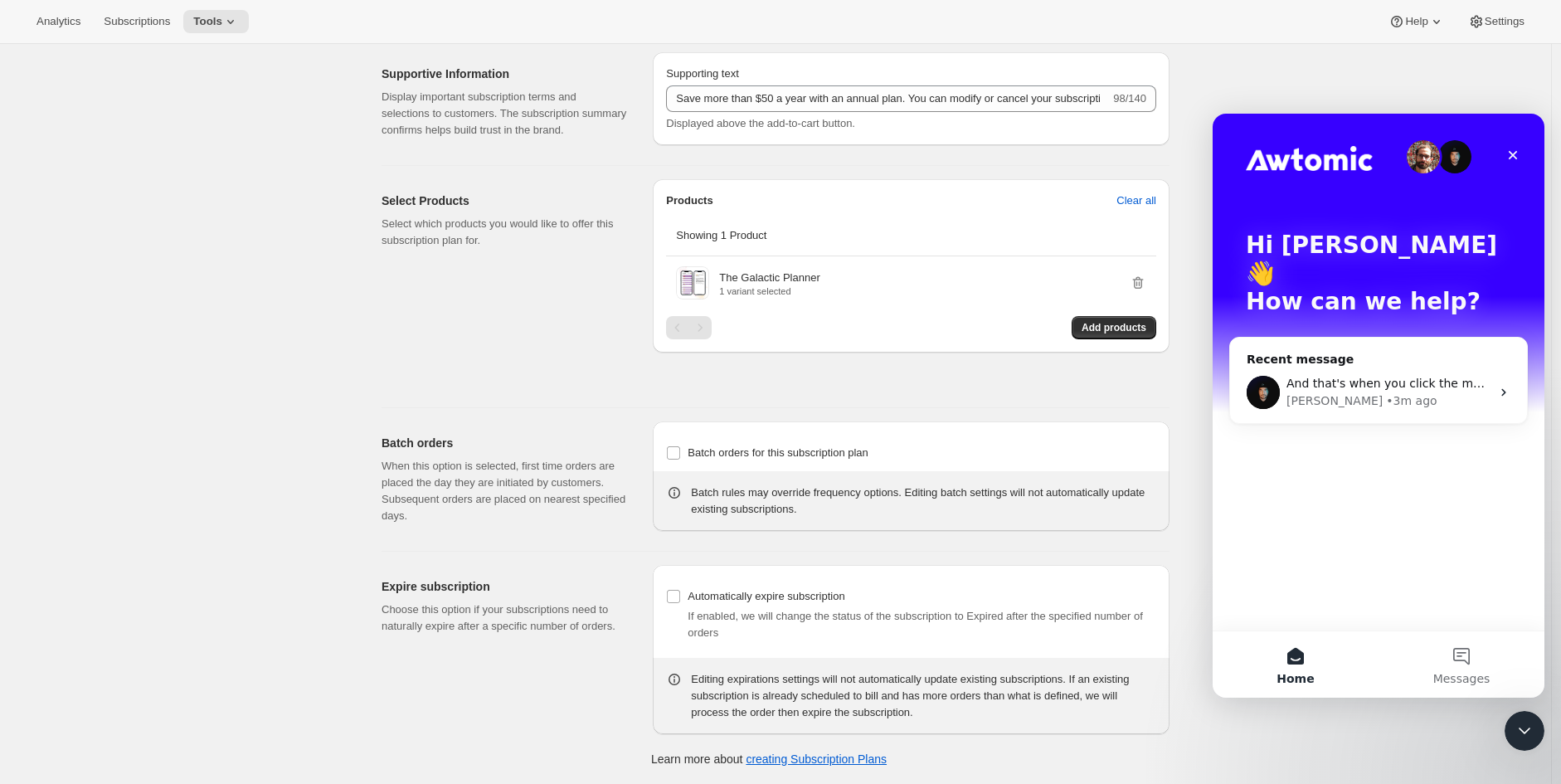
click at [475, 710] on div "Expire subscription Choose this option if your subscriptions need to naturally …" at bounding box center [510, 649] width 258 height 169
click at [1124, 325] on span "Add products" at bounding box center [1114, 327] width 65 height 13
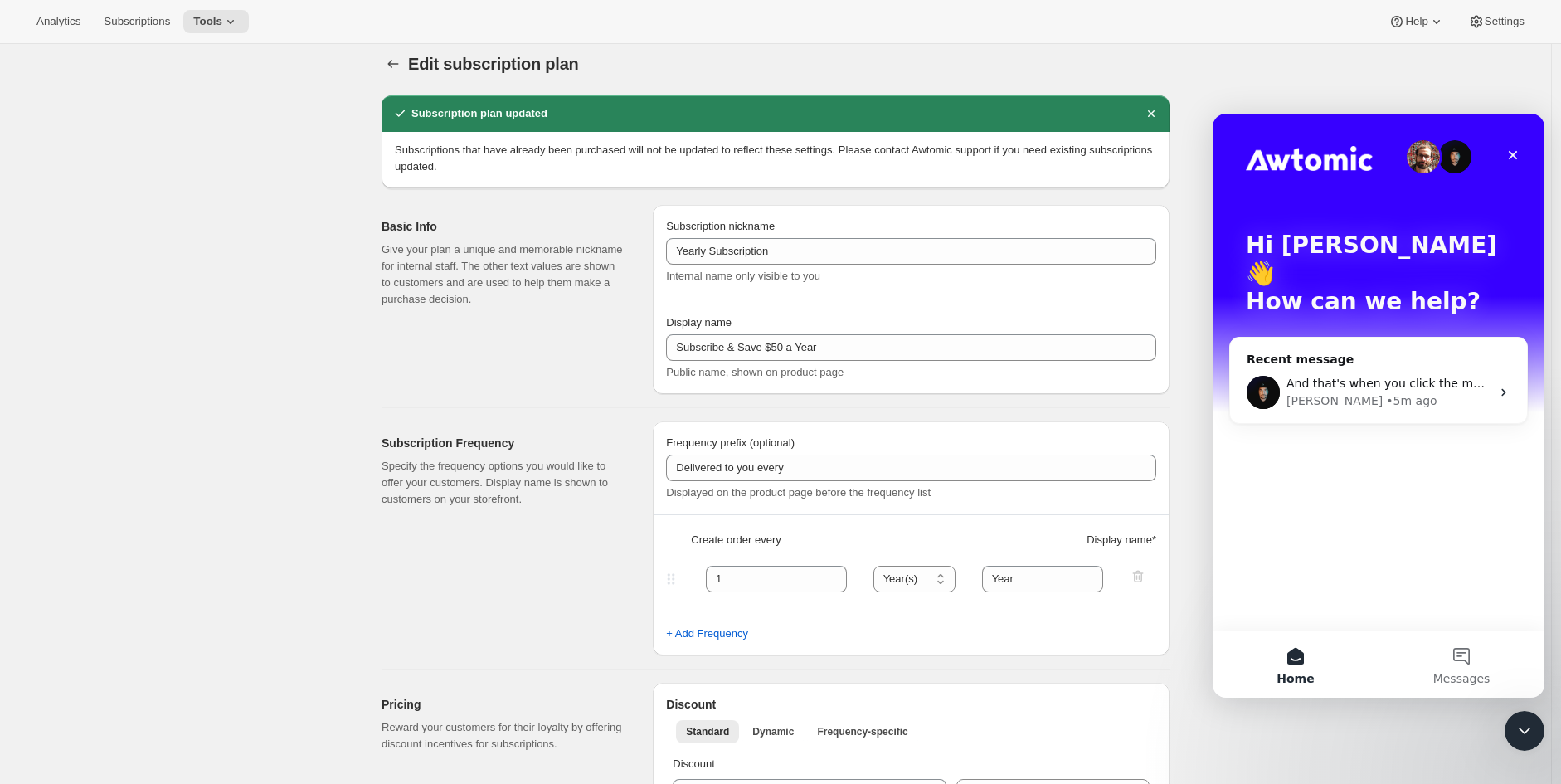
scroll to position [7, 0]
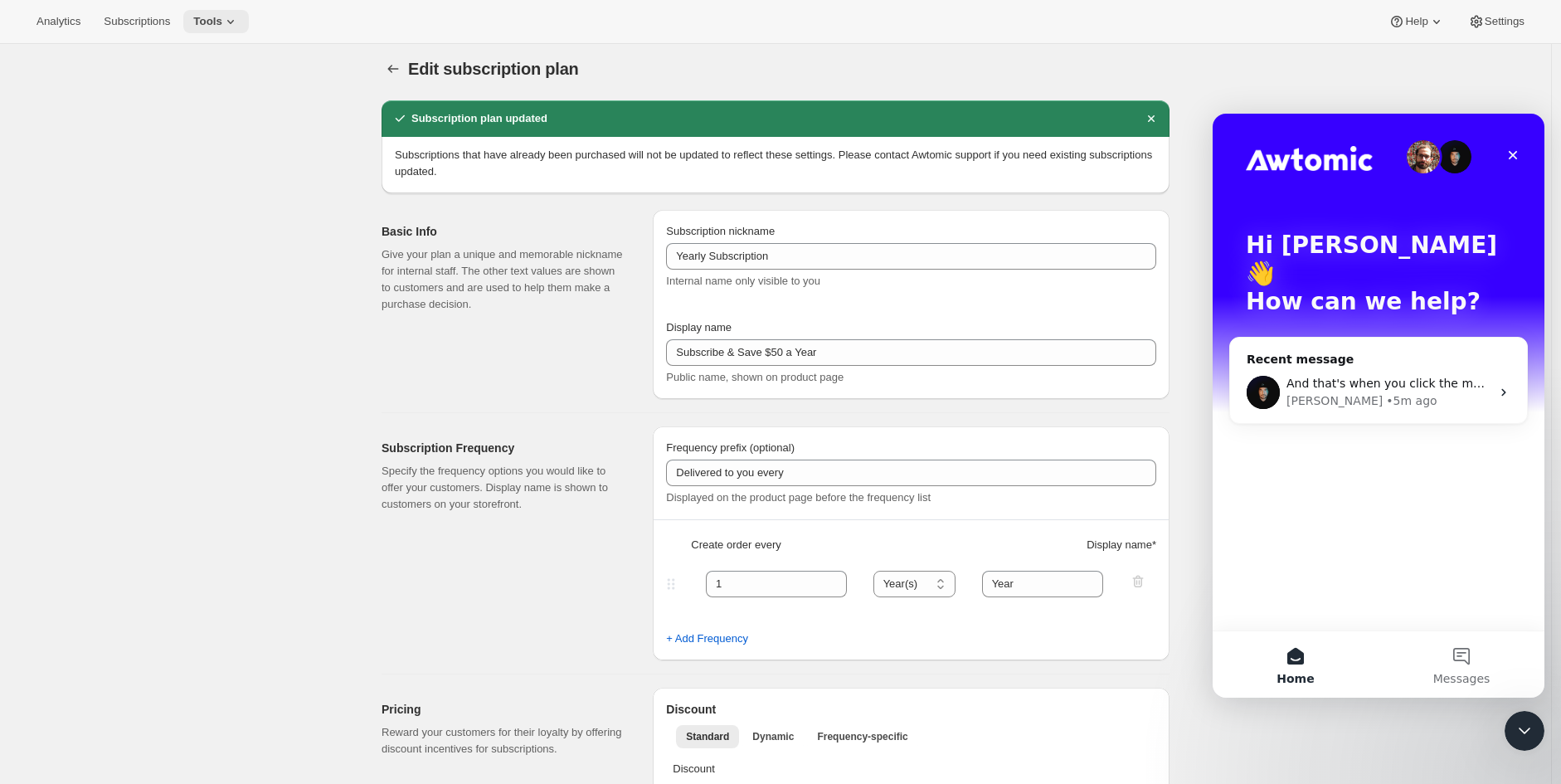
click at [209, 16] on span "Tools" at bounding box center [208, 22] width 29 height 13
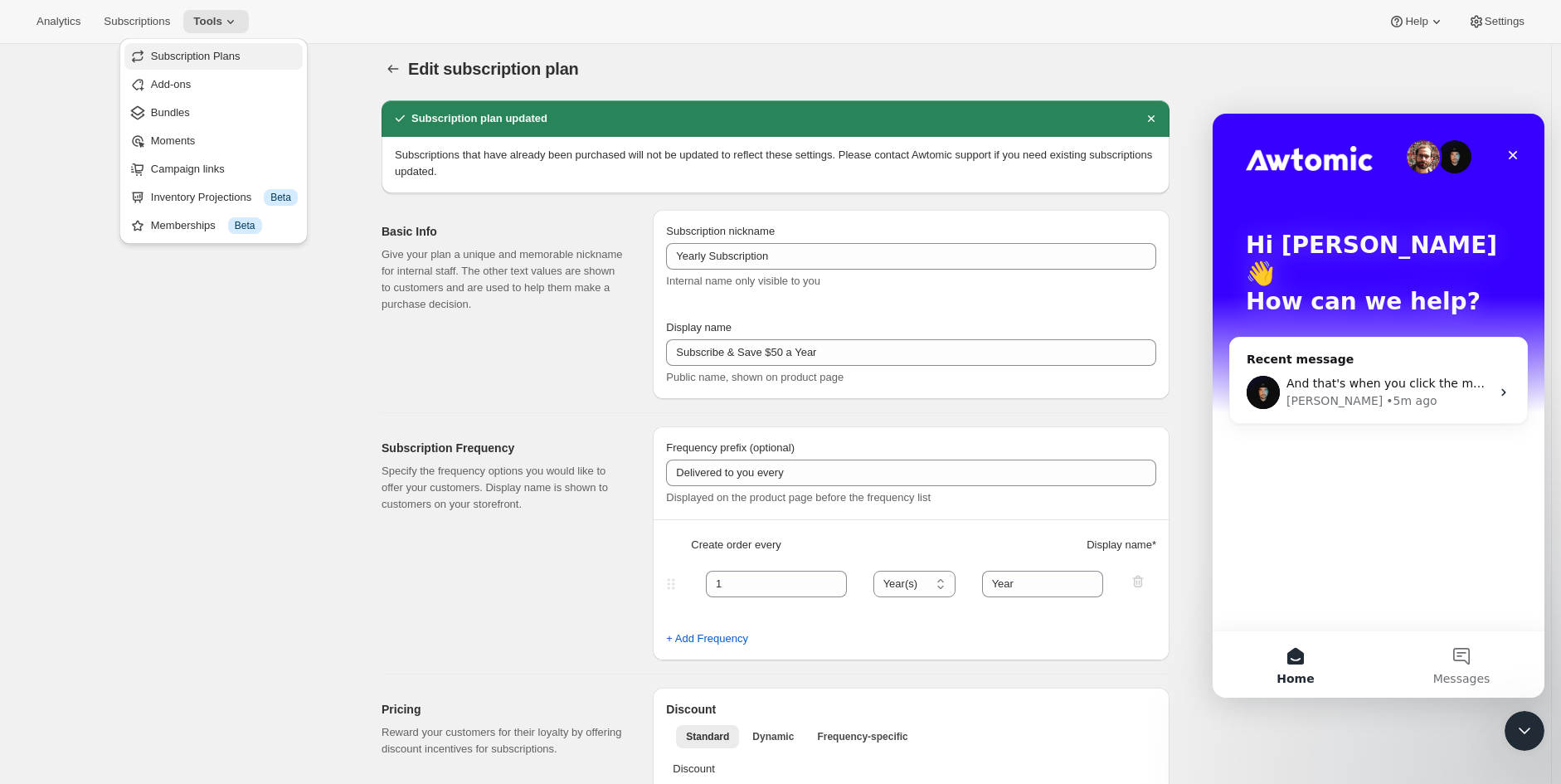
click at [224, 54] on span "Subscription Plans" at bounding box center [196, 55] width 90 height 12
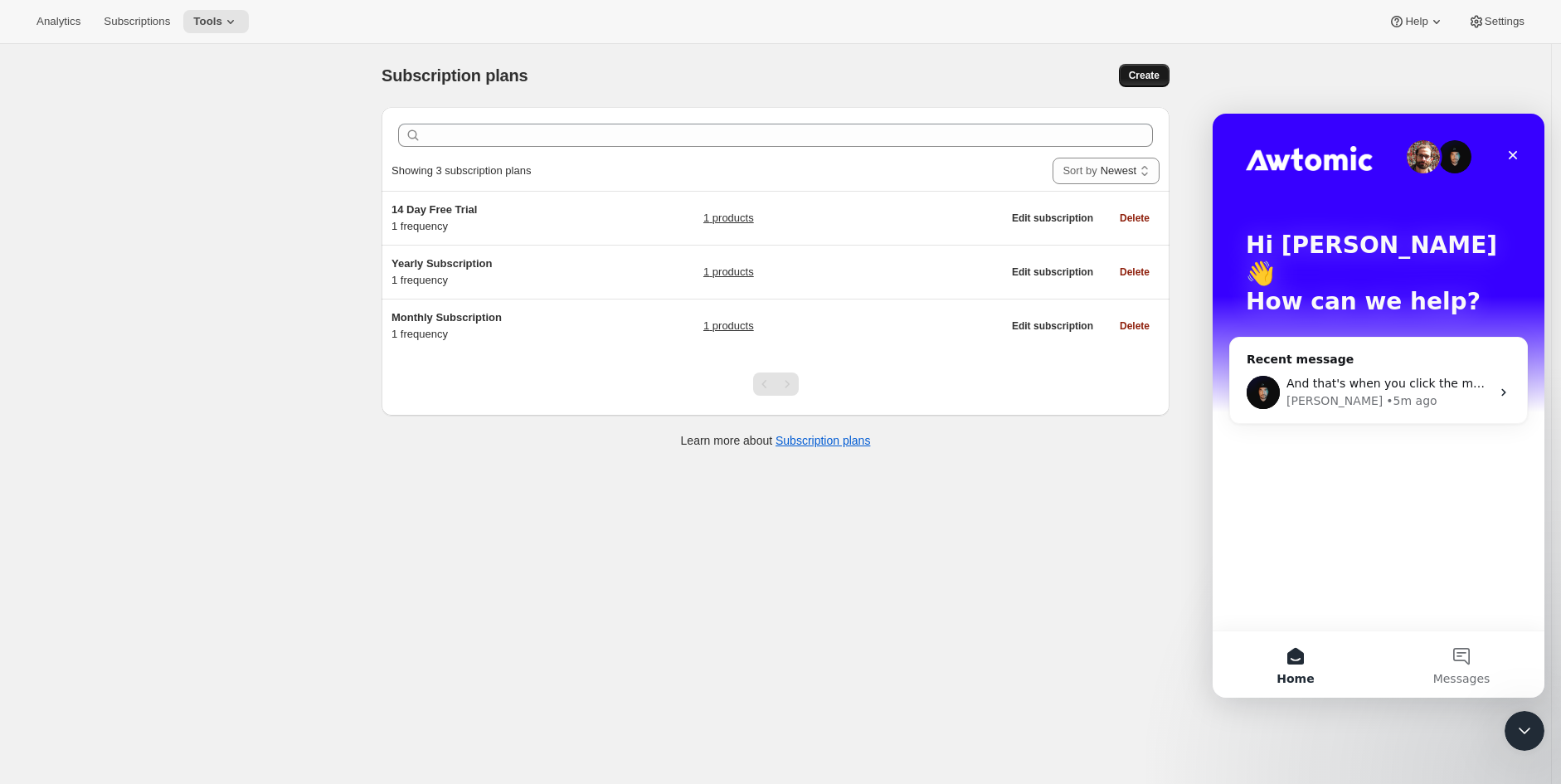
click at [1140, 73] on span "Create" at bounding box center [1144, 75] width 31 height 13
select select "WEEK"
select select "MONTH"
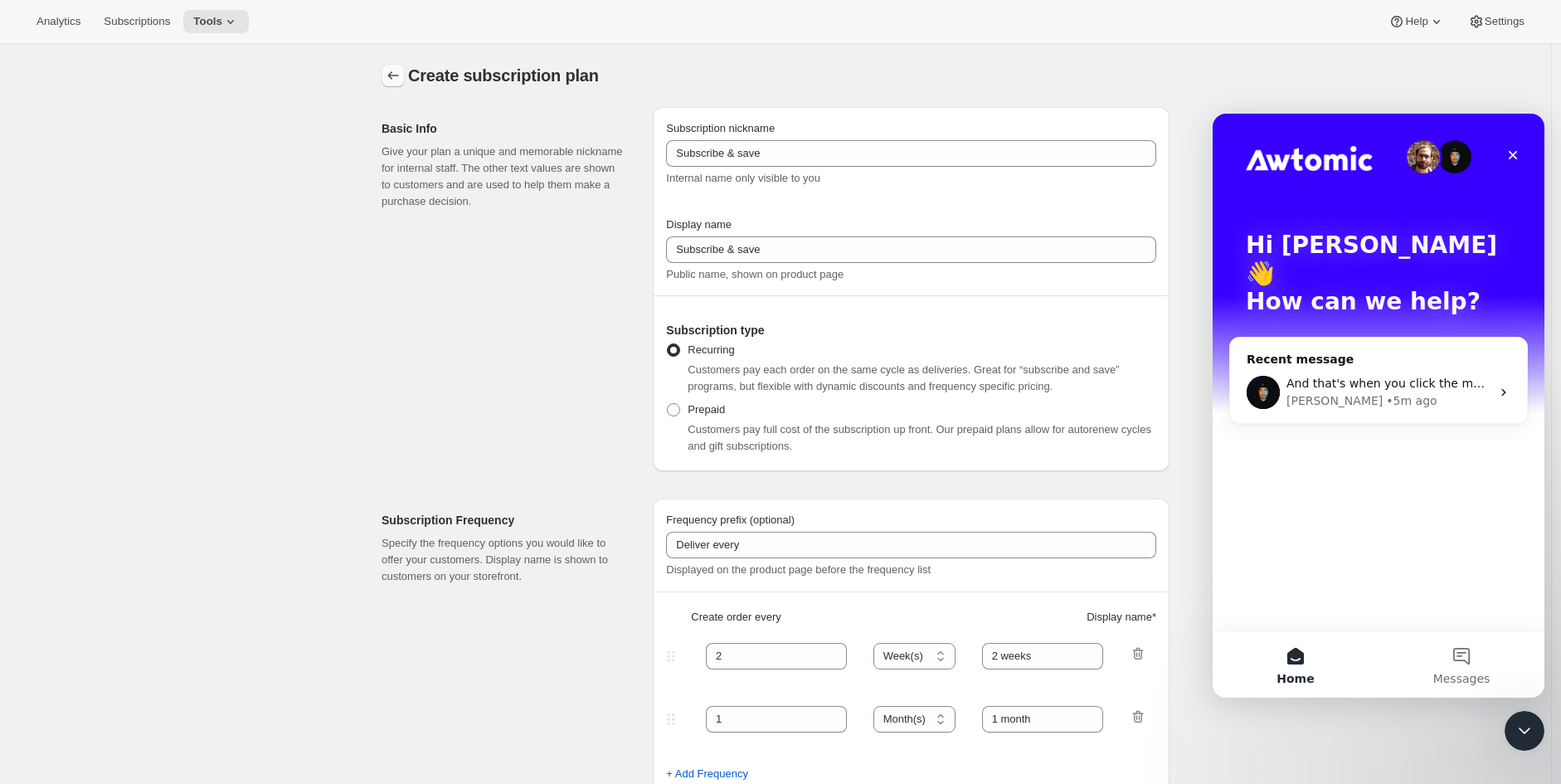
click at [395, 77] on icon "Subscription plans" at bounding box center [392, 74] width 16 height 16
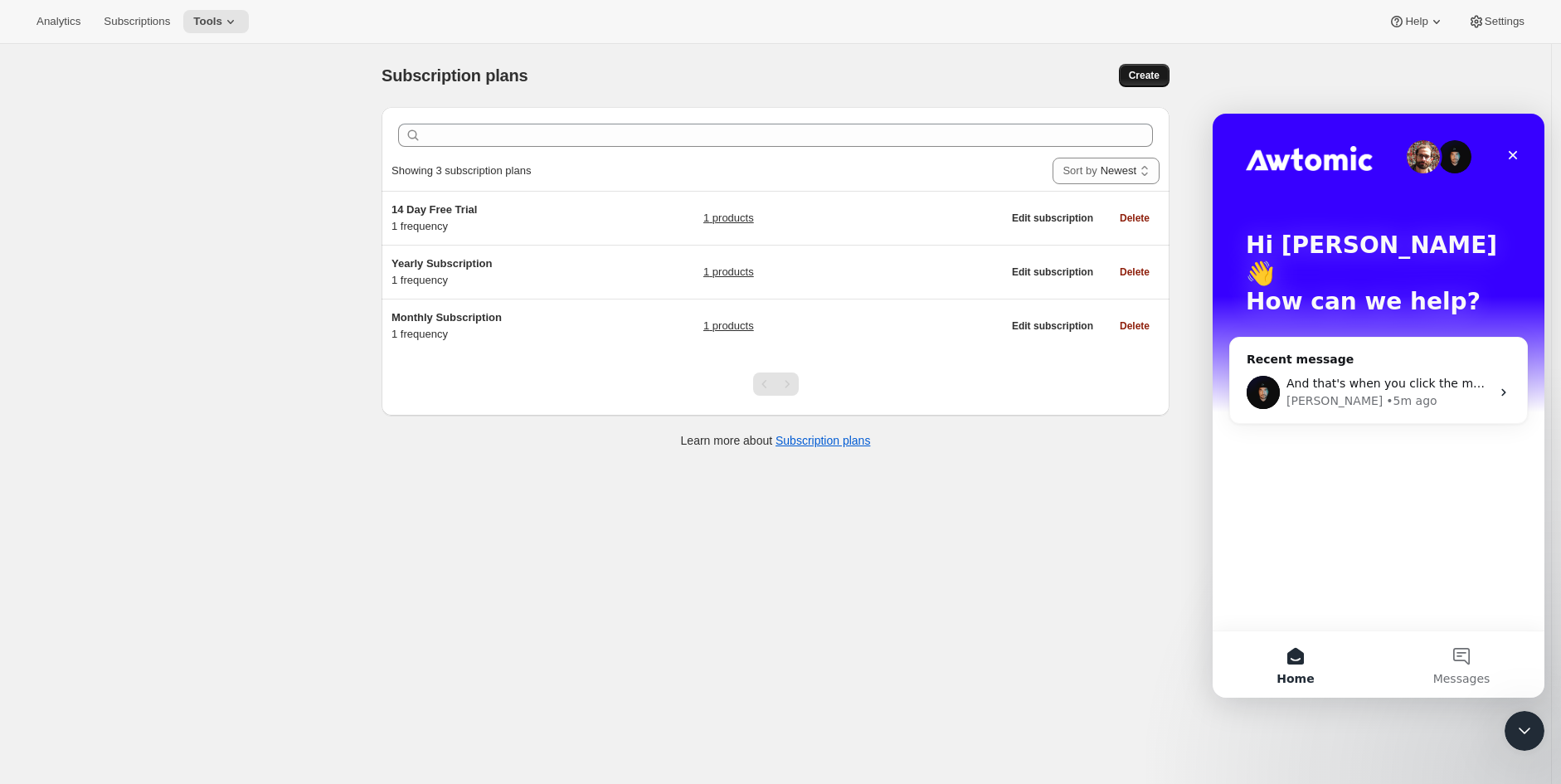
click at [1160, 75] on span "Create" at bounding box center [1144, 75] width 31 height 13
select select "WEEK"
select select "MONTH"
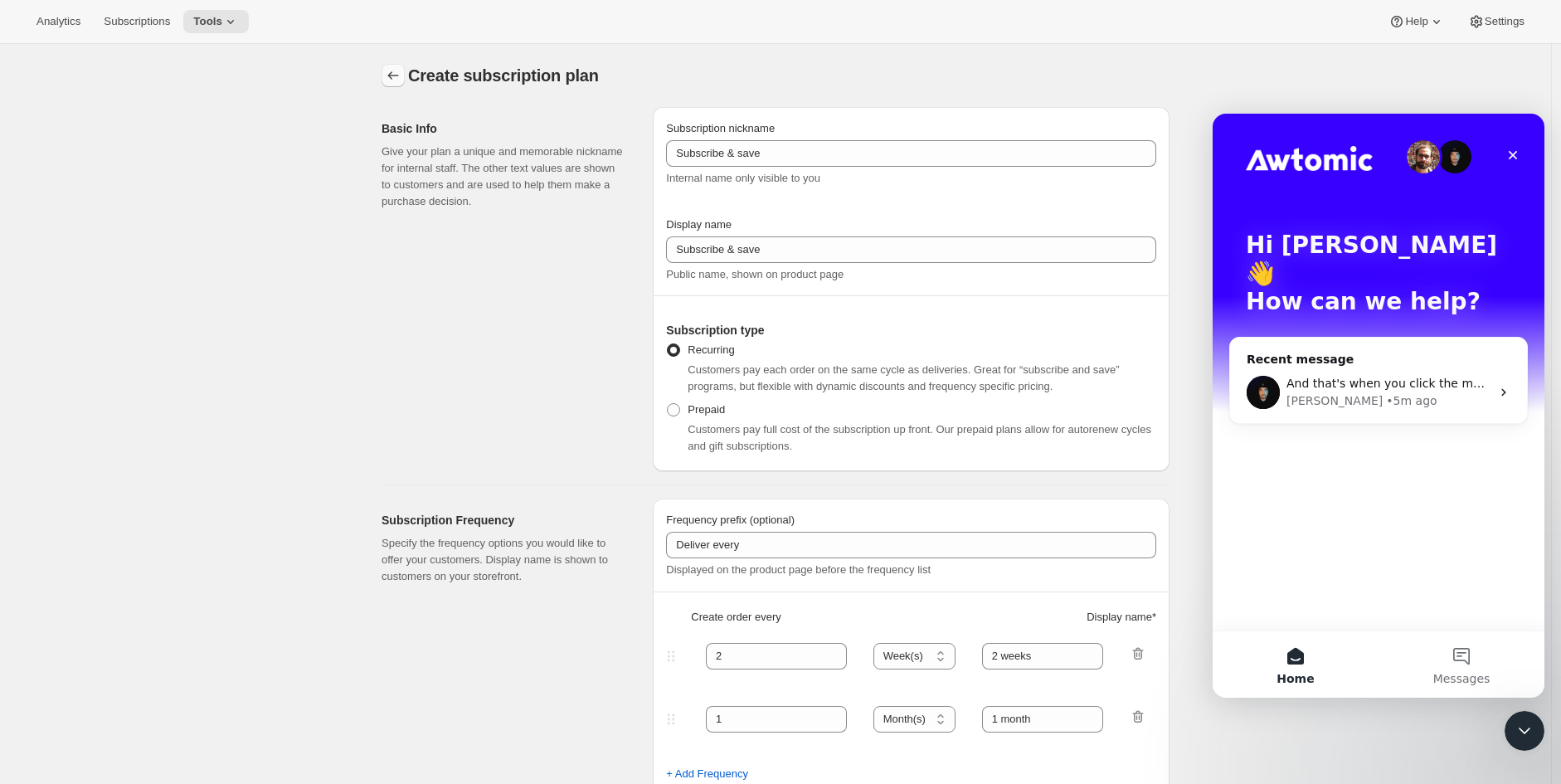
click at [402, 75] on icon "Subscription plans" at bounding box center [392, 74] width 16 height 16
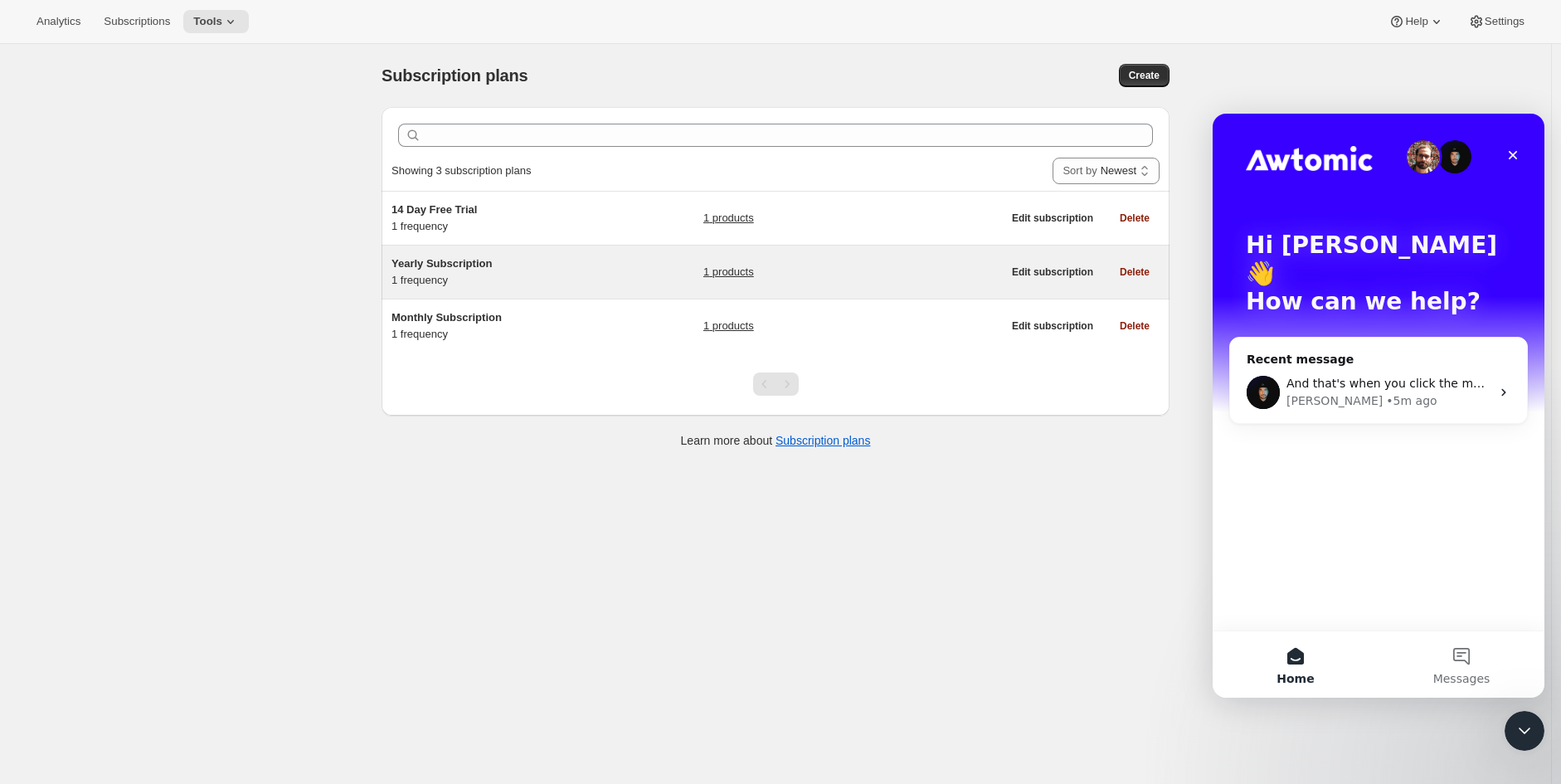
click at [731, 273] on link "1 products" at bounding box center [728, 271] width 51 height 16
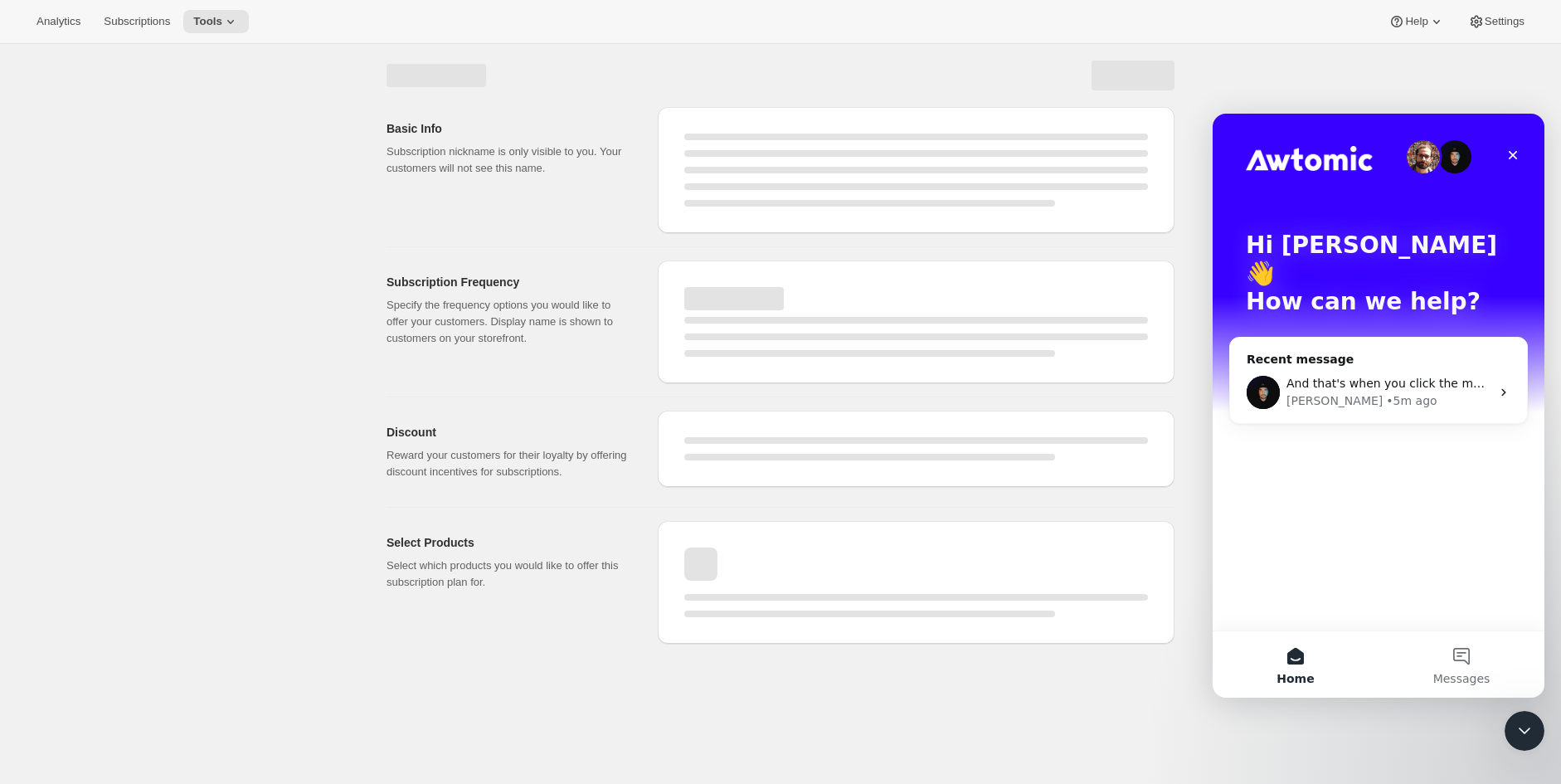
select select "WEEK"
select select "MONTH"
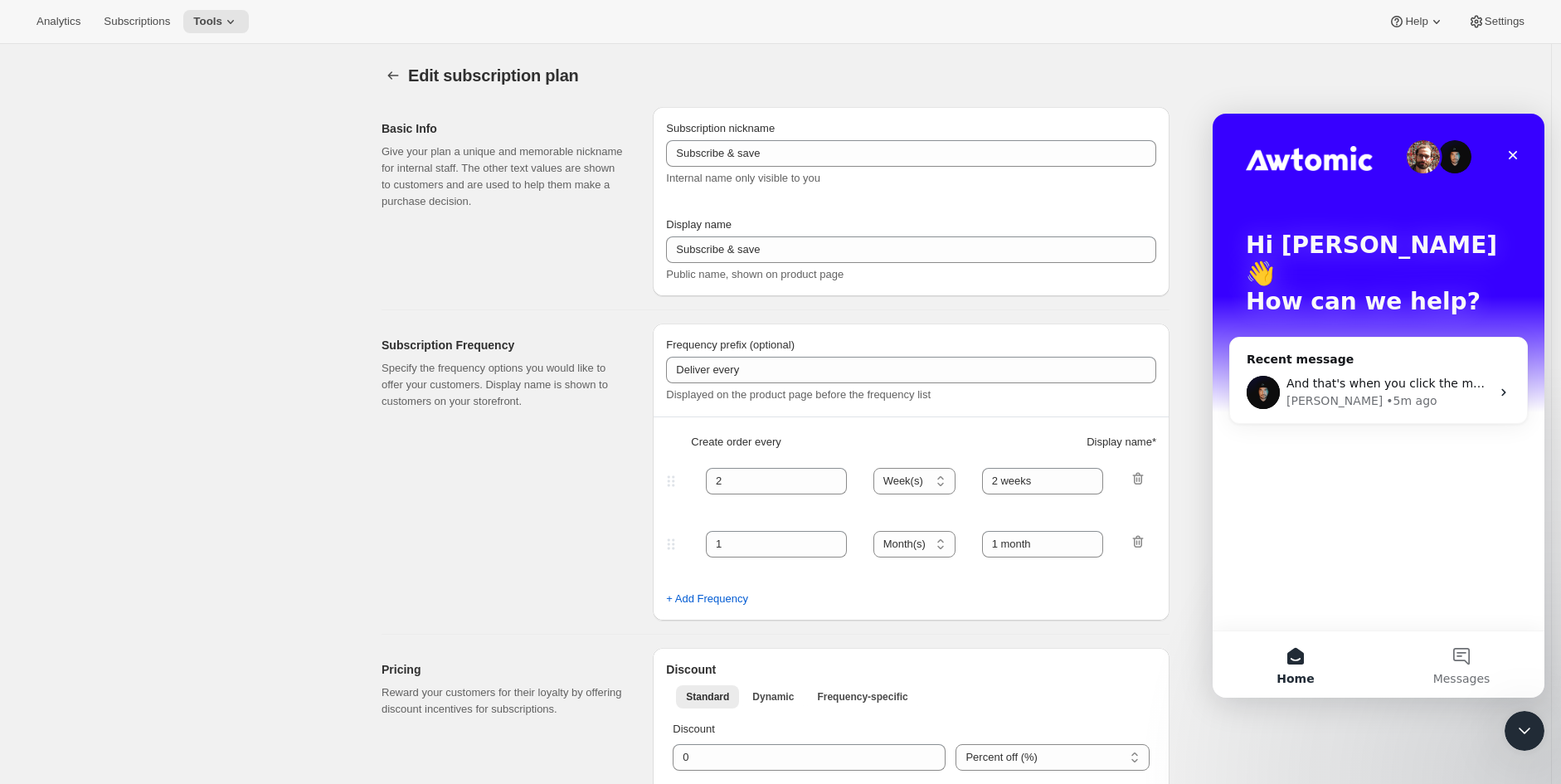
type input "Yearly Subscription"
type input "Subscribe & Save $50 a Year"
type input "Delivered to you every"
type input "1"
select select "YEAR"
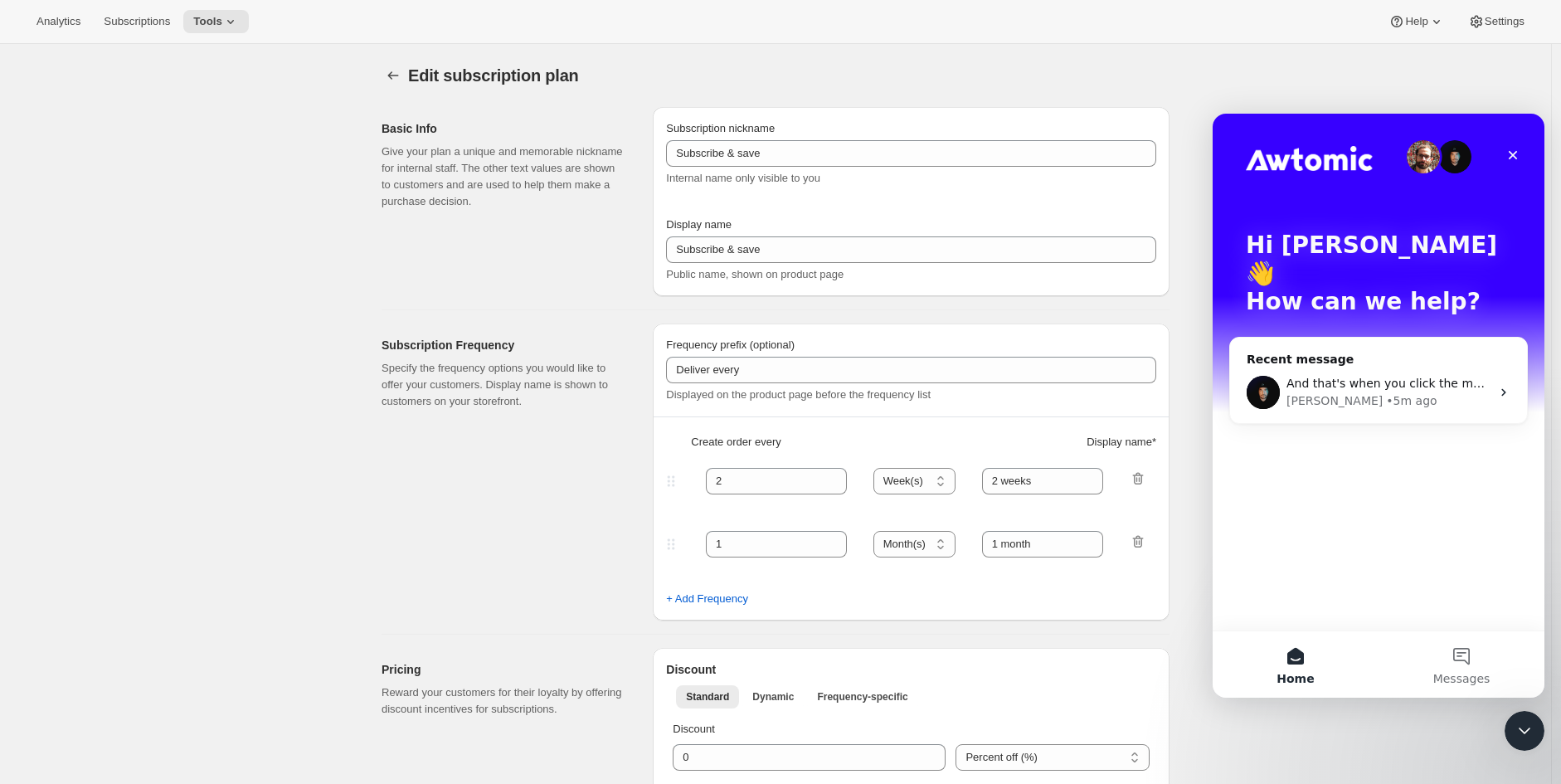
type input "Year"
type input "0.0"
select select "FIXED_AMOUNT"
type input "Save more than $50 a year with an annual plan. You can modify or cancel your su…"
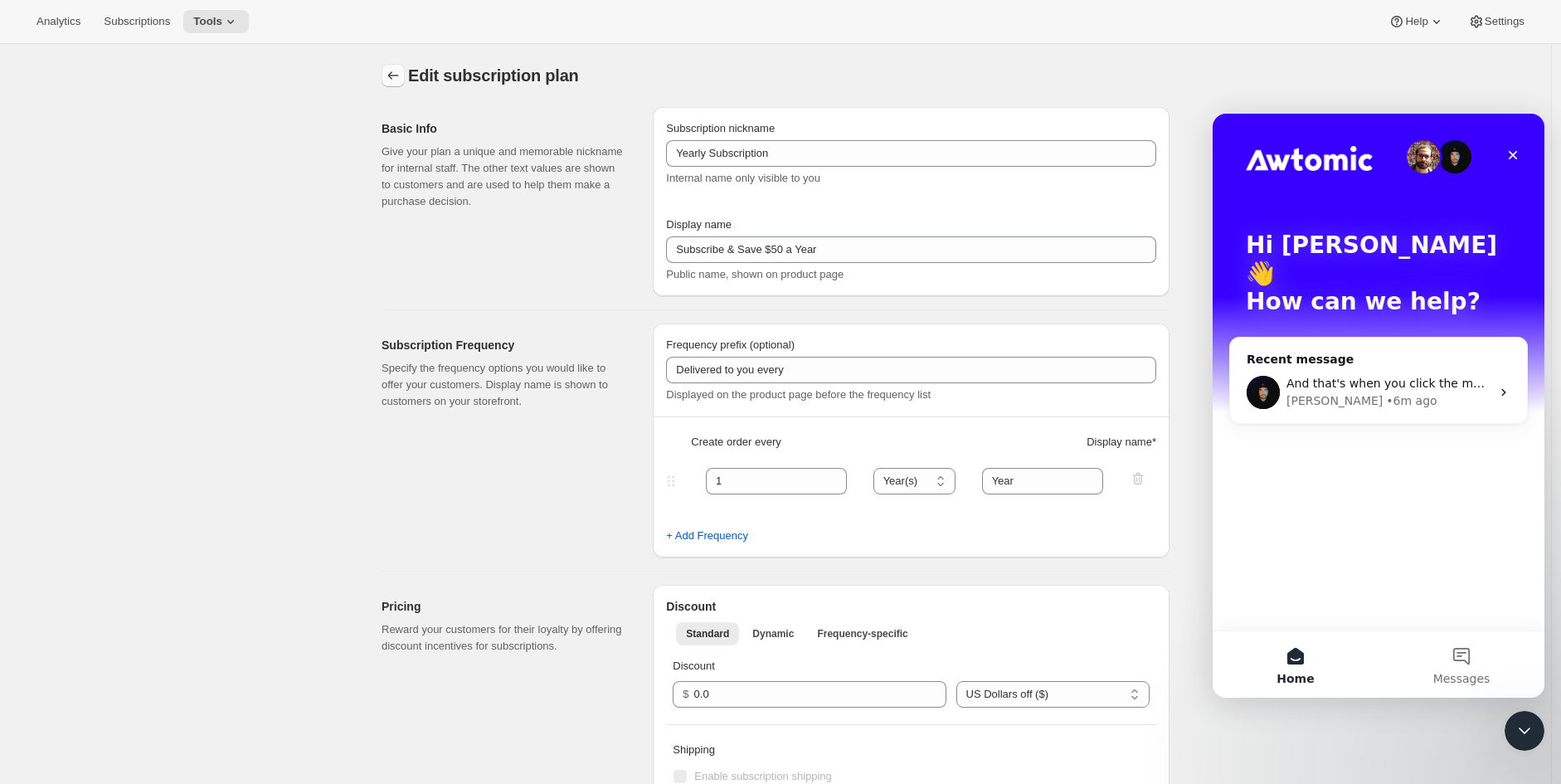
click at [393, 78] on icon "Subscription plans" at bounding box center [392, 74] width 16 height 16
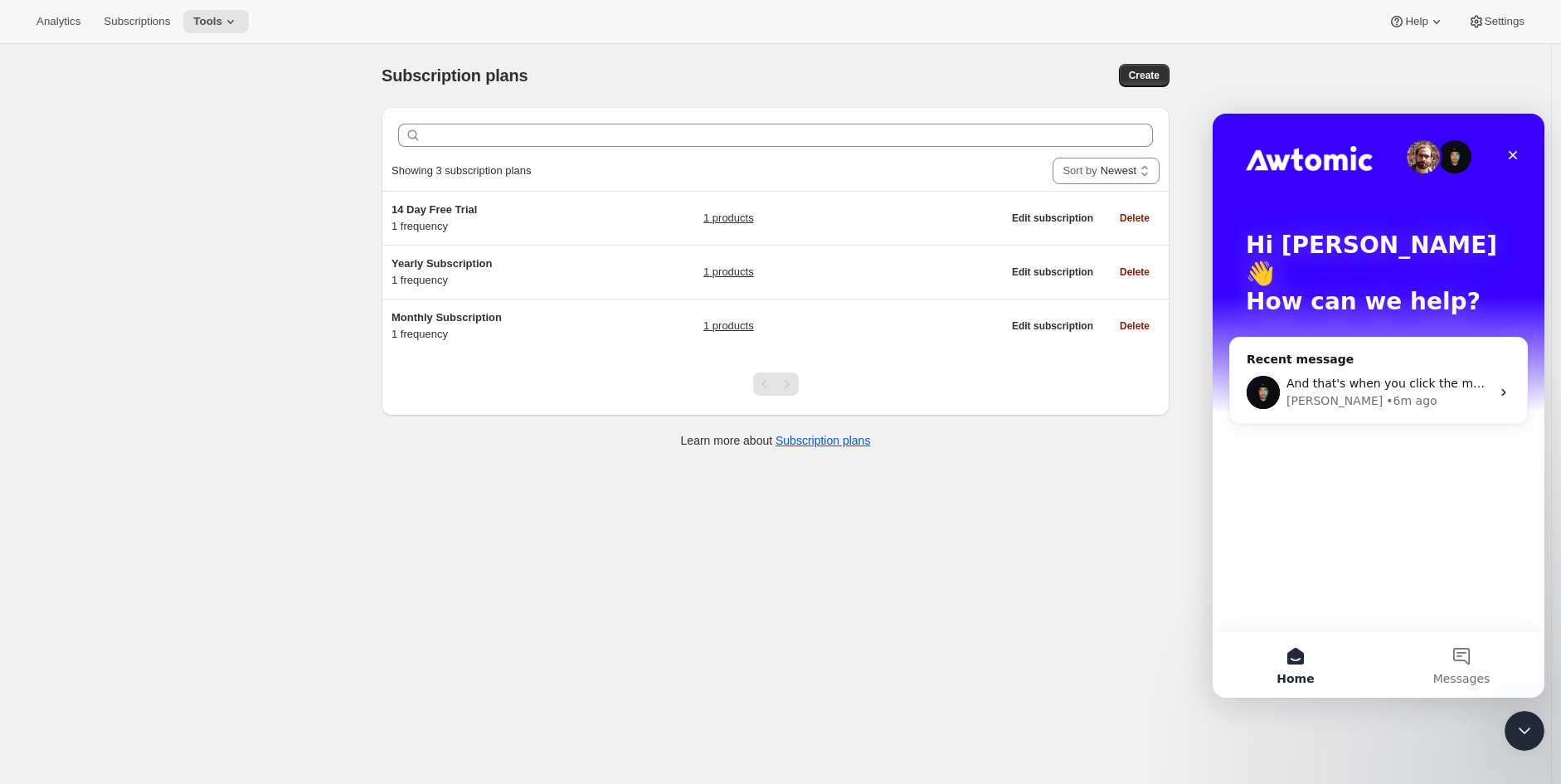
click at [282, 448] on div "Subscription plans. This page is ready Subscription plans Create Clear Showing …" at bounding box center [776, 436] width 1551 height 784
click at [1386, 392] on div "• 6m ago" at bounding box center [1411, 401] width 51 height 17
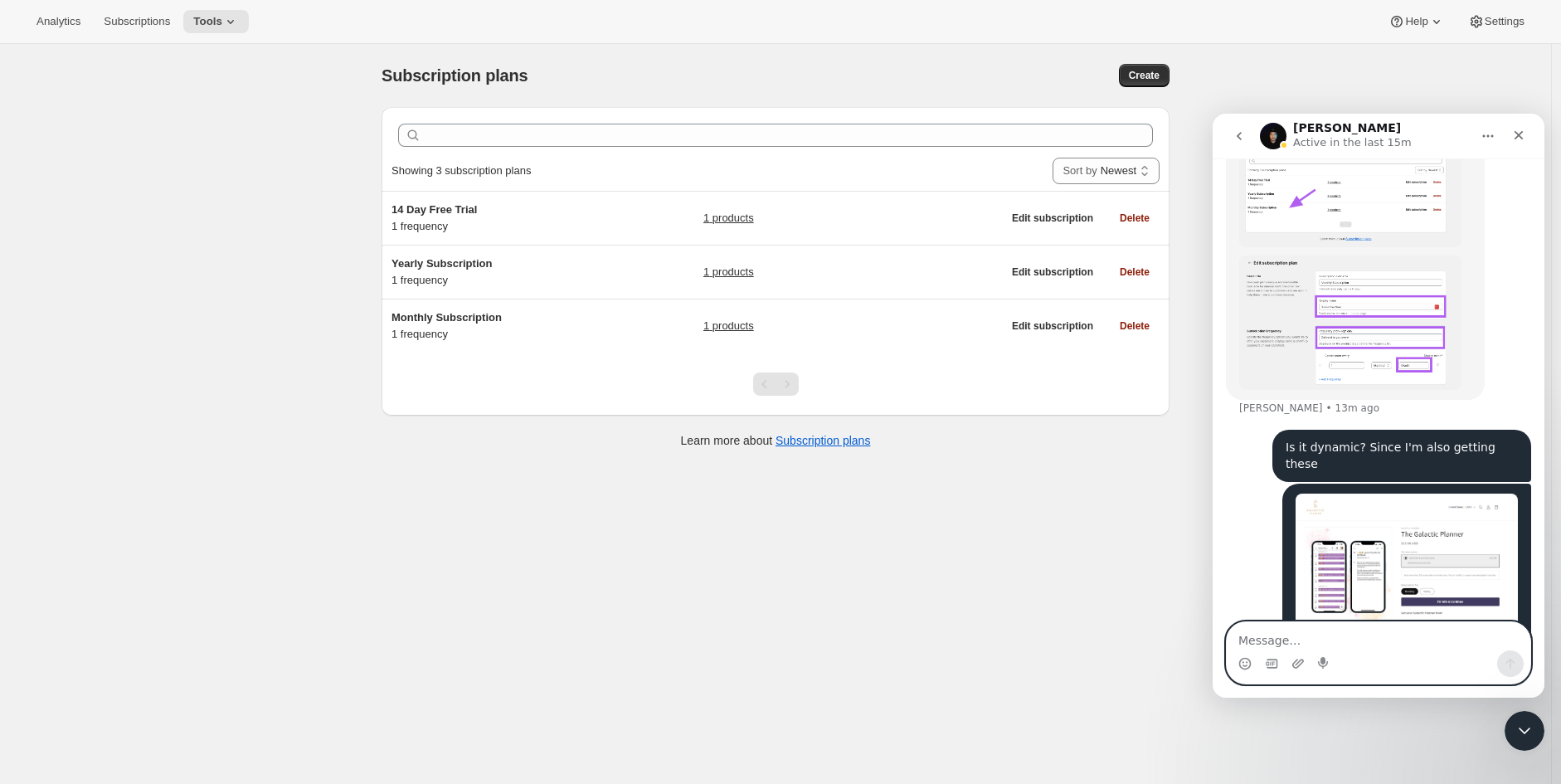
scroll to position [1809, 0]
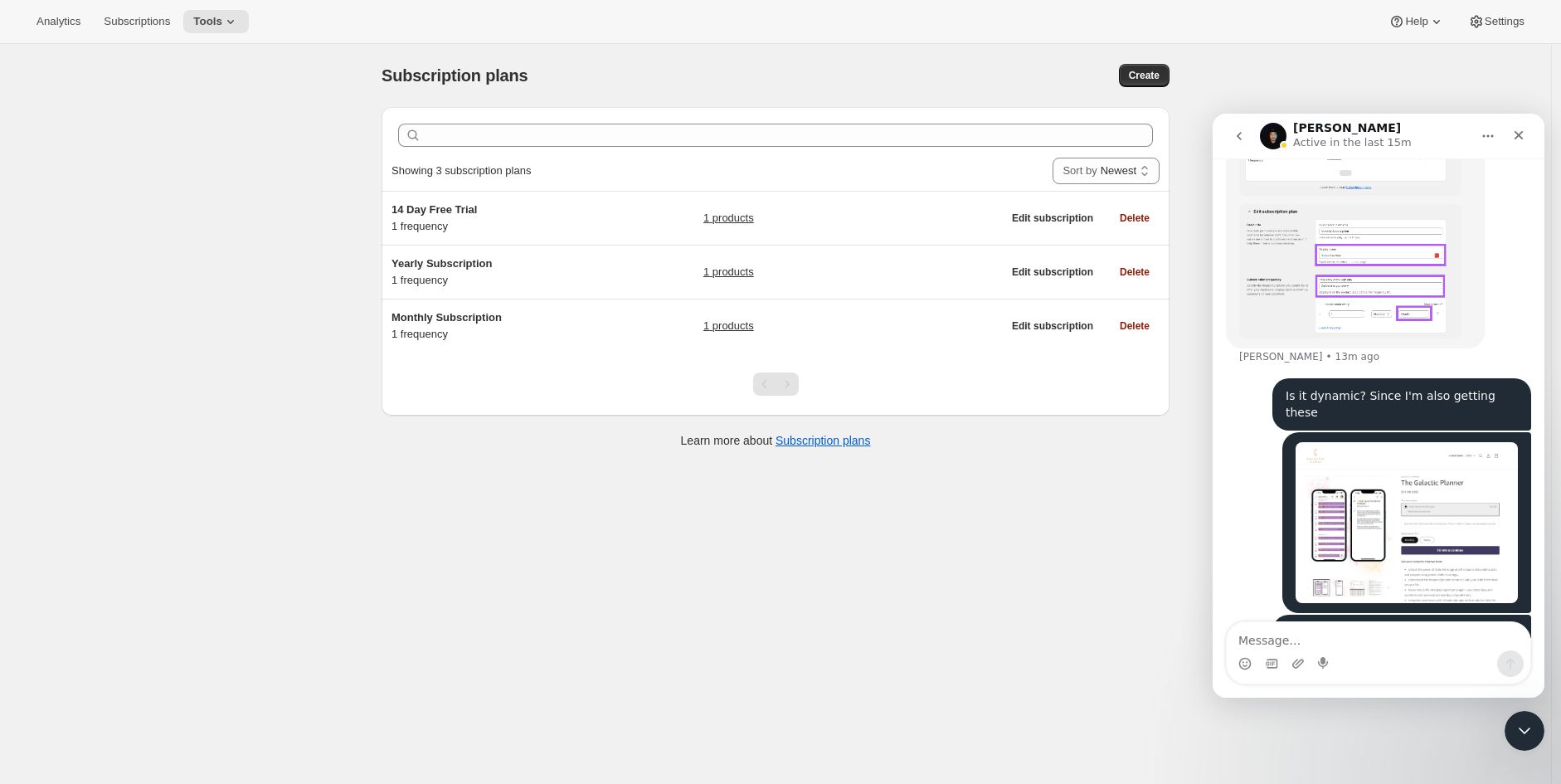
click at [1441, 454] on img "Joni says…" at bounding box center [1406, 522] width 222 height 161
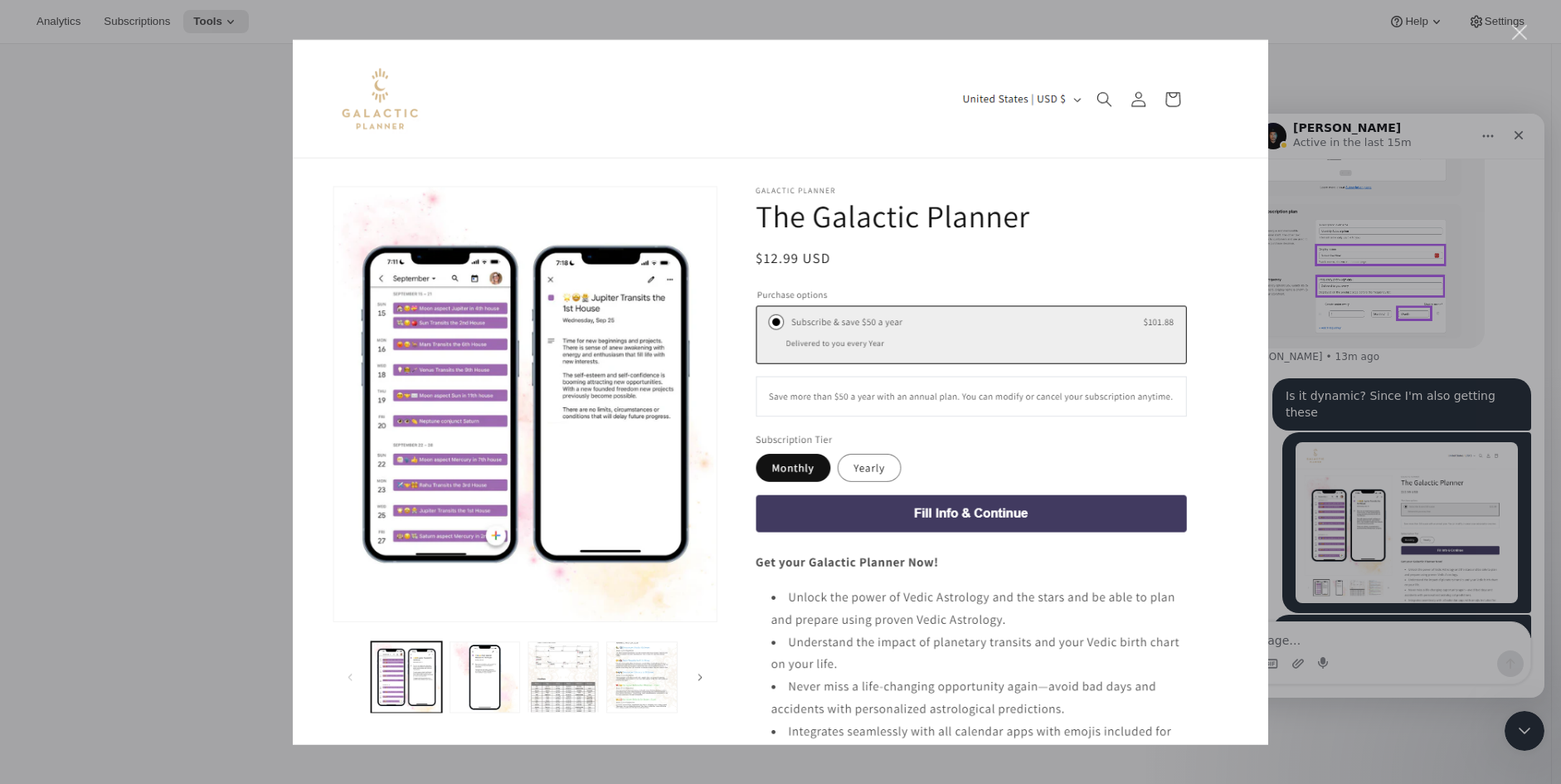
scroll to position [0, 0]
click at [1358, 460] on div "Intercom messenger" at bounding box center [780, 392] width 1561 height 784
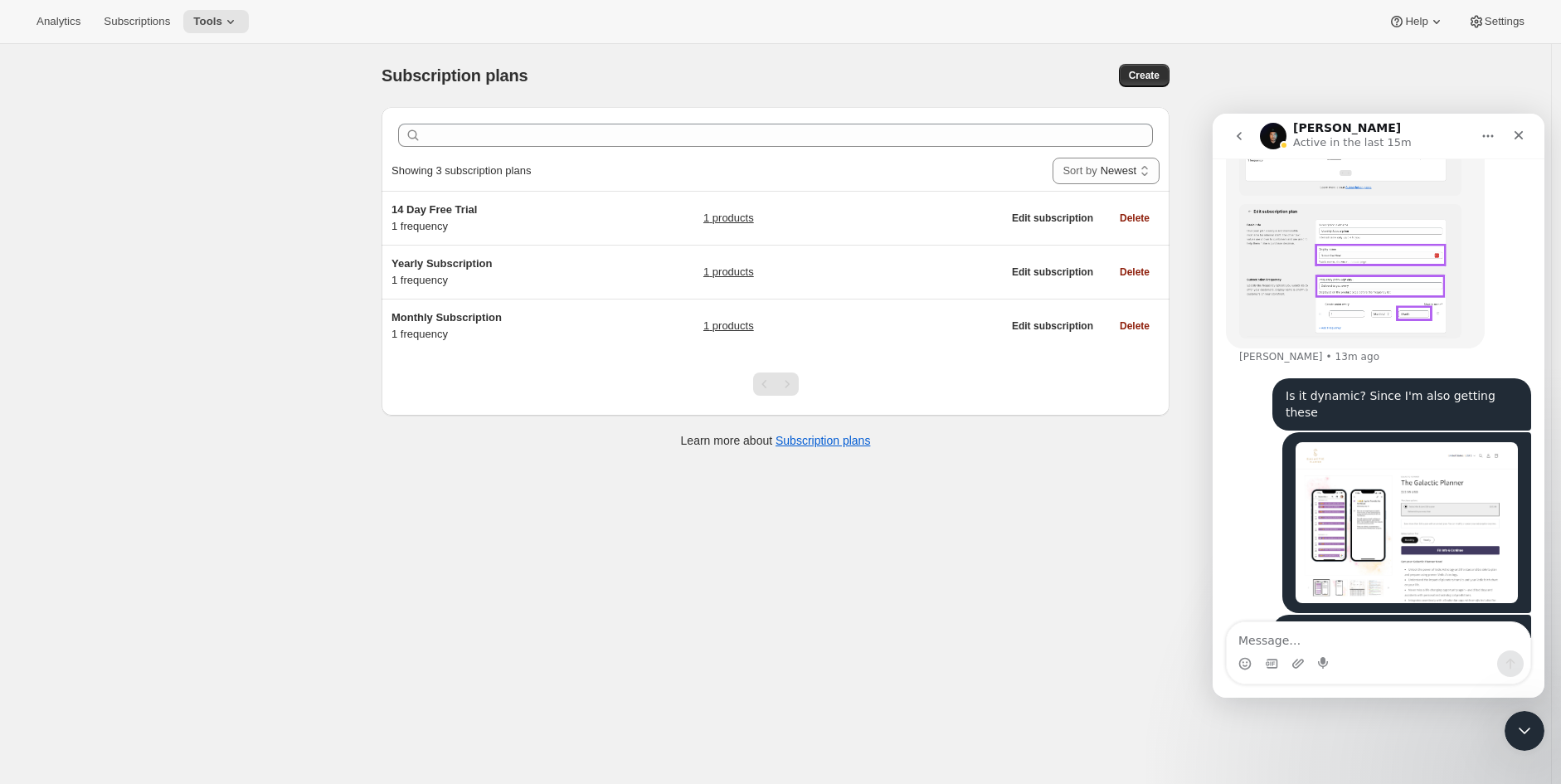
click at [535, 549] on div "Subscription plans. This page is ready Subscription plans Create Clear Showing …" at bounding box center [776, 436] width 1551 height 784
click at [130, 34] on div "Analytics Subscriptions Tools Help Settings" at bounding box center [780, 22] width 1561 height 44
click at [127, 31] on button "Subscriptions" at bounding box center [136, 21] width 86 height 23
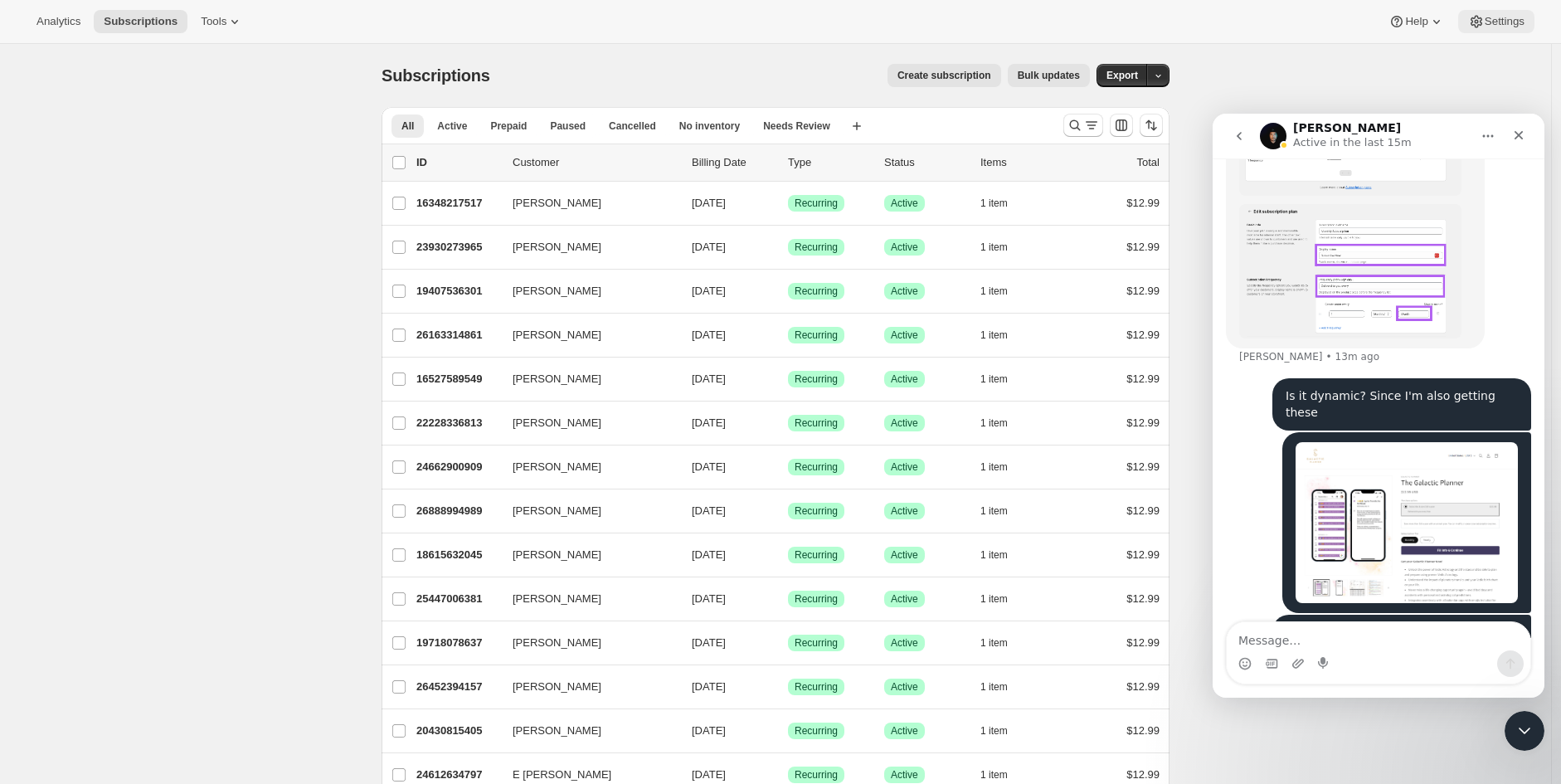
click at [1509, 28] on span "Settings" at bounding box center [1505, 22] width 40 height 13
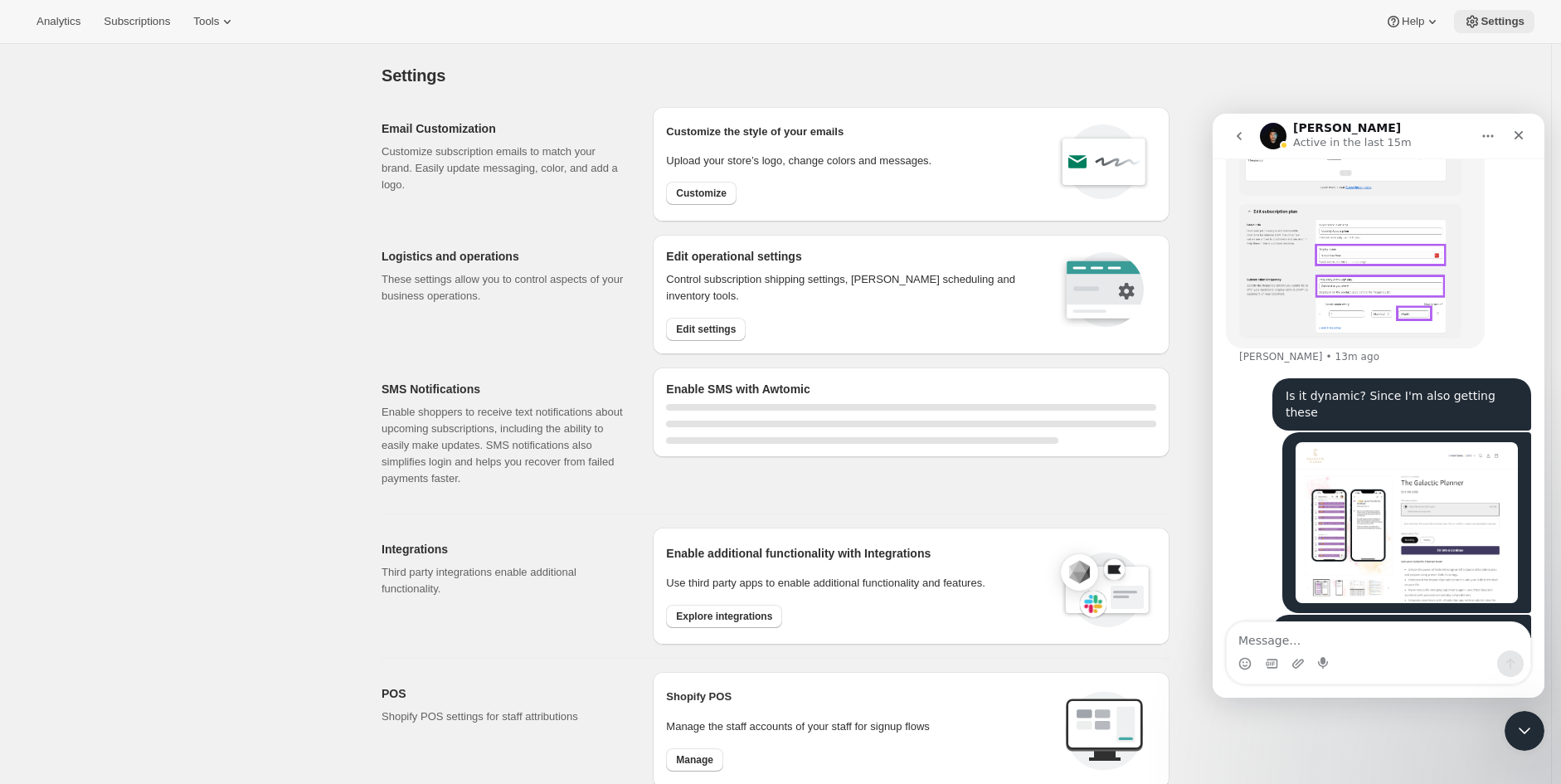
click at [1495, 19] on span "Settings" at bounding box center [1503, 22] width 44 height 13
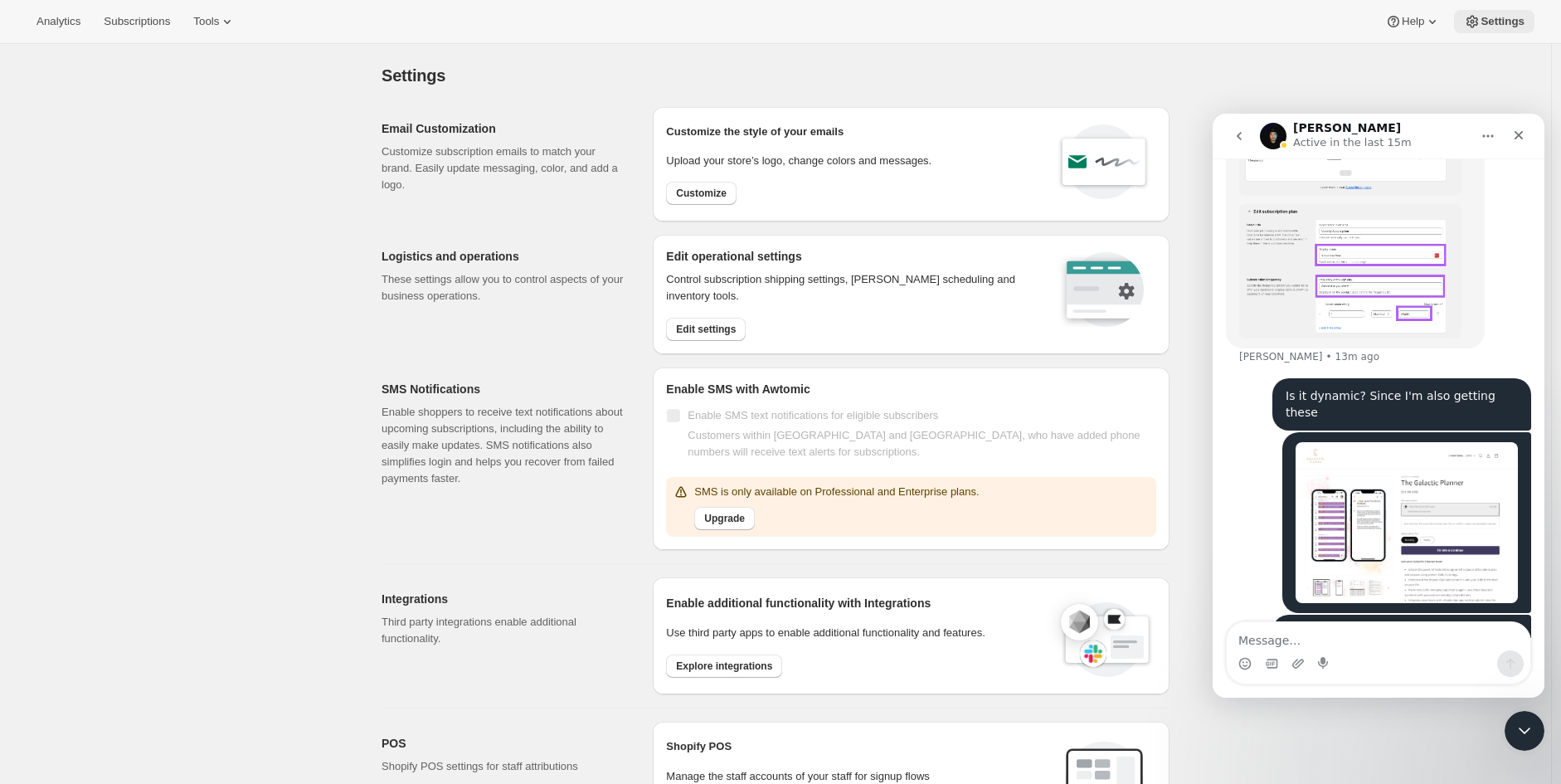
click at [1495, 28] on span "Settings" at bounding box center [1503, 22] width 44 height 13
click at [1489, 29] on button "Settings" at bounding box center [1494, 21] width 80 height 23
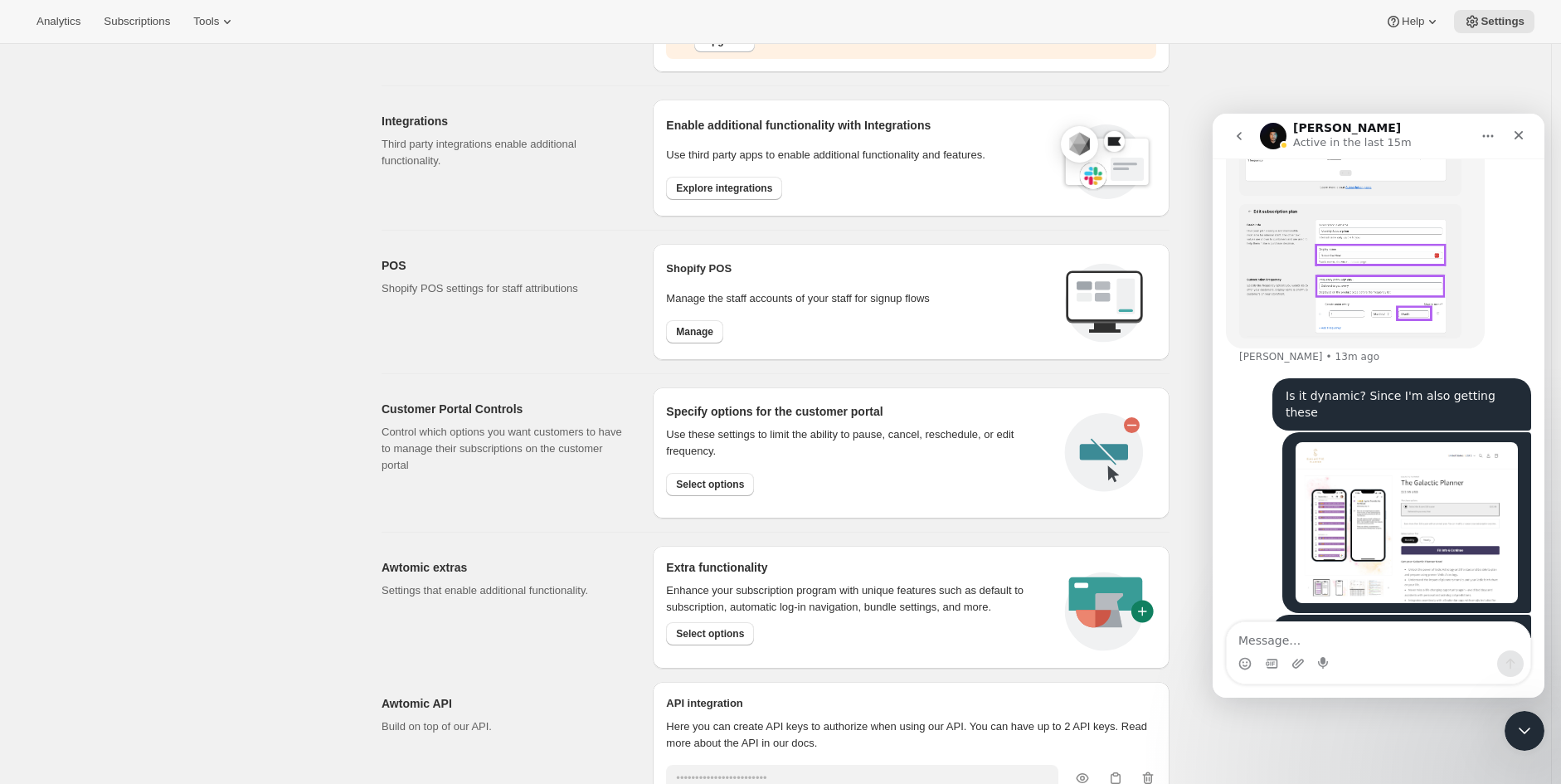
scroll to position [581, 0]
